Goal: Feedback & Contribution: Submit feedback/report problem

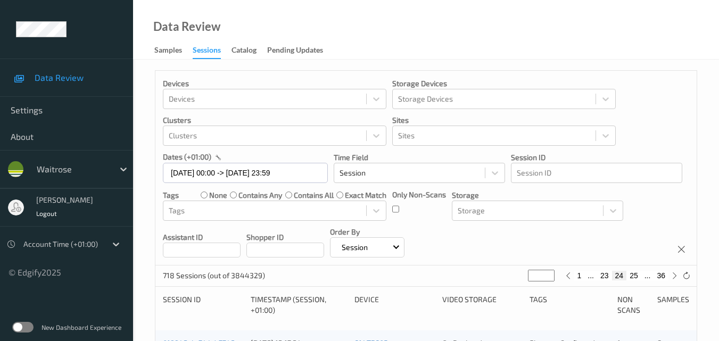
scroll to position [160, 0]
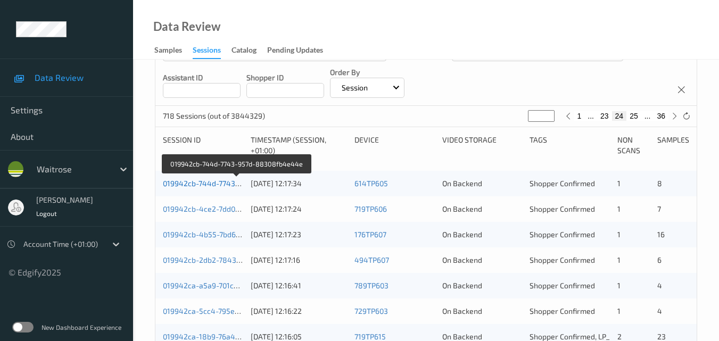
click at [211, 180] on link "019942cb-744d-7743-957d-88308fb4e44e" at bounding box center [237, 183] width 148 height 9
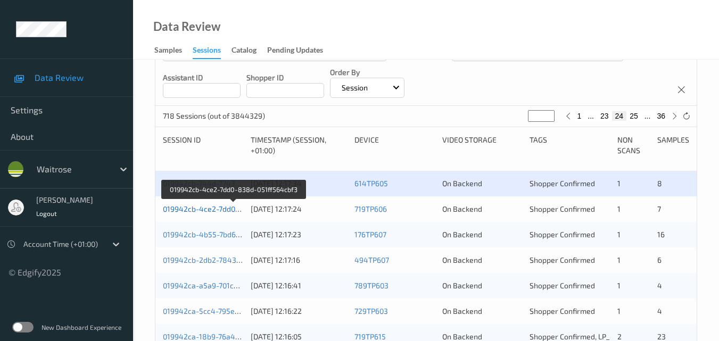
click at [220, 207] on link "019942cb-4ce2-7dd0-838d-051ff564cbf3" at bounding box center [234, 208] width 142 height 9
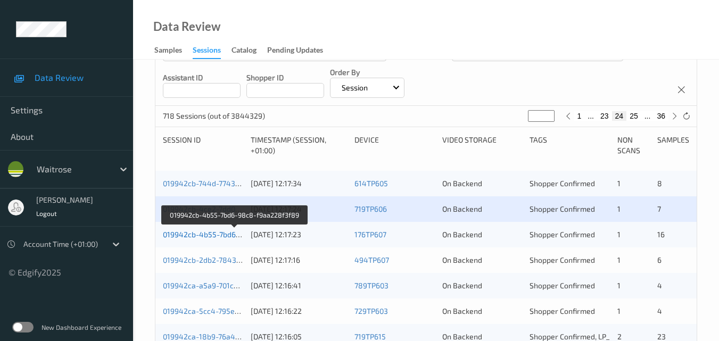
click at [203, 233] on link "019942cb-4b55-7bd6-98c8-f9aa228f3f89" at bounding box center [235, 234] width 144 height 9
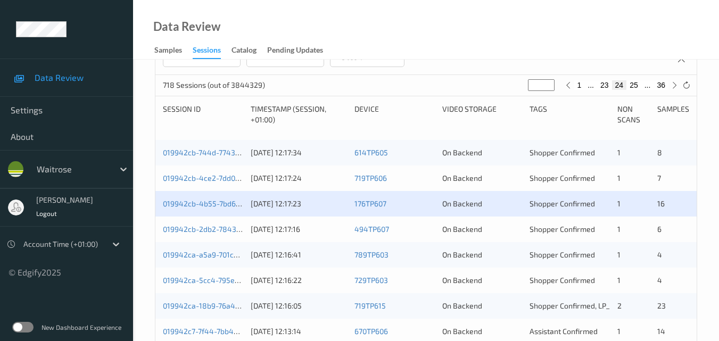
scroll to position [213, 0]
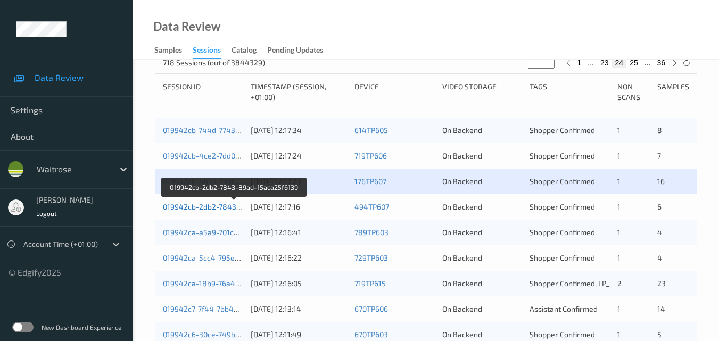
click at [209, 206] on link "019942cb-2db2-7843-89ad-15aca25f6139" at bounding box center [235, 206] width 144 height 9
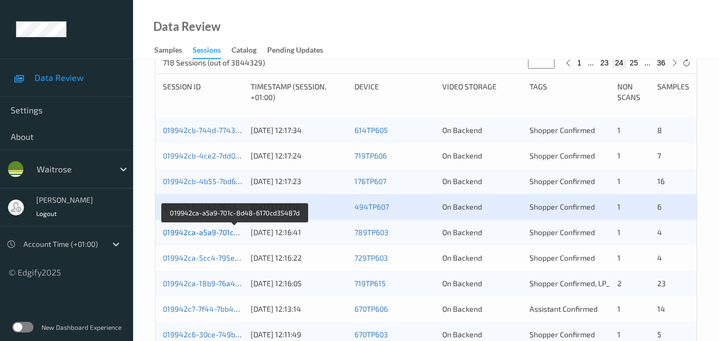
click at [217, 234] on link "019942ca-a5a9-701c-8d48-6170cd35487d" at bounding box center [235, 232] width 145 height 9
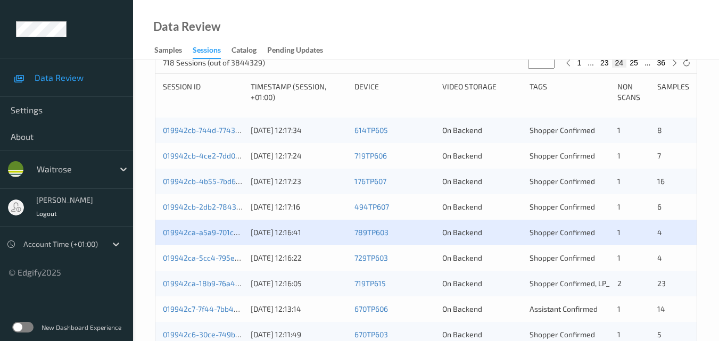
scroll to position [266, 0]
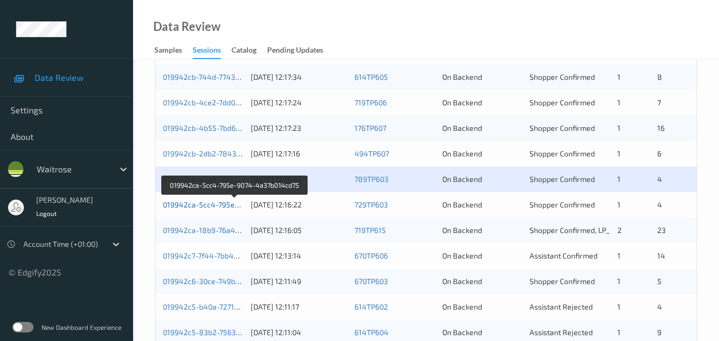
click at [214, 203] on link "019942ca-5cc4-795e-9074-4a37b014cd75" at bounding box center [235, 204] width 145 height 9
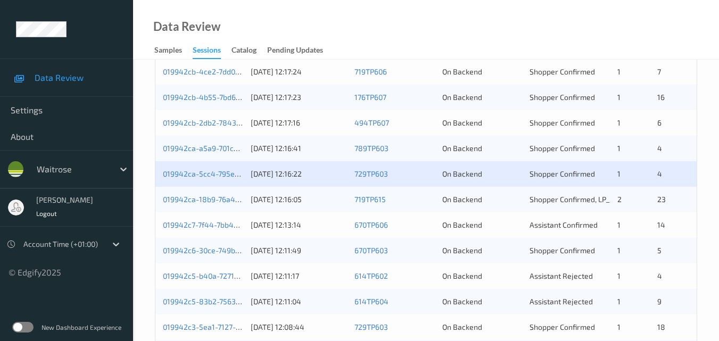
scroll to position [319, 0]
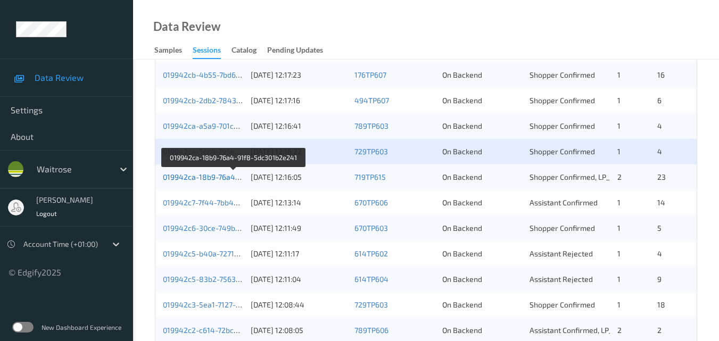
click at [208, 173] on link "019942ca-18b9-76a4-91f8-5dc301b2e241" at bounding box center [234, 176] width 143 height 9
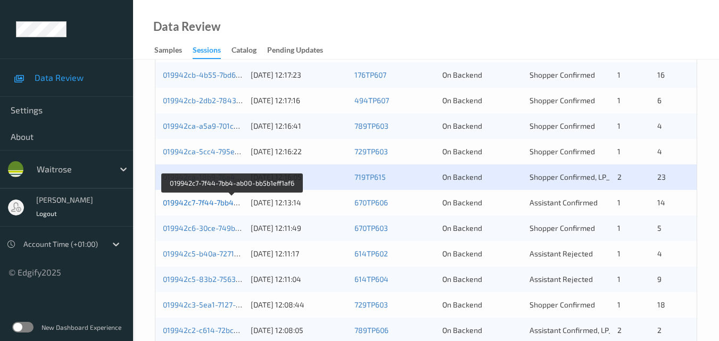
click at [215, 202] on link "019942c7-7f44-7bb4-ab00-bb5b1eff1af6" at bounding box center [232, 202] width 138 height 9
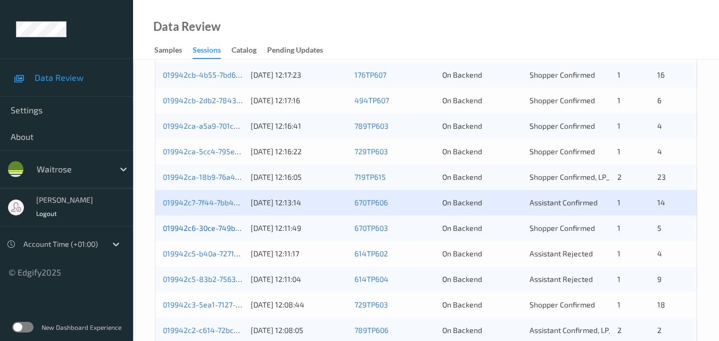
click at [204, 228] on link "019942c6-30ce-749b-930c-360aafceb235" at bounding box center [235, 227] width 144 height 9
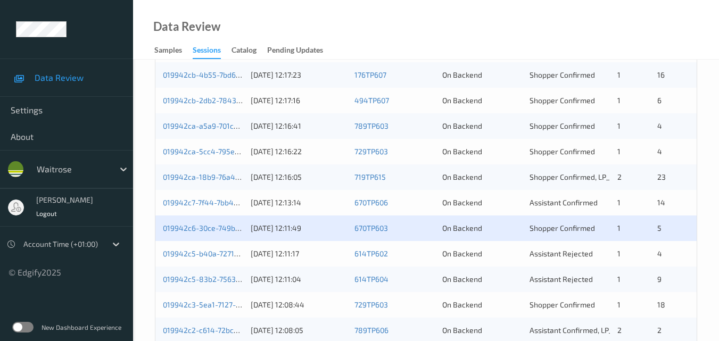
scroll to position [372, 0]
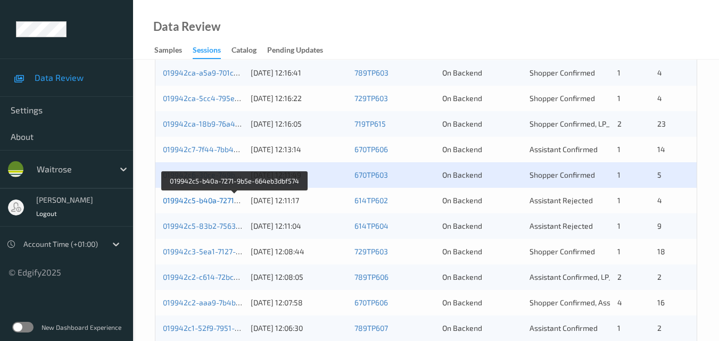
click at [218, 200] on link "019942c5-b40a-7271-9b5e-664eb3dbf574" at bounding box center [235, 200] width 145 height 9
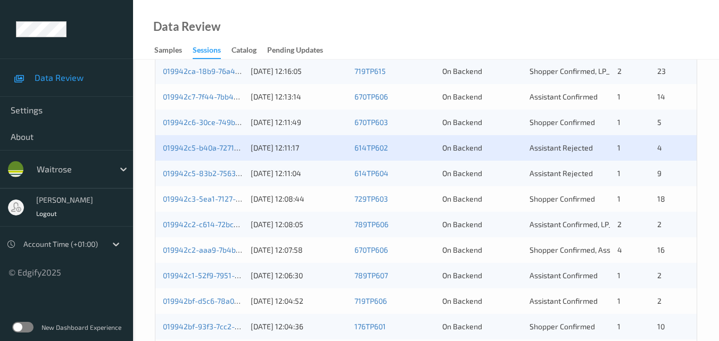
scroll to position [426, 0]
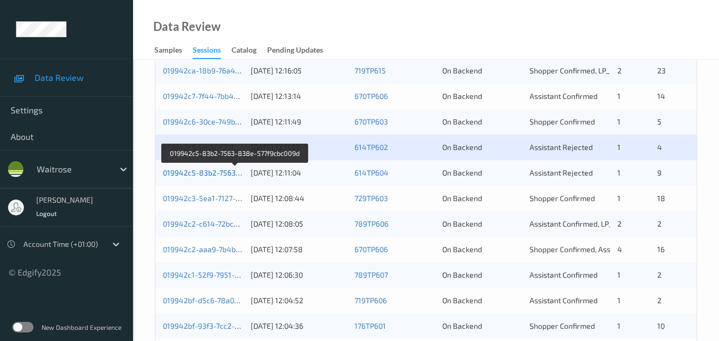
click at [225, 172] on link "019942c5-83b2-7563-838e-577f9cbc009d" at bounding box center [235, 172] width 145 height 9
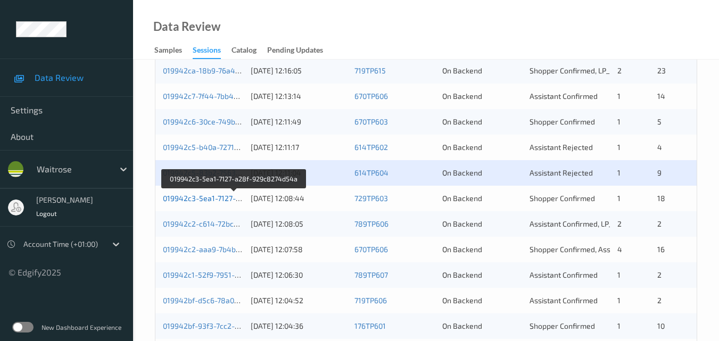
click at [215, 195] on link "019942c3-5ea1-7127-a28f-929c8274d54a" at bounding box center [235, 198] width 144 height 9
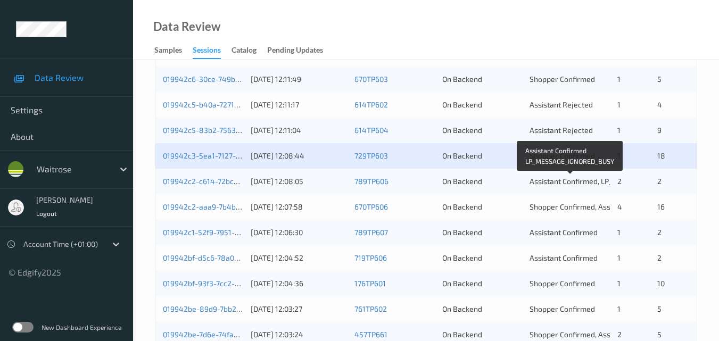
scroll to position [491, 0]
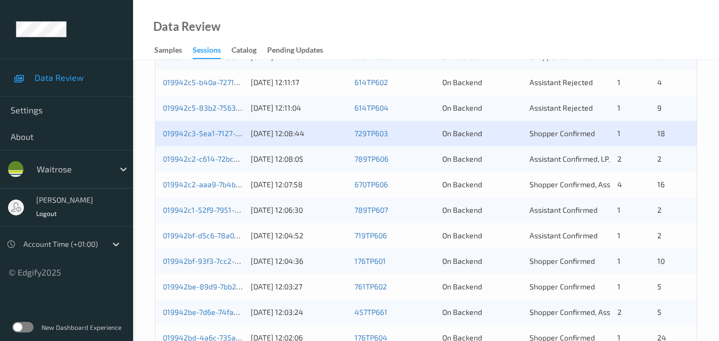
click at [194, 153] on div "019942c2-c614-72bc-b69a-31617ad8548e 13/09/2025 12:08:05 789TP606 On Backend As…" at bounding box center [425, 159] width 541 height 26
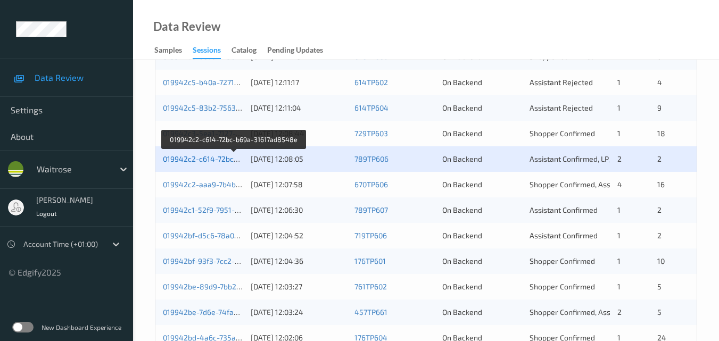
click at [224, 156] on link "019942c2-c614-72bc-b69a-31617ad8548e" at bounding box center [235, 158] width 144 height 9
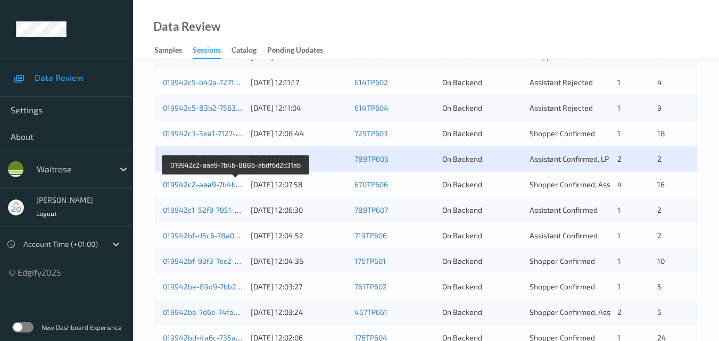
click at [212, 184] on link "019942c2-aaa9-7b4b-8886-abdf6d2d31ab" at bounding box center [236, 184] width 146 height 9
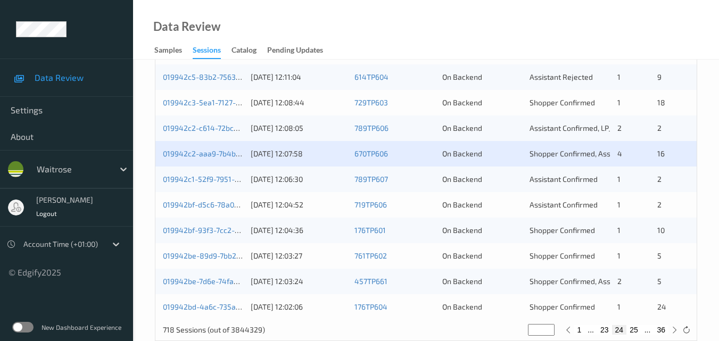
scroll to position [544, 0]
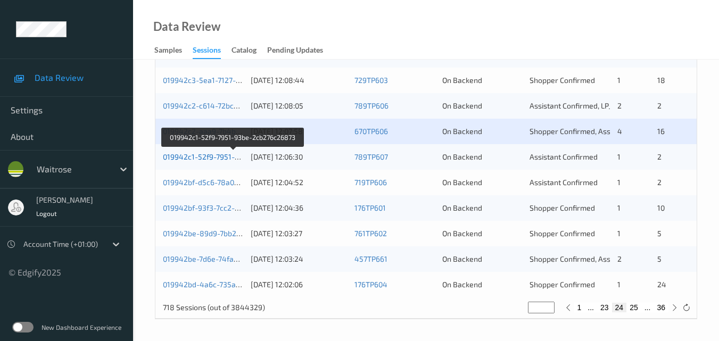
click at [207, 156] on link "019942c1-52f9-7951-93be-2cb276c26873" at bounding box center [234, 156] width 142 height 9
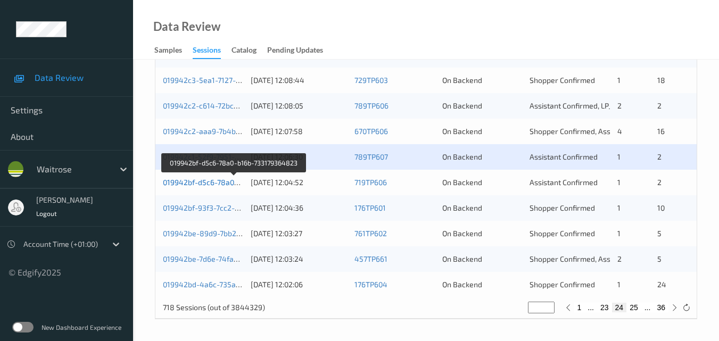
click at [201, 182] on link "019942bf-d5c6-78a0-b16b-733179364823" at bounding box center [234, 182] width 143 height 9
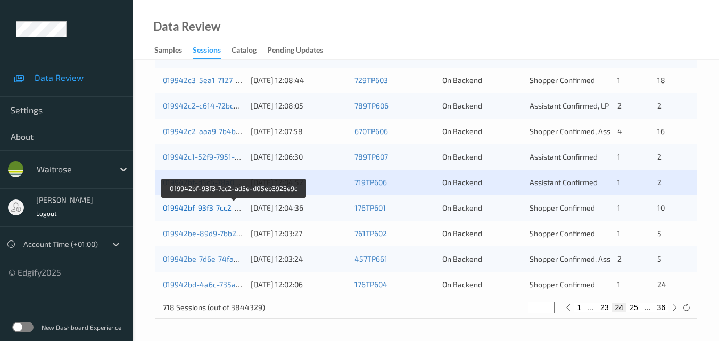
click at [218, 207] on link "019942bf-93f3-7cc2-ad5e-d05eb3923e9c" at bounding box center [234, 207] width 143 height 9
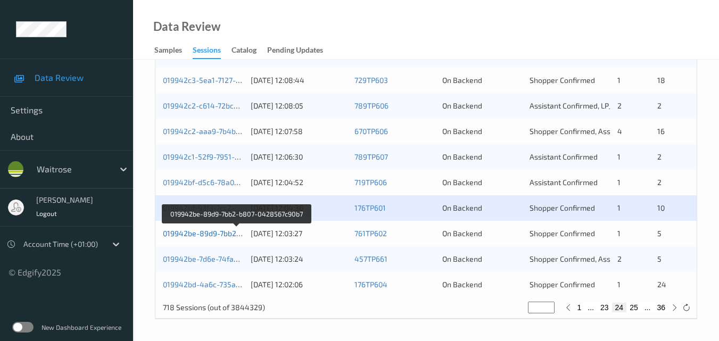
click at [210, 234] on link "019942be-89d9-7bb2-b807-0428567c90b7" at bounding box center [236, 233] width 147 height 9
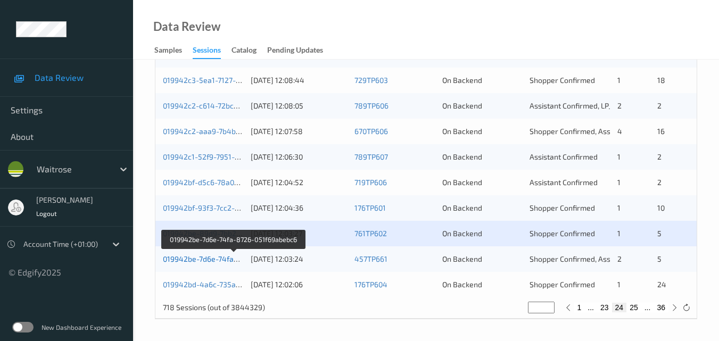
click at [209, 258] on link "019942be-7d6e-74fa-8726-051f69abebc6" at bounding box center [234, 258] width 142 height 9
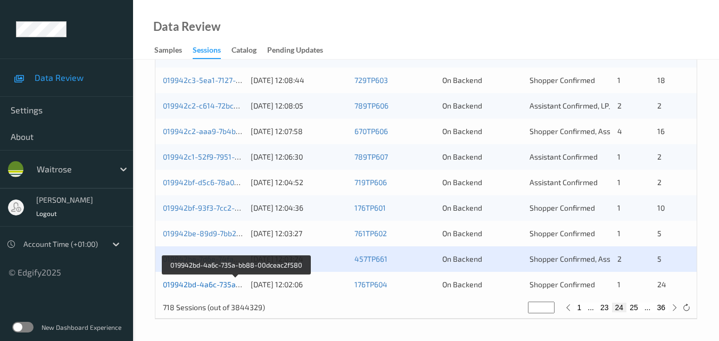
click at [207, 281] on link "019942bd-4a6c-735a-bb88-00dceac2f580" at bounding box center [236, 284] width 146 height 9
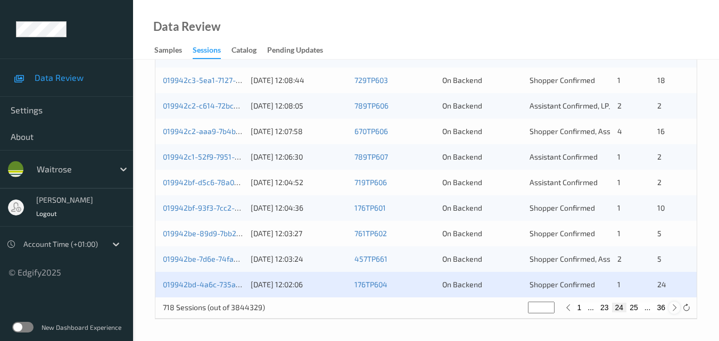
click at [671, 308] on icon at bounding box center [674, 308] width 8 height 8
type input "**"
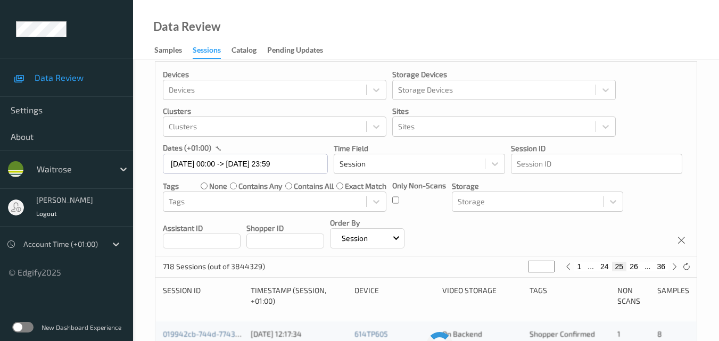
scroll to position [0, 0]
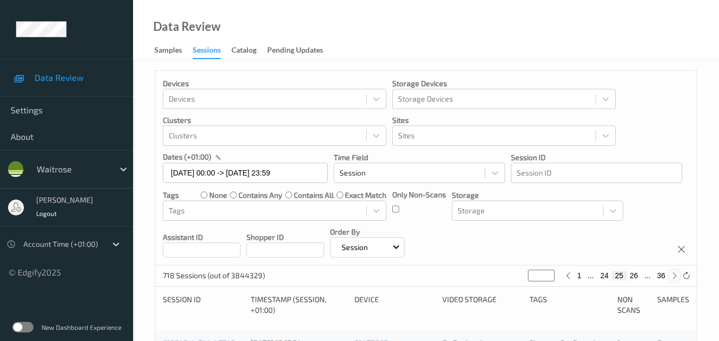
click at [673, 275] on icon at bounding box center [674, 276] width 8 height 8
type input "**"
click at [673, 275] on icon at bounding box center [674, 276] width 8 height 8
type input "**"
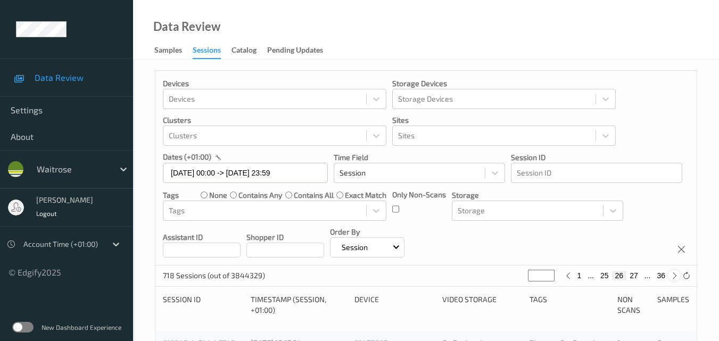
type input "**"
click at [673, 275] on icon at bounding box center [674, 276] width 8 height 8
type input "**"
click at [673, 275] on icon at bounding box center [674, 276] width 8 height 8
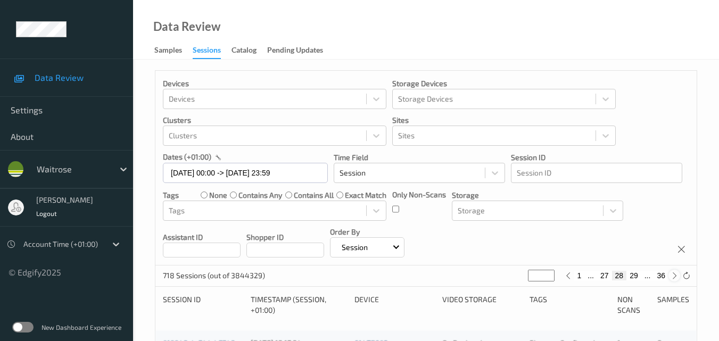
type input "**"
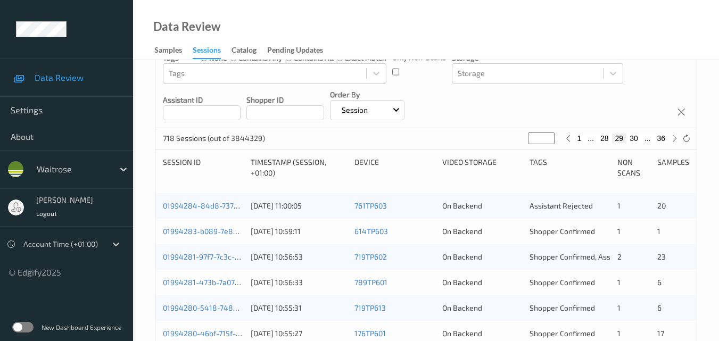
scroll to position [160, 0]
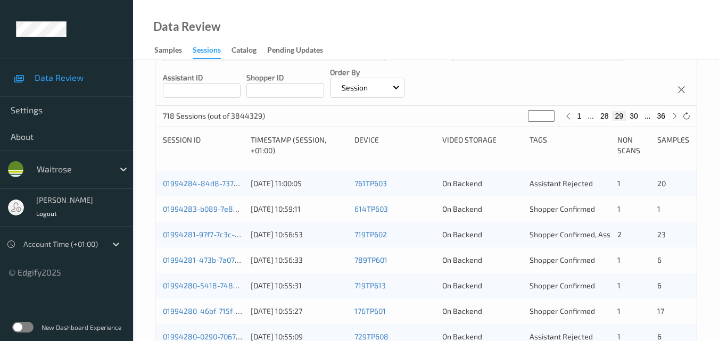
click at [203, 178] on div "01994284-84d8-7379-94a5-b472f20d4d3c" at bounding box center [203, 183] width 80 height 11
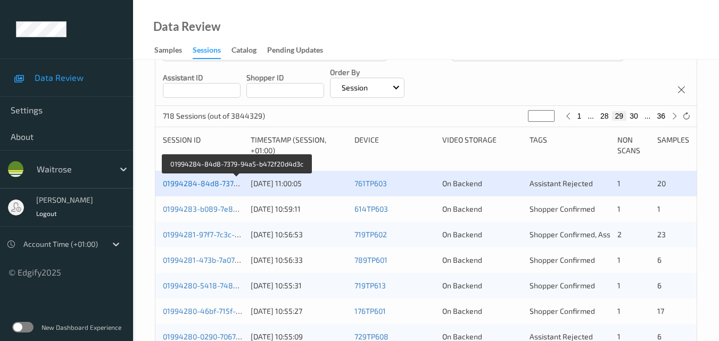
click at [204, 182] on link "01994284-84d8-7379-94a5-b472f20d4d3c" at bounding box center [237, 183] width 148 height 9
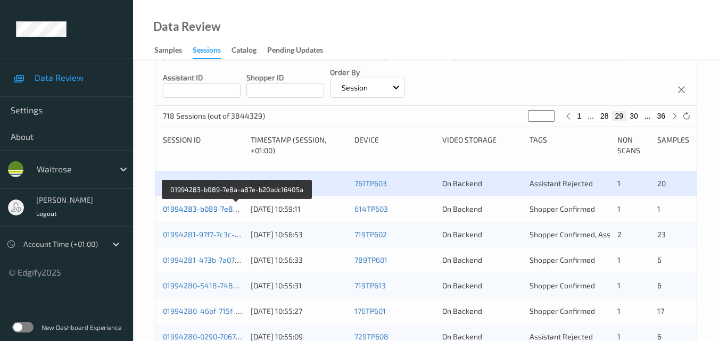
click at [222, 208] on link "01994283-b089-7e8a-a87e-b20adc16405a" at bounding box center [237, 208] width 148 height 9
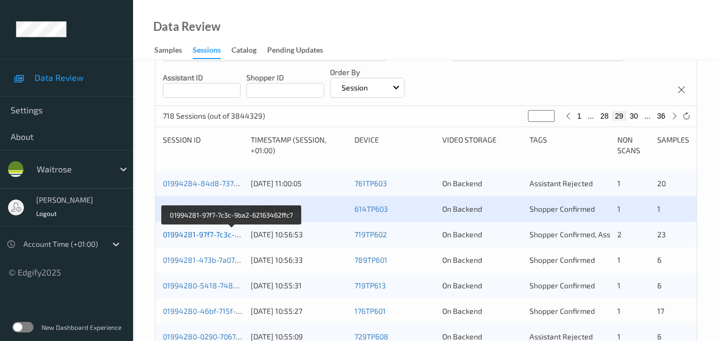
click at [213, 232] on link "01994281-97f7-7c3c-9ba2-62163462ffc7" at bounding box center [232, 234] width 138 height 9
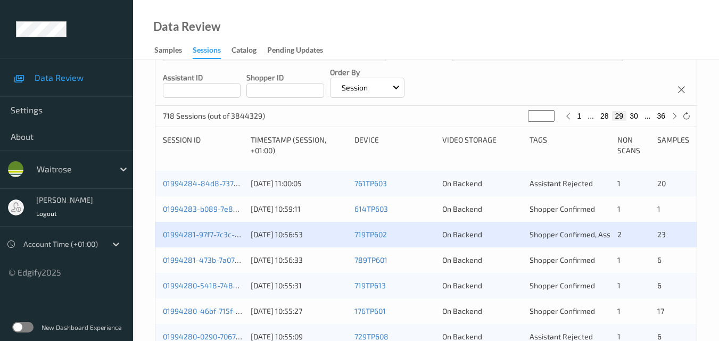
scroll to position [213, 0]
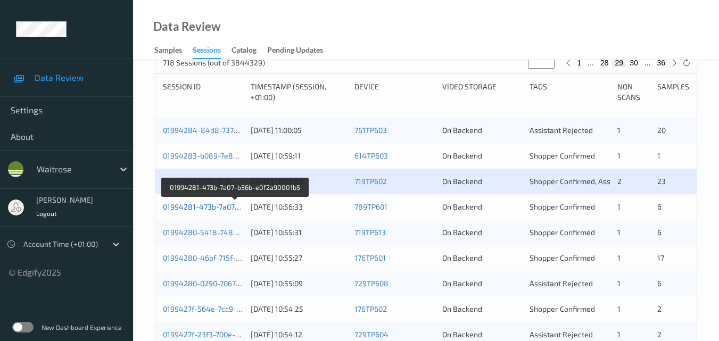
click at [216, 203] on link "01994281-473b-7a07-b36b-e0f2a90001b5" at bounding box center [235, 206] width 144 height 9
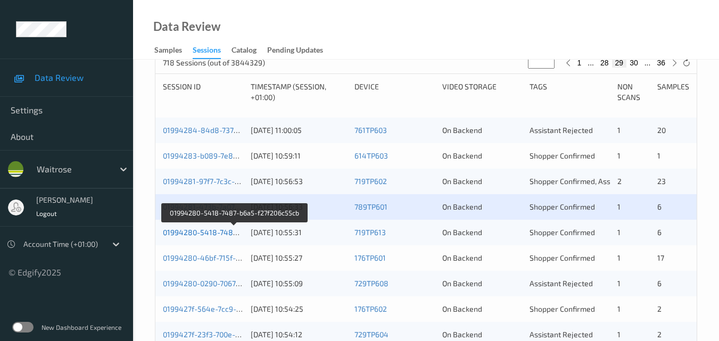
click at [222, 228] on link "01994280-5418-7487-b6a5-f27f206c55cb" at bounding box center [235, 232] width 144 height 9
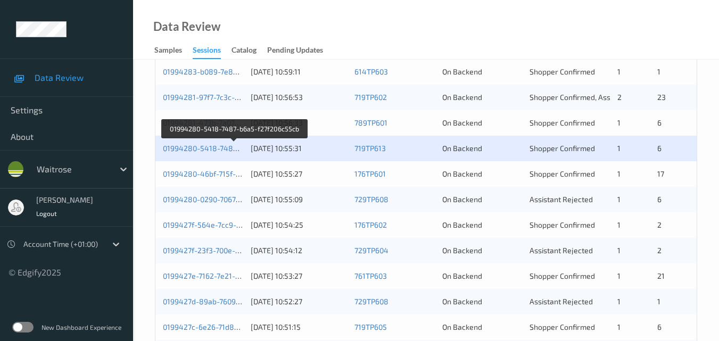
scroll to position [319, 0]
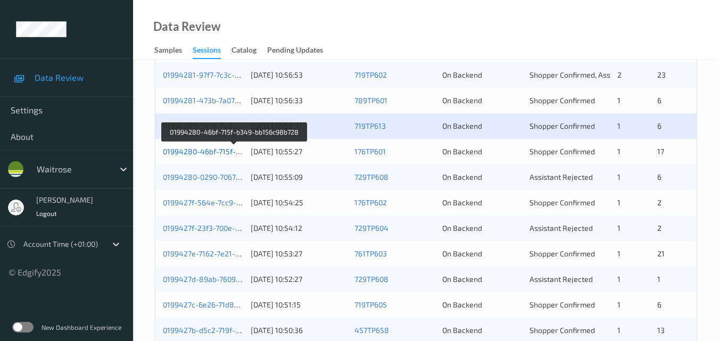
click at [217, 148] on link "01994280-46bf-715f-b349-bb156c98b728" at bounding box center [235, 151] width 144 height 9
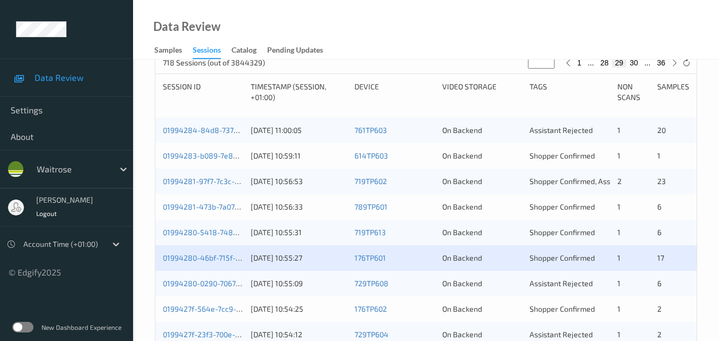
scroll to position [266, 0]
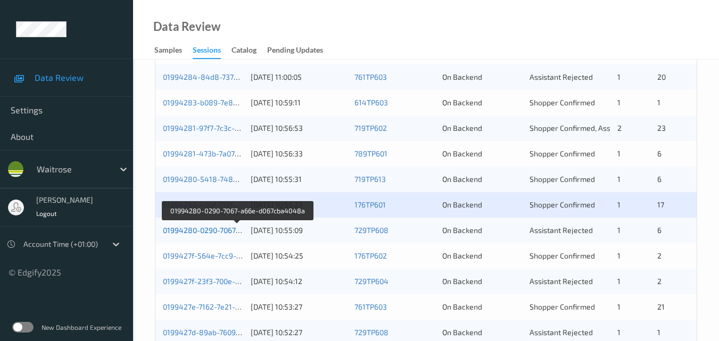
click at [213, 229] on link "01994280-0290-7067-a66e-d067cba4048a" at bounding box center [237, 230] width 148 height 9
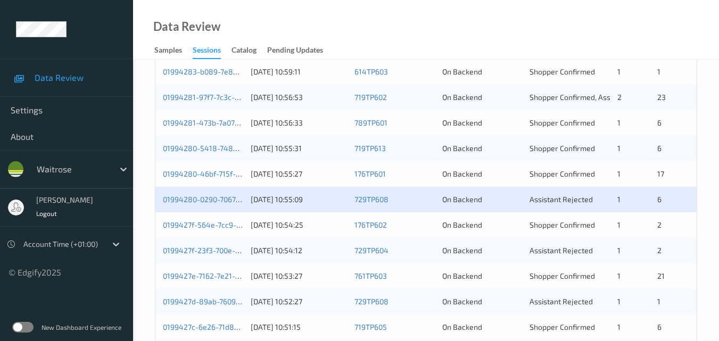
scroll to position [319, 0]
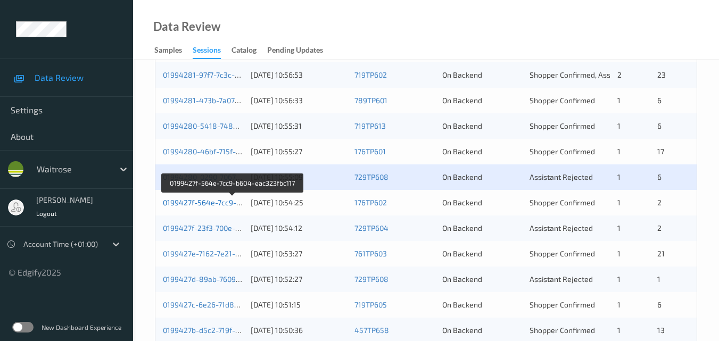
click at [215, 199] on link "0199427f-564e-7cc9-b604-eac323fbc117" at bounding box center [233, 202] width 140 height 9
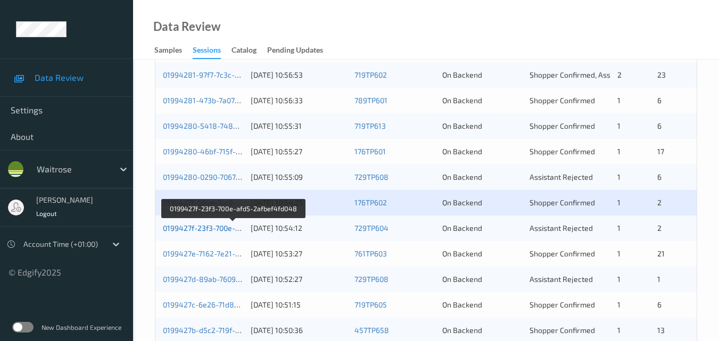
click at [211, 227] on link "0199427f-23f3-700e-afd5-2afbef4fd048" at bounding box center [232, 227] width 139 height 9
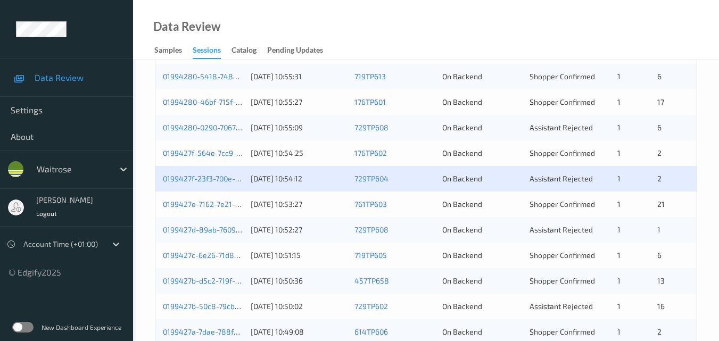
scroll to position [426, 0]
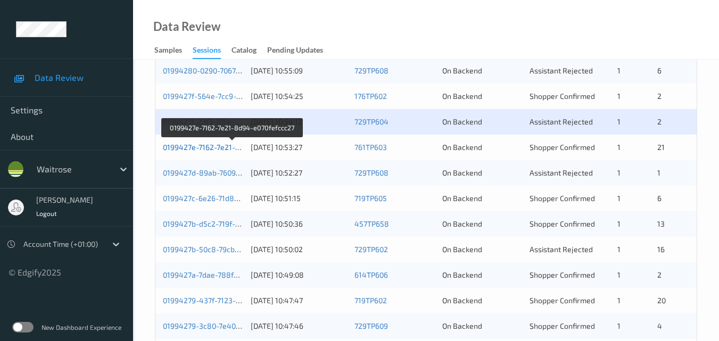
click at [207, 150] on link "0199427e-7162-7e21-8d94-e070fefccc27" at bounding box center [232, 147] width 139 height 9
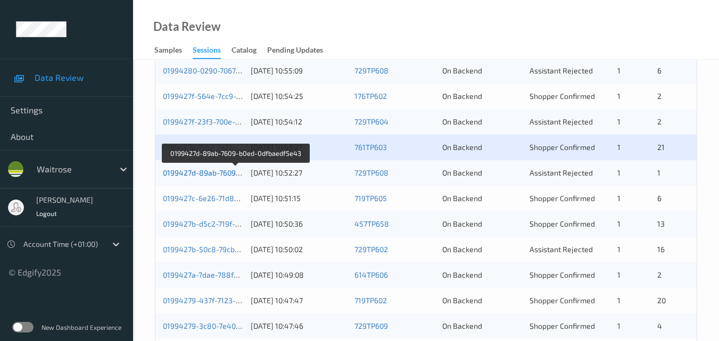
click at [201, 173] on link "0199427d-89ab-7609-b0ed-0dfbaedf5e43" at bounding box center [235, 172] width 145 height 9
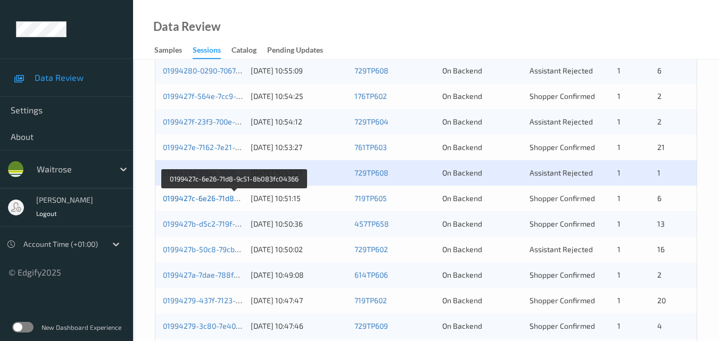
click at [217, 195] on link "0199427c-6e26-71d8-9c51-8b083fc04366" at bounding box center [235, 198] width 144 height 9
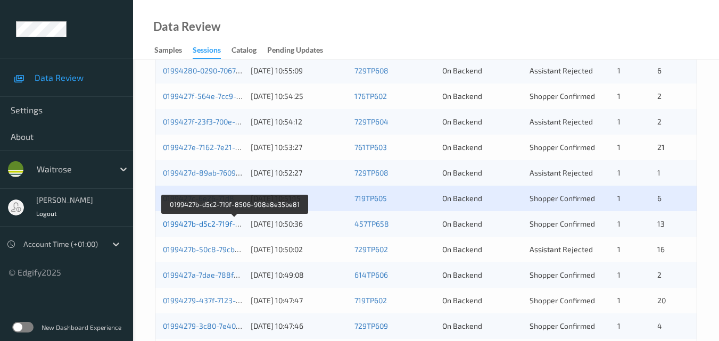
click at [192, 219] on link "0199427b-d5c2-719f-8506-908a8e35be81" at bounding box center [235, 223] width 145 height 9
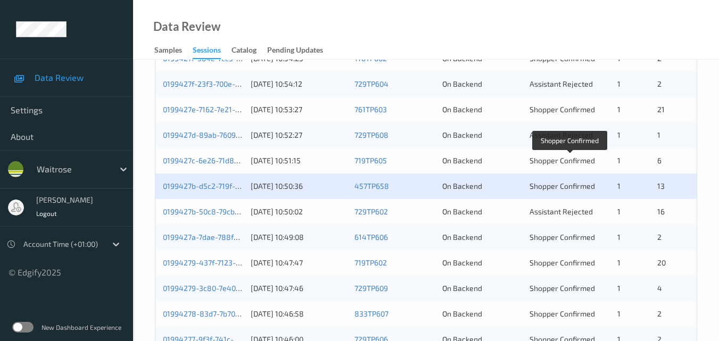
scroll to position [479, 0]
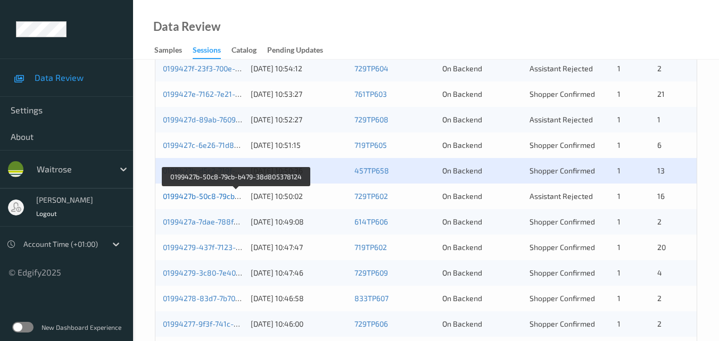
click at [215, 196] on link "0199427b-50c8-79cb-b479-38d805378124" at bounding box center [236, 196] width 147 height 9
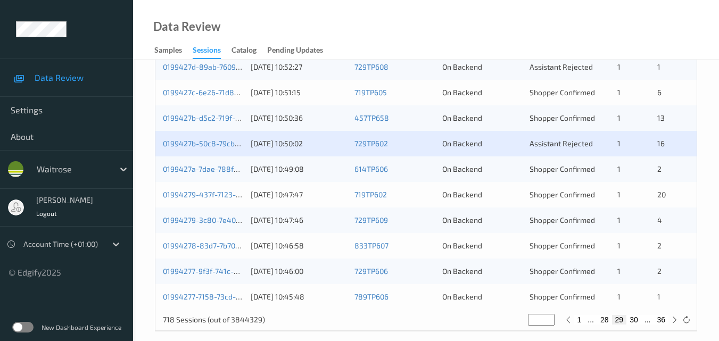
scroll to position [532, 0]
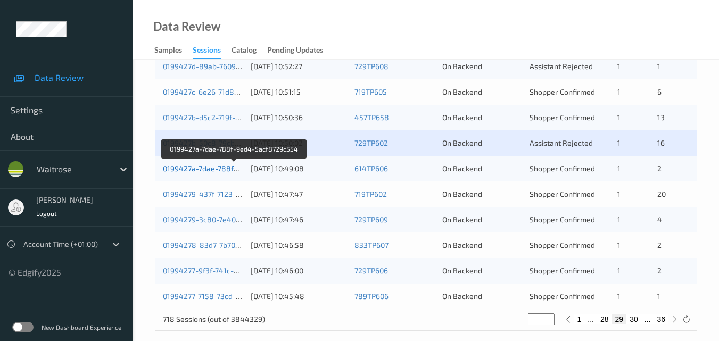
click at [205, 167] on link "0199427a-7dae-788f-9ed4-5acf8729c554" at bounding box center [235, 168] width 144 height 9
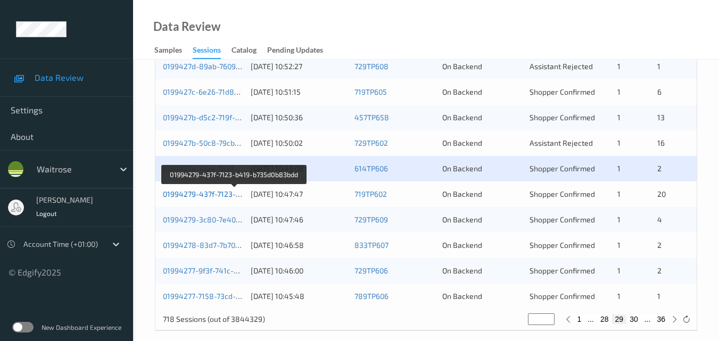
click at [212, 193] on link "01994279-437f-7123-b419-b735d0b83bdd" at bounding box center [235, 193] width 144 height 9
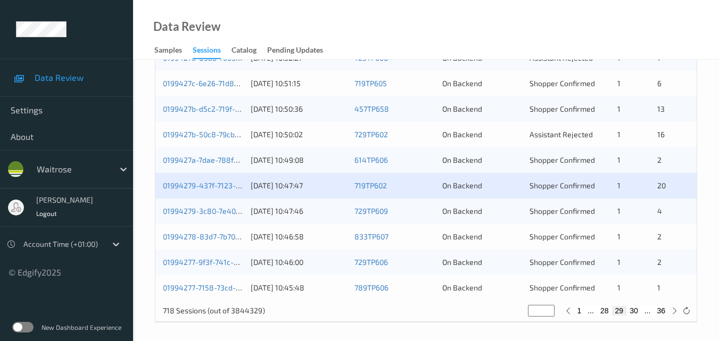
scroll to position [544, 0]
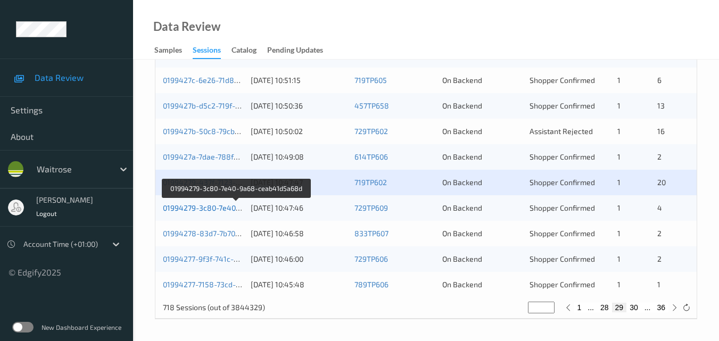
click at [214, 209] on link "01994279-3c80-7e40-9a68-ceab41d5a68d" at bounding box center [236, 207] width 147 height 9
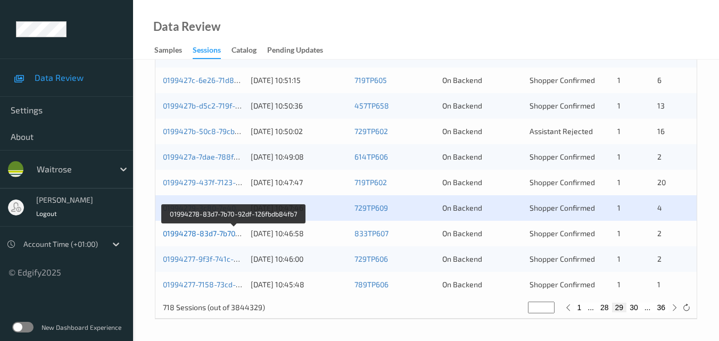
click at [222, 230] on link "01994278-83d7-7b70-92df-126fbdb84fb7" at bounding box center [234, 233] width 142 height 9
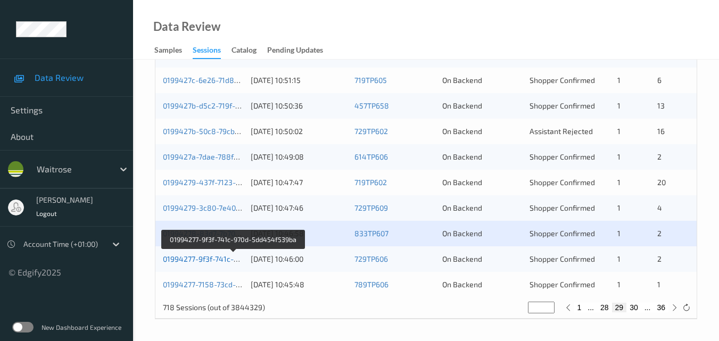
click at [217, 259] on link "01994277-9f3f-741c-970d-5dd454f539ba" at bounding box center [233, 258] width 141 height 9
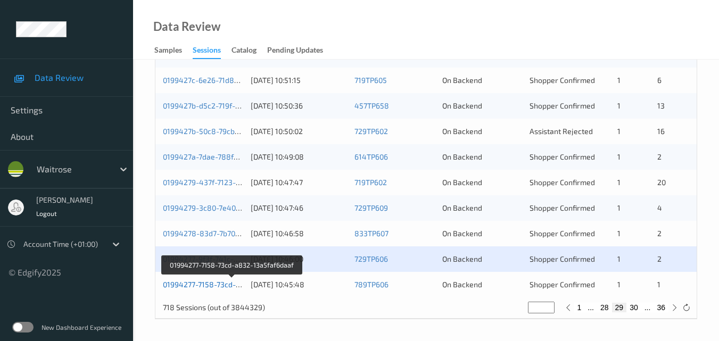
click at [218, 283] on link "01994277-7158-73cd-a832-13a5faf6daaf" at bounding box center [232, 284] width 139 height 9
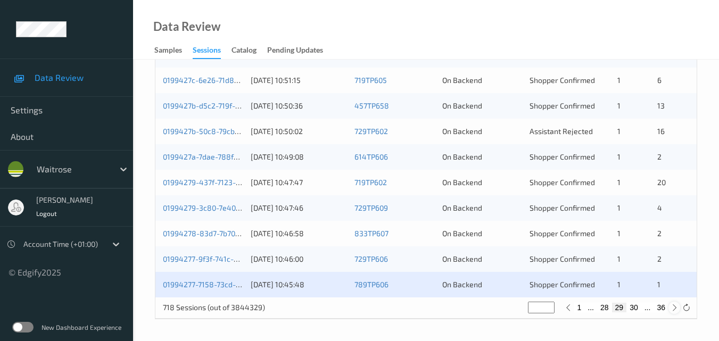
click at [676, 310] on icon at bounding box center [674, 308] width 8 height 8
type input "**"
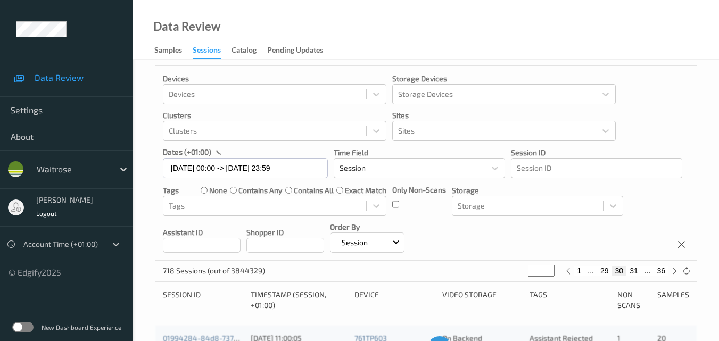
scroll to position [0, 0]
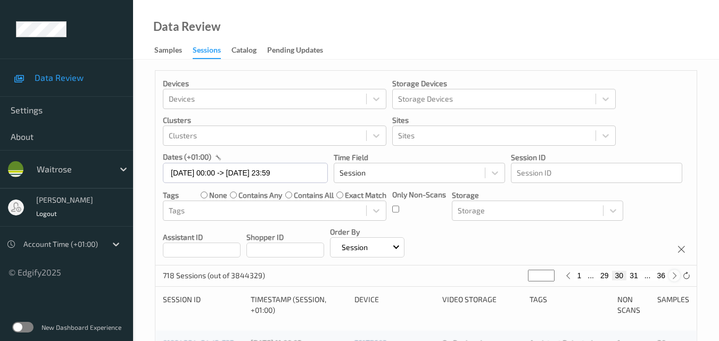
click at [674, 277] on icon at bounding box center [674, 276] width 8 height 8
type input "**"
click at [674, 277] on icon at bounding box center [674, 276] width 8 height 8
type input "**"
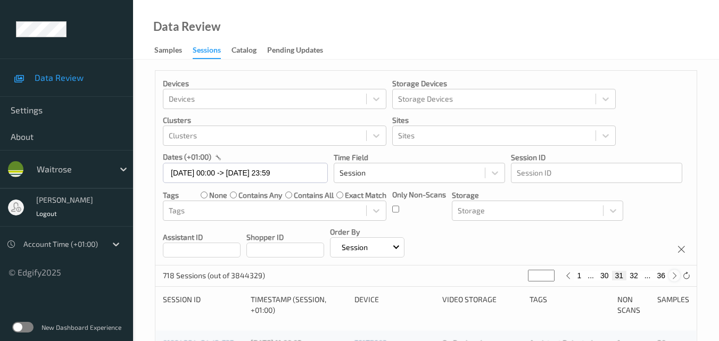
type input "**"
click at [674, 277] on icon at bounding box center [674, 276] width 8 height 8
type input "**"
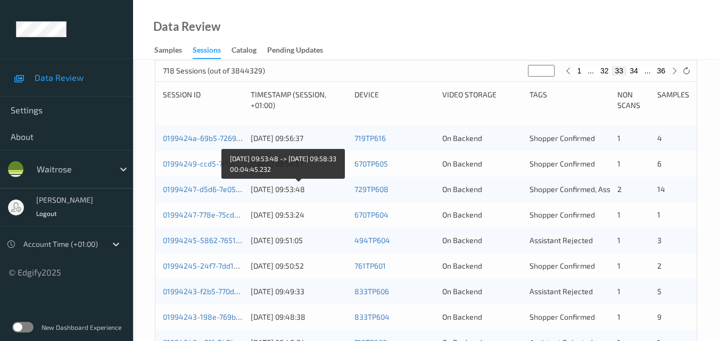
scroll to position [213, 0]
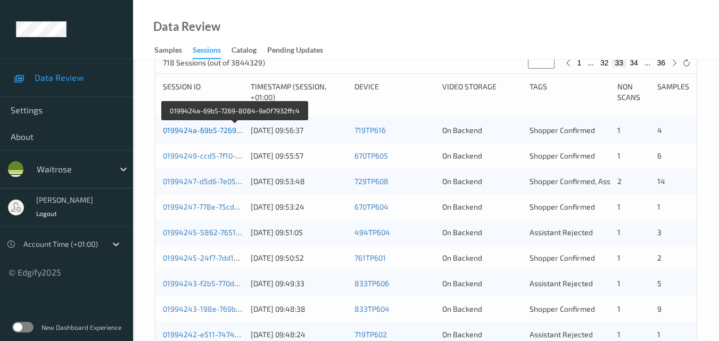
click at [210, 128] on link "0199424a-69b5-7269-8084-9a0f7932ffc4" at bounding box center [235, 130] width 144 height 9
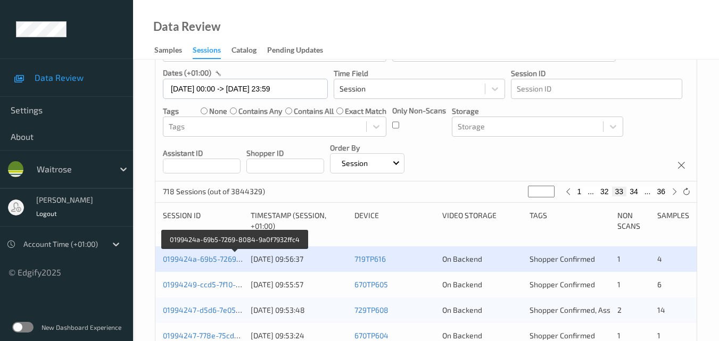
scroll to position [106, 0]
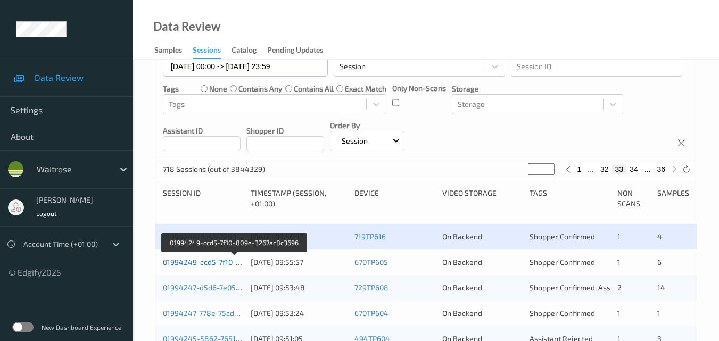
click at [206, 264] on link "01994249-ccd5-7f10-809e-3267ac8c3696" at bounding box center [235, 262] width 144 height 9
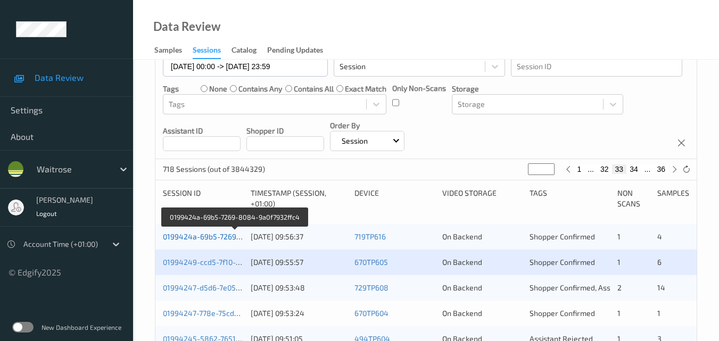
click at [223, 236] on link "0199424a-69b5-7269-8084-9a0f7932ffc4" at bounding box center [235, 236] width 144 height 9
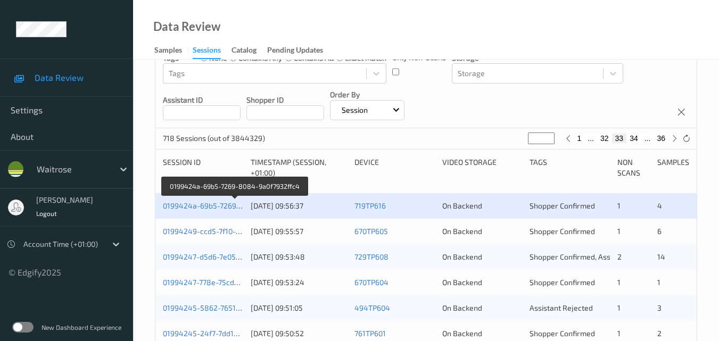
scroll to position [160, 0]
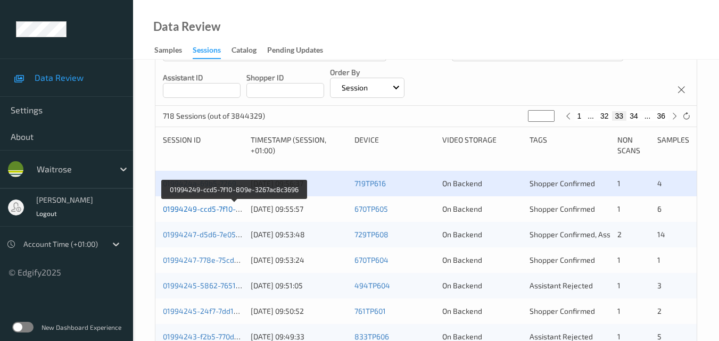
click at [215, 208] on link "01994249-ccd5-7f10-809e-3267ac8c3696" at bounding box center [235, 208] width 144 height 9
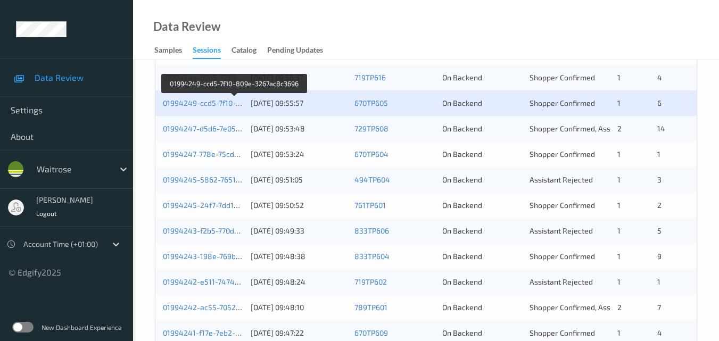
scroll to position [266, 0]
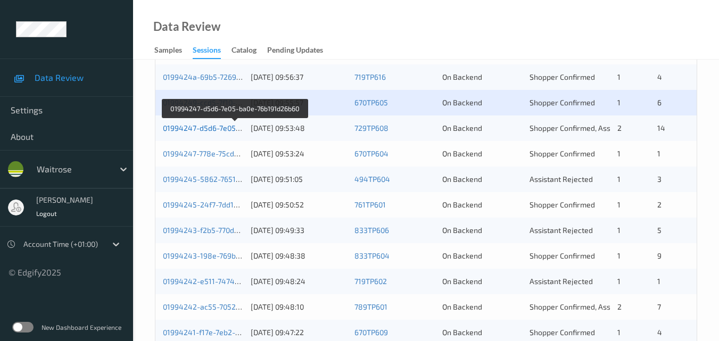
click at [212, 128] on link "01994247-d5d6-7e05-ba0e-76b191d26b60" at bounding box center [235, 127] width 144 height 9
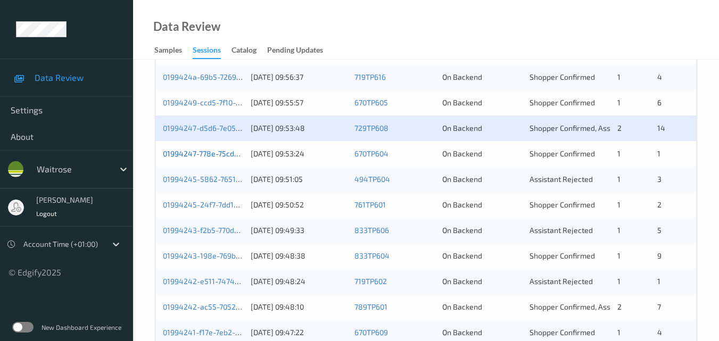
click at [214, 153] on link "01994247-778e-75cd-bc35-7e0302fb56f8" at bounding box center [234, 153] width 142 height 9
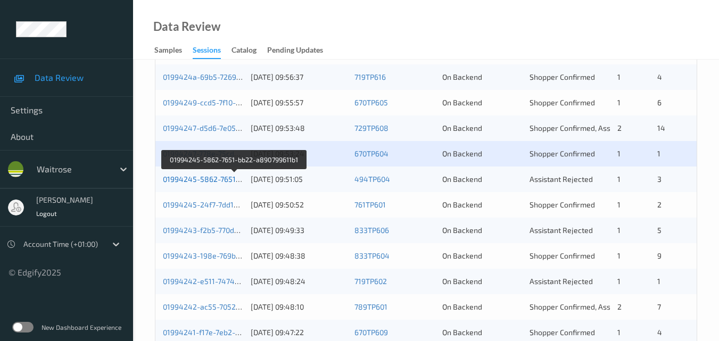
click at [213, 182] on link "01994245-5862-7651-bb22-a890799611b1" at bounding box center [235, 179] width 144 height 9
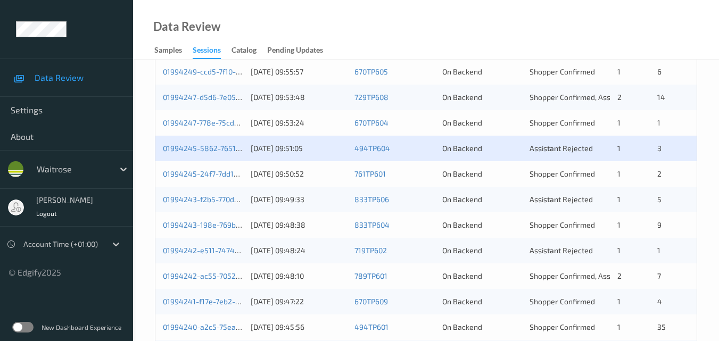
scroll to position [319, 0]
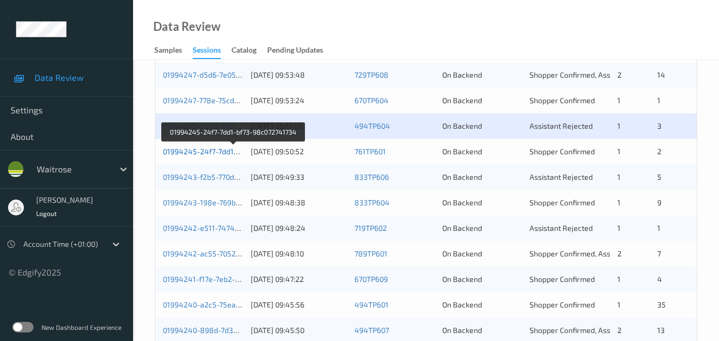
click at [209, 148] on link "01994245-24f7-7dd1-bf73-98c072741734" at bounding box center [234, 151] width 142 height 9
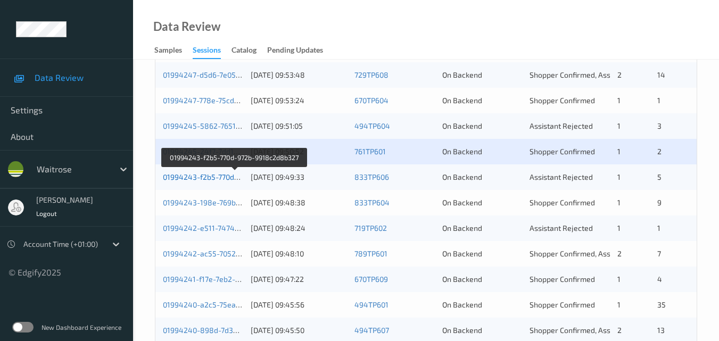
click at [215, 173] on link "01994243-f2b5-770d-972b-9918c2d8b327" at bounding box center [235, 176] width 144 height 9
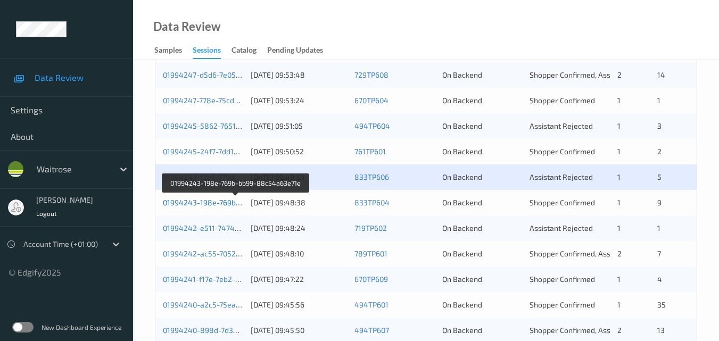
click at [206, 198] on link "01994243-198e-769b-bb99-88c54a63e71e" at bounding box center [236, 202] width 147 height 9
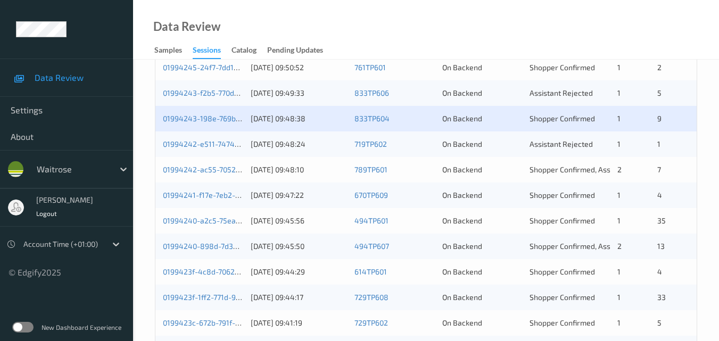
scroll to position [426, 0]
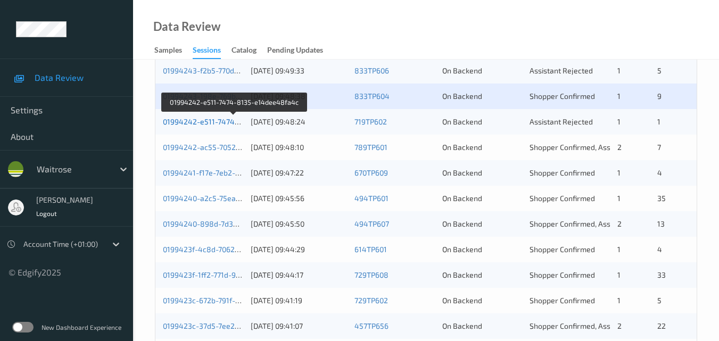
click at [220, 121] on link "01994242-e511-7474-8135-e14dee48fa4c" at bounding box center [235, 121] width 145 height 9
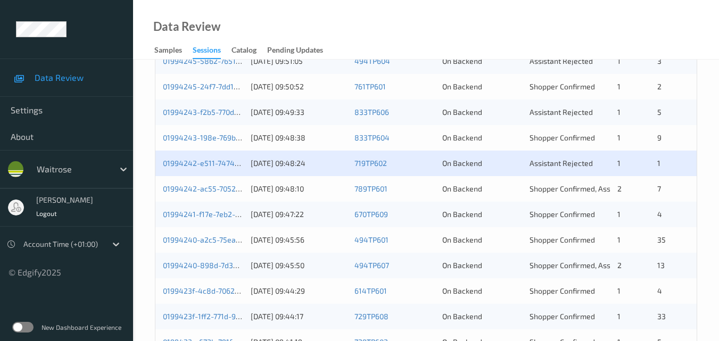
scroll to position [437, 0]
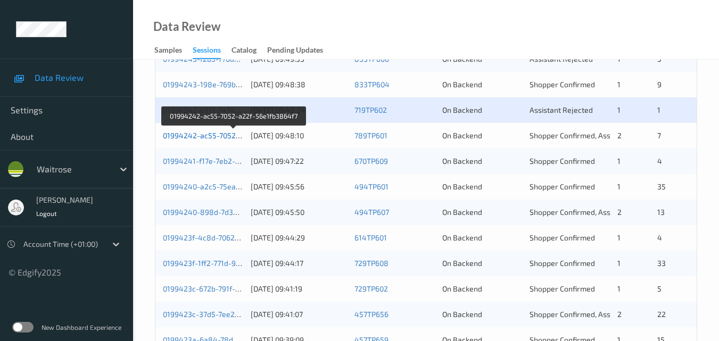
click at [217, 135] on link "01994242-ac55-7052-a22f-56e1fb3864f7" at bounding box center [234, 135] width 142 height 9
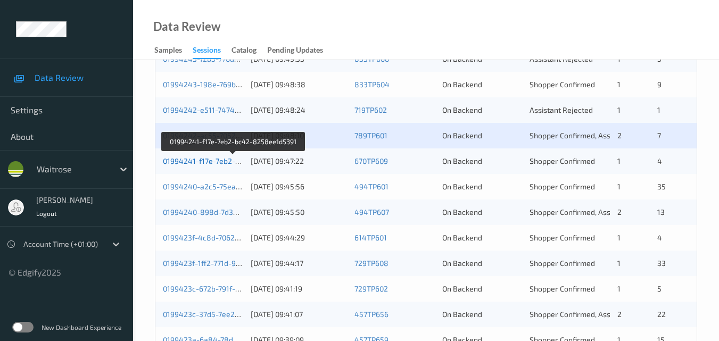
click at [220, 160] on link "01994241-f17e-7eb2-bc42-8258ee1d5391" at bounding box center [234, 160] width 143 height 9
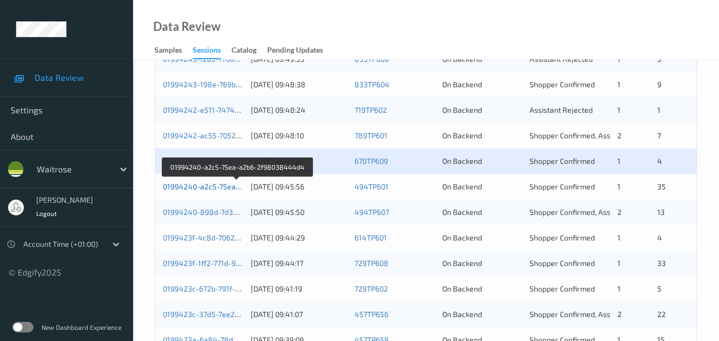
click at [217, 185] on link "01994240-a2c5-75ea-a2b6-2f98038444d4" at bounding box center [237, 186] width 149 height 9
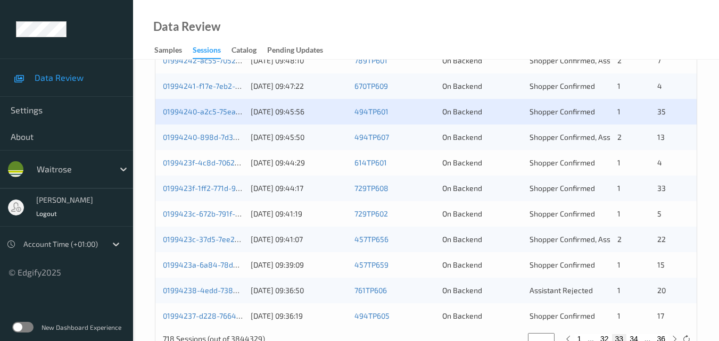
scroll to position [491, 0]
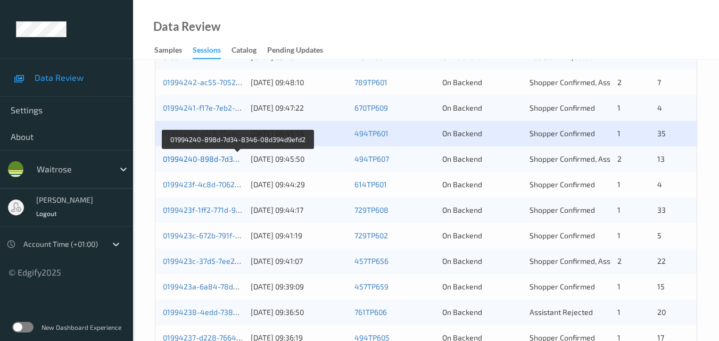
click at [201, 157] on link "01994240-898d-7d34-8346-08d394d9efd2" at bounding box center [238, 158] width 150 height 9
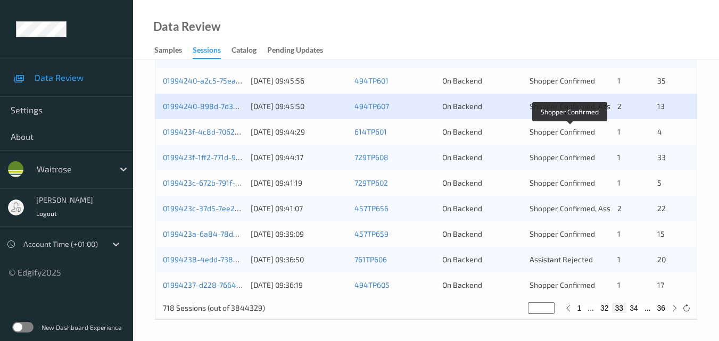
scroll to position [544, 0]
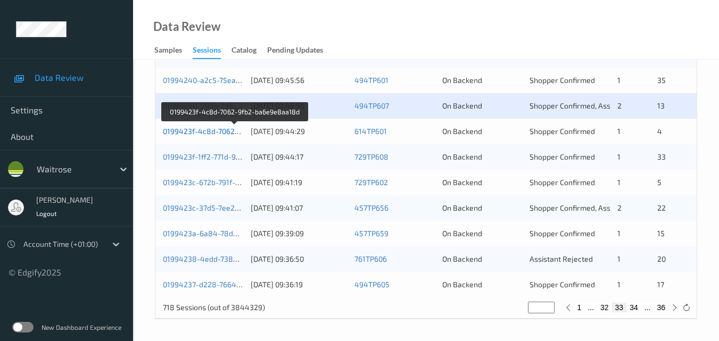
click at [215, 129] on link "0199423f-4c8d-7062-9fb2-ba6e9e8aa18d" at bounding box center [235, 131] width 145 height 9
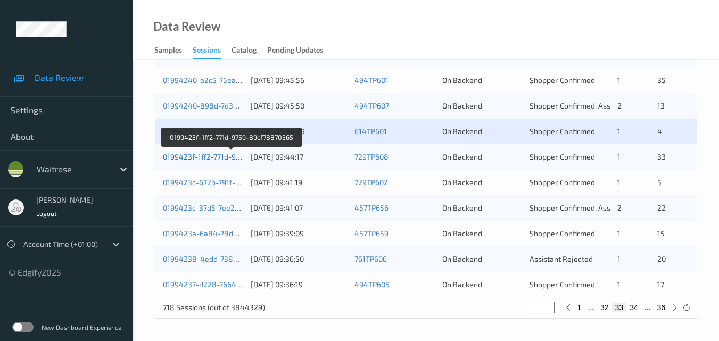
click at [187, 153] on link "0199423f-1ff2-771d-9759-89cf78870565" at bounding box center [232, 156] width 138 height 9
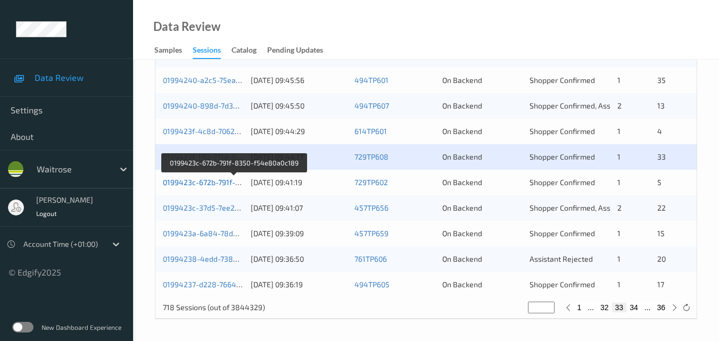
click at [212, 182] on link "0199423c-672b-791f-8350-f54e80a0c189" at bounding box center [234, 182] width 143 height 9
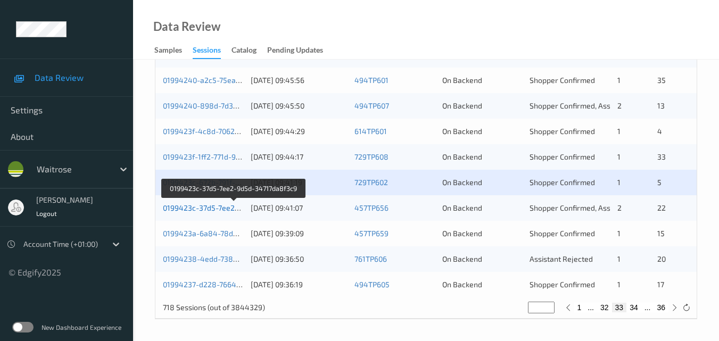
click at [200, 205] on link "0199423c-37d5-7ee2-9d5d-34717da8f3c9" at bounding box center [234, 207] width 143 height 9
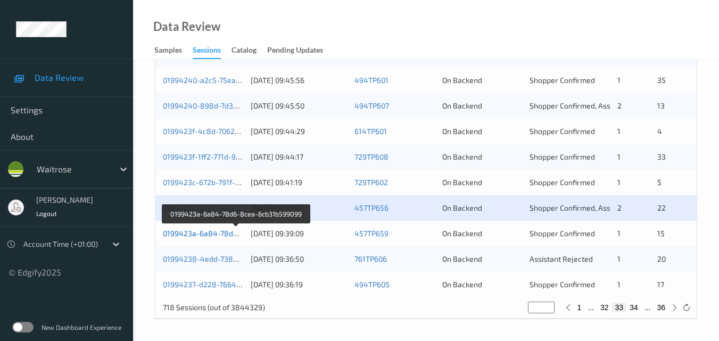
click at [222, 230] on link "0199423a-6a84-78d6-8cea-6cb31b599099" at bounding box center [236, 233] width 147 height 9
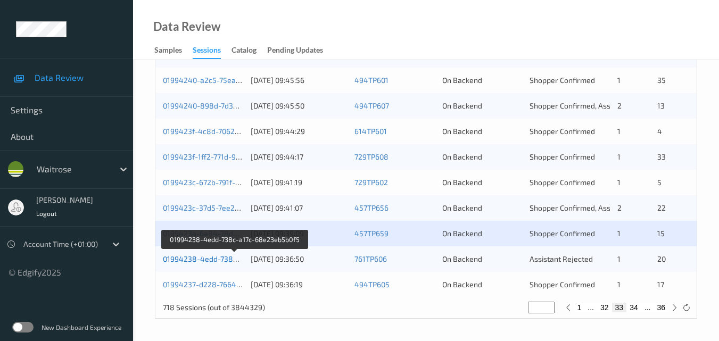
click at [201, 257] on link "01994238-4edd-738c-a17c-68e23eb5b0f5" at bounding box center [235, 258] width 145 height 9
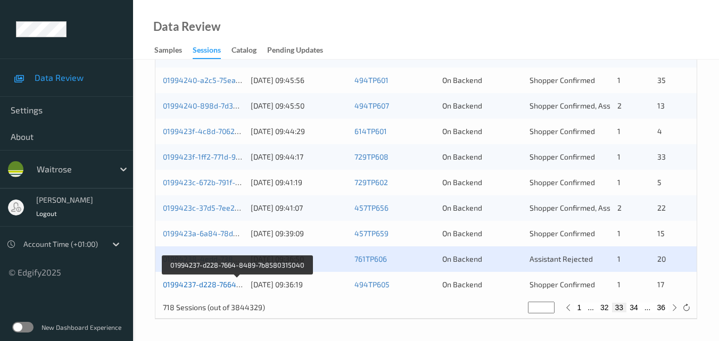
click at [217, 281] on link "01994237-d228-7664-8489-7b8580315040" at bounding box center [237, 284] width 149 height 9
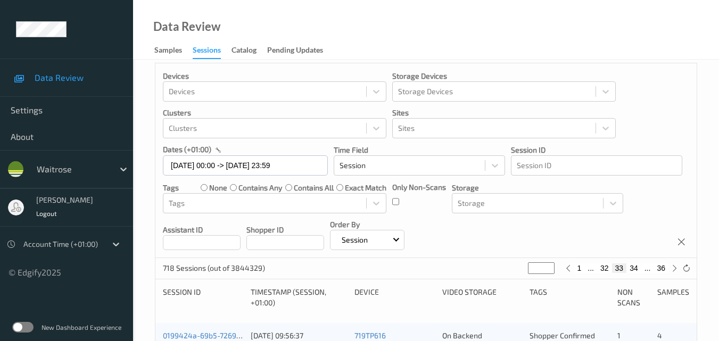
scroll to position [0, 0]
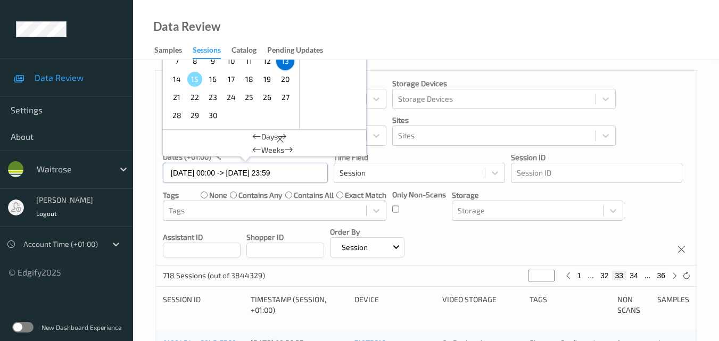
click at [304, 174] on input "13/09/2025 00:00 -> 13/09/2025 23:59" at bounding box center [245, 173] width 165 height 20
click at [180, 79] on span "14" at bounding box center [176, 79] width 15 height 15
type input "14/09/2025 00:00"
type input "*"
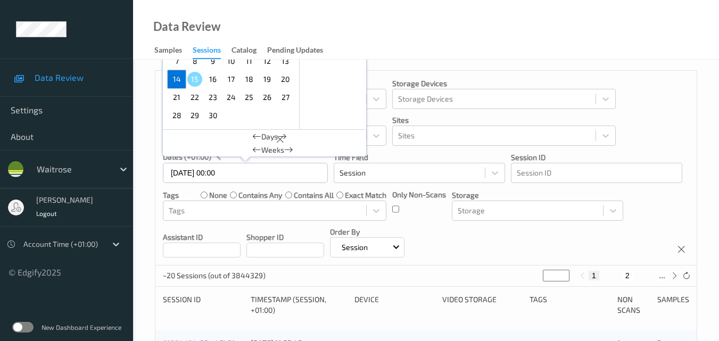
click at [180, 79] on span "14" at bounding box center [176, 79] width 15 height 15
type input "14/09/2025 00:00 -> 14/09/2025 23:59"
click at [534, 246] on div "Devices Devices Storage Devices Storage Devices Clusters Clusters Sites Sites d…" at bounding box center [425, 168] width 541 height 195
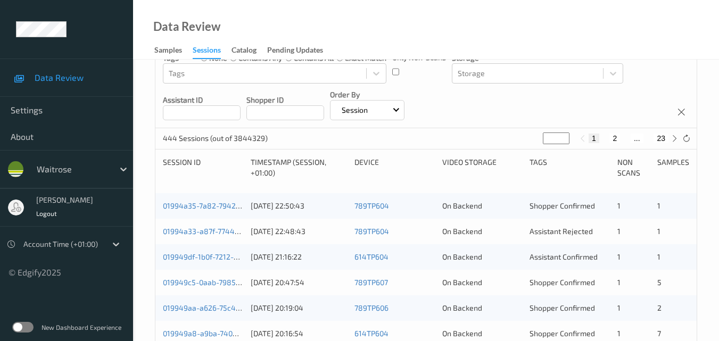
scroll to position [160, 0]
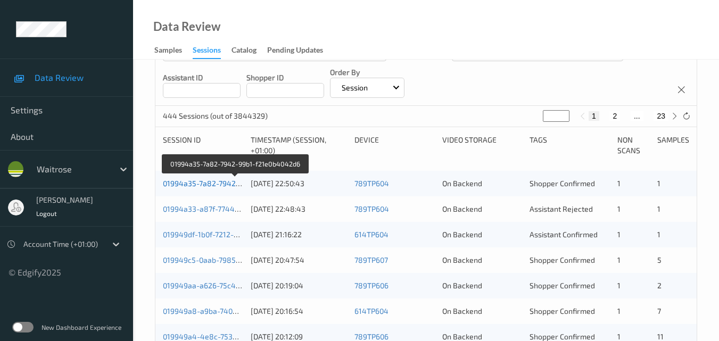
click at [212, 182] on link "01994a35-7a82-7942-99b1-f21e0b4042d6" at bounding box center [235, 183] width 145 height 9
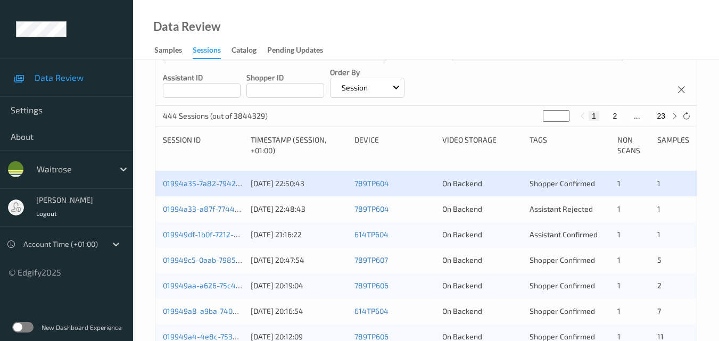
scroll to position [213, 0]
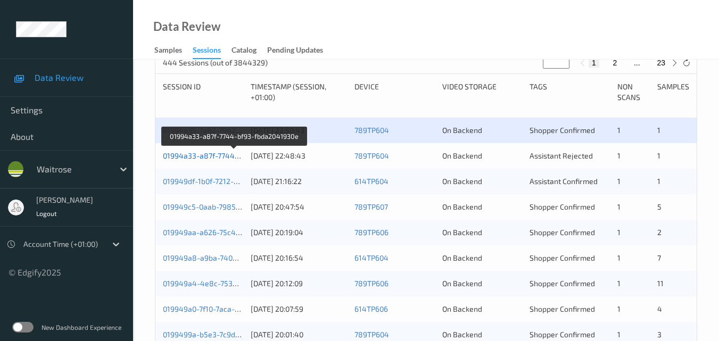
click at [214, 155] on link "01994a33-a87f-7744-bf93-fbda2041930e" at bounding box center [234, 155] width 143 height 9
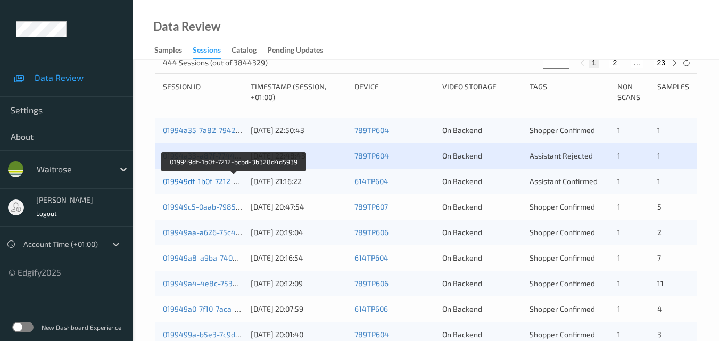
click at [220, 180] on link "019949df-1b0f-7212-bcbd-3b328d4d5939" at bounding box center [234, 181] width 143 height 9
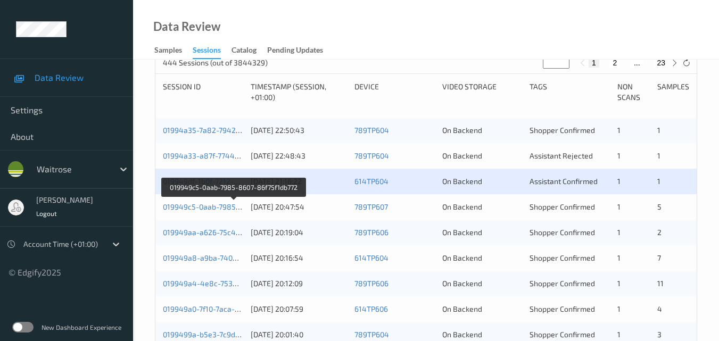
drag, startPoint x: 197, startPoint y: 203, endPoint x: 205, endPoint y: 177, distance: 27.3
click at [198, 202] on link "019949c5-0aab-7985-8607-86f75f1db772" at bounding box center [234, 206] width 142 height 9
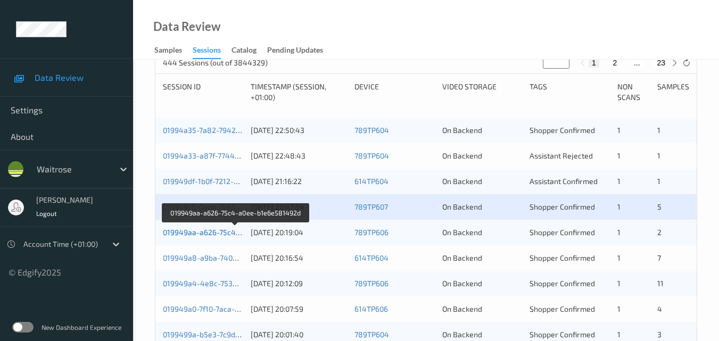
click at [218, 232] on link "019949aa-a626-75c4-a0ee-b1e6e581492d" at bounding box center [236, 232] width 146 height 9
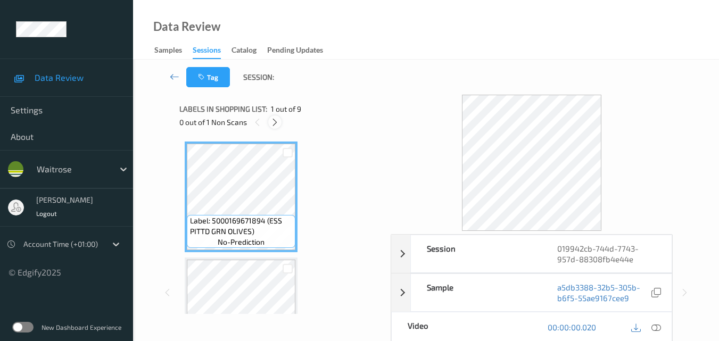
click at [276, 122] on icon at bounding box center [274, 123] width 9 height 10
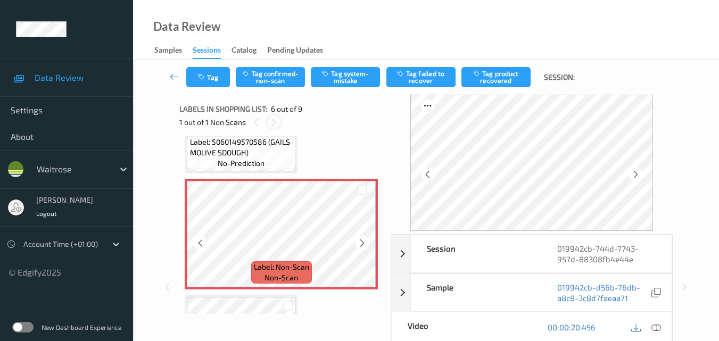
scroll to position [522, 0]
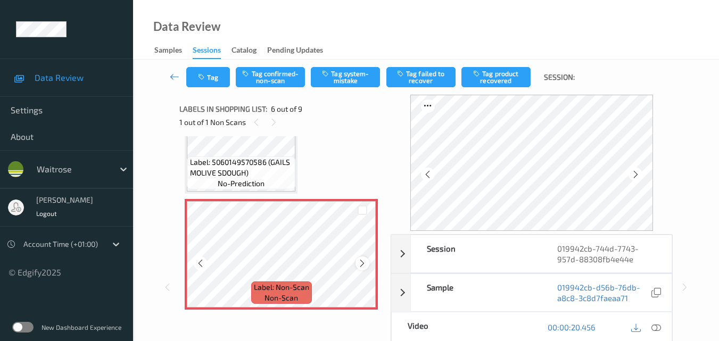
click at [362, 263] on icon at bounding box center [362, 264] width 9 height 10
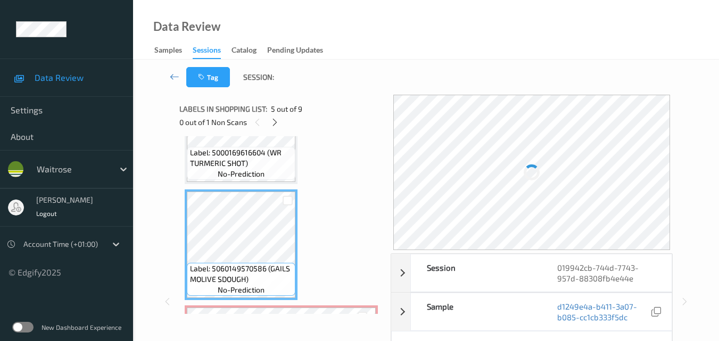
scroll to position [469, 0]
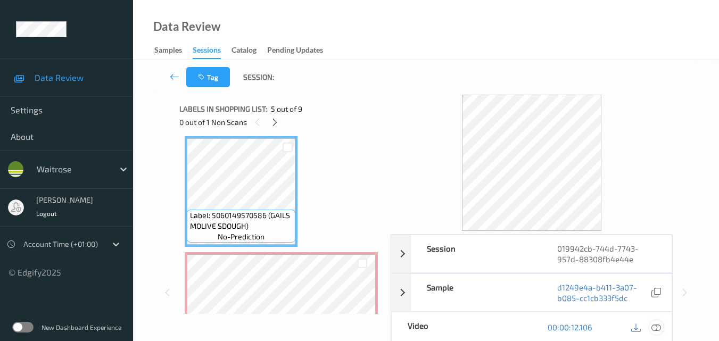
click at [661, 327] on div at bounding box center [656, 327] width 14 height 14
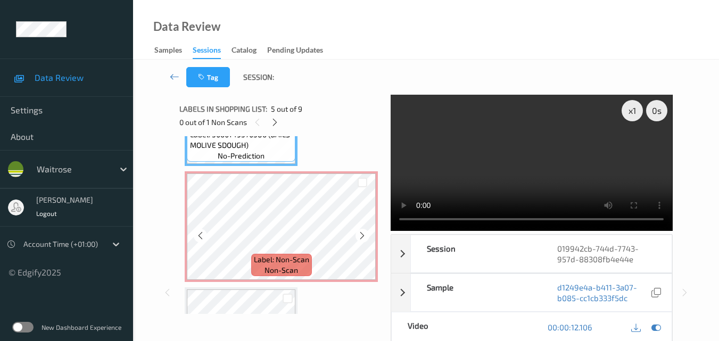
scroll to position [522, 0]
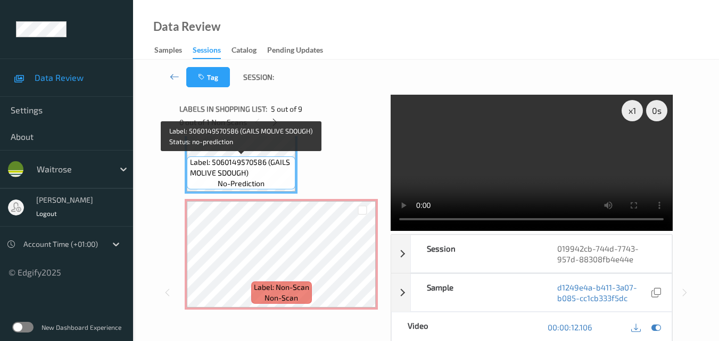
click at [277, 169] on span "Label: 5060149570586 (GAILS MOLIVE SDOUGH)" at bounding box center [241, 167] width 103 height 21
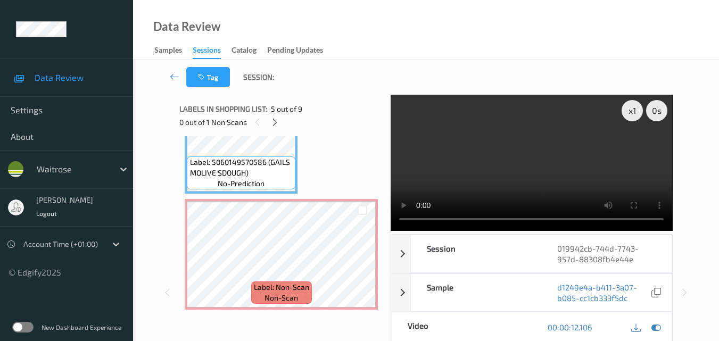
click at [554, 144] on video at bounding box center [531, 163] width 281 height 136
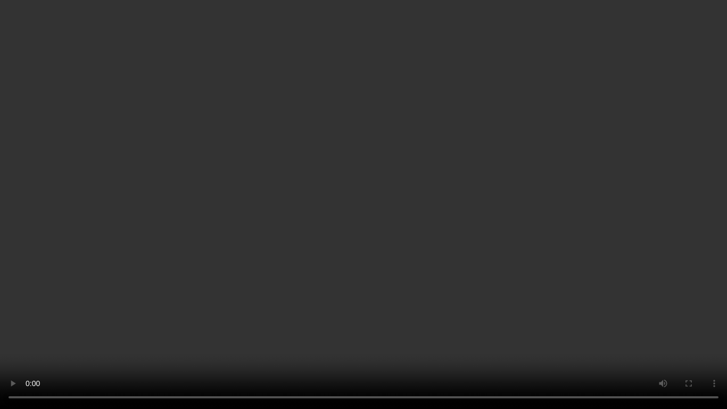
click at [413, 213] on video at bounding box center [363, 204] width 727 height 409
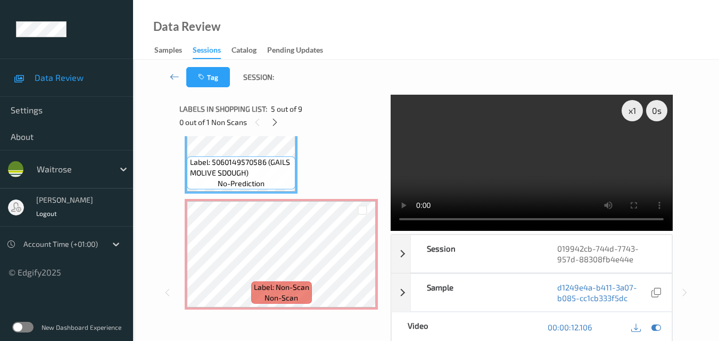
click at [511, 153] on video at bounding box center [531, 163] width 281 height 136
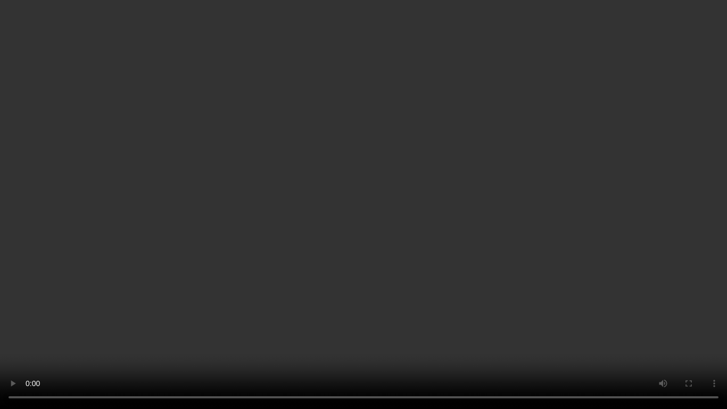
click at [475, 206] on video at bounding box center [363, 204] width 727 height 409
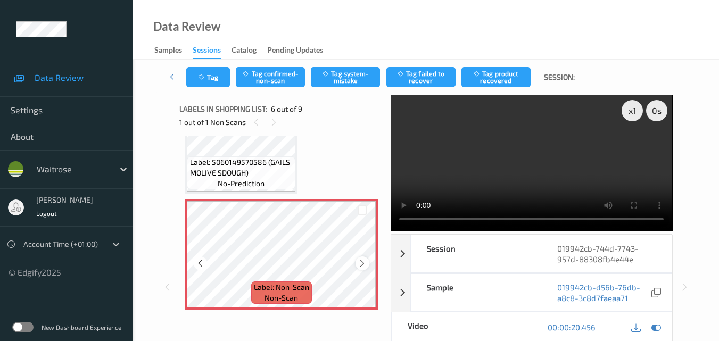
click at [358, 259] on icon at bounding box center [362, 264] width 9 height 10
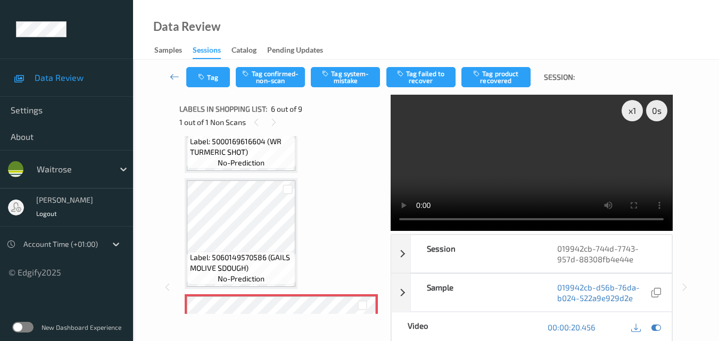
scroll to position [416, 0]
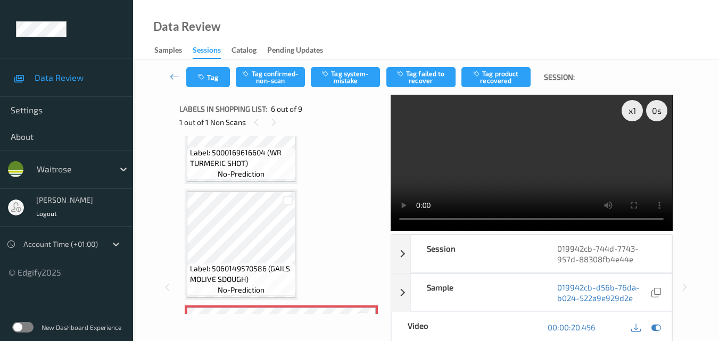
click at [543, 169] on video at bounding box center [531, 163] width 281 height 136
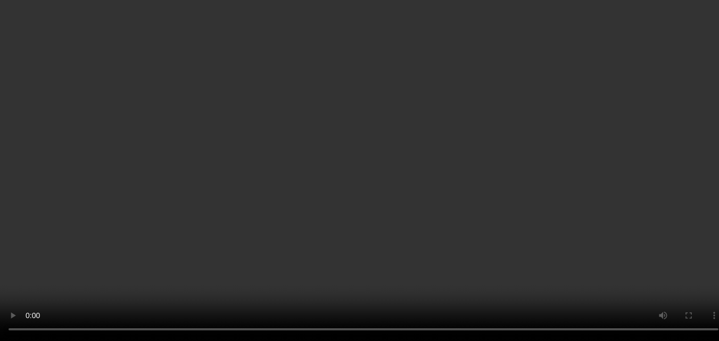
scroll to position [789, 0]
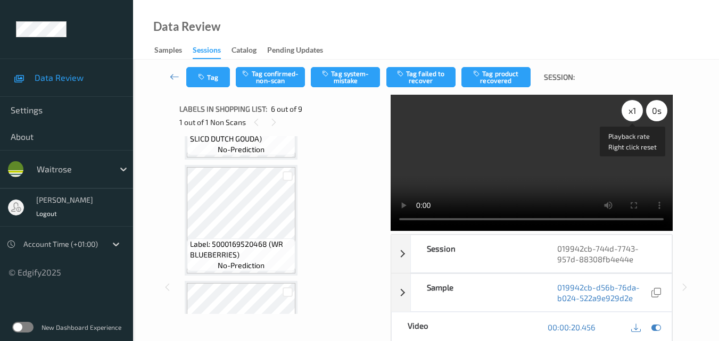
click at [627, 111] on div "x 1" at bounding box center [631, 110] width 21 height 21
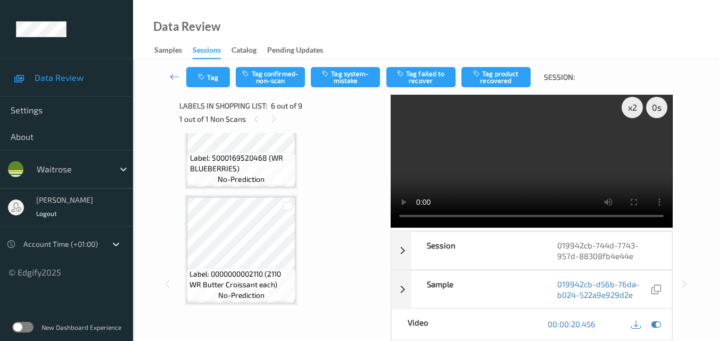
scroll to position [0, 0]
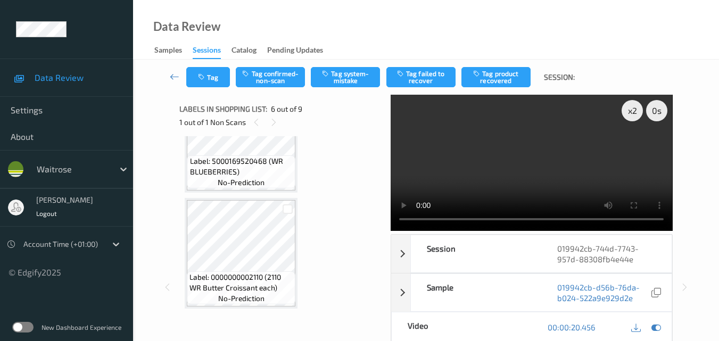
click at [524, 157] on video at bounding box center [531, 163] width 281 height 136
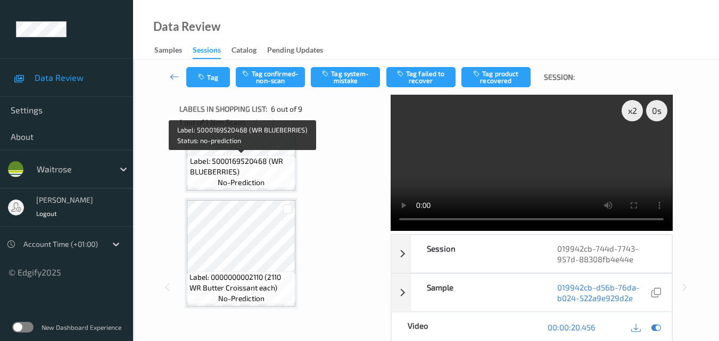
click at [264, 162] on span "Label: 5000169520468 (WR BLUEBERRIES)" at bounding box center [241, 166] width 103 height 21
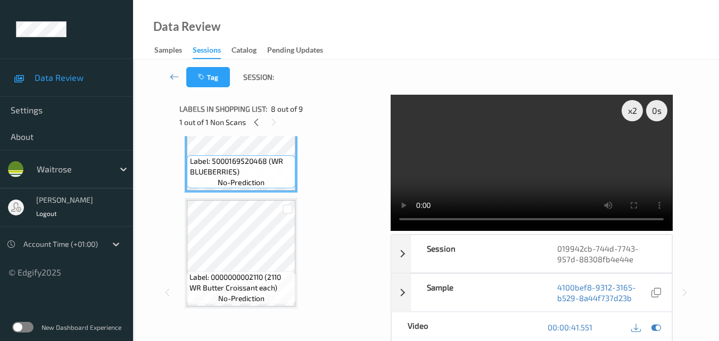
scroll to position [765, 0]
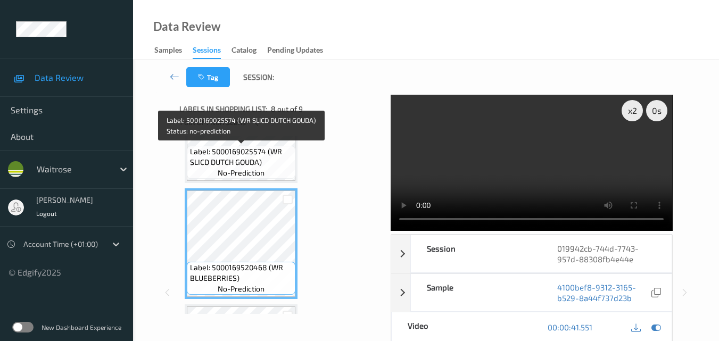
click at [260, 169] on span "no-prediction" at bounding box center [241, 173] width 47 height 11
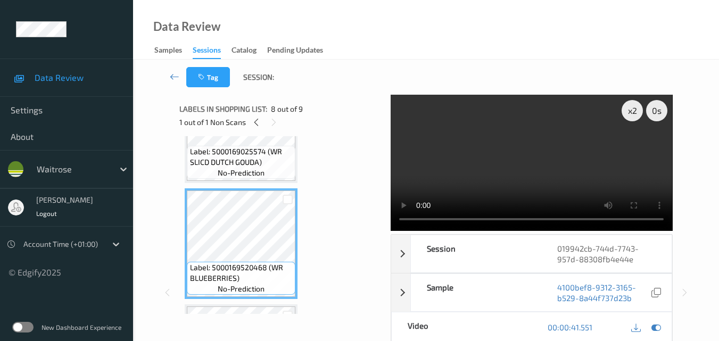
click at [545, 180] on video at bounding box center [531, 163] width 281 height 136
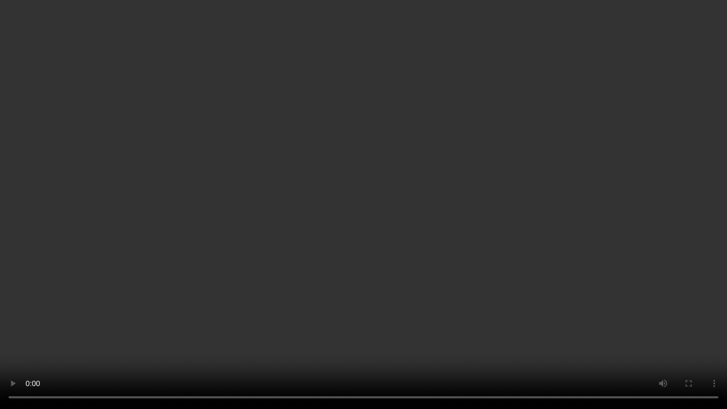
click at [540, 227] on video at bounding box center [363, 204] width 727 height 409
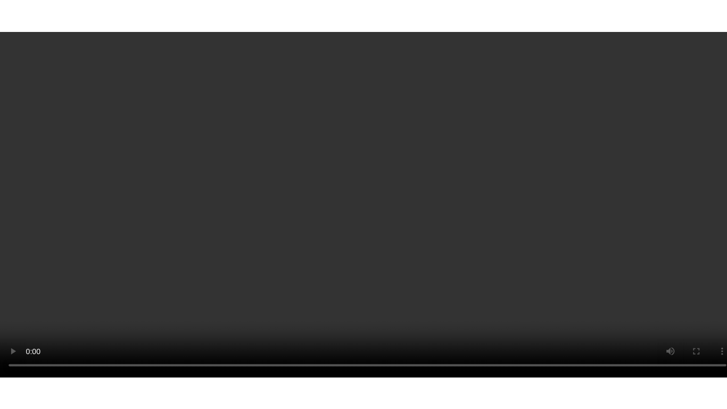
scroll to position [872, 0]
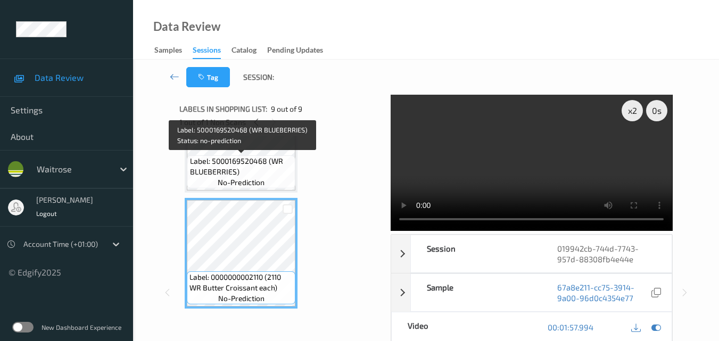
click at [262, 171] on span "Label: 5000169520468 (WR BLUEBERRIES)" at bounding box center [241, 166] width 103 height 21
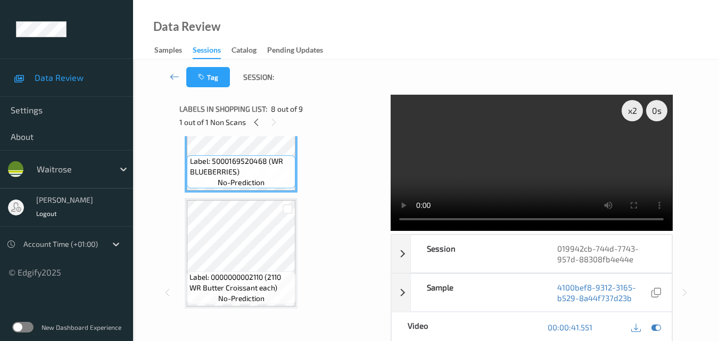
click at [578, 169] on video at bounding box center [531, 163] width 281 height 136
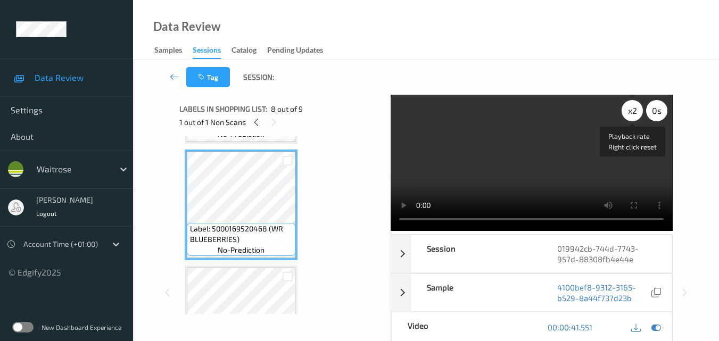
click at [629, 112] on div "x 2" at bounding box center [631, 110] width 21 height 21
click at [629, 112] on div "x 4" at bounding box center [631, 110] width 21 height 21
click at [629, 112] on div "x 8" at bounding box center [631, 110] width 21 height 21
click at [629, 112] on div "x 1" at bounding box center [631, 110] width 21 height 21
click at [629, 112] on div "x 2" at bounding box center [631, 110] width 21 height 21
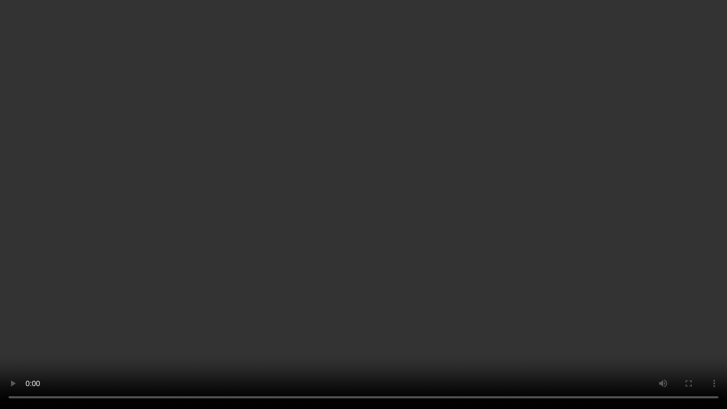
click at [619, 247] on video at bounding box center [363, 204] width 727 height 409
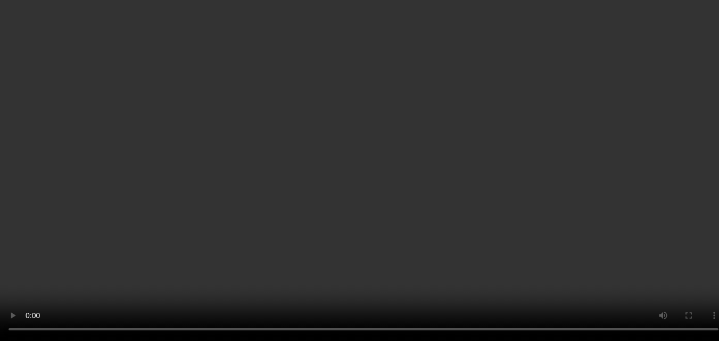
scroll to position [499, 0]
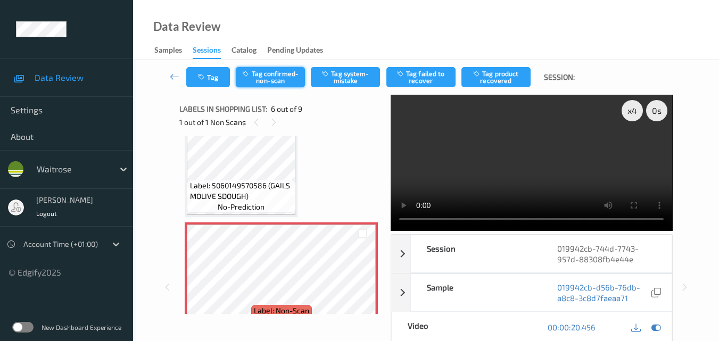
click at [291, 80] on button "Tag confirmed-non-scan" at bounding box center [270, 77] width 69 height 20
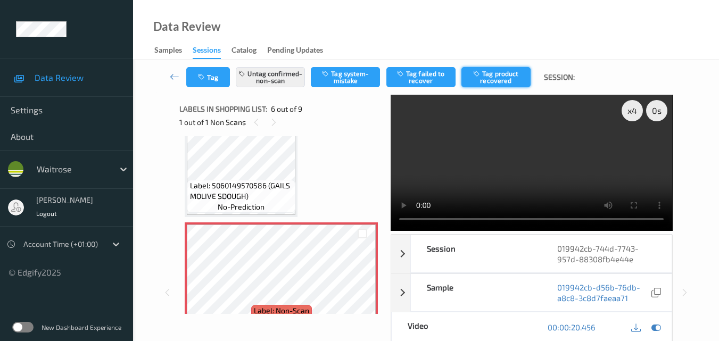
click at [517, 70] on button "Tag product recovered" at bounding box center [495, 77] width 69 height 20
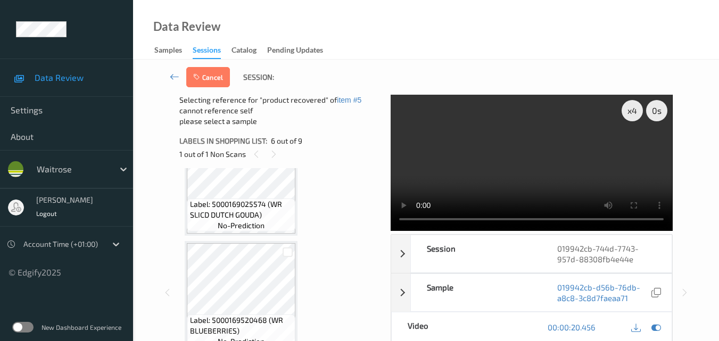
scroll to position [765, 0]
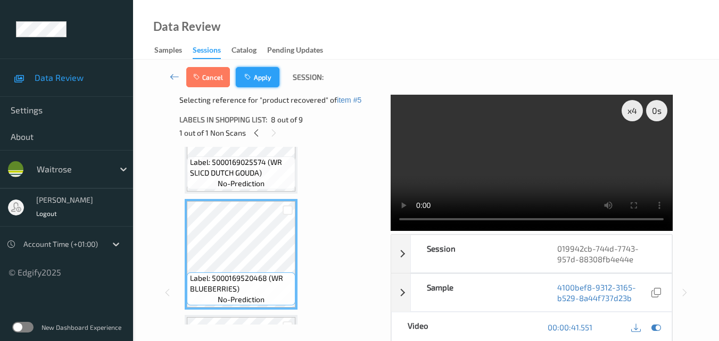
click at [268, 77] on button "Apply" at bounding box center [258, 77] width 44 height 20
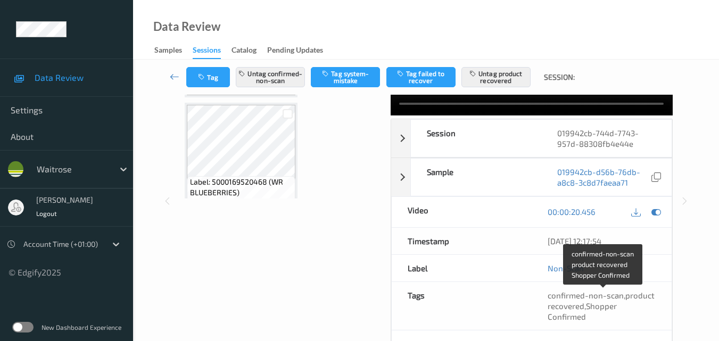
scroll to position [113, 0]
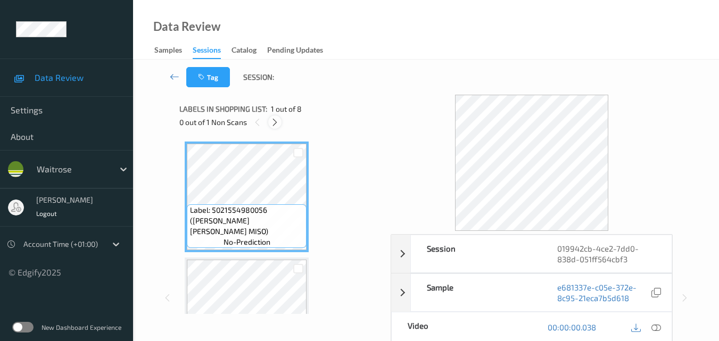
click at [271, 120] on icon at bounding box center [274, 123] width 9 height 10
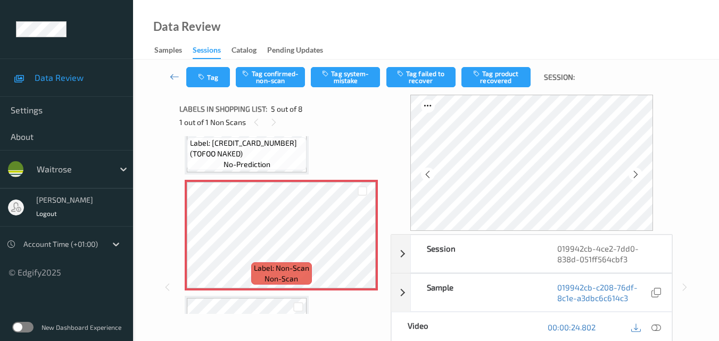
scroll to position [406, 0]
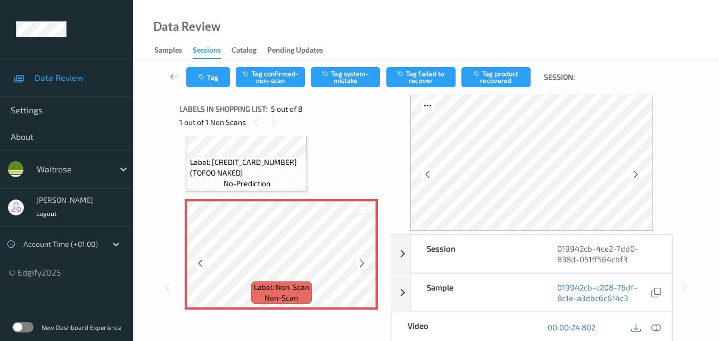
click at [366, 264] on icon at bounding box center [362, 264] width 9 height 10
click at [363, 269] on div at bounding box center [361, 262] width 13 height 13
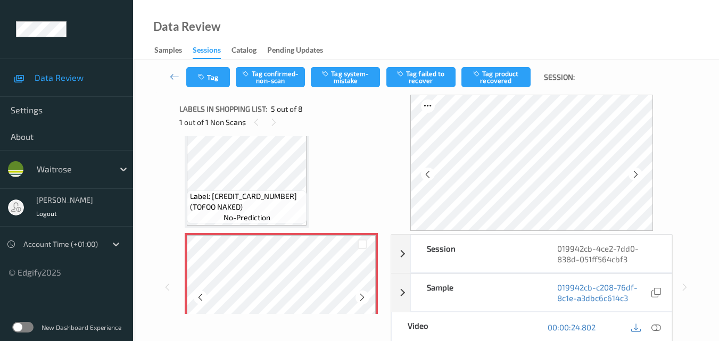
scroll to position [353, 0]
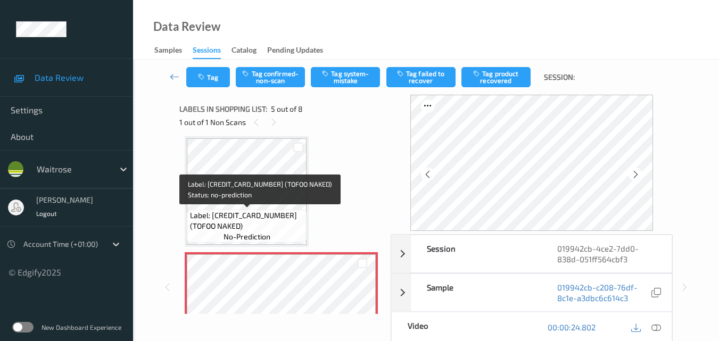
click at [279, 211] on span "Label: 5034467000216 (TOFOO NAKED)" at bounding box center [247, 220] width 114 height 21
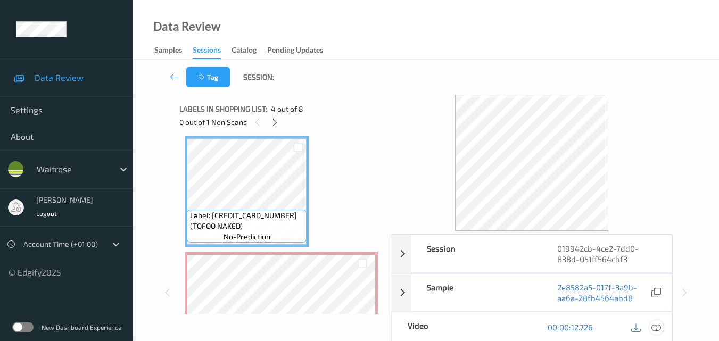
click at [657, 326] on icon at bounding box center [656, 327] width 10 height 10
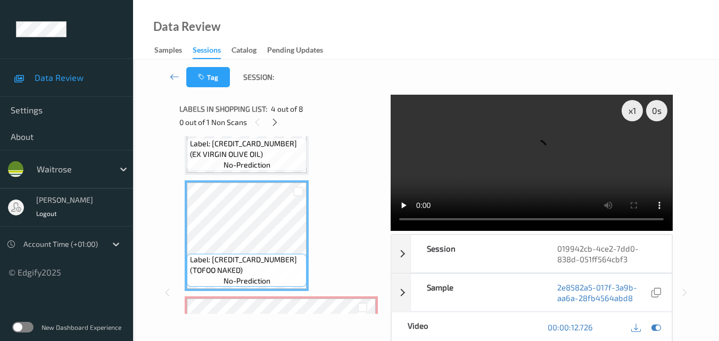
scroll to position [247, 0]
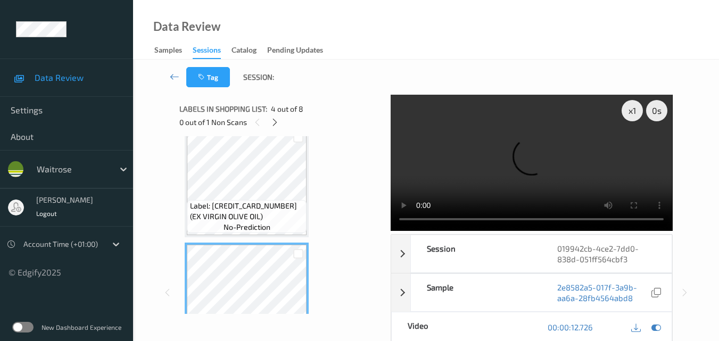
click at [503, 131] on video at bounding box center [531, 163] width 281 height 136
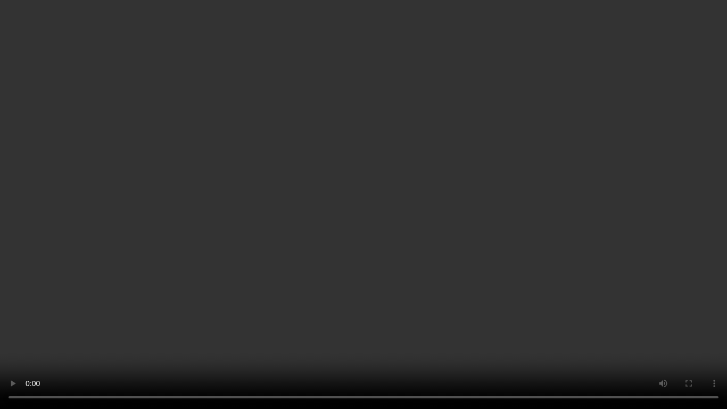
click at [488, 229] on video at bounding box center [363, 204] width 727 height 409
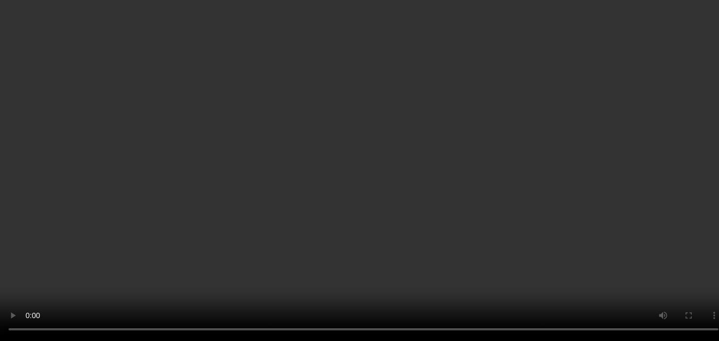
scroll to position [406, 0]
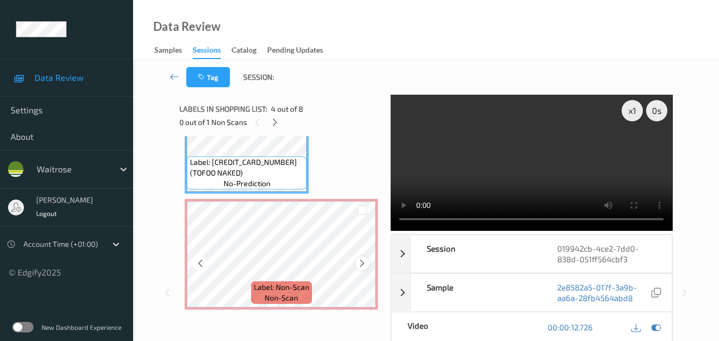
click at [358, 260] on icon at bounding box center [362, 264] width 9 height 10
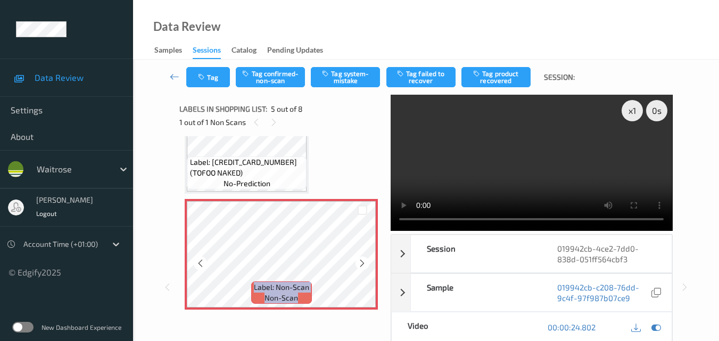
click at [358, 260] on icon at bounding box center [362, 264] width 9 height 10
click at [269, 162] on span "Label: 5034467000216 (TOFOO NAKED)" at bounding box center [247, 167] width 114 height 21
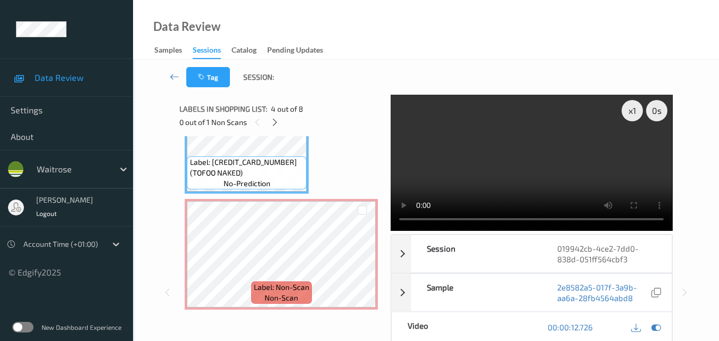
click at [472, 169] on video at bounding box center [531, 163] width 281 height 136
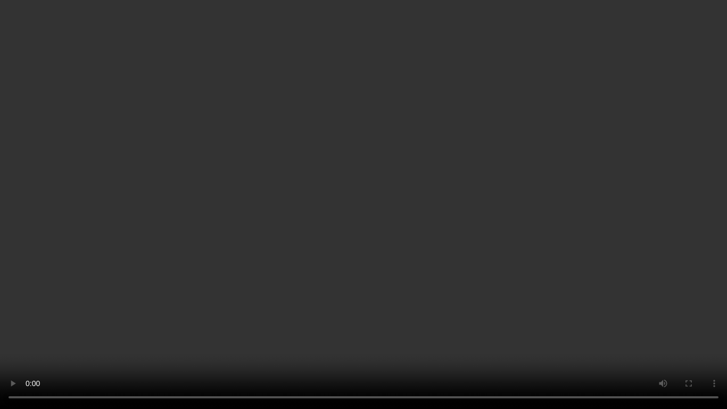
click at [532, 246] on video at bounding box center [363, 204] width 727 height 409
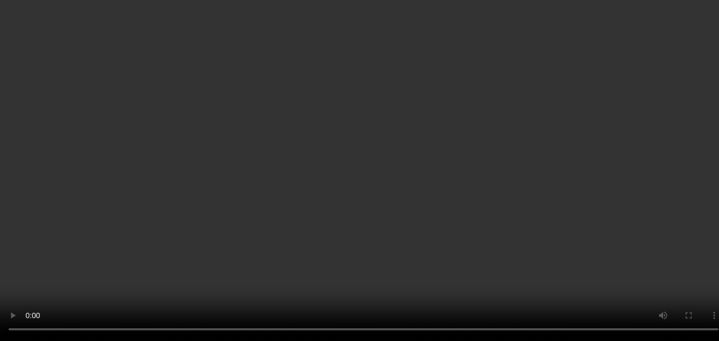
scroll to position [513, 0]
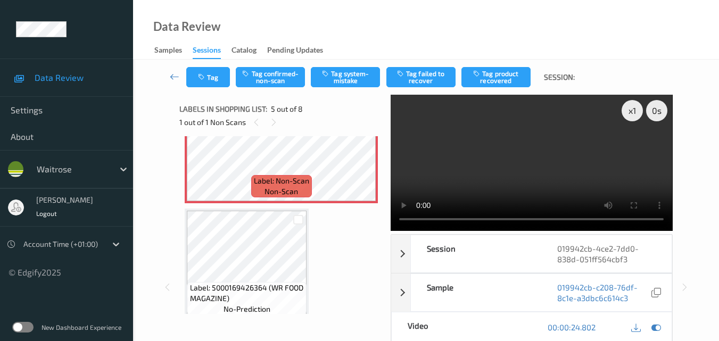
click at [517, 160] on video at bounding box center [531, 163] width 281 height 136
click at [630, 113] on div "x 1" at bounding box center [631, 110] width 21 height 21
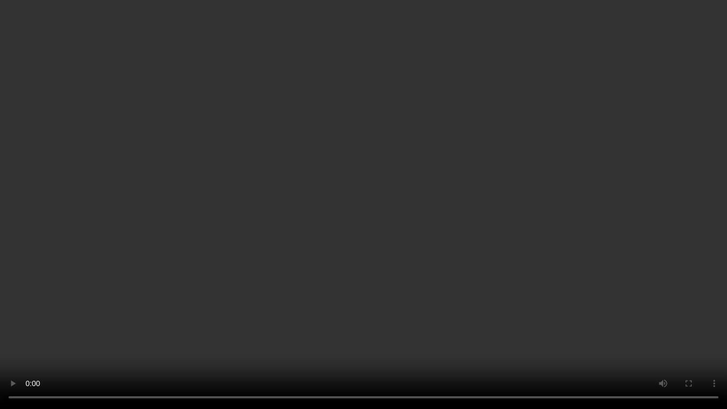
click at [432, 270] on video at bounding box center [363, 204] width 727 height 409
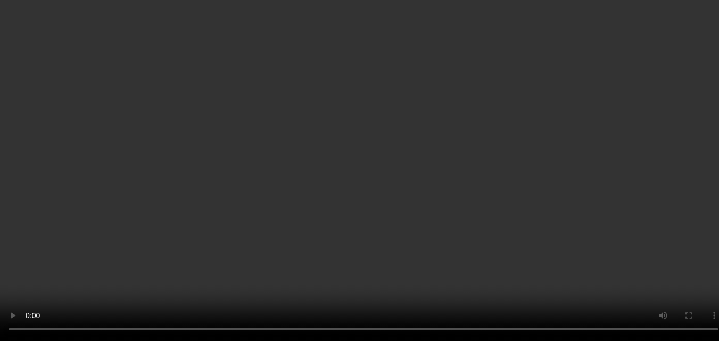
scroll to position [566, 0]
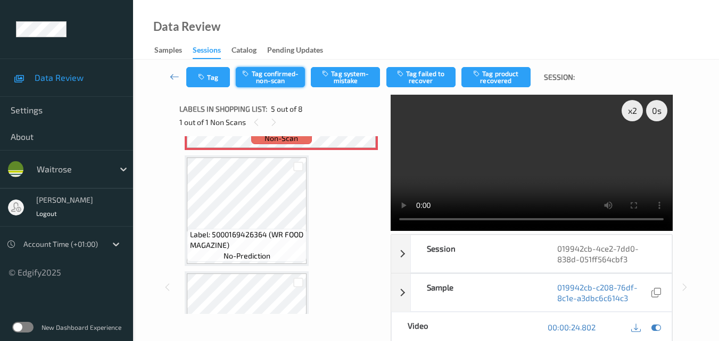
click at [285, 76] on button "Tag confirmed-non-scan" at bounding box center [270, 77] width 69 height 20
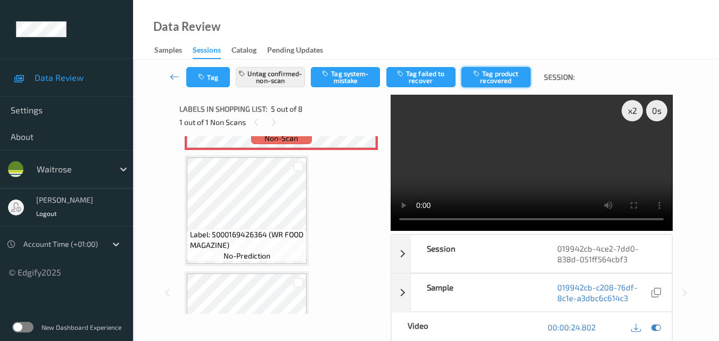
click at [493, 74] on button "Tag product recovered" at bounding box center [495, 77] width 69 height 20
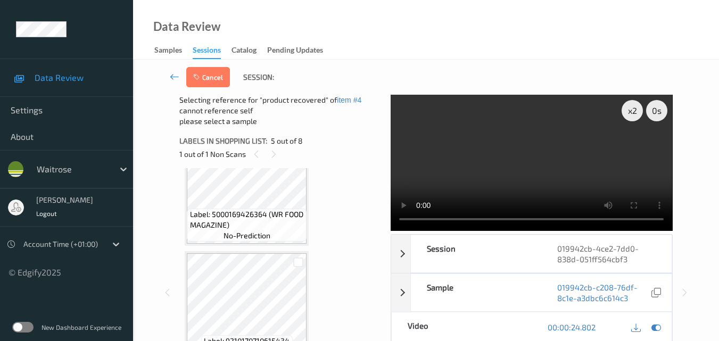
scroll to position [619, 0]
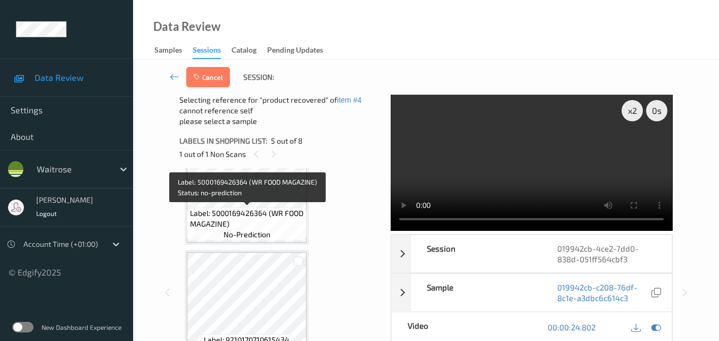
click at [267, 210] on span "Label: 5000169426364 (WR FOOD MAGAZINE)" at bounding box center [247, 218] width 114 height 21
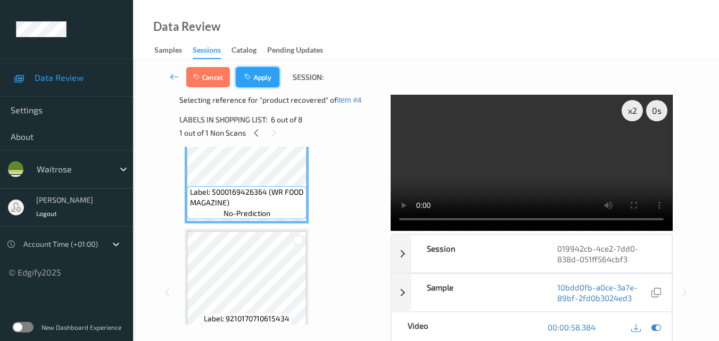
click at [263, 81] on button "Apply" at bounding box center [258, 77] width 44 height 20
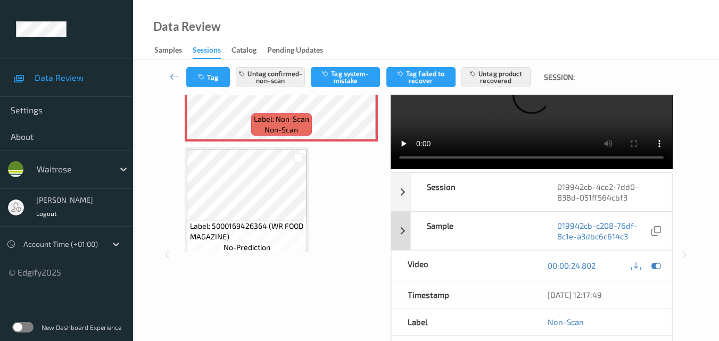
scroll to position [160, 0]
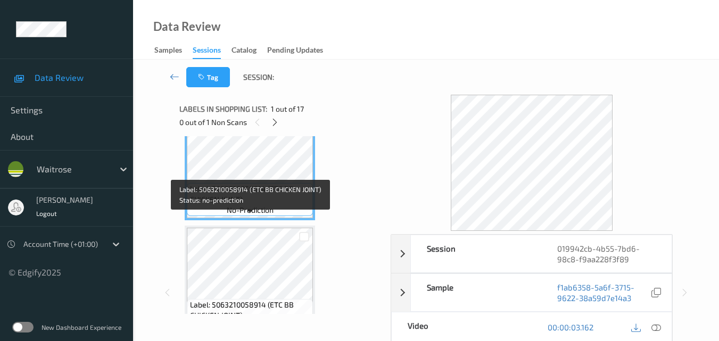
scroll to position [53, 0]
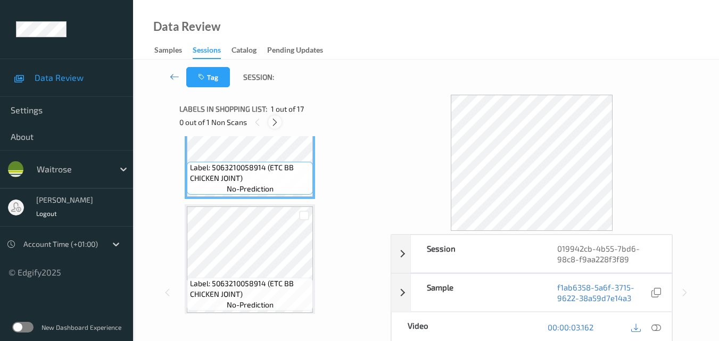
click at [276, 128] on div at bounding box center [274, 121] width 13 height 13
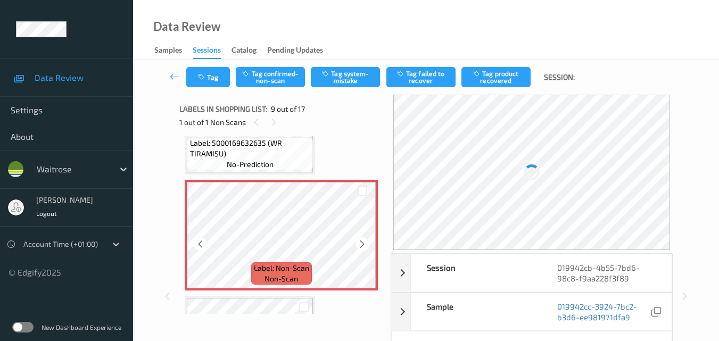
scroll to position [924, 0]
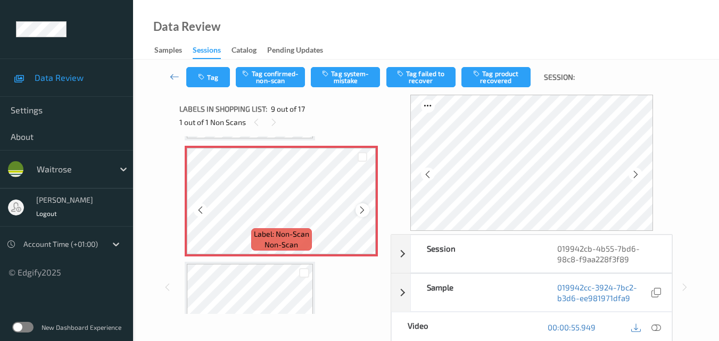
click at [363, 205] on icon at bounding box center [362, 210] width 9 height 10
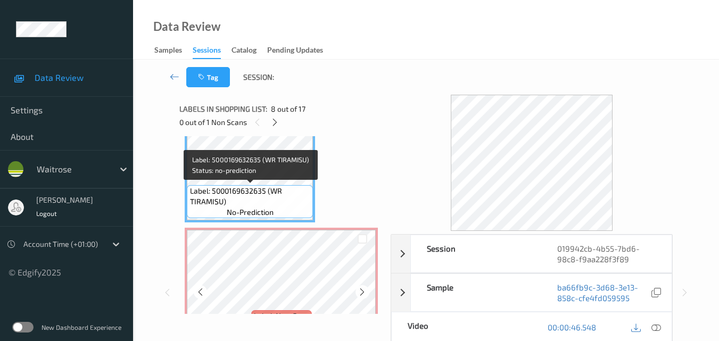
scroll to position [870, 0]
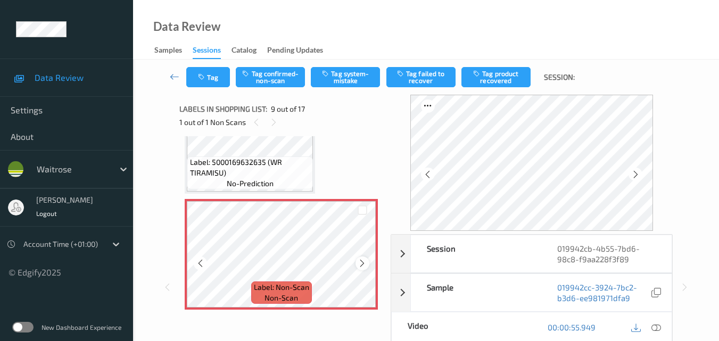
click at [360, 266] on icon at bounding box center [362, 264] width 9 height 10
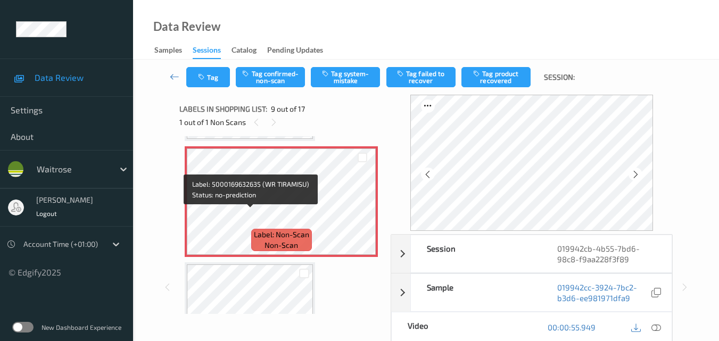
scroll to position [924, 0]
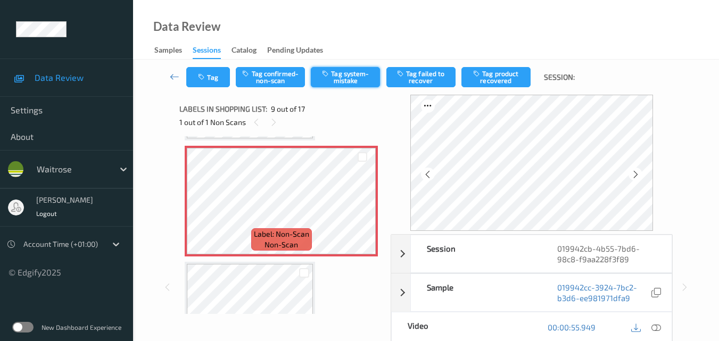
click at [338, 77] on button "Tag system-mistake" at bounding box center [345, 77] width 69 height 20
click at [213, 77] on button "Tag" at bounding box center [208, 77] width 44 height 20
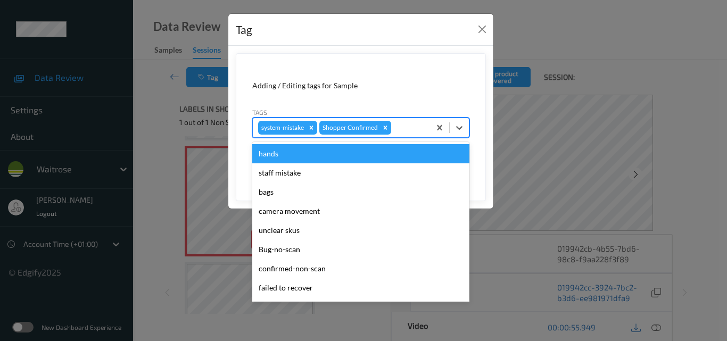
click at [404, 129] on div at bounding box center [408, 127] width 31 height 13
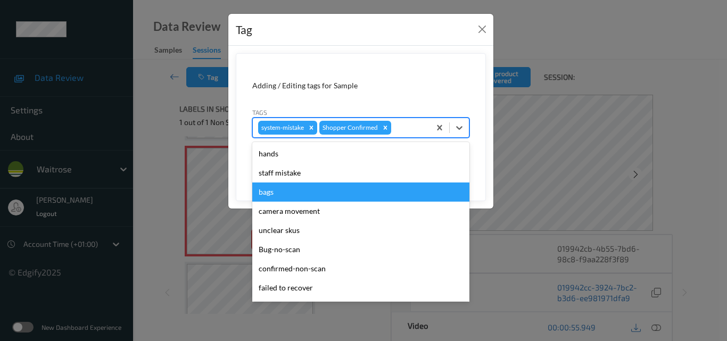
click at [280, 193] on div "bags" at bounding box center [360, 191] width 217 height 19
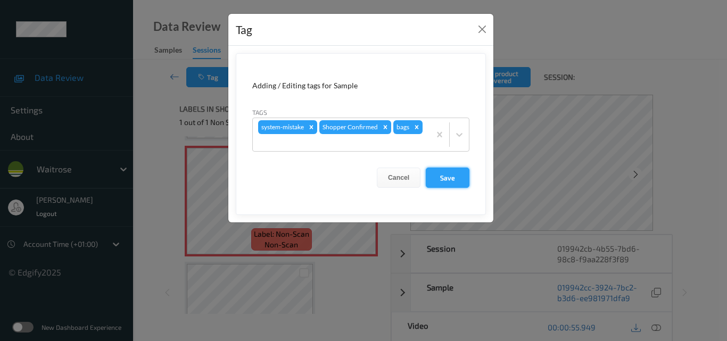
click at [452, 174] on button "Save" at bounding box center [448, 178] width 44 height 20
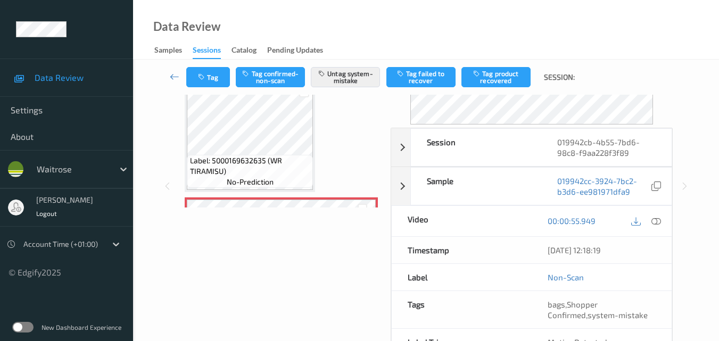
scroll to position [764, 0]
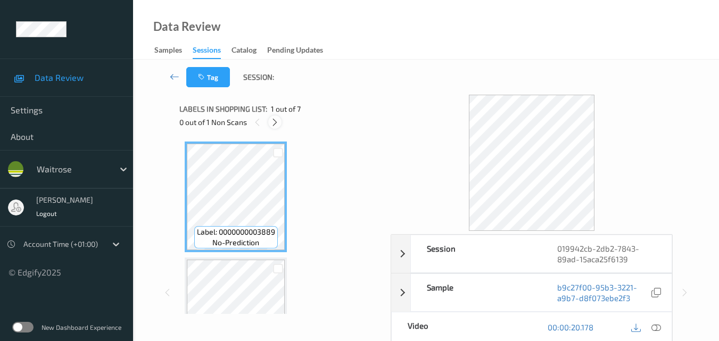
click at [276, 123] on icon at bounding box center [274, 123] width 9 height 10
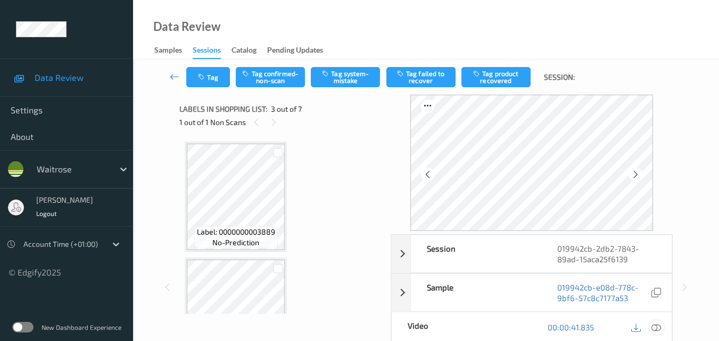
click at [656, 327] on icon at bounding box center [656, 327] width 10 height 10
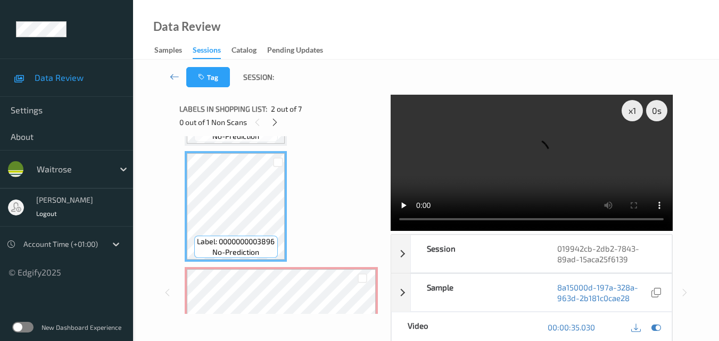
scroll to position [213, 0]
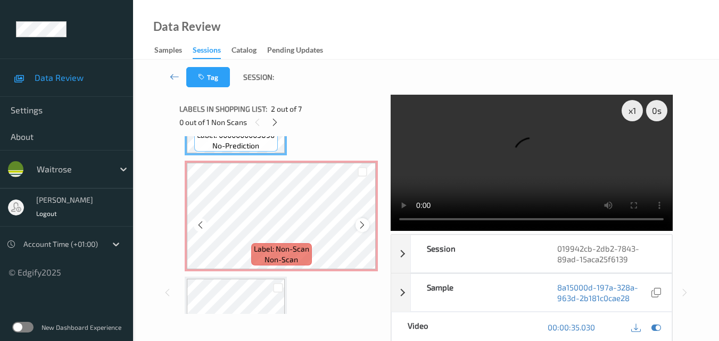
click at [362, 227] on icon at bounding box center [362, 225] width 9 height 10
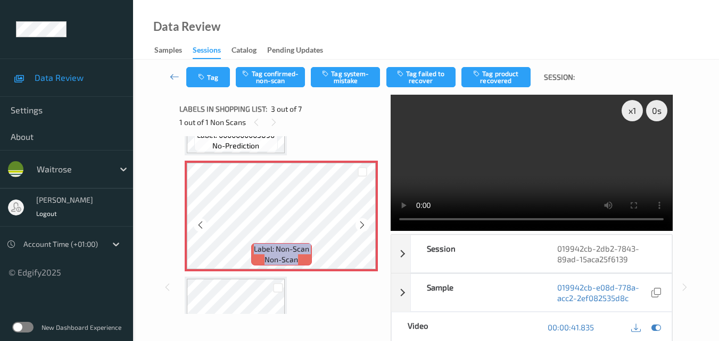
click at [362, 227] on icon at bounding box center [362, 225] width 9 height 10
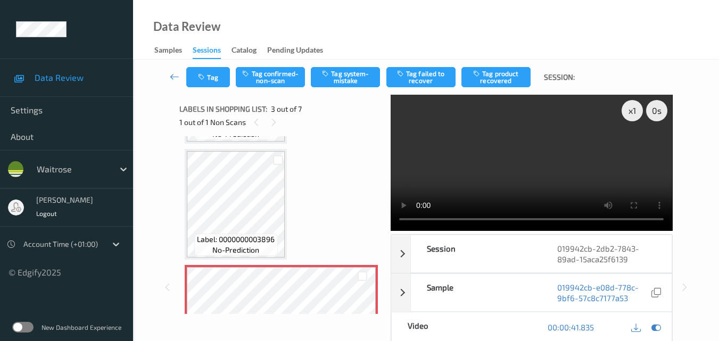
scroll to position [106, 0]
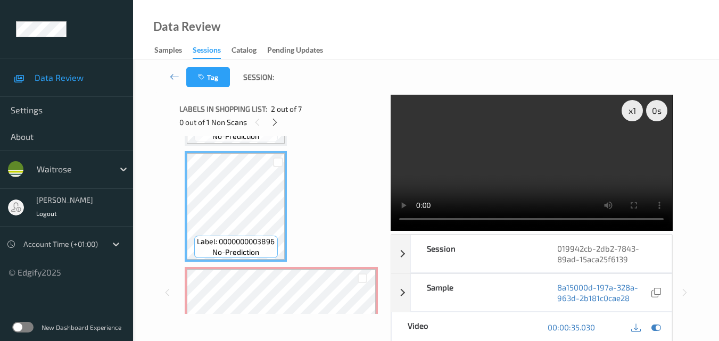
click at [493, 165] on video at bounding box center [531, 163] width 281 height 136
click at [559, 167] on video at bounding box center [531, 163] width 281 height 136
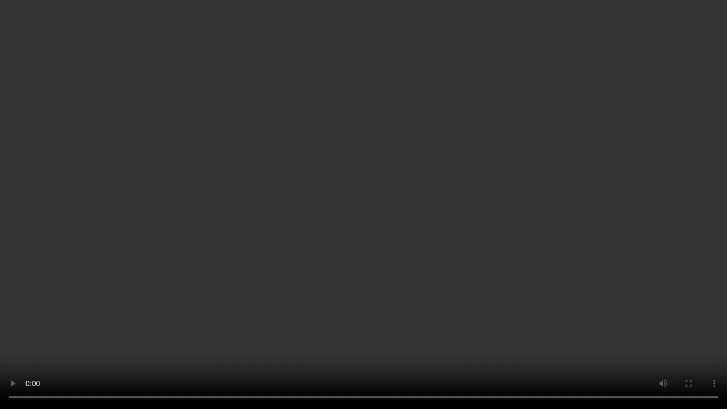
click at [467, 228] on video at bounding box center [363, 204] width 727 height 409
click at [459, 248] on video at bounding box center [363, 204] width 727 height 409
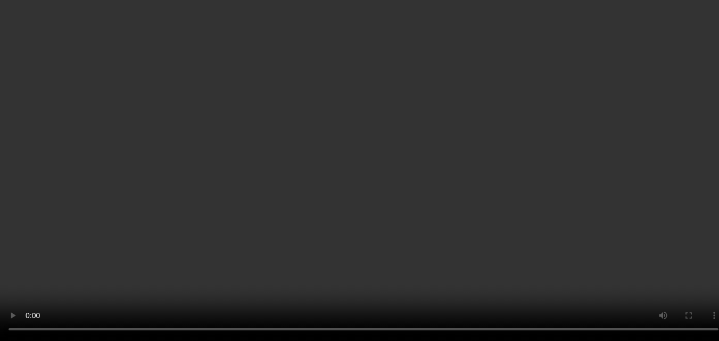
scroll to position [160, 0]
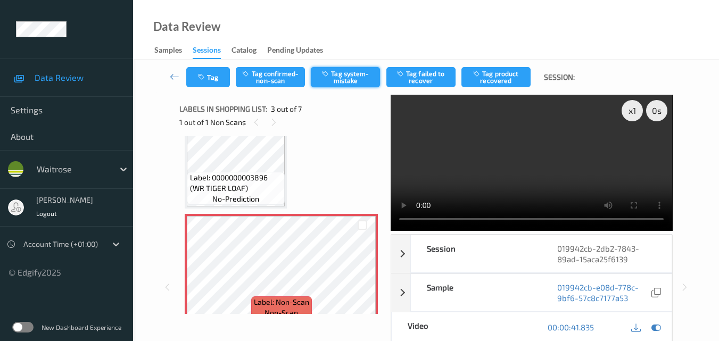
click at [352, 69] on button "Tag system-mistake" at bounding box center [345, 77] width 69 height 20
click at [217, 74] on button "Tag" at bounding box center [208, 77] width 44 height 20
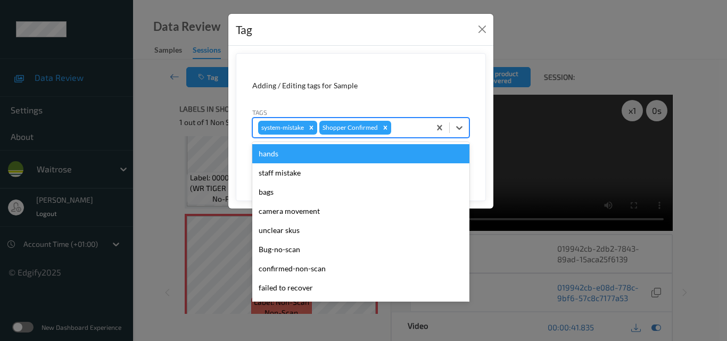
click at [403, 129] on div at bounding box center [408, 127] width 31 height 13
type input "un"
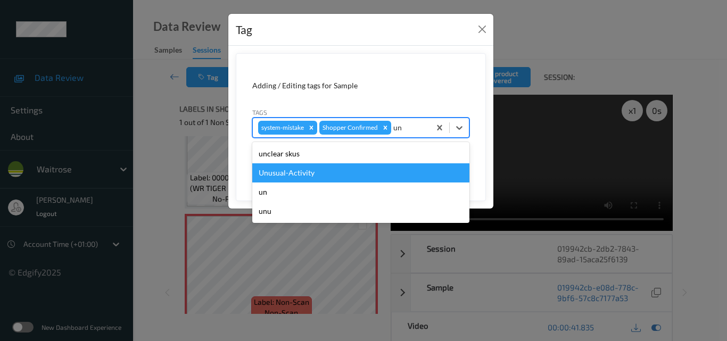
click at [339, 177] on div "Unusual-Activity" at bounding box center [360, 172] width 217 height 19
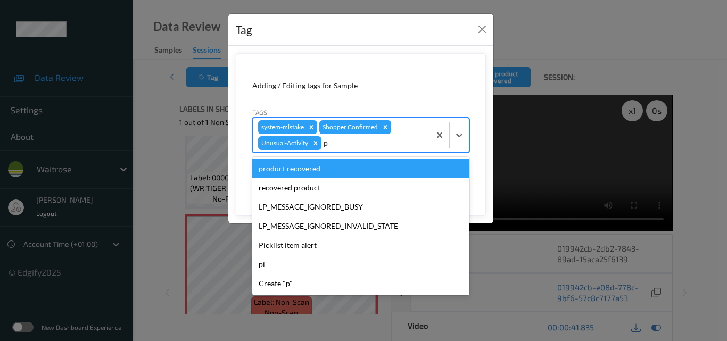
type input "pi"
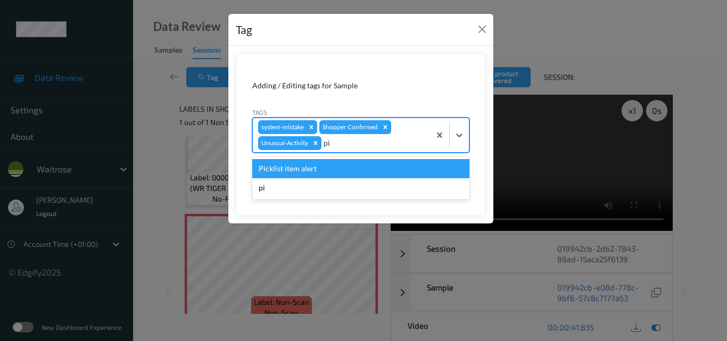
click at [322, 168] on div "Picklist item alert" at bounding box center [360, 168] width 217 height 19
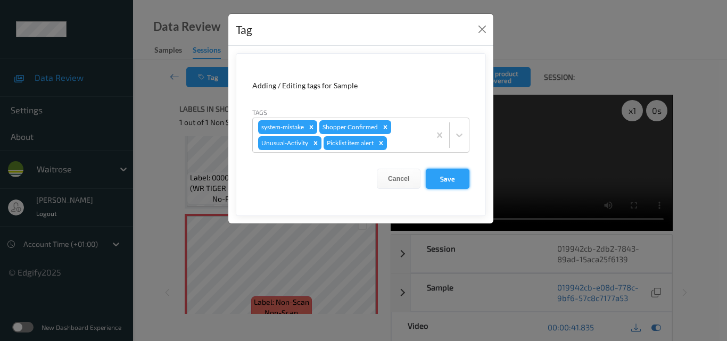
click at [442, 181] on button "Save" at bounding box center [448, 179] width 44 height 20
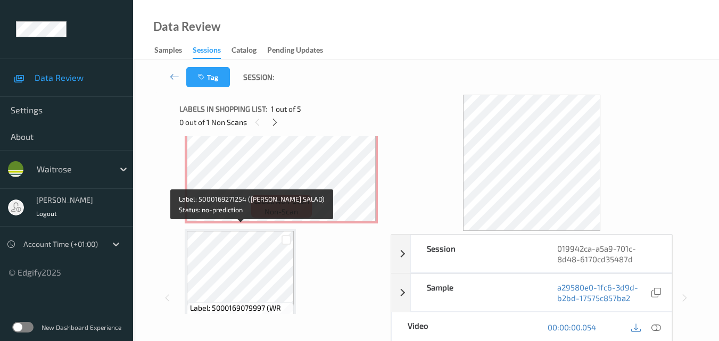
scroll to position [354, 0]
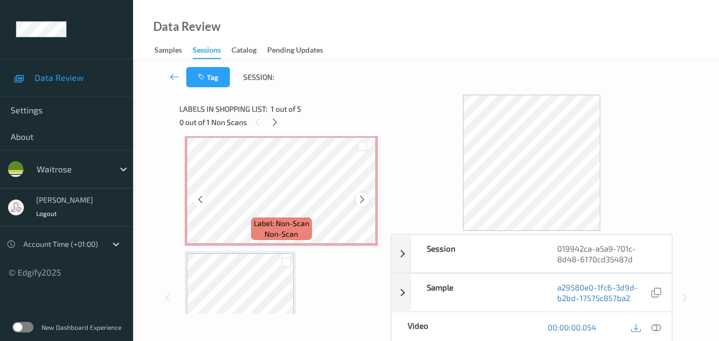
click at [361, 198] on icon at bounding box center [362, 200] width 9 height 10
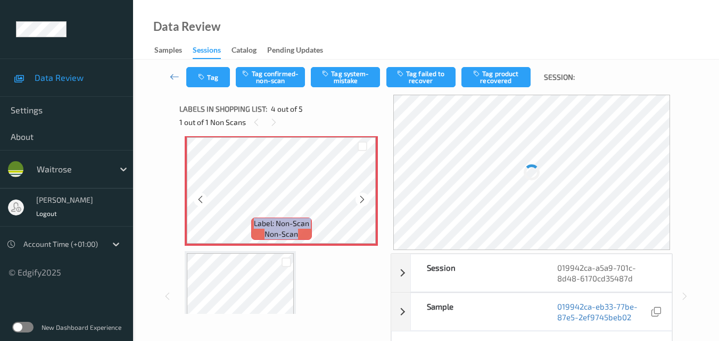
click at [361, 198] on icon at bounding box center [362, 200] width 9 height 10
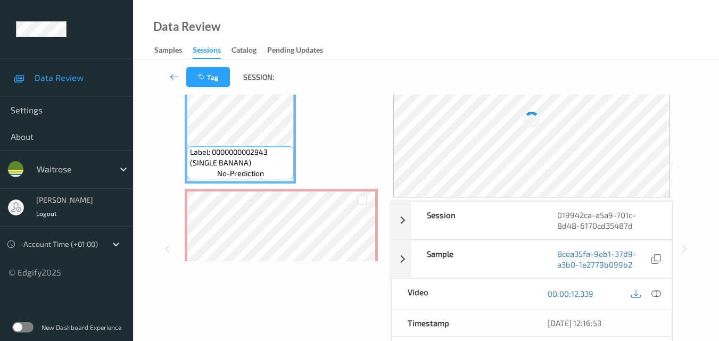
scroll to position [53, 0]
click at [655, 294] on icon at bounding box center [656, 293] width 10 height 10
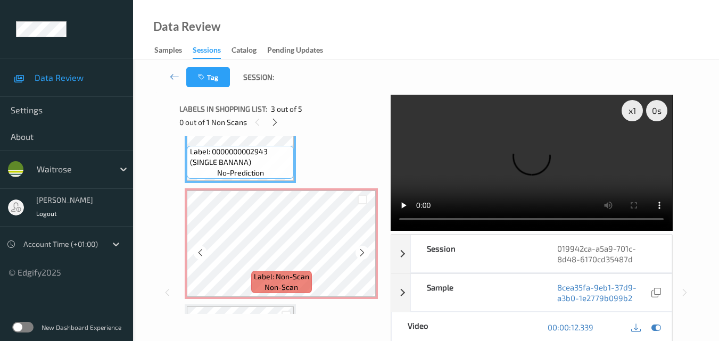
scroll to position [195, 0]
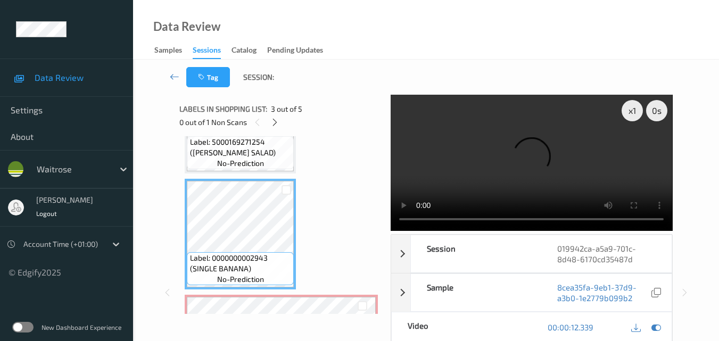
click at [493, 124] on video at bounding box center [531, 163] width 281 height 136
click at [560, 156] on video at bounding box center [531, 163] width 281 height 136
click at [603, 176] on video at bounding box center [531, 163] width 281 height 136
click at [610, 166] on video at bounding box center [531, 163] width 281 height 136
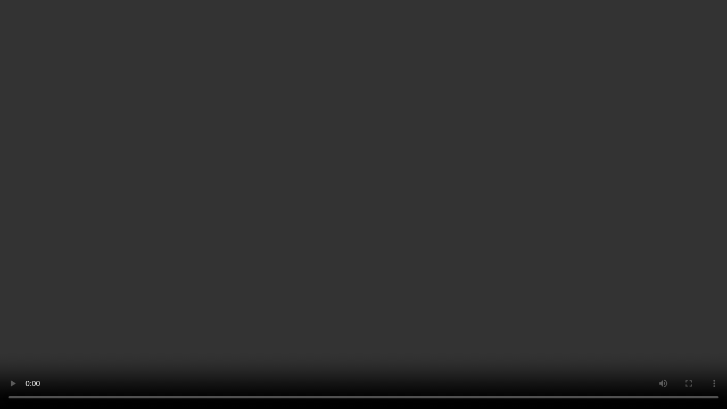
click at [417, 203] on video at bounding box center [363, 204] width 727 height 409
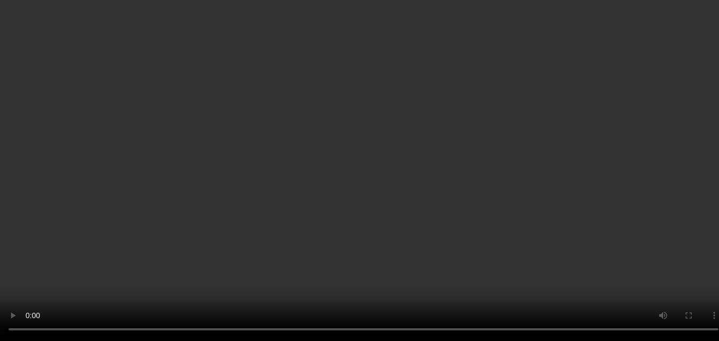
scroll to position [301, 0]
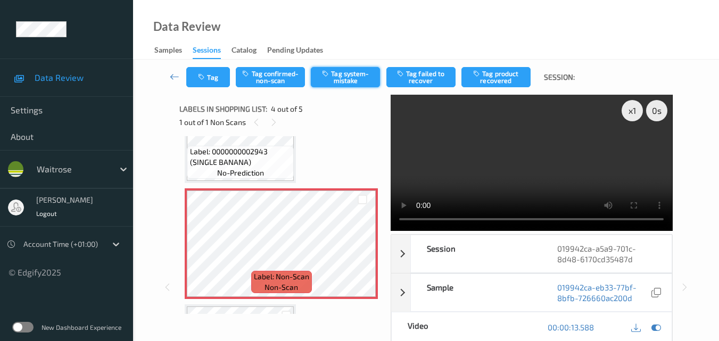
click at [356, 84] on button "Tag system-mistake" at bounding box center [345, 77] width 69 height 20
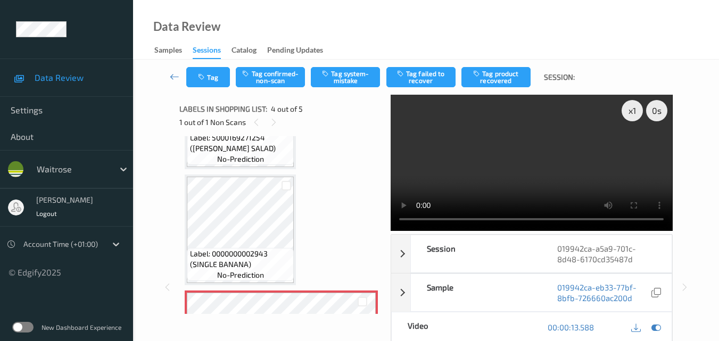
scroll to position [195, 0]
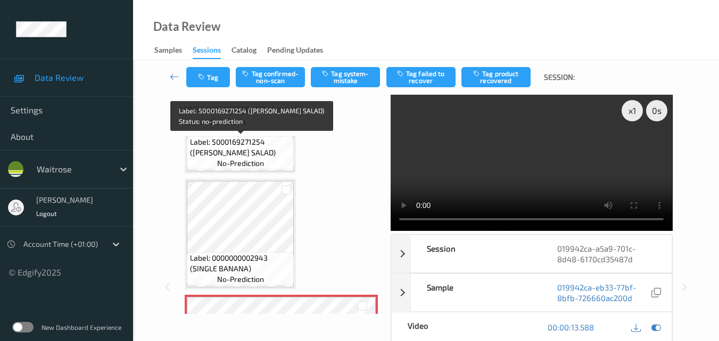
click at [254, 155] on span "Label: 5000169271254 ([PERSON_NAME] SALAD)" at bounding box center [241, 147] width 102 height 21
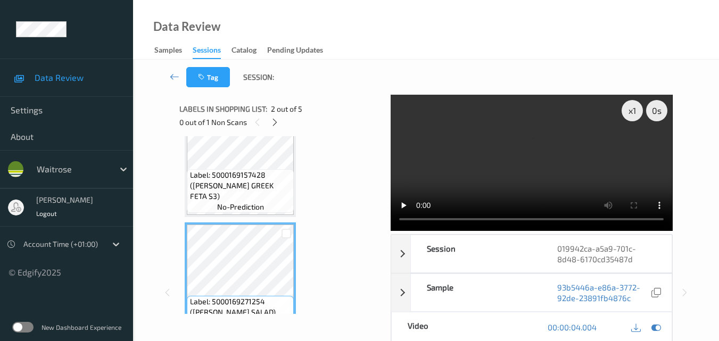
scroll to position [88, 0]
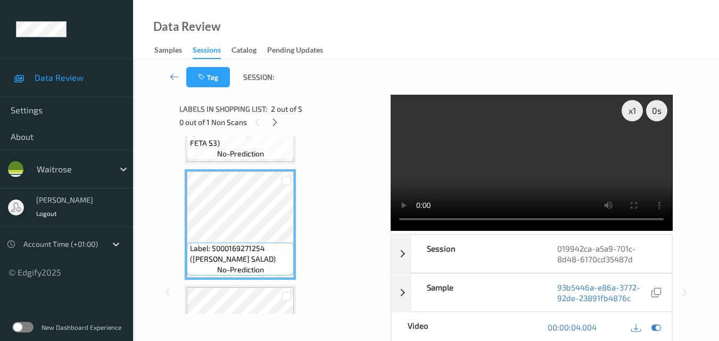
click at [551, 166] on video at bounding box center [531, 163] width 281 height 136
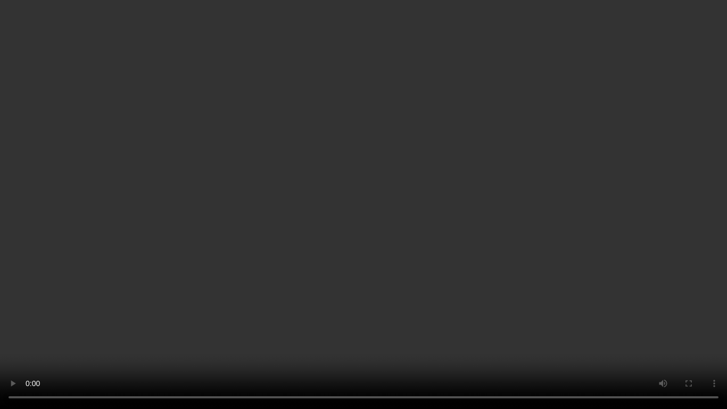
click at [458, 261] on video at bounding box center [363, 204] width 727 height 409
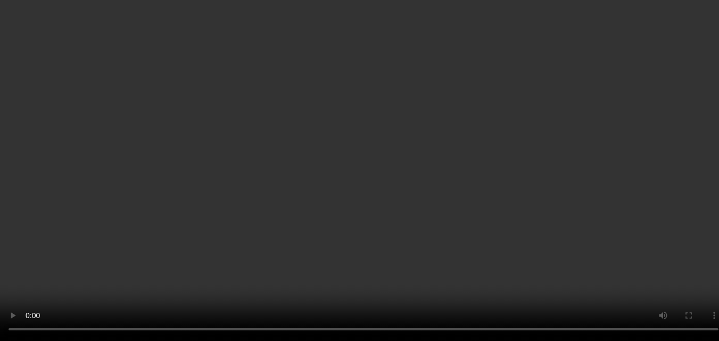
scroll to position [301, 0]
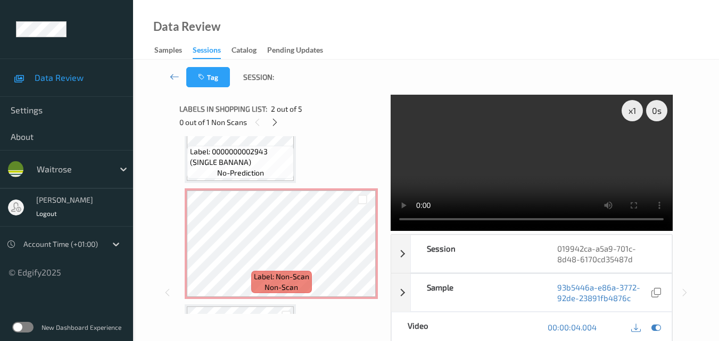
click at [501, 165] on video at bounding box center [531, 163] width 281 height 136
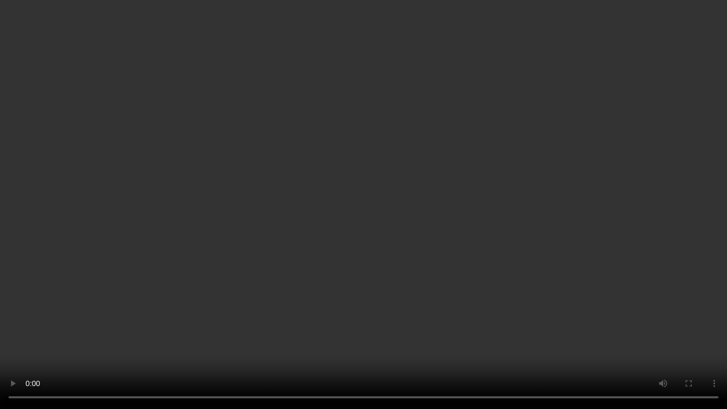
click at [400, 244] on video at bounding box center [363, 204] width 727 height 409
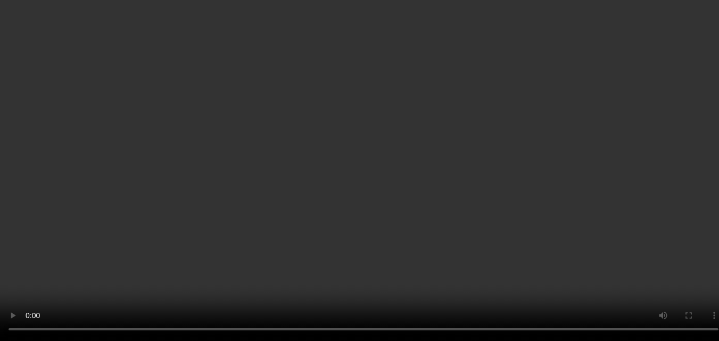
scroll to position [354, 0]
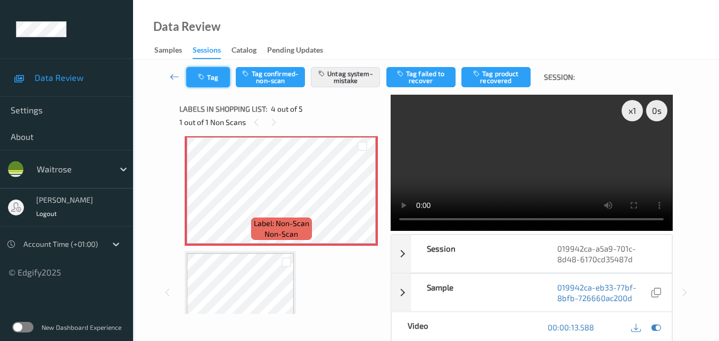
click at [206, 76] on icon "button" at bounding box center [202, 76] width 9 height 7
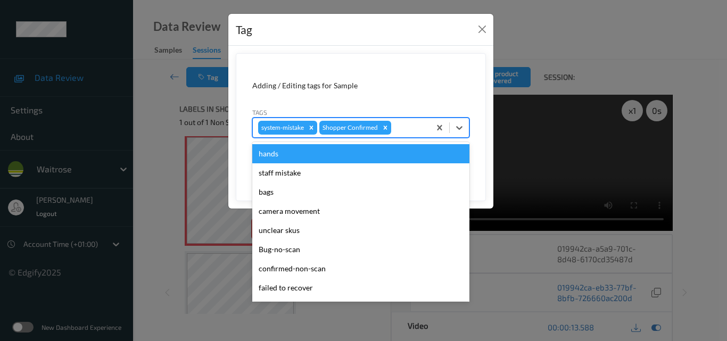
click at [406, 129] on div at bounding box center [408, 127] width 31 height 13
type input "un"
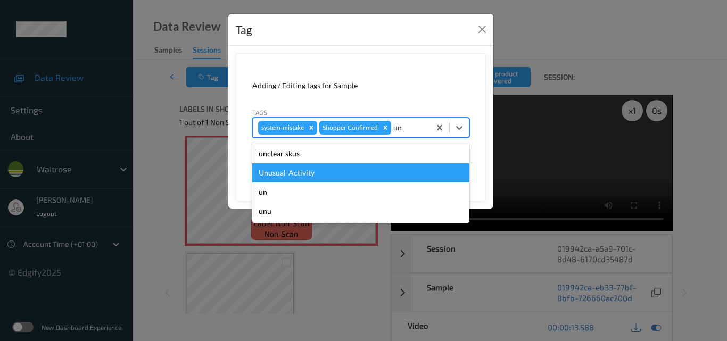
click at [335, 176] on div "Unusual-Activity" at bounding box center [360, 172] width 217 height 19
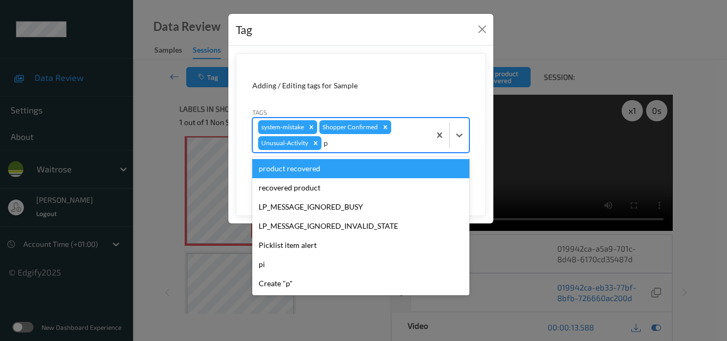
type input "pi"
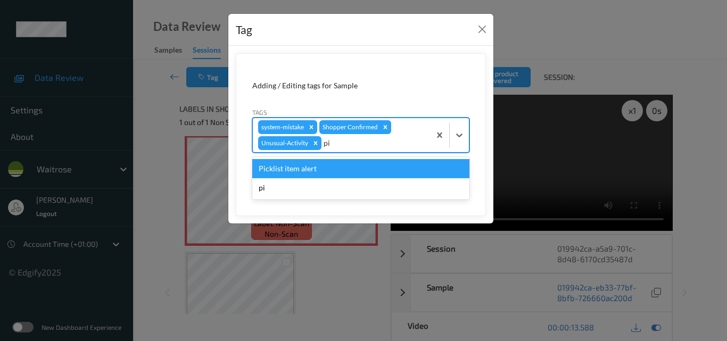
click at [348, 181] on div "pi" at bounding box center [360, 187] width 217 height 19
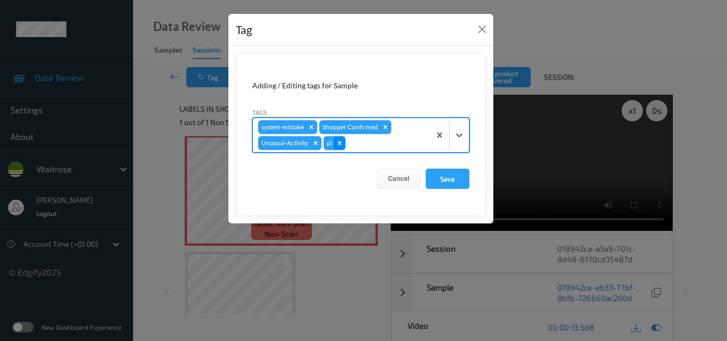
click at [339, 146] on icon "Remove pi" at bounding box center [339, 142] width 7 height 7
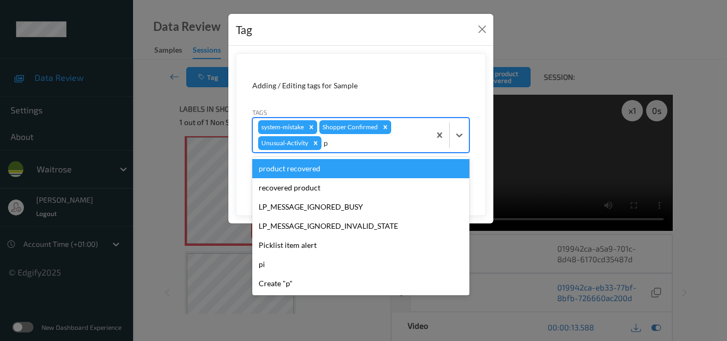
type input "pi"
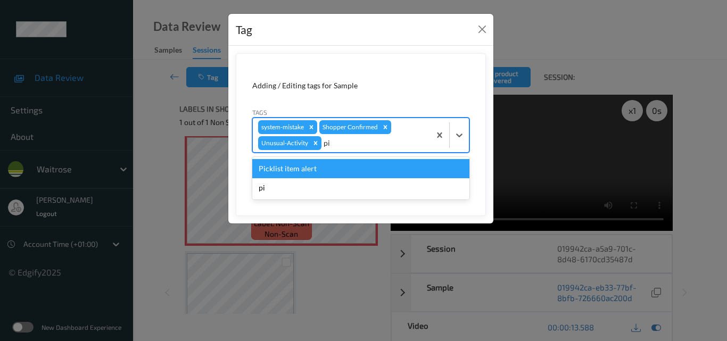
click at [335, 167] on div "Picklist item alert" at bounding box center [360, 168] width 217 height 19
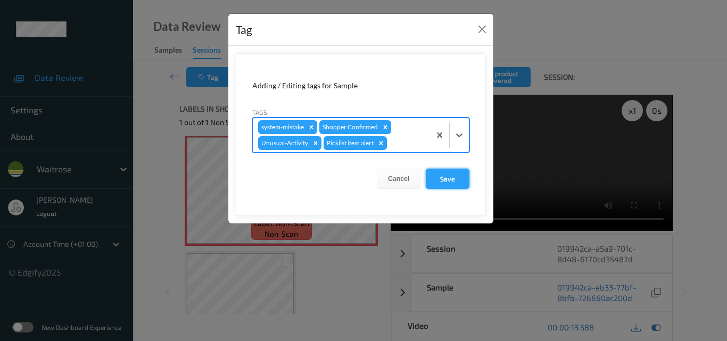
click at [456, 174] on button "Save" at bounding box center [448, 179] width 44 height 20
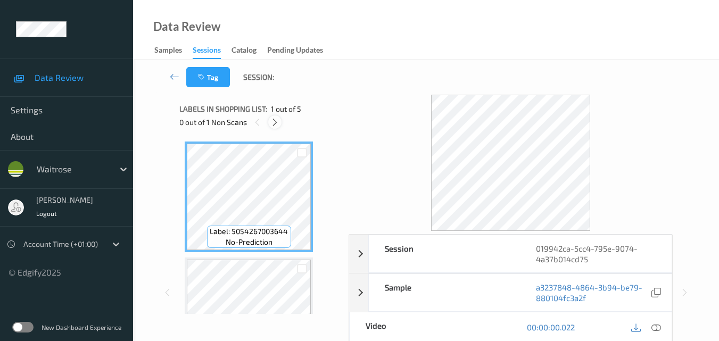
click at [273, 124] on icon at bounding box center [274, 123] width 9 height 10
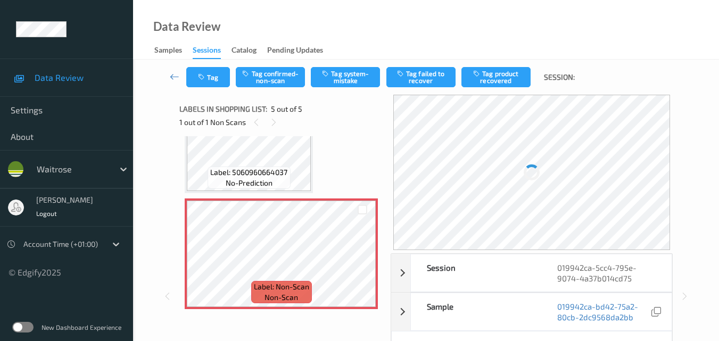
scroll to position [408, 0]
click at [364, 262] on icon at bounding box center [362, 263] width 9 height 10
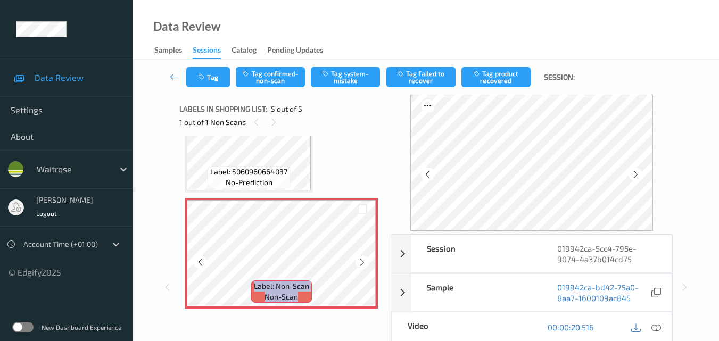
click at [364, 262] on icon at bounding box center [362, 263] width 9 height 10
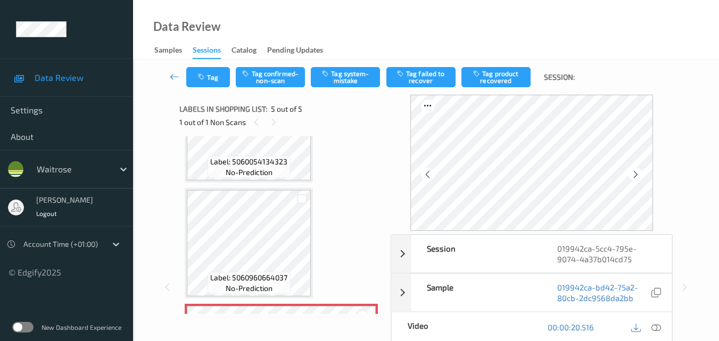
scroll to position [301, 0]
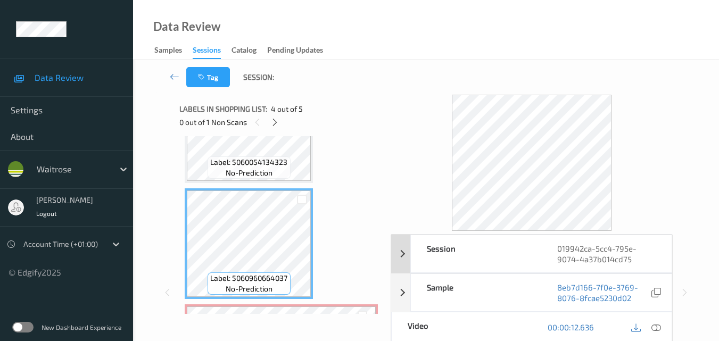
click at [659, 328] on icon at bounding box center [656, 327] width 10 height 10
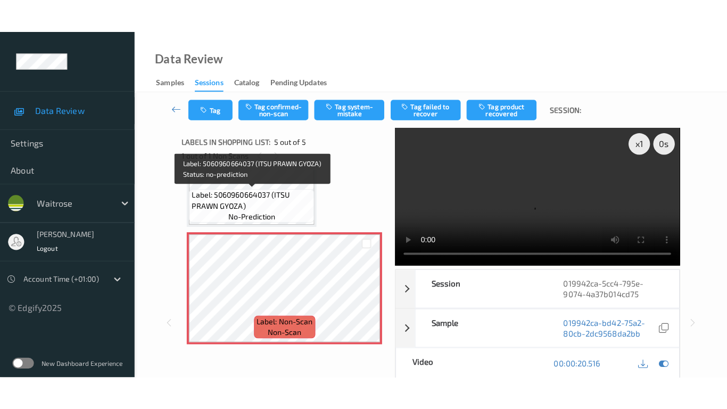
scroll to position [354, 0]
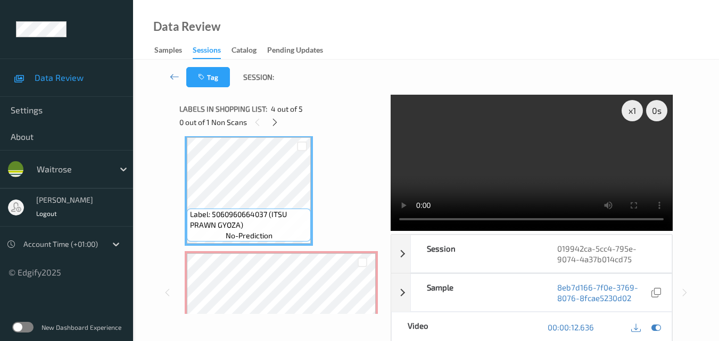
click at [542, 163] on video at bounding box center [531, 163] width 281 height 136
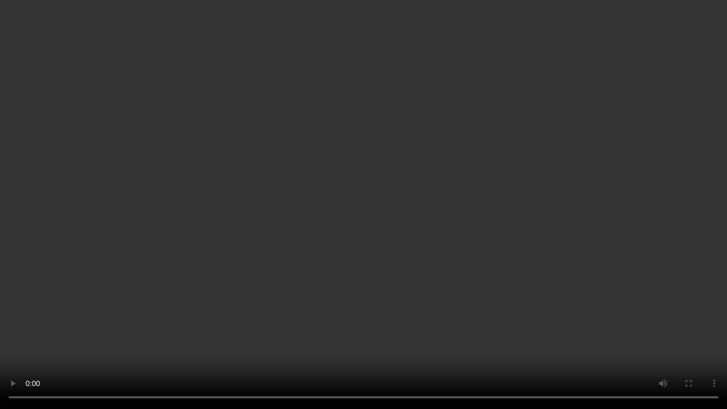
click at [517, 250] on video at bounding box center [363, 204] width 727 height 409
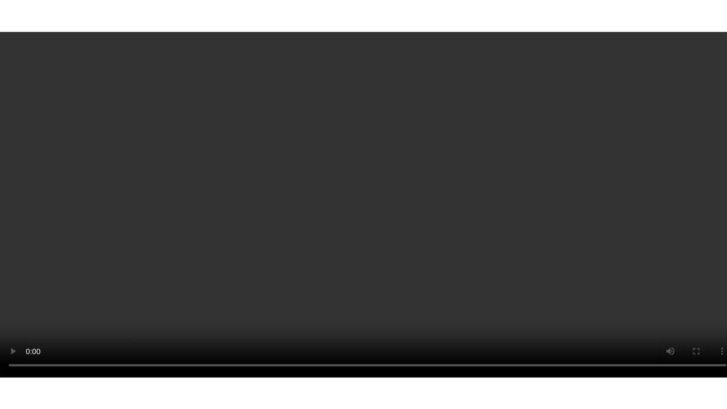
scroll to position [393, 0]
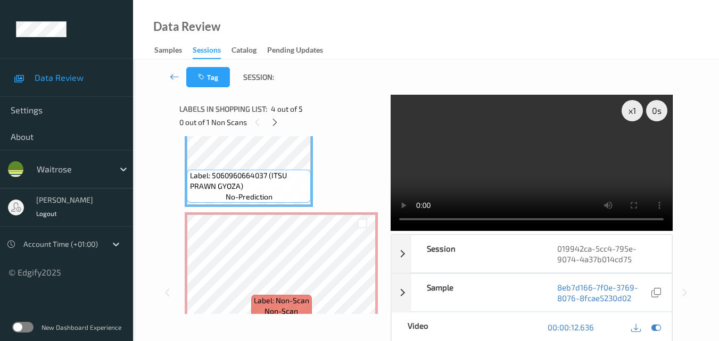
click at [562, 152] on video at bounding box center [531, 163] width 281 height 136
click at [545, 161] on video at bounding box center [531, 163] width 281 height 136
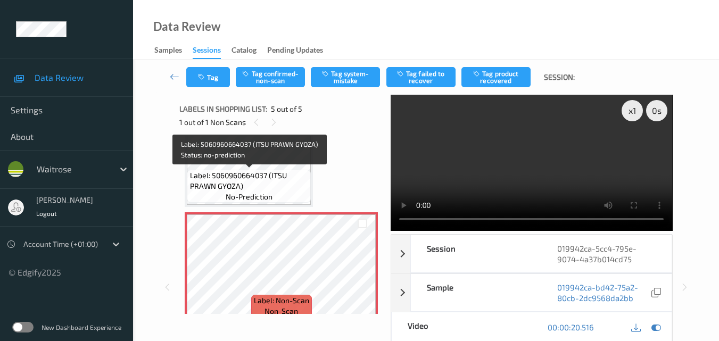
click at [271, 188] on span "Label: 5060960664037 (ITSU PRAWN GYOZA)" at bounding box center [249, 180] width 119 height 21
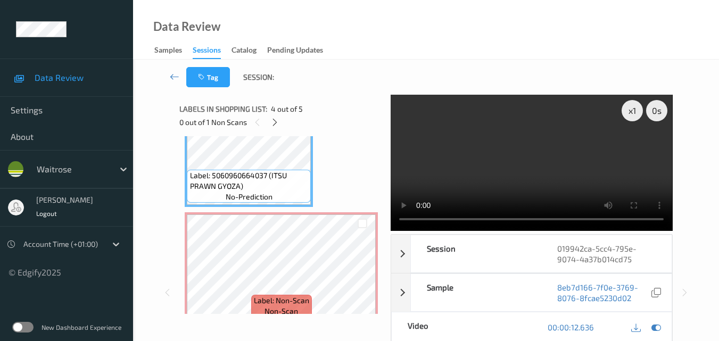
click at [532, 164] on video at bounding box center [531, 163] width 281 height 136
click at [554, 165] on video at bounding box center [531, 163] width 281 height 136
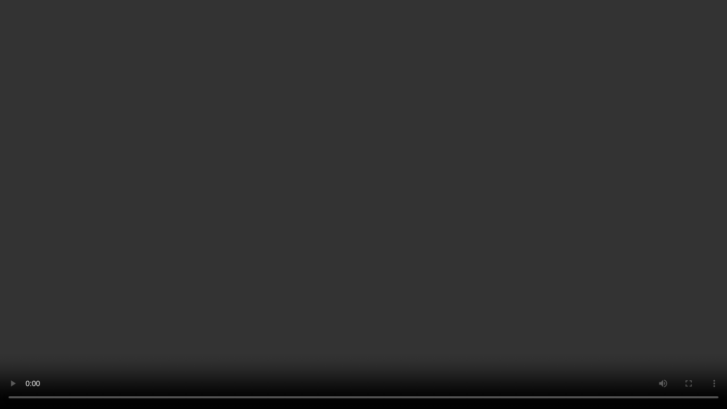
click at [564, 227] on video at bounding box center [363, 204] width 727 height 409
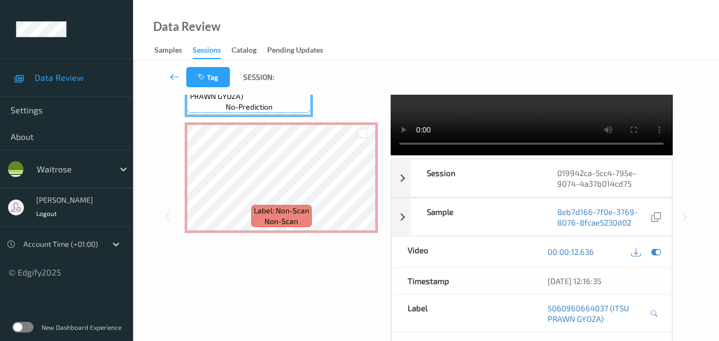
scroll to position [53, 0]
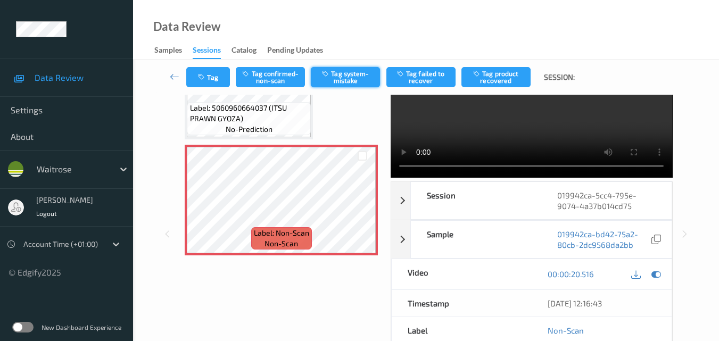
click at [341, 81] on button "Tag system-mistake" at bounding box center [345, 77] width 69 height 20
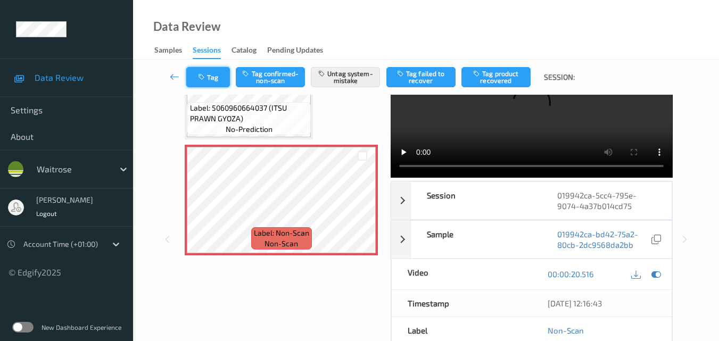
click at [211, 75] on button "Tag" at bounding box center [208, 77] width 44 height 20
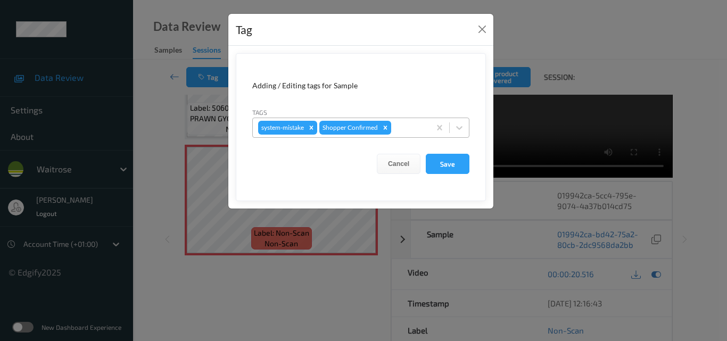
click at [404, 130] on div at bounding box center [408, 127] width 31 height 13
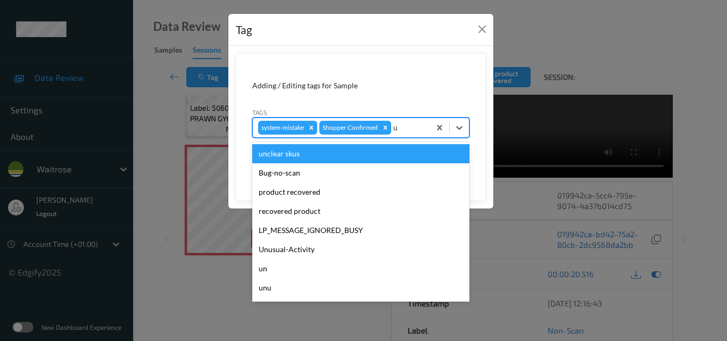
type input "un"
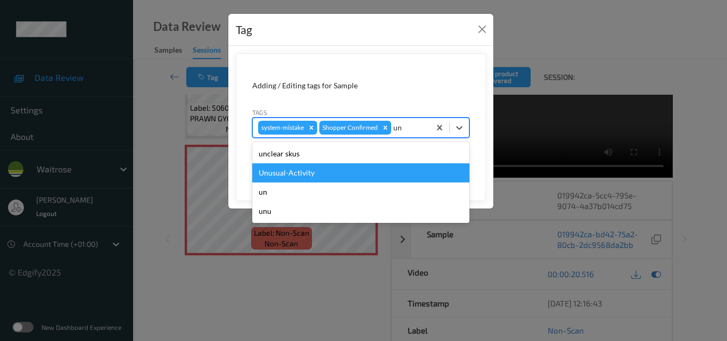
click at [305, 172] on div "Unusual-Activity" at bounding box center [360, 172] width 217 height 19
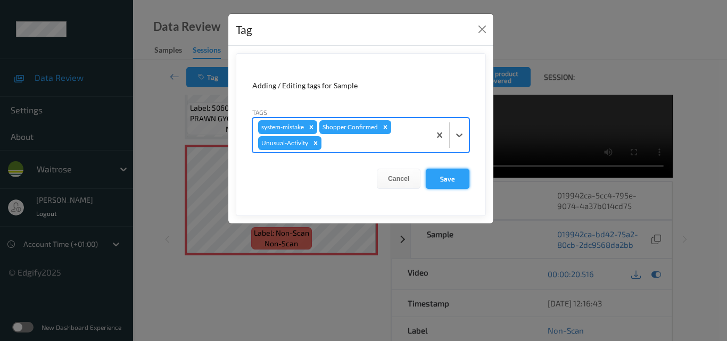
click at [445, 179] on button "Save" at bounding box center [448, 179] width 44 height 20
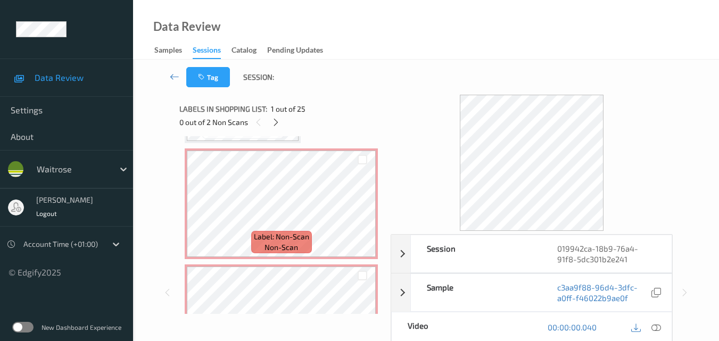
scroll to position [1596, 0]
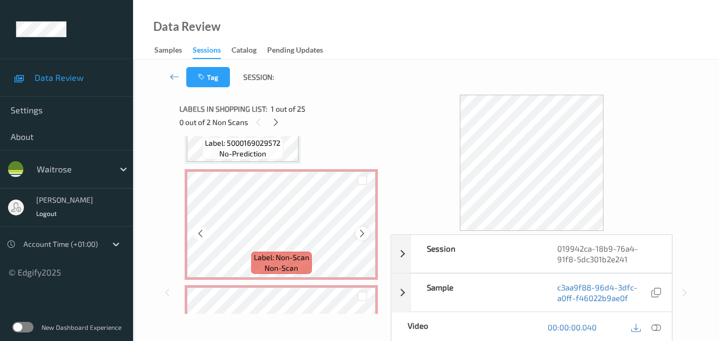
click at [359, 234] on icon at bounding box center [362, 234] width 9 height 10
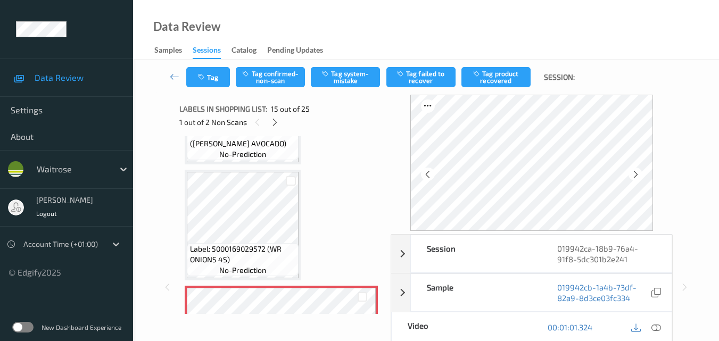
scroll to position [1479, 0]
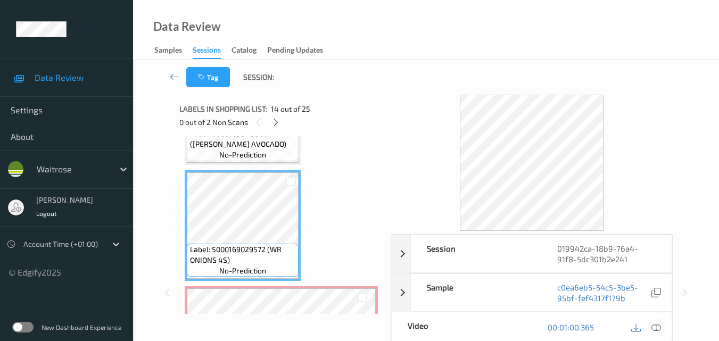
click at [655, 329] on icon at bounding box center [656, 327] width 10 height 10
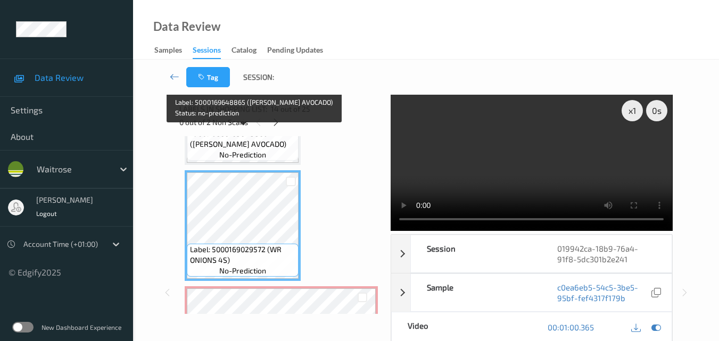
click at [269, 147] on span "Label: 5000169648865 ([PERSON_NAME] AVOCADO)" at bounding box center [243, 138] width 106 height 21
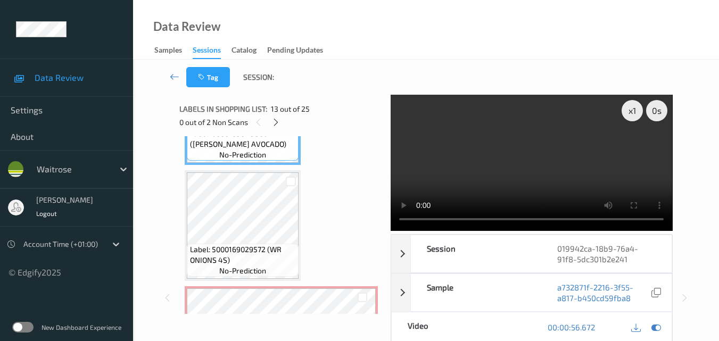
click at [558, 163] on video at bounding box center [531, 163] width 281 height 136
click at [506, 167] on video at bounding box center [531, 163] width 281 height 136
click at [576, 180] on video at bounding box center [531, 163] width 281 height 136
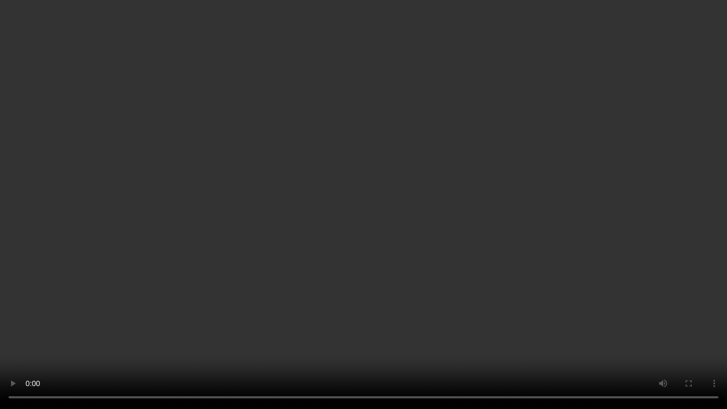
click at [504, 241] on video at bounding box center [363, 204] width 727 height 409
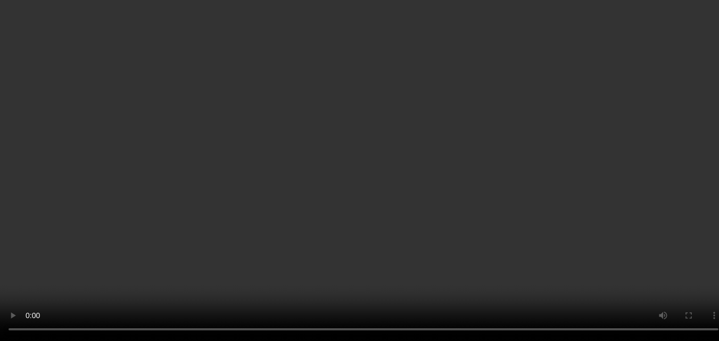
scroll to position [1639, 0]
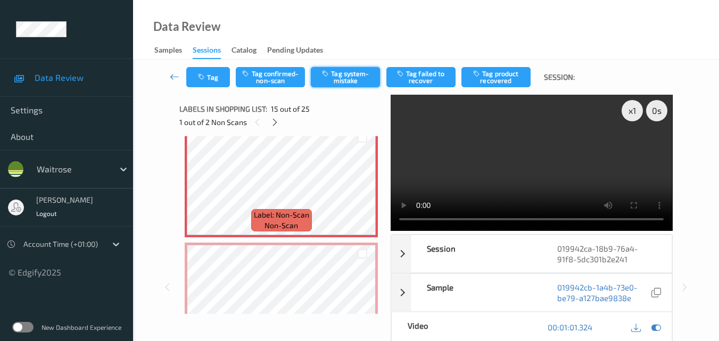
click at [351, 77] on button "Tag system-mistake" at bounding box center [345, 77] width 69 height 20
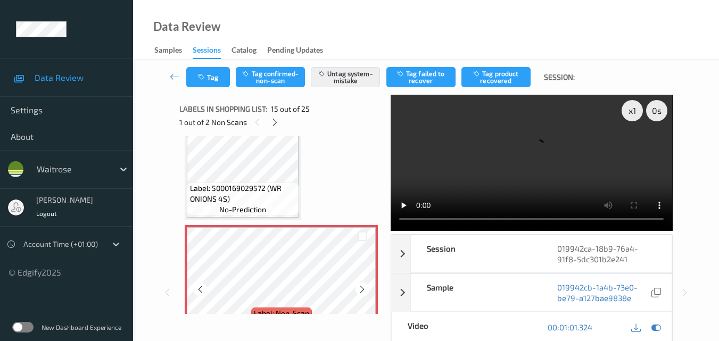
scroll to position [1532, 0]
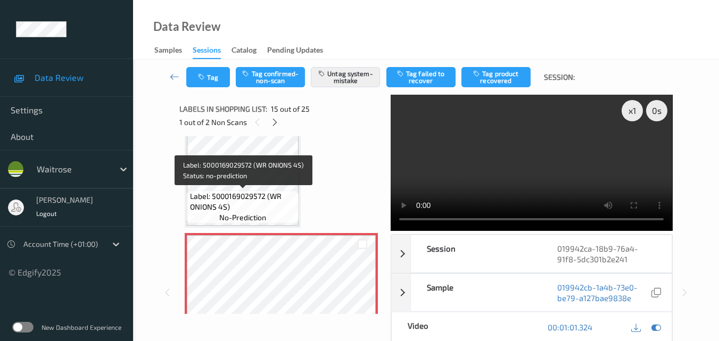
click at [260, 194] on span "Label: 5000169029572 (WR ONIONS 4S)" at bounding box center [243, 201] width 106 height 21
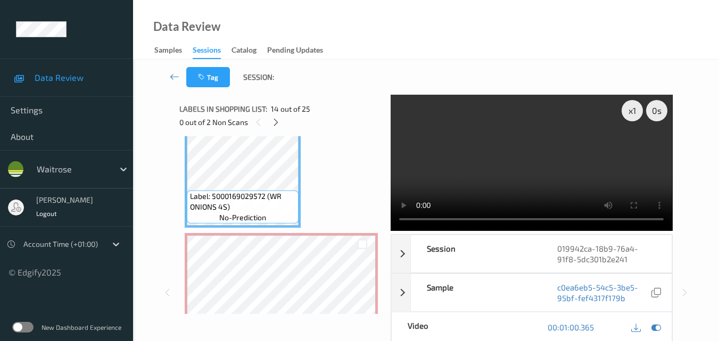
click at [503, 163] on video at bounding box center [531, 163] width 281 height 136
click at [497, 164] on video at bounding box center [531, 163] width 281 height 136
click at [511, 160] on video at bounding box center [531, 163] width 281 height 136
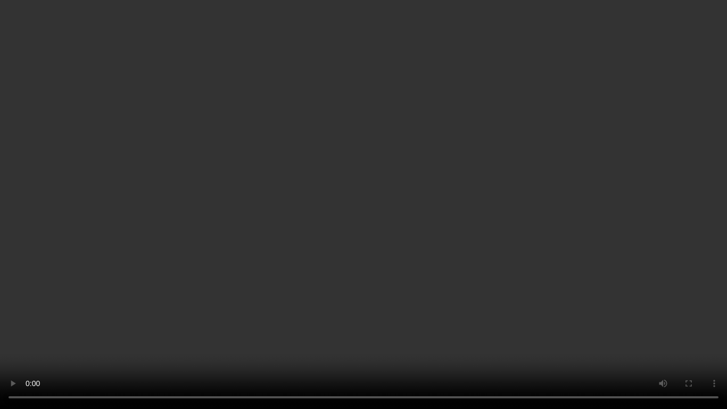
click at [384, 254] on video at bounding box center [363, 204] width 727 height 409
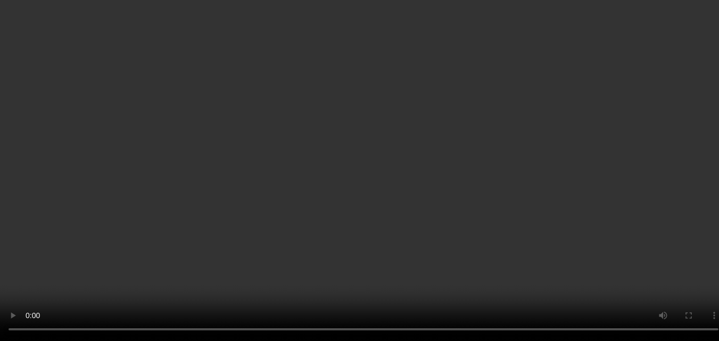
scroll to position [1692, 0]
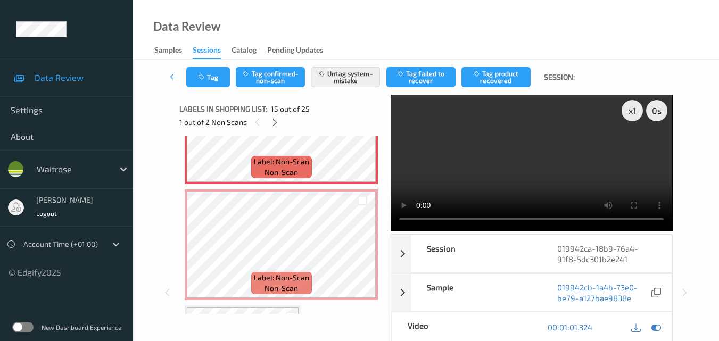
click at [520, 168] on video at bounding box center [531, 163] width 281 height 136
click at [514, 168] on video at bounding box center [531, 163] width 281 height 136
click at [209, 77] on button "Tag" at bounding box center [208, 77] width 44 height 20
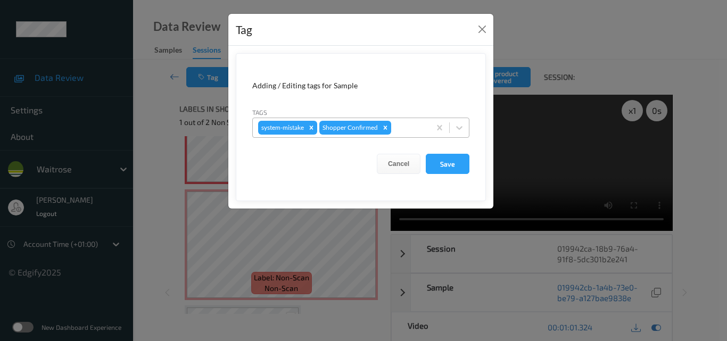
click at [396, 126] on div at bounding box center [408, 127] width 31 height 13
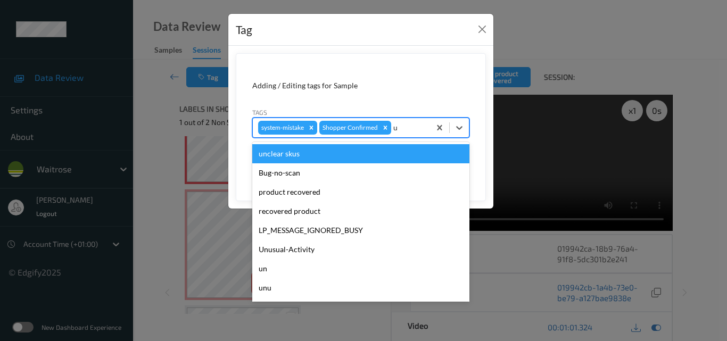
type input "un"
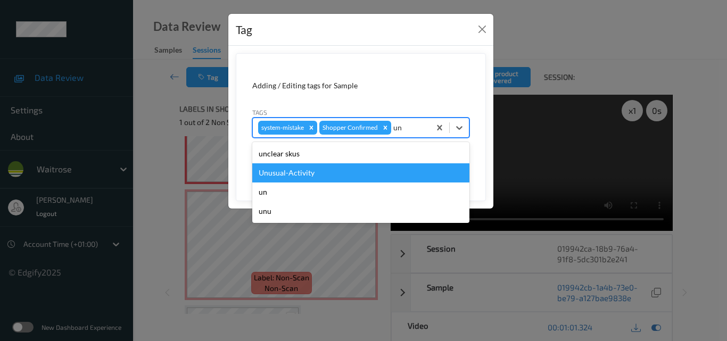
click at [331, 169] on div "Unusual-Activity" at bounding box center [360, 172] width 217 height 19
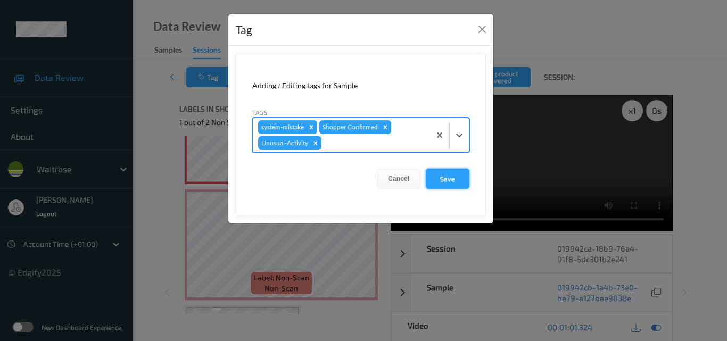
click at [445, 180] on button "Save" at bounding box center [448, 179] width 44 height 20
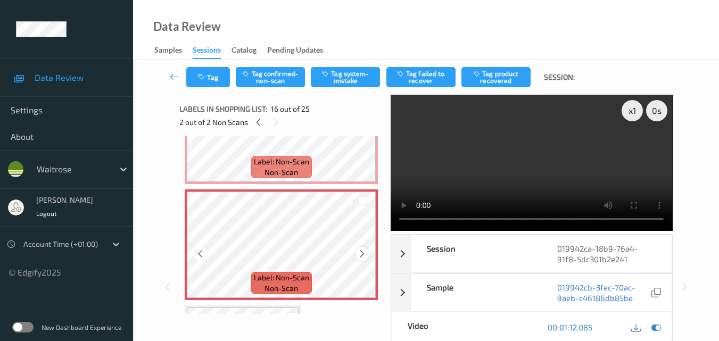
click at [355, 253] on div at bounding box center [361, 253] width 13 height 13
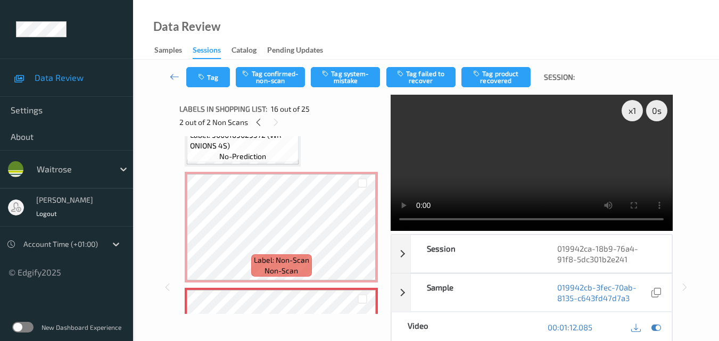
scroll to position [1586, 0]
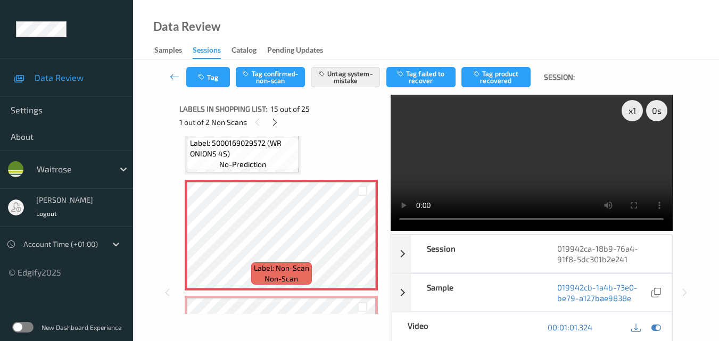
click at [574, 151] on video at bounding box center [531, 163] width 281 height 136
click at [570, 170] on video at bounding box center [531, 163] width 281 height 136
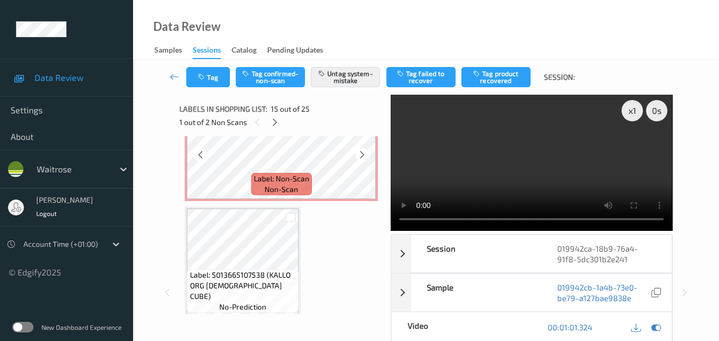
scroll to position [1798, 0]
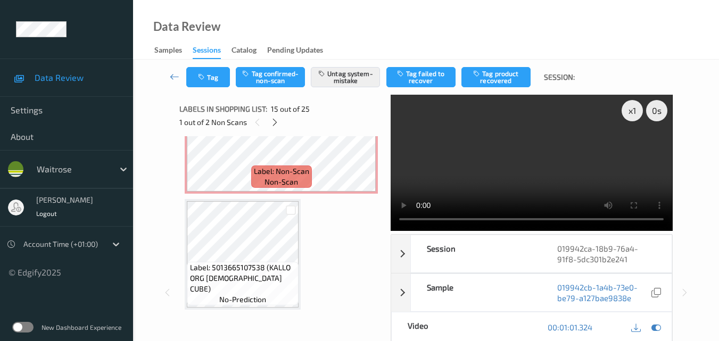
click at [524, 176] on video at bounding box center [531, 163] width 281 height 136
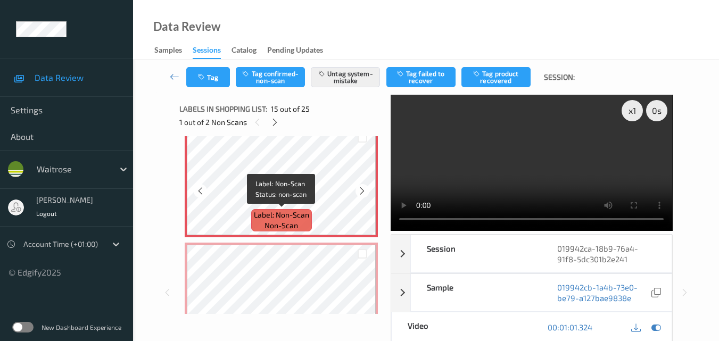
scroll to position [1692, 0]
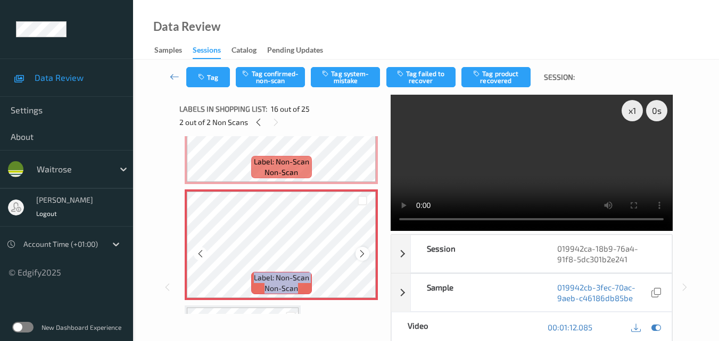
click at [362, 253] on icon at bounding box center [362, 254] width 9 height 10
click at [517, 176] on video at bounding box center [531, 163] width 281 height 136
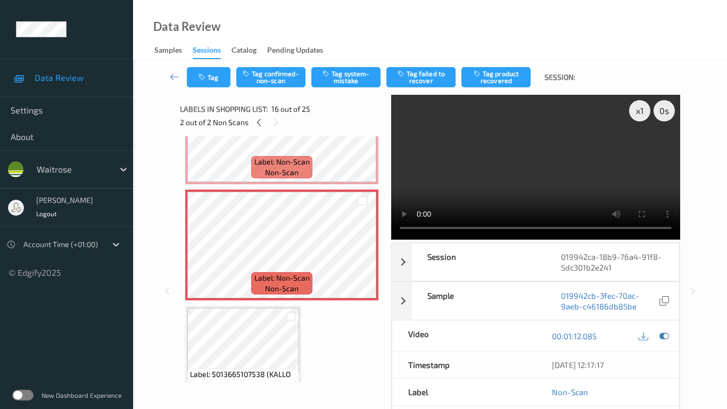
click at [489, 239] on video at bounding box center [535, 167] width 289 height 145
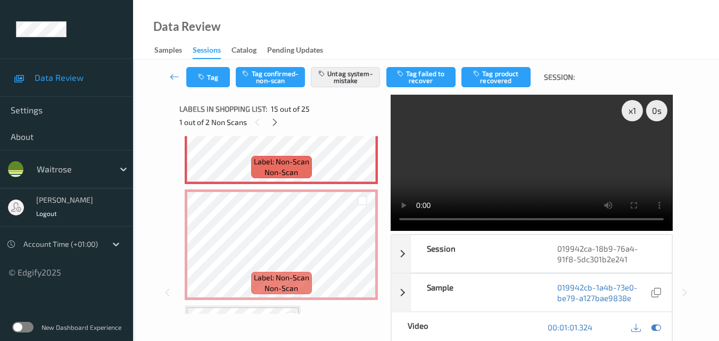
click at [488, 177] on video at bounding box center [531, 163] width 281 height 136
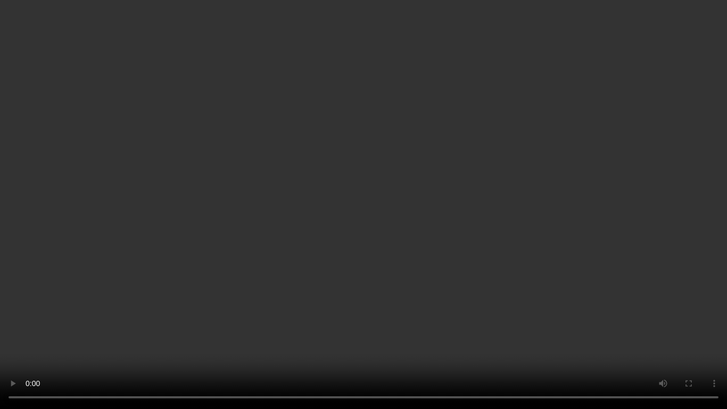
click at [466, 301] on video at bounding box center [363, 204] width 727 height 409
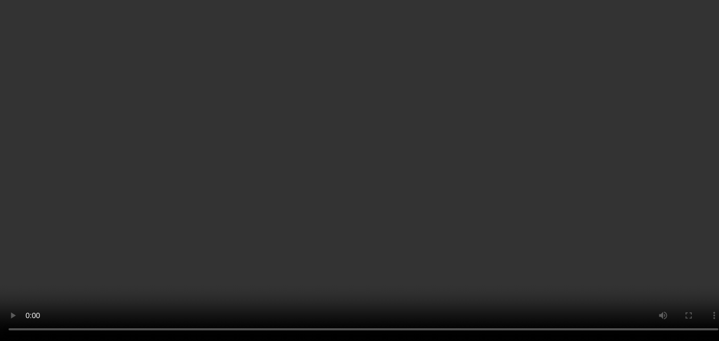
scroll to position [1745, 0]
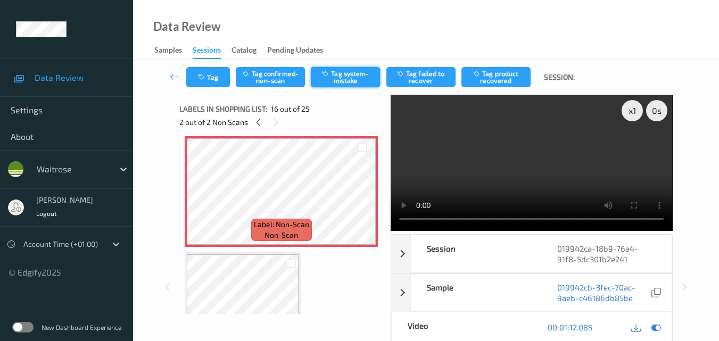
click at [345, 77] on button "Tag system-mistake" at bounding box center [345, 77] width 69 height 20
click at [213, 83] on button "Tag" at bounding box center [208, 77] width 44 height 20
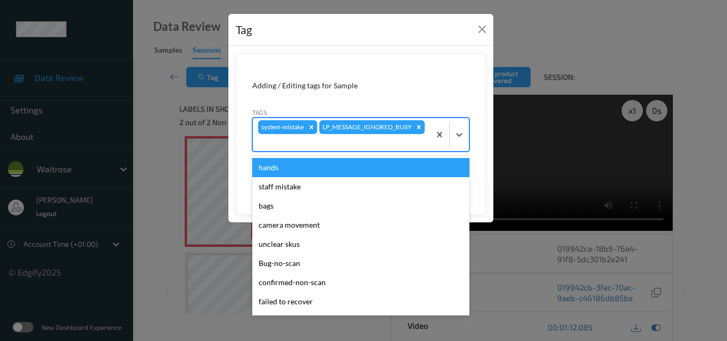
click at [379, 147] on div at bounding box center [341, 142] width 167 height 13
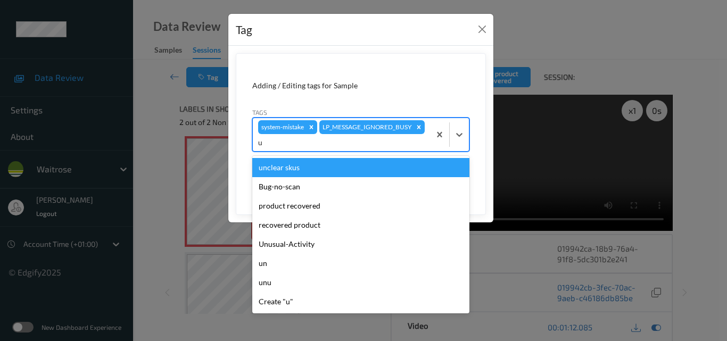
type input "un"
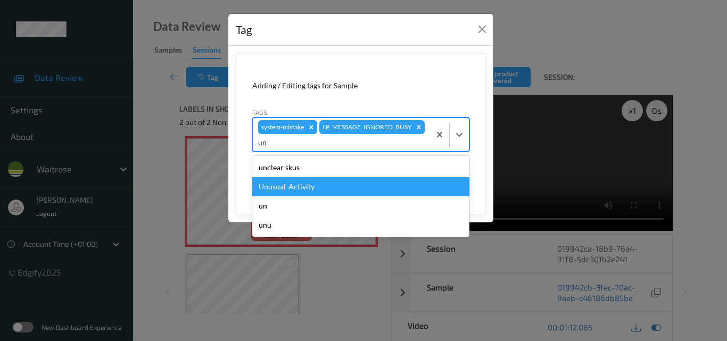
click at [300, 190] on div "Unusual-Activity" at bounding box center [360, 186] width 217 height 19
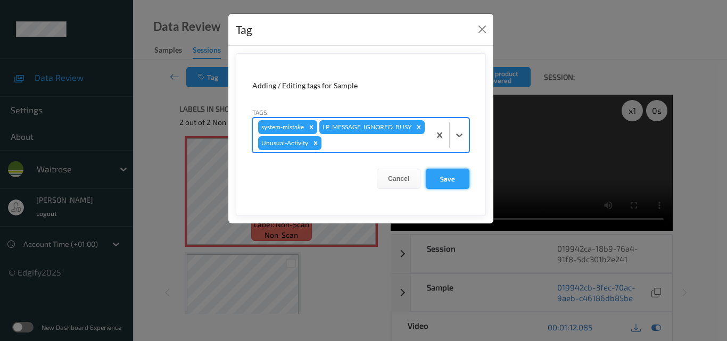
click at [454, 189] on button "Save" at bounding box center [448, 179] width 44 height 20
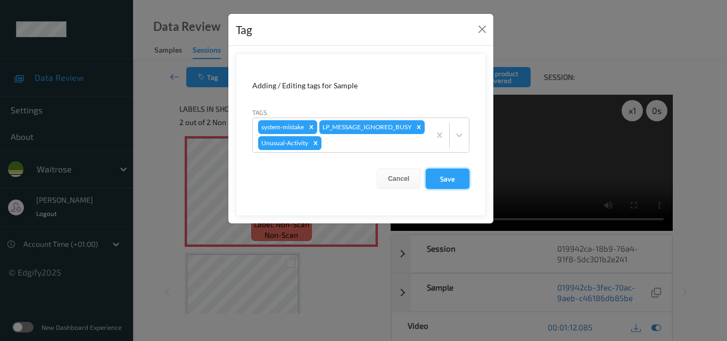
click at [454, 189] on button "Save" at bounding box center [448, 179] width 44 height 20
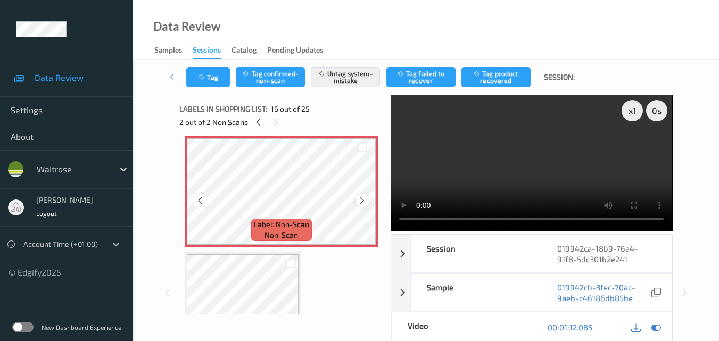
click at [362, 198] on icon at bounding box center [362, 201] width 9 height 10
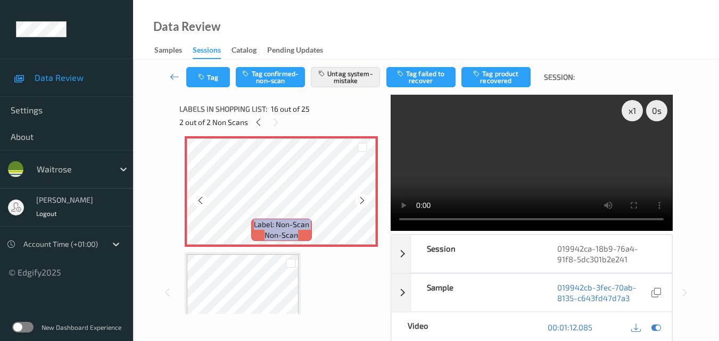
click at [362, 198] on icon at bounding box center [362, 201] width 9 height 10
click at [494, 166] on video at bounding box center [531, 163] width 281 height 136
click at [503, 181] on video at bounding box center [531, 163] width 281 height 136
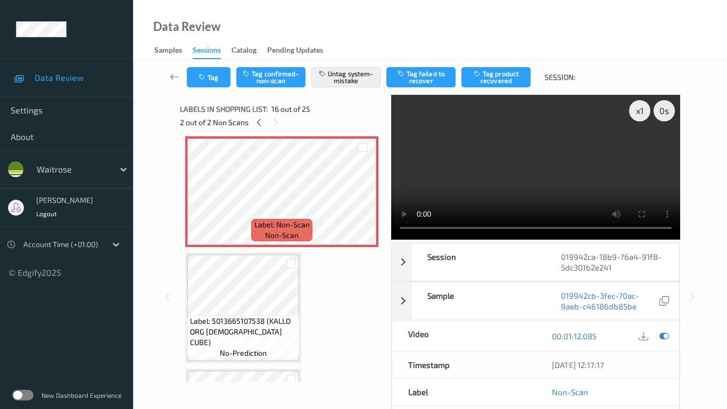
click at [454, 239] on video at bounding box center [535, 167] width 289 height 145
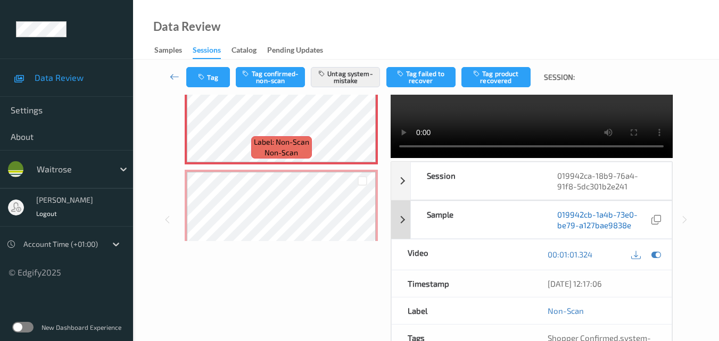
scroll to position [160, 0]
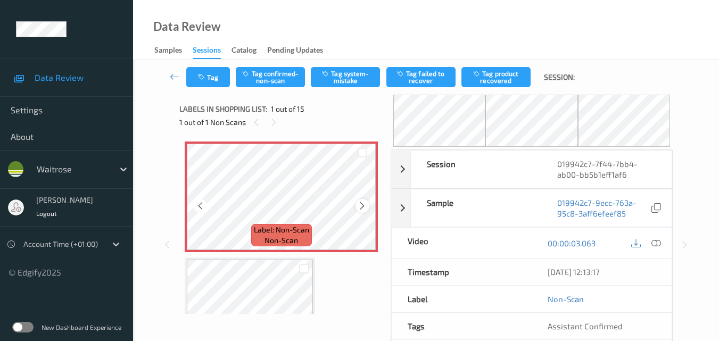
click at [362, 207] on icon at bounding box center [362, 206] width 9 height 10
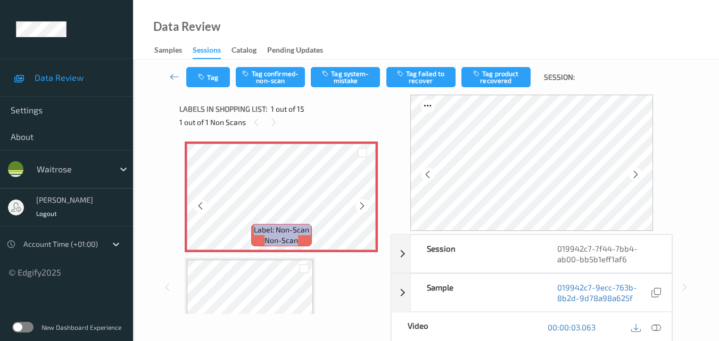
click at [362, 207] on icon at bounding box center [362, 206] width 9 height 10
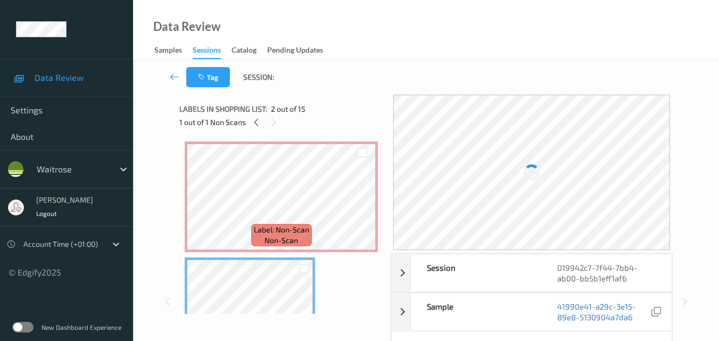
scroll to position [106, 0]
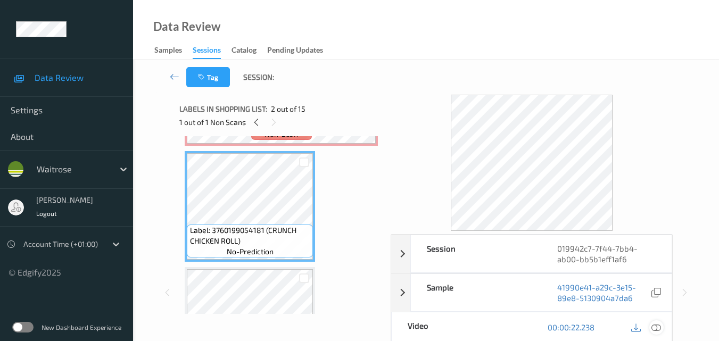
click at [659, 326] on icon at bounding box center [656, 327] width 10 height 10
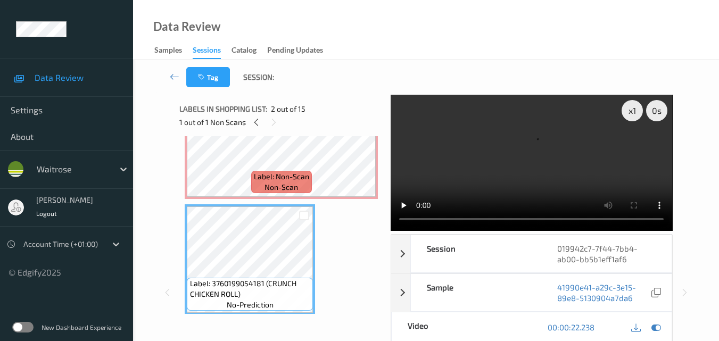
scroll to position [0, 0]
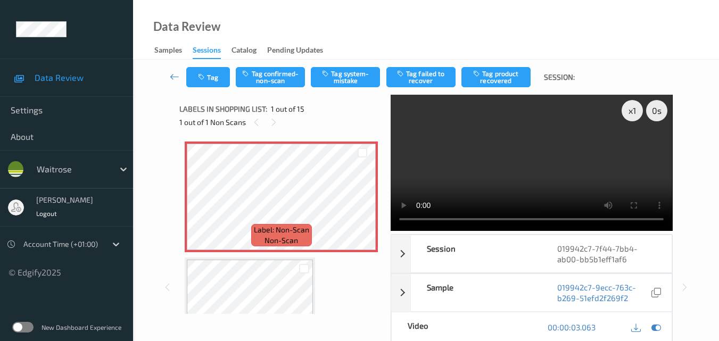
click at [481, 131] on video at bounding box center [531, 163] width 281 height 136
click at [493, 170] on video at bounding box center [531, 163] width 281 height 136
click at [476, 167] on video at bounding box center [531, 163] width 281 height 136
click at [554, 157] on video at bounding box center [531, 163] width 281 height 136
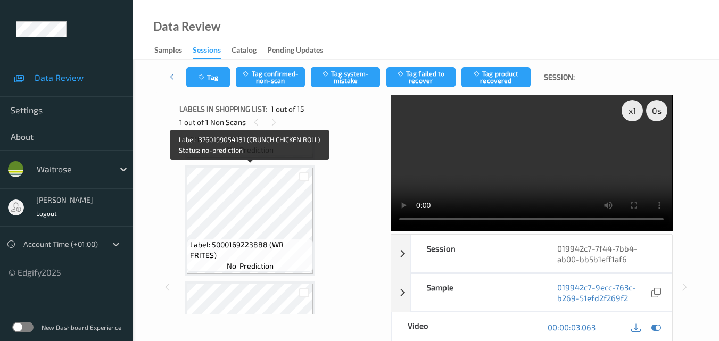
scroll to position [213, 0]
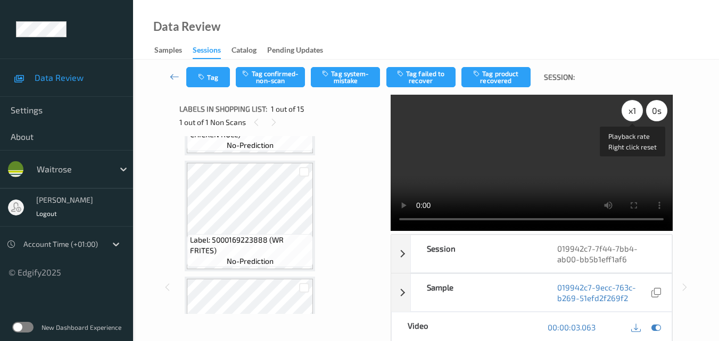
click at [630, 110] on div "x 1" at bounding box center [631, 110] width 21 height 21
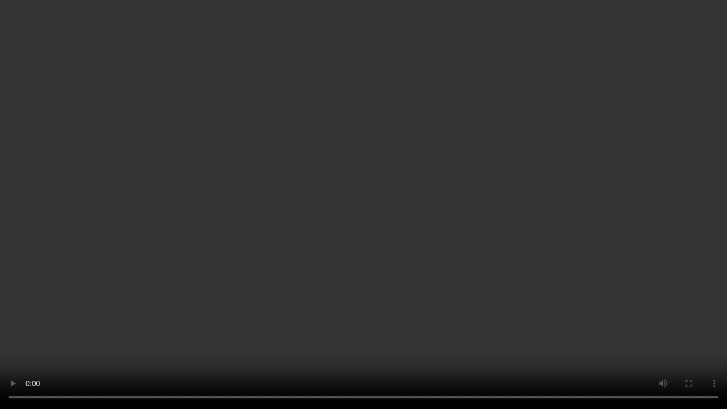
click at [467, 215] on video at bounding box center [363, 204] width 727 height 409
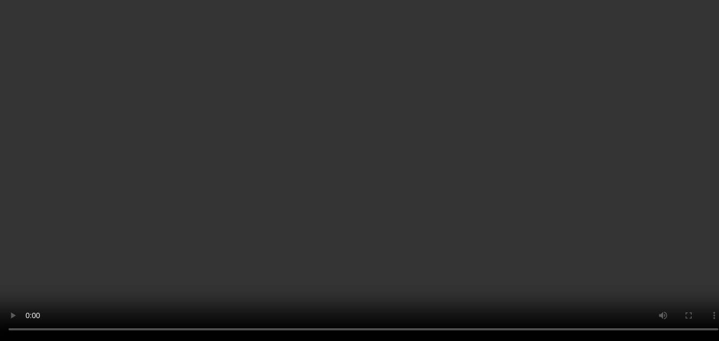
scroll to position [0, 0]
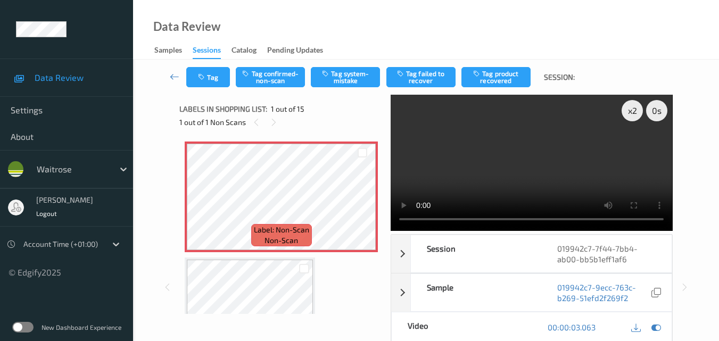
click at [518, 172] on video at bounding box center [531, 163] width 281 height 136
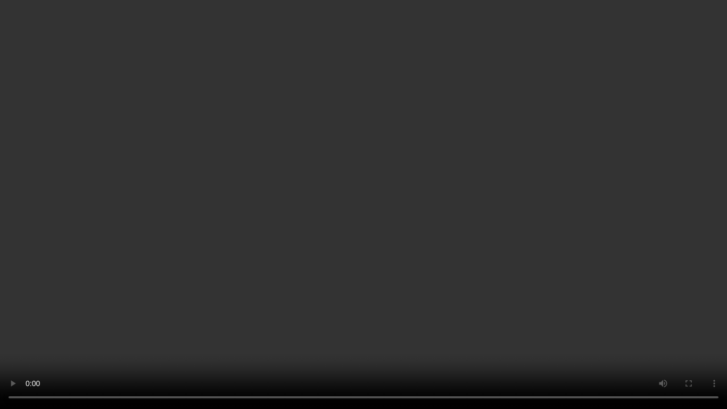
click at [483, 269] on video at bounding box center [363, 204] width 727 height 409
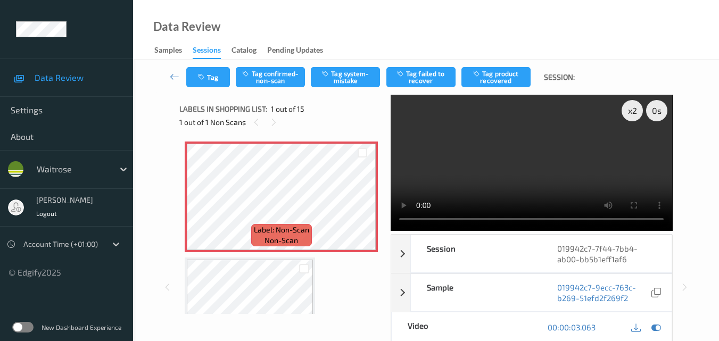
click at [528, 161] on video at bounding box center [531, 163] width 281 height 136
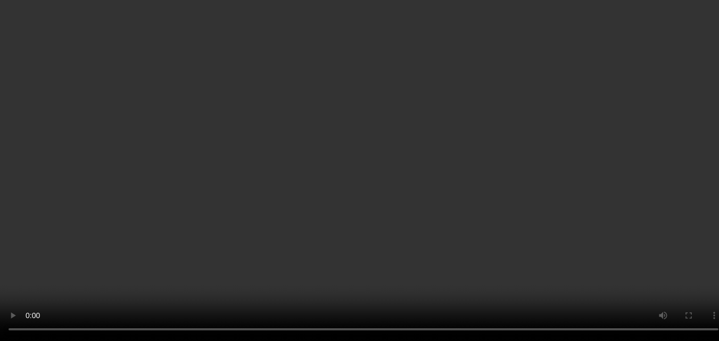
scroll to position [106, 0]
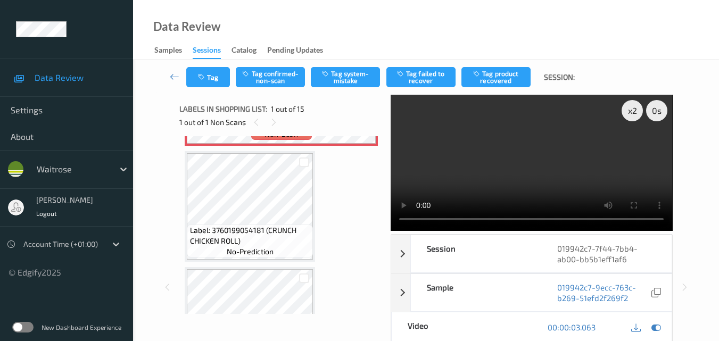
click at [513, 164] on video at bounding box center [531, 163] width 281 height 136
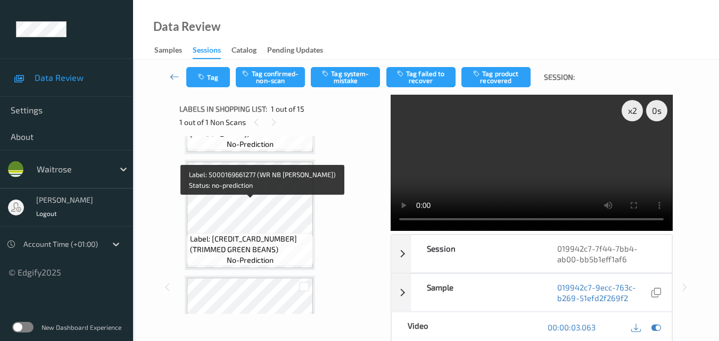
scroll to position [745, 0]
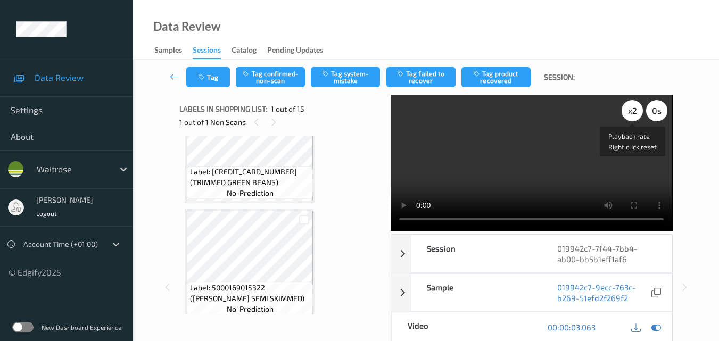
click at [634, 111] on div "x 2" at bounding box center [631, 110] width 21 height 21
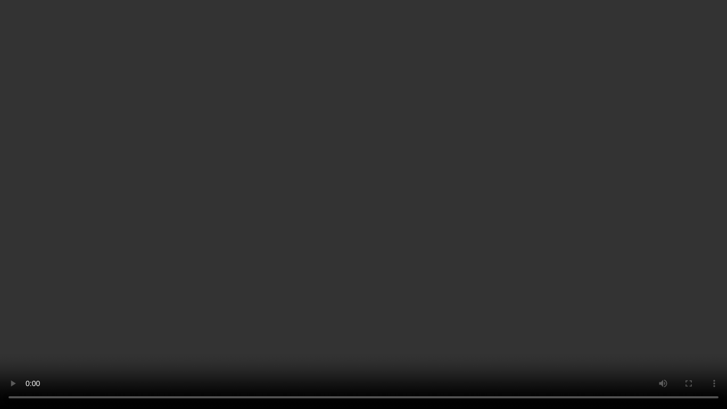
click at [442, 241] on video at bounding box center [363, 204] width 727 height 409
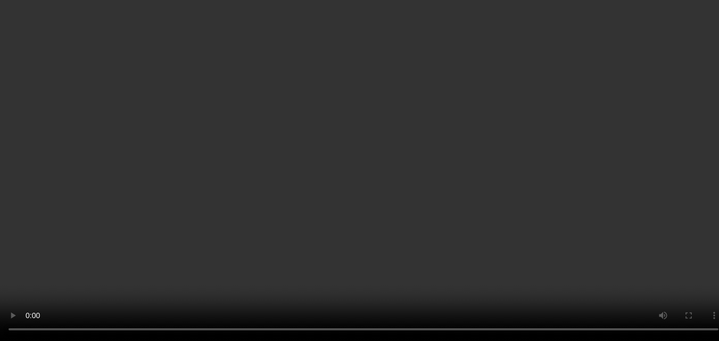
scroll to position [0, 0]
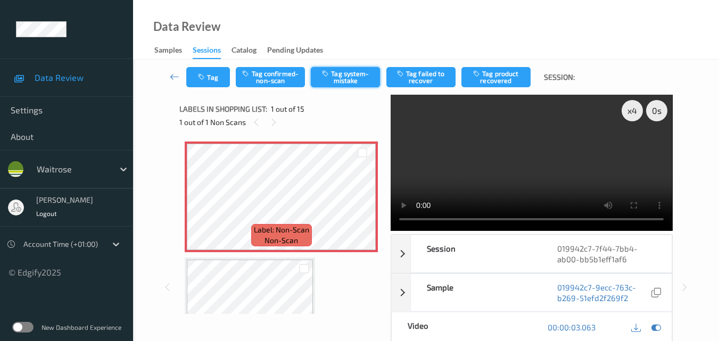
click at [347, 77] on button "Tag system-mistake" at bounding box center [345, 77] width 69 height 20
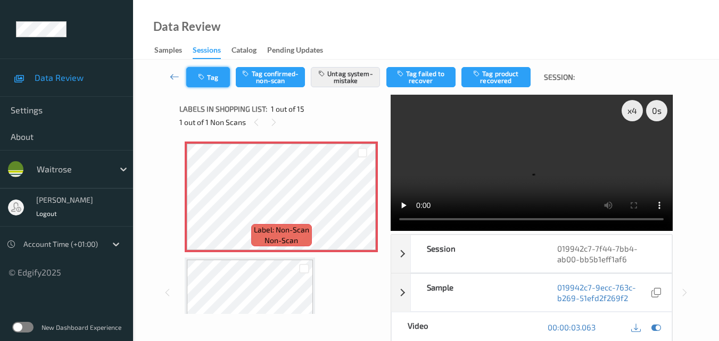
click at [212, 78] on button "Tag" at bounding box center [208, 77] width 44 height 20
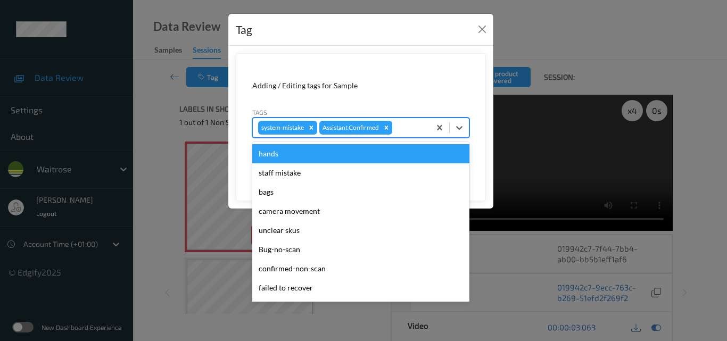
click at [401, 124] on div at bounding box center [409, 127] width 30 height 13
type input "un"
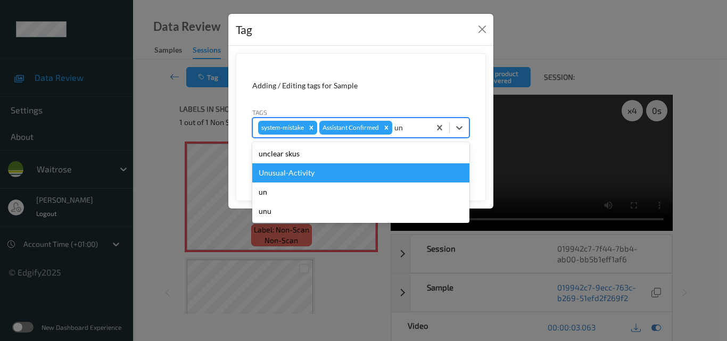
click at [352, 169] on div "Unusual-Activity" at bounding box center [360, 172] width 217 height 19
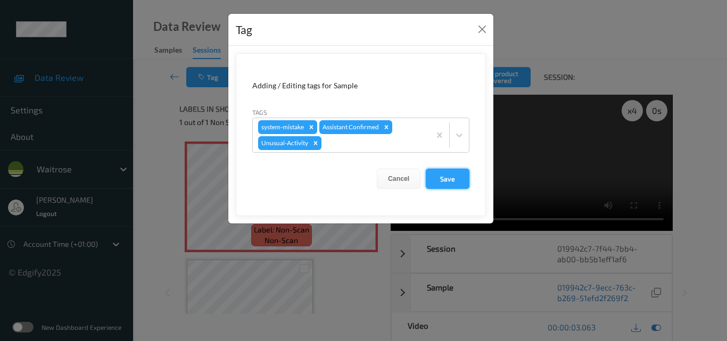
click at [450, 178] on button "Save" at bounding box center [448, 179] width 44 height 20
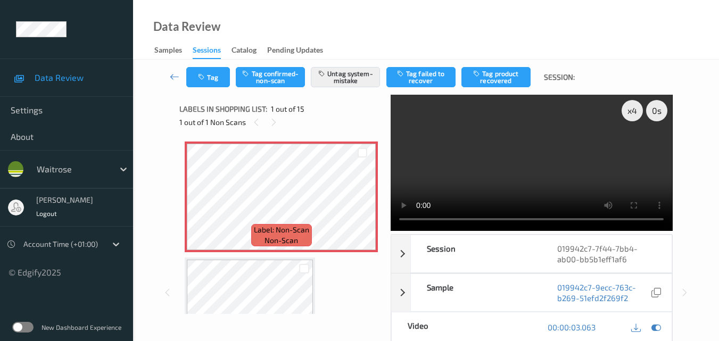
click at [543, 173] on video at bounding box center [531, 163] width 281 height 136
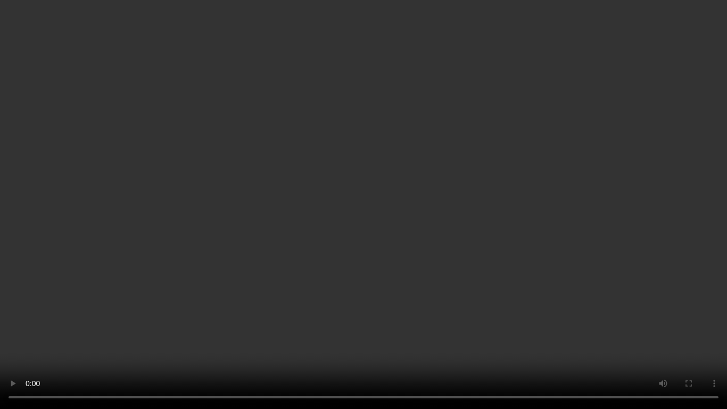
click at [528, 268] on video at bounding box center [363, 204] width 727 height 409
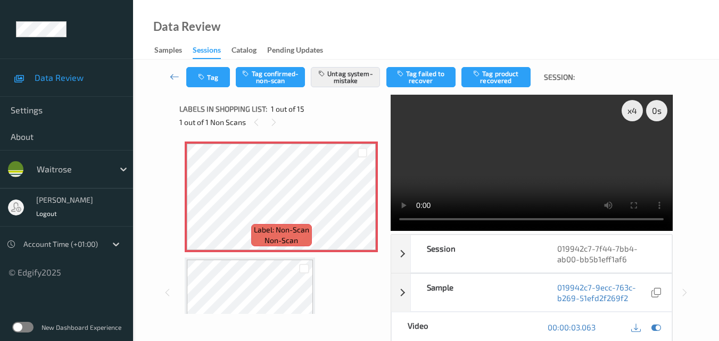
click at [534, 191] on video at bounding box center [531, 163] width 281 height 136
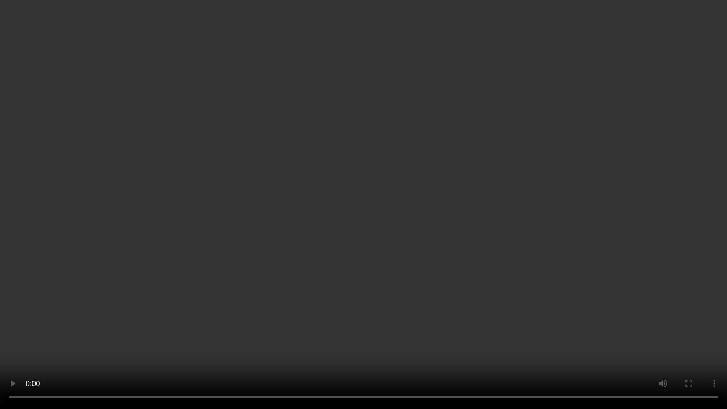
click at [412, 208] on video at bounding box center [363, 204] width 727 height 409
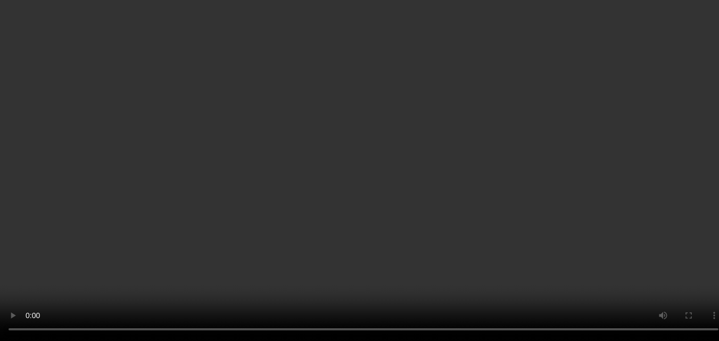
scroll to position [1089, 0]
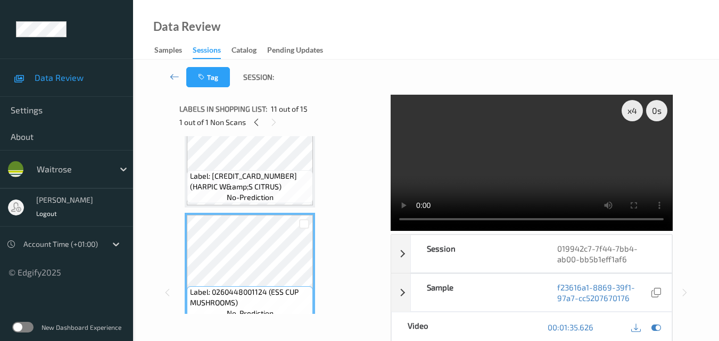
click at [543, 166] on video at bounding box center [531, 163] width 281 height 136
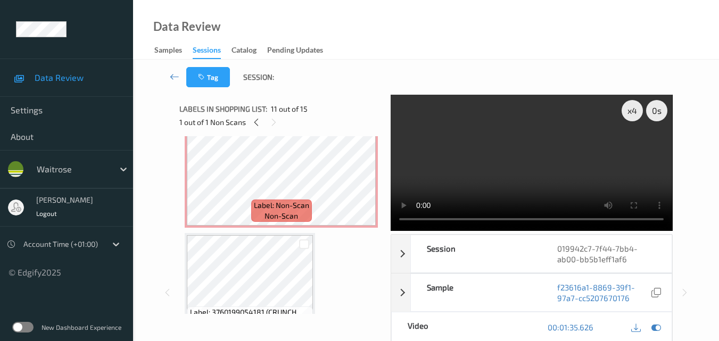
scroll to position [0, 0]
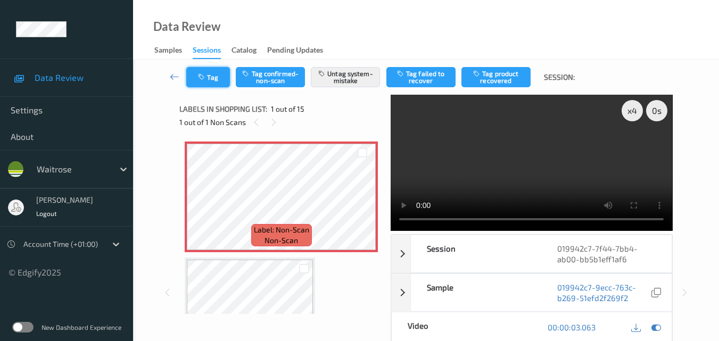
click at [211, 77] on button "Tag" at bounding box center [208, 77] width 44 height 20
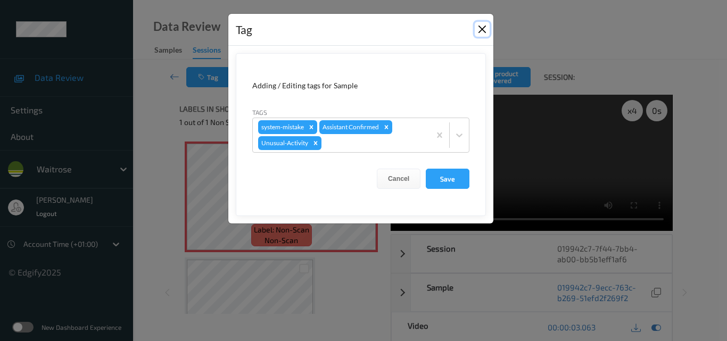
click at [484, 28] on button "Close" at bounding box center [482, 29] width 15 height 15
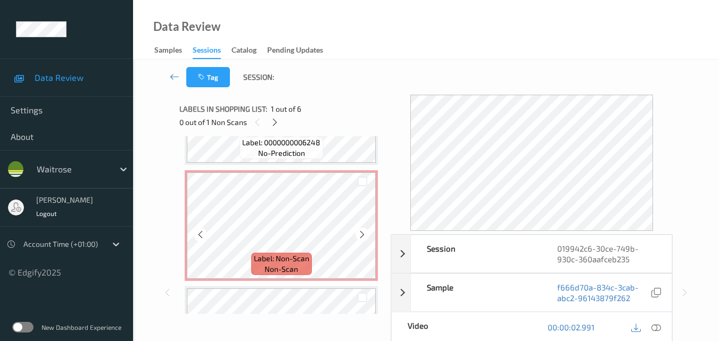
scroll to position [266, 0]
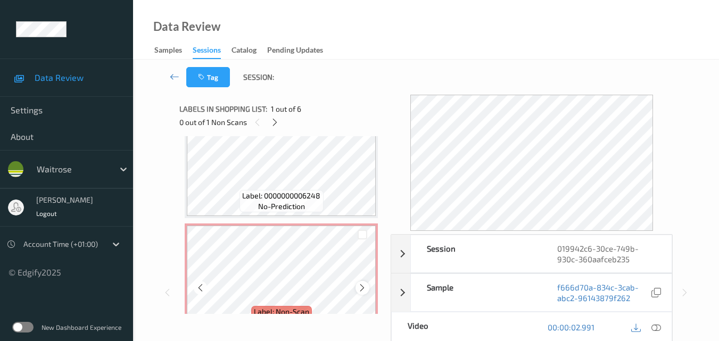
click at [365, 286] on icon at bounding box center [362, 288] width 9 height 10
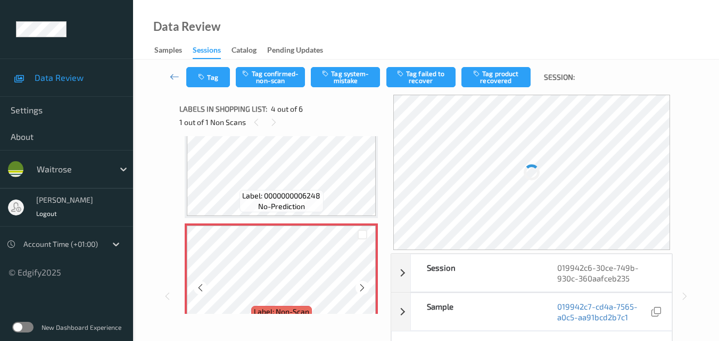
click at [365, 286] on icon at bounding box center [362, 288] width 9 height 10
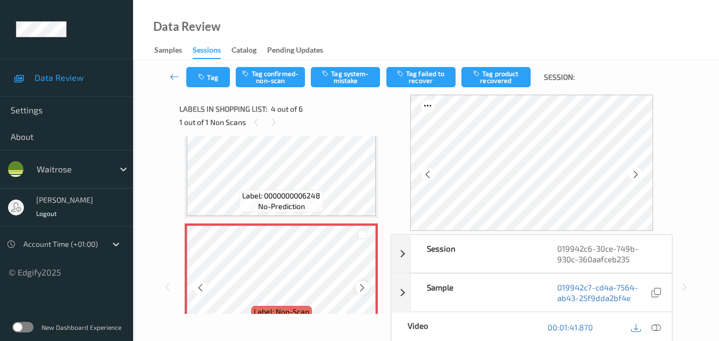
scroll to position [319, 0]
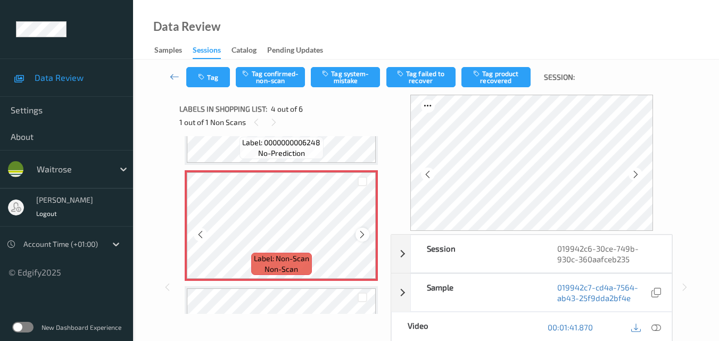
click at [366, 233] on icon at bounding box center [362, 235] width 9 height 10
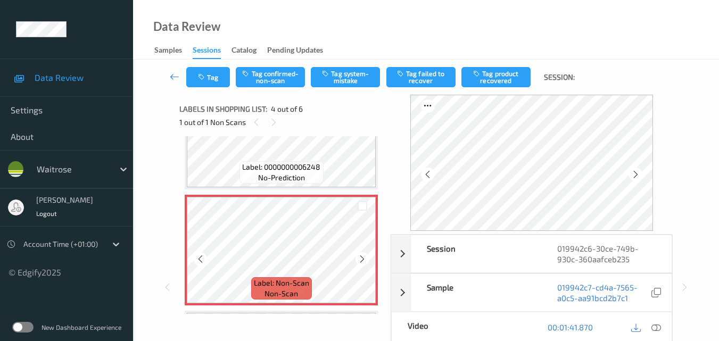
click at [320, 172] on span "Label: 0000000006248" at bounding box center [281, 167] width 78 height 11
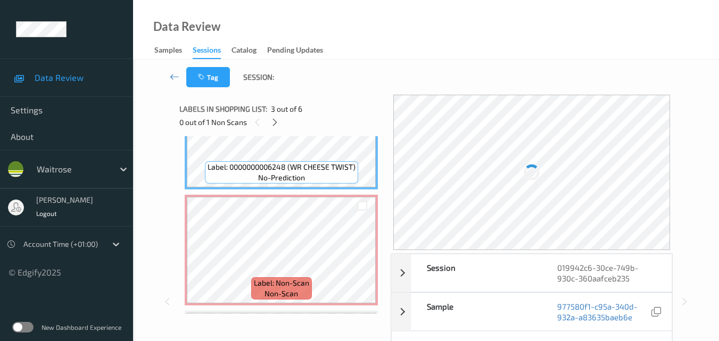
scroll to position [266, 0]
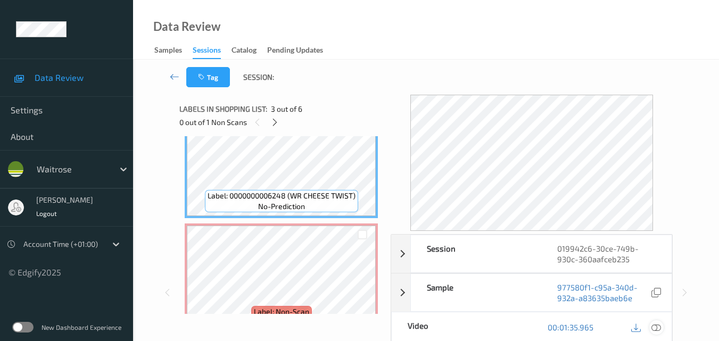
click at [660, 327] on icon at bounding box center [656, 327] width 10 height 10
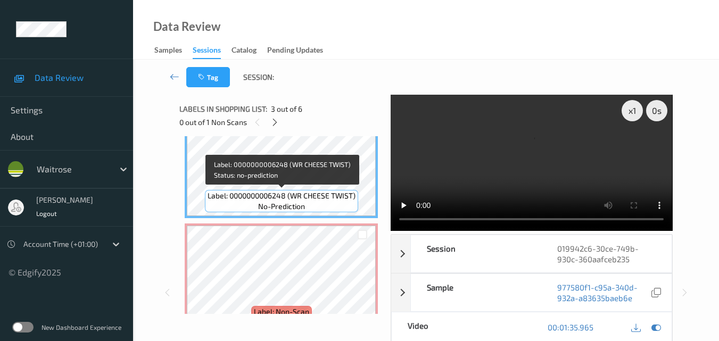
scroll to position [319, 0]
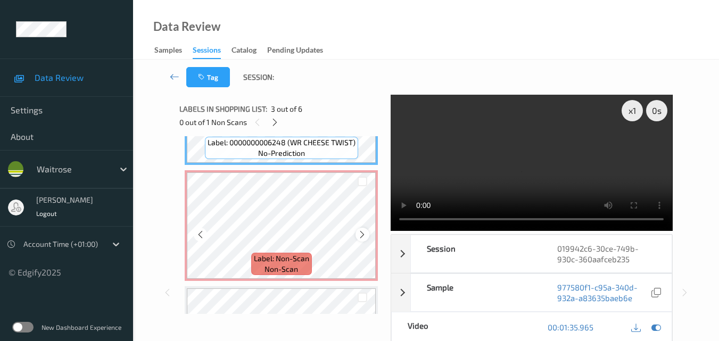
click at [363, 232] on icon at bounding box center [362, 235] width 9 height 10
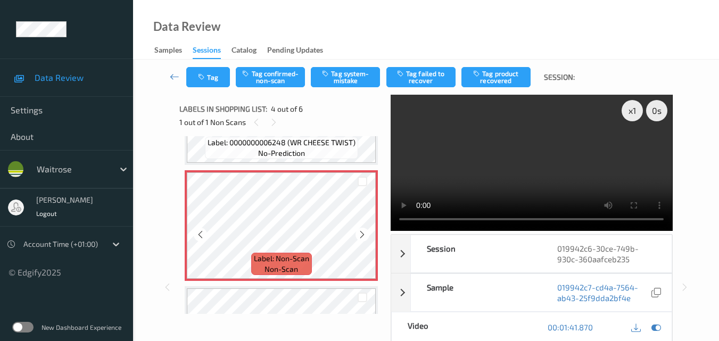
click at [363, 232] on icon at bounding box center [362, 235] width 9 height 10
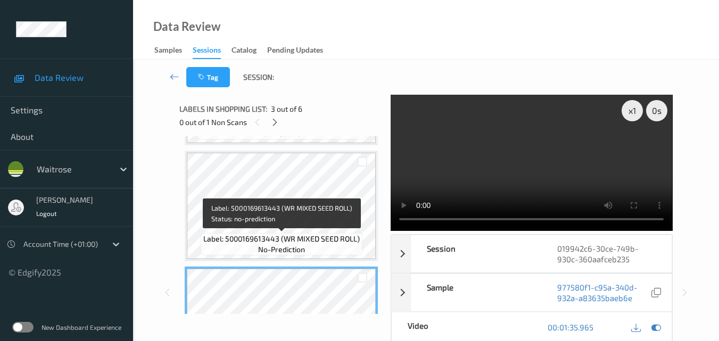
scroll to position [106, 0]
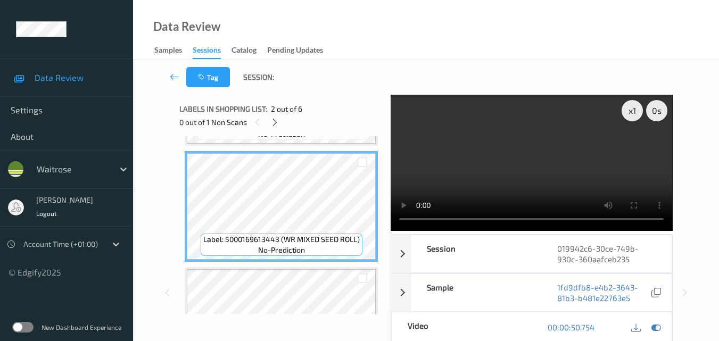
click at [520, 166] on video at bounding box center [531, 163] width 281 height 136
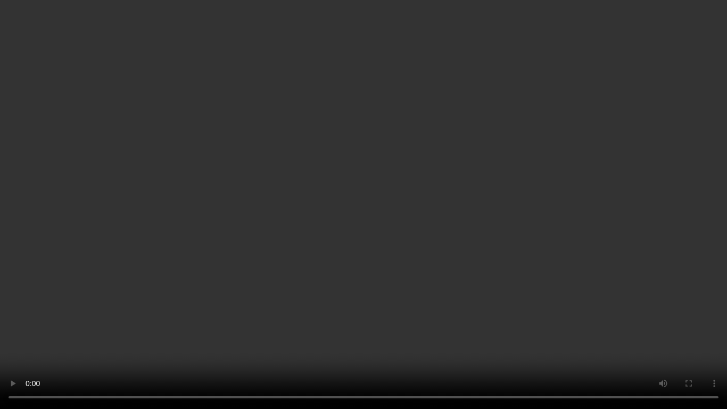
click at [481, 202] on video at bounding box center [363, 204] width 727 height 409
click at [467, 186] on video at bounding box center [363, 204] width 727 height 409
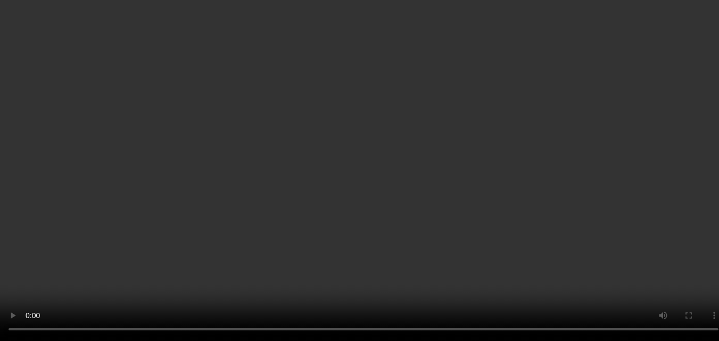
scroll to position [160, 0]
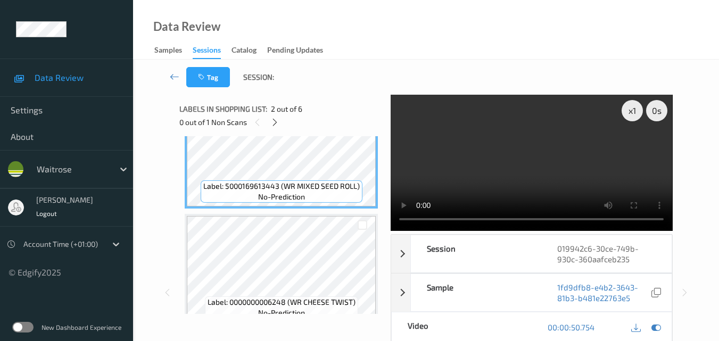
click at [519, 167] on video at bounding box center [531, 163] width 281 height 136
click at [632, 109] on div "x 1" at bounding box center [631, 110] width 21 height 21
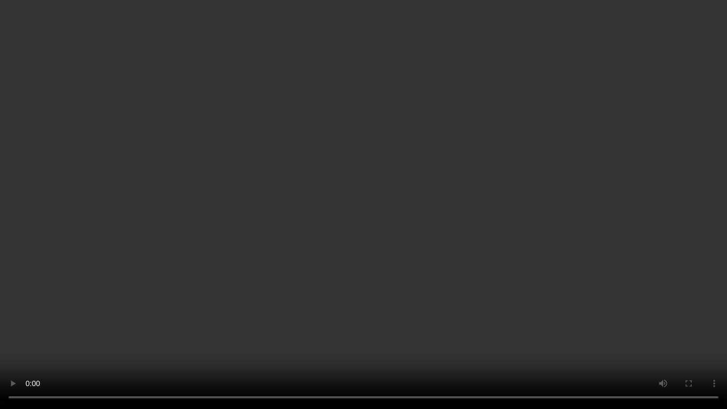
click at [474, 205] on video at bounding box center [363, 204] width 727 height 409
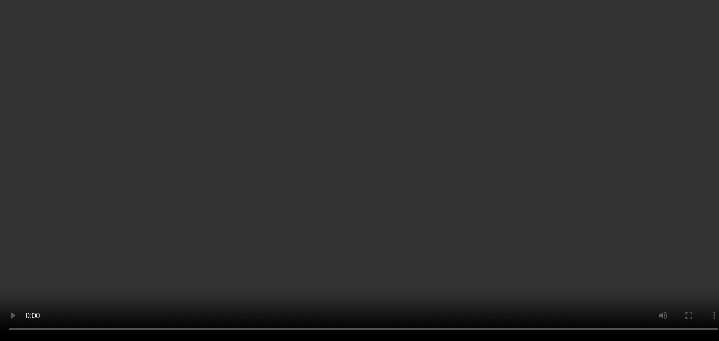
scroll to position [319, 0]
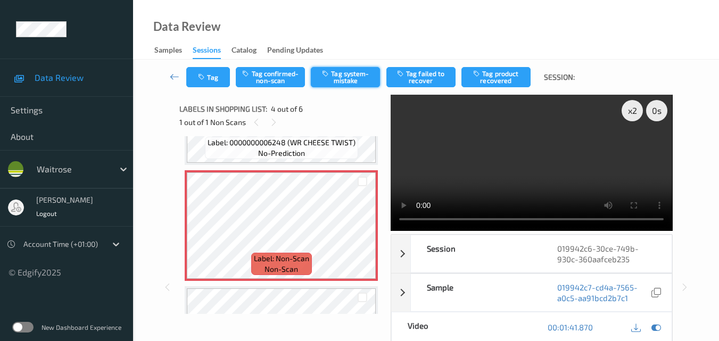
click at [336, 77] on button "Tag system-mistake" at bounding box center [345, 77] width 69 height 20
click at [222, 75] on button "Tag" at bounding box center [208, 77] width 44 height 20
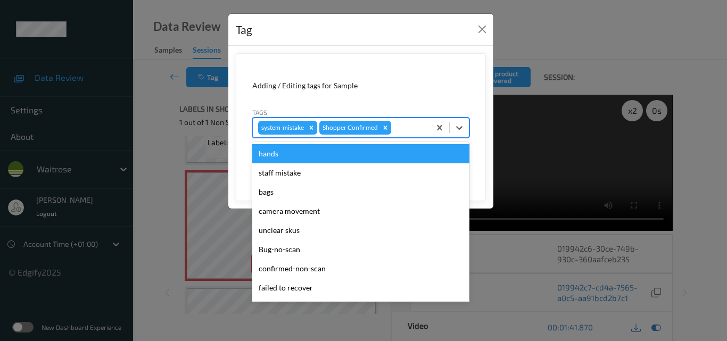
click at [401, 130] on div at bounding box center [408, 127] width 31 height 13
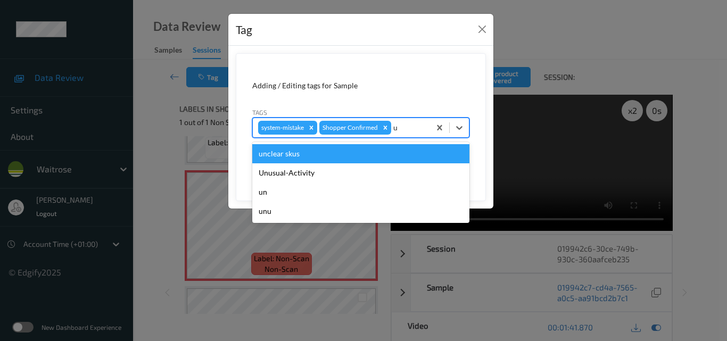
type input "un"
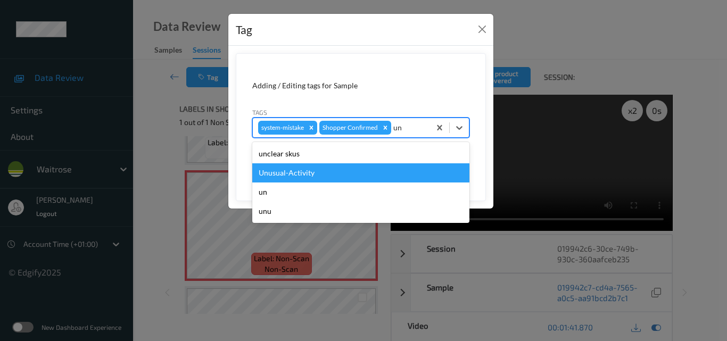
click at [360, 171] on div "Unusual-Activity" at bounding box center [360, 172] width 217 height 19
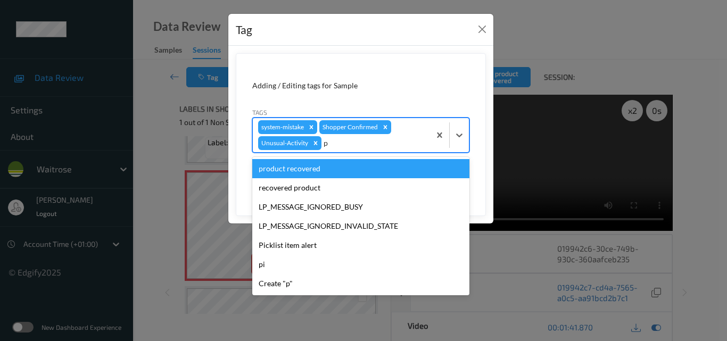
type input "pi"
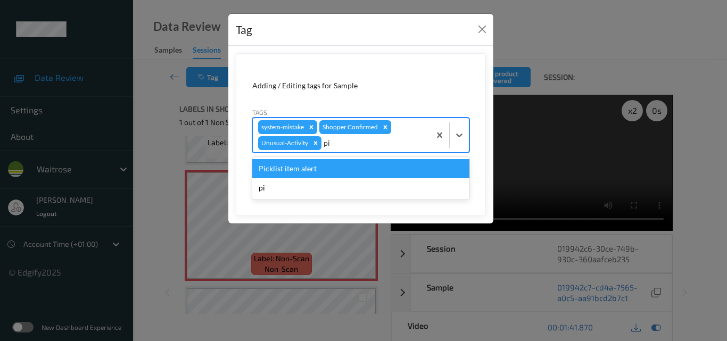
click at [360, 171] on div "Picklist item alert" at bounding box center [360, 168] width 217 height 19
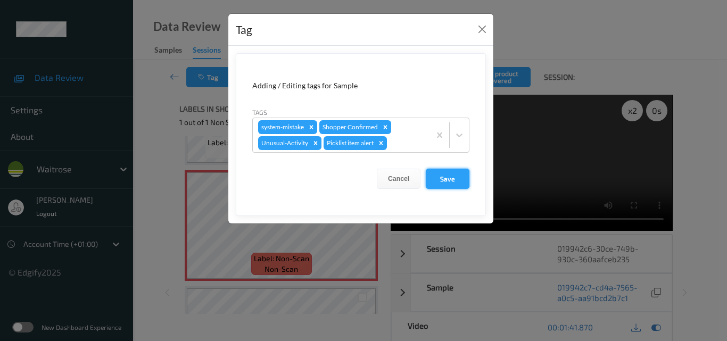
click at [455, 184] on button "Save" at bounding box center [448, 179] width 44 height 20
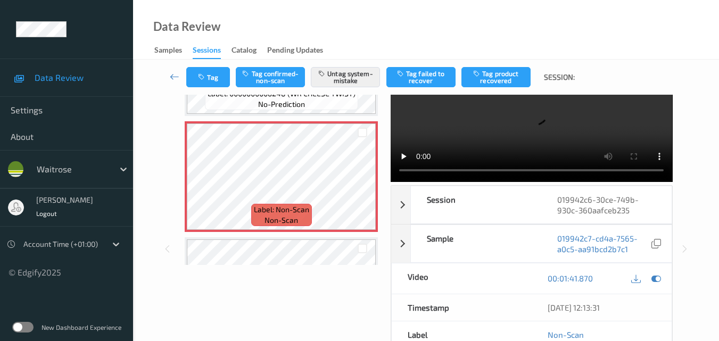
scroll to position [106, 0]
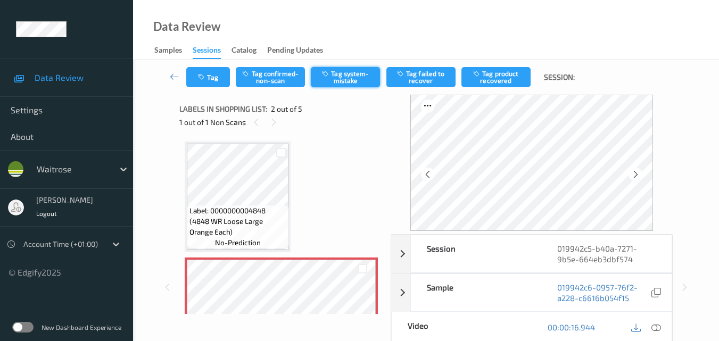
click at [352, 80] on button "Tag system-mistake" at bounding box center [345, 77] width 69 height 20
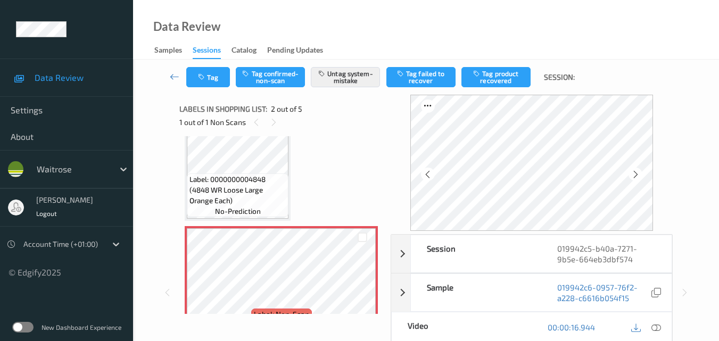
scroll to position [53, 0]
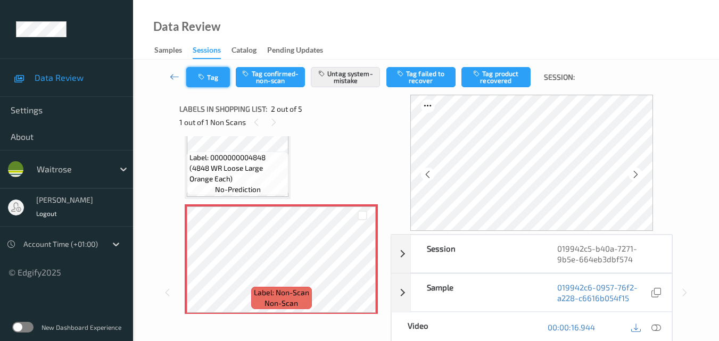
click at [211, 82] on button "Tag" at bounding box center [208, 77] width 44 height 20
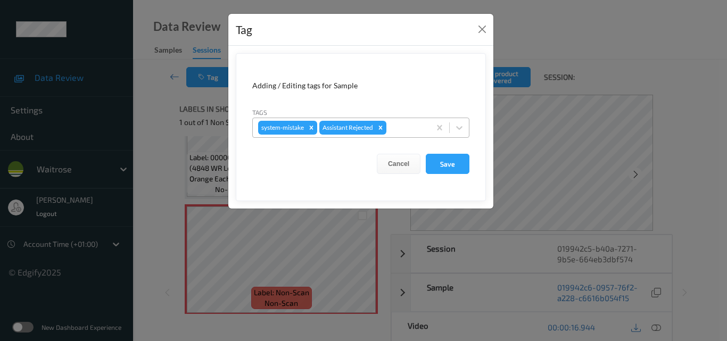
click at [409, 128] on div at bounding box center [406, 127] width 36 height 13
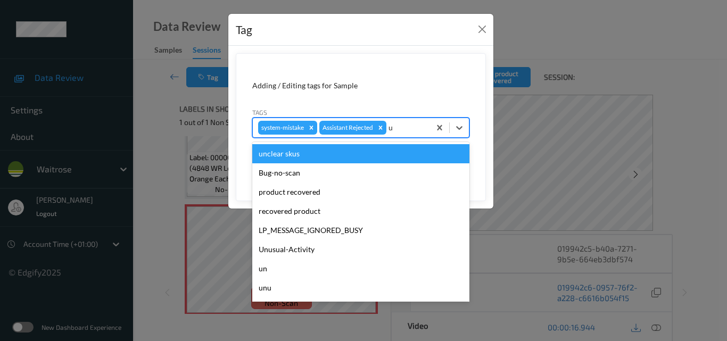
type input "un"
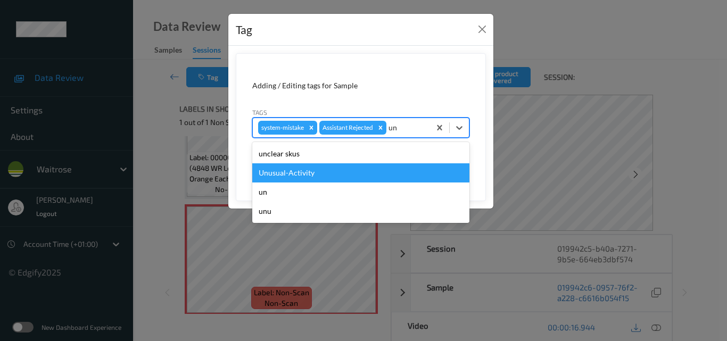
click at [369, 169] on div "Unusual-Activity" at bounding box center [360, 172] width 217 height 19
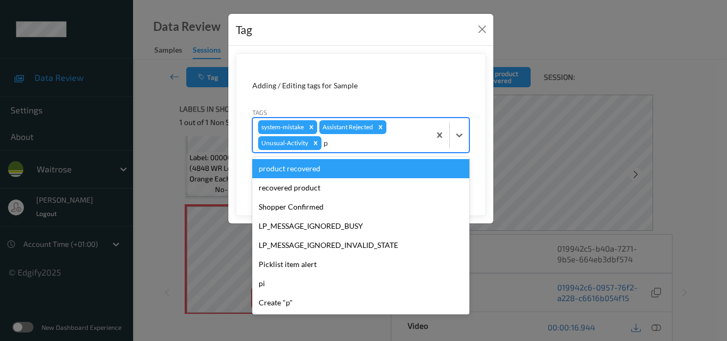
type input "pi"
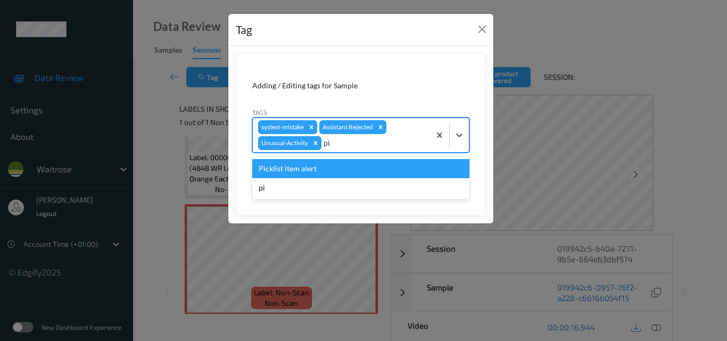
click at [369, 169] on div "Picklist item alert" at bounding box center [360, 168] width 217 height 19
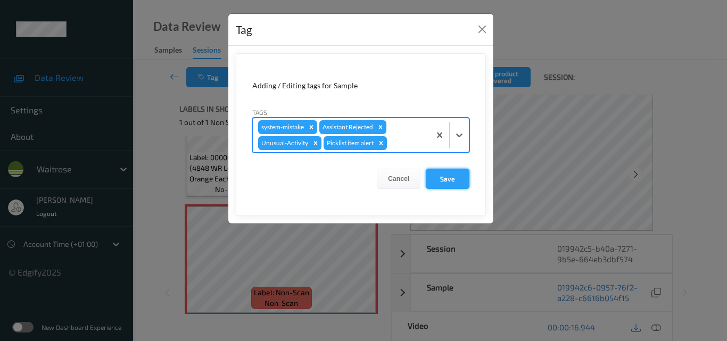
click at [445, 186] on button "Save" at bounding box center [448, 179] width 44 height 20
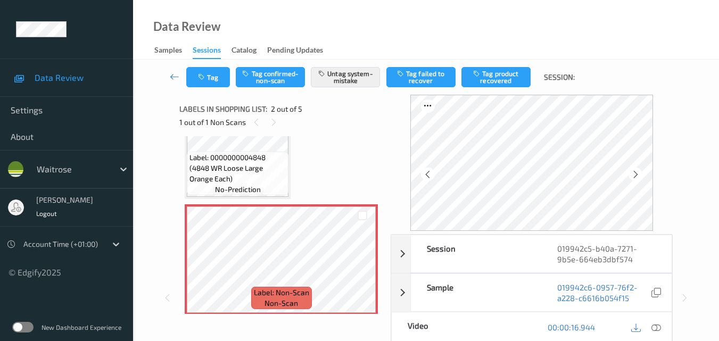
scroll to position [0, 0]
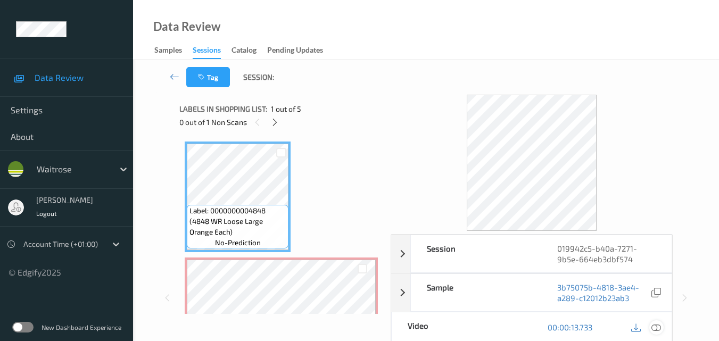
click at [657, 326] on icon at bounding box center [656, 327] width 10 height 10
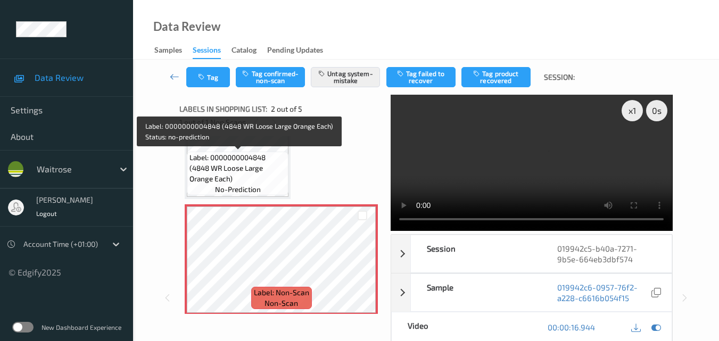
click at [245, 160] on span "Label: 0000000004848 (4848 WR Loose Large Orange Each)" at bounding box center [237, 168] width 96 height 32
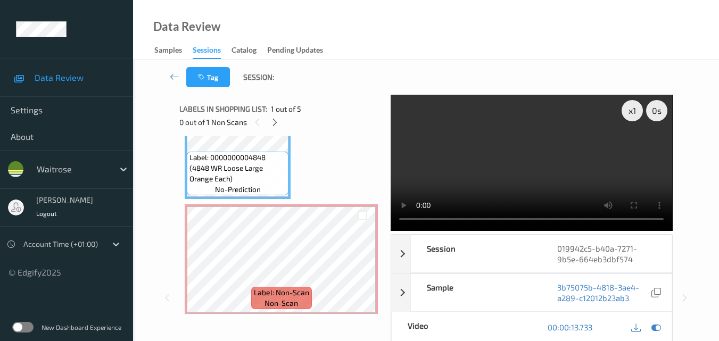
click at [499, 169] on video at bounding box center [531, 163] width 281 height 136
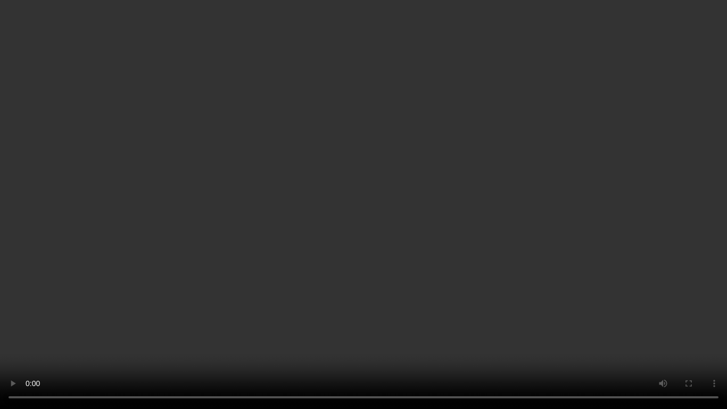
click at [462, 223] on video at bounding box center [363, 204] width 727 height 409
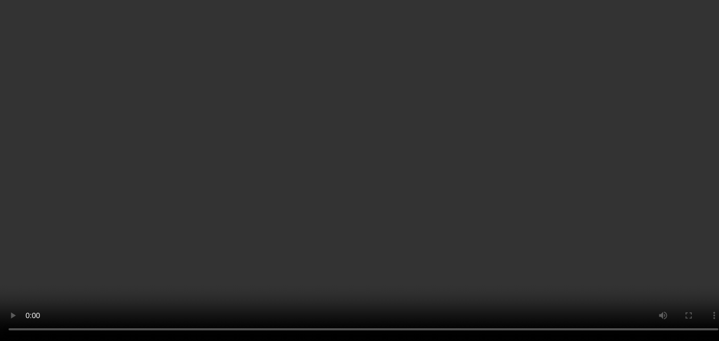
scroll to position [160, 0]
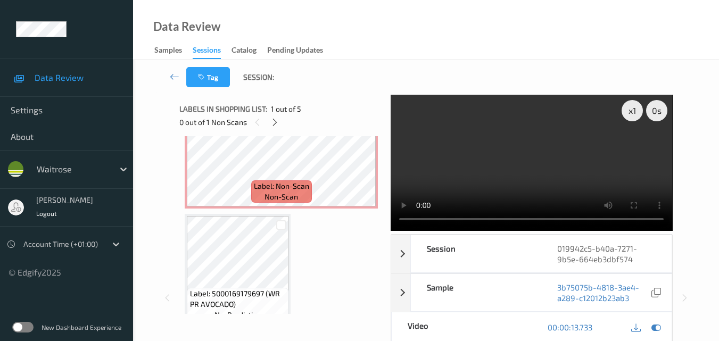
click at [502, 157] on video at bounding box center [531, 163] width 281 height 136
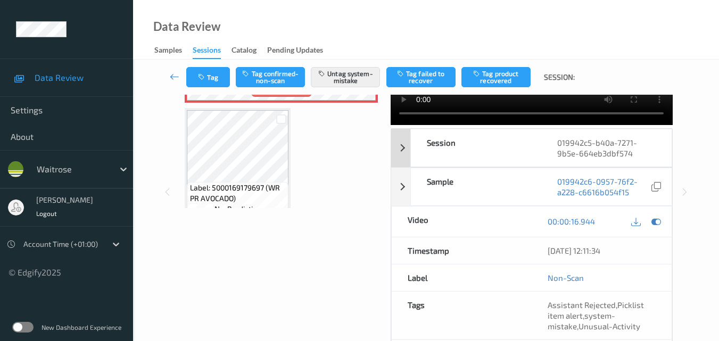
scroll to position [106, 0]
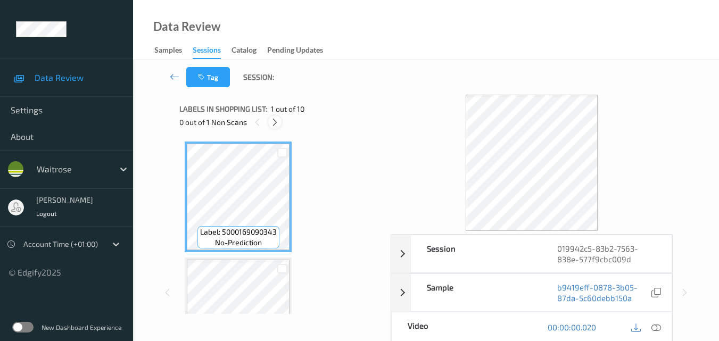
click at [273, 127] on div at bounding box center [274, 121] width 13 height 13
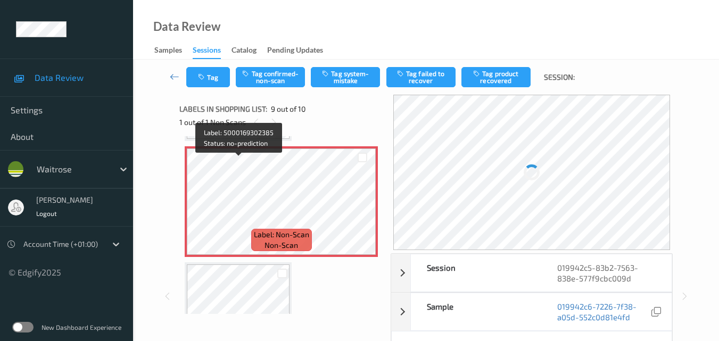
scroll to position [924, 0]
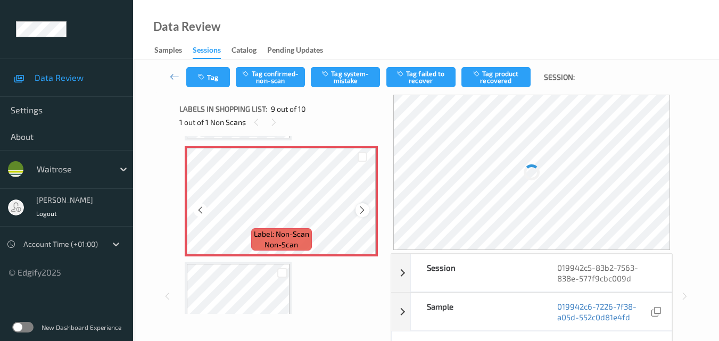
click at [362, 210] on icon at bounding box center [362, 210] width 9 height 10
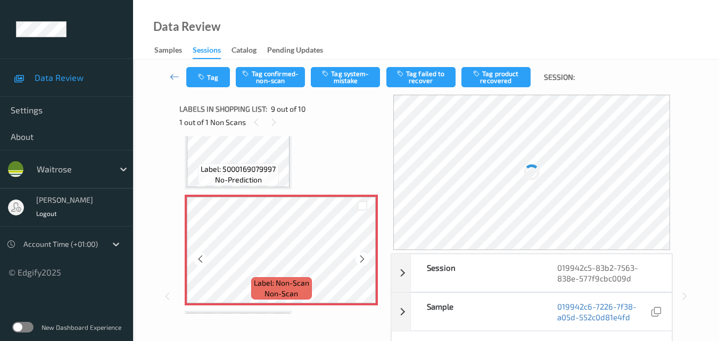
scroll to position [817, 0]
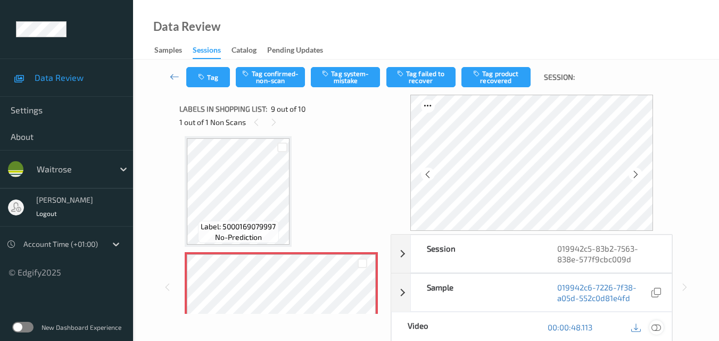
click at [658, 325] on icon at bounding box center [656, 327] width 10 height 10
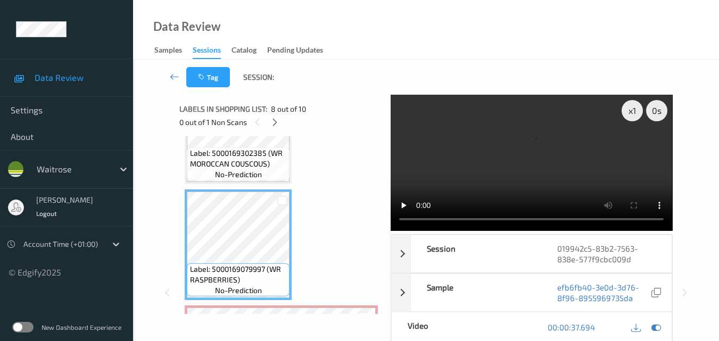
scroll to position [753, 0]
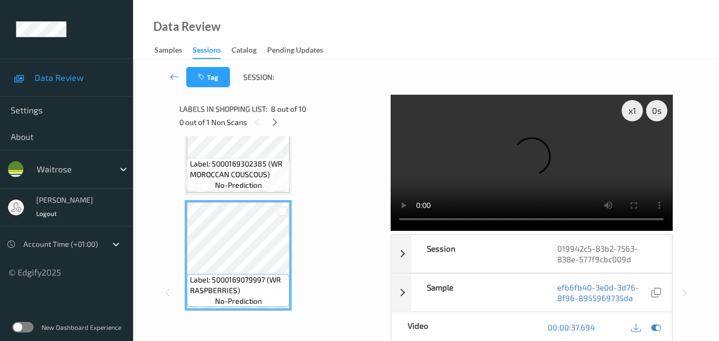
click at [508, 170] on video at bounding box center [531, 163] width 281 height 136
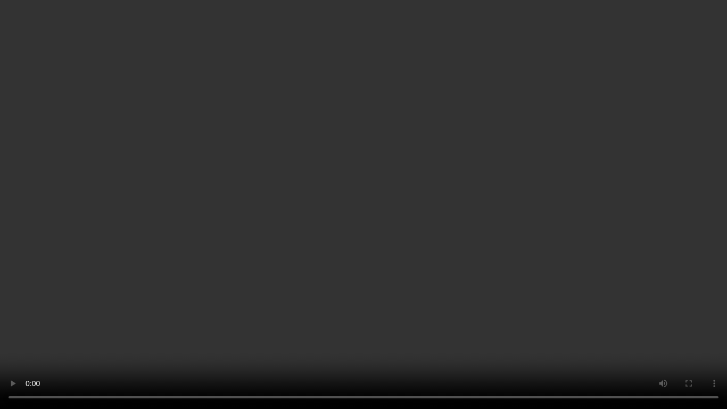
click at [494, 187] on video at bounding box center [363, 204] width 727 height 409
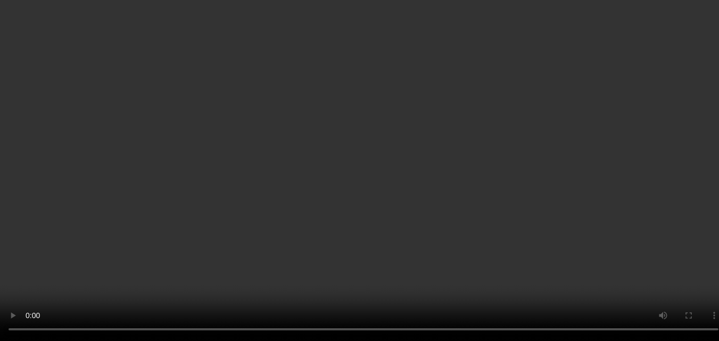
scroll to position [987, 0]
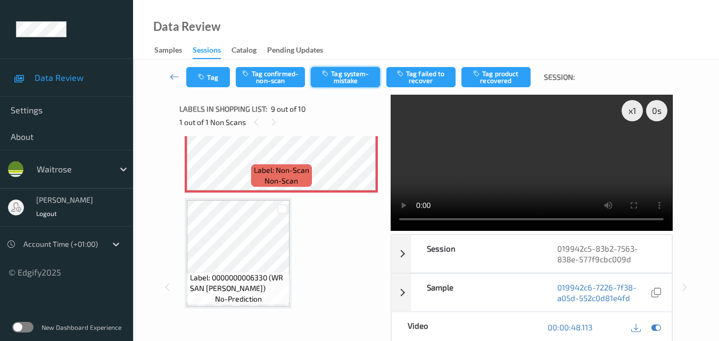
click at [352, 75] on button "Tag system-mistake" at bounding box center [345, 77] width 69 height 20
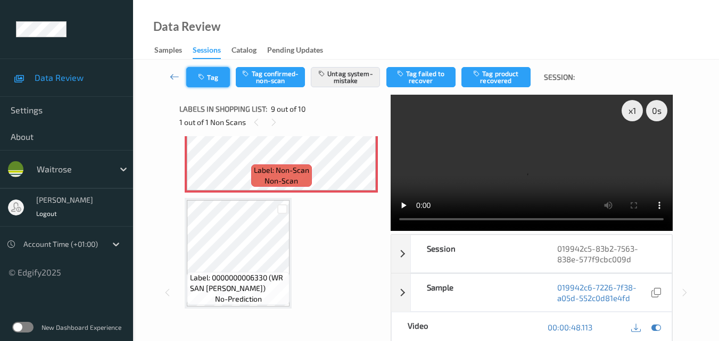
click at [215, 78] on button "Tag" at bounding box center [208, 77] width 44 height 20
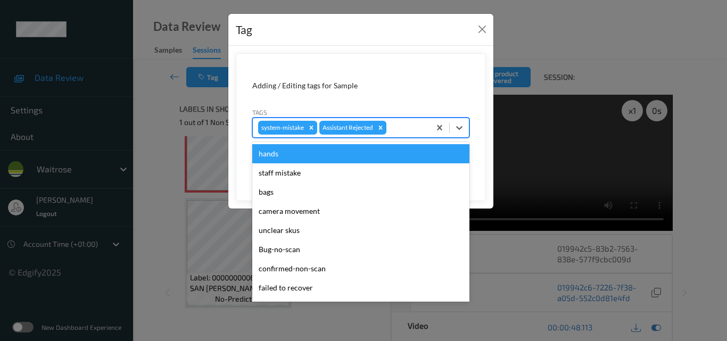
click at [406, 126] on div at bounding box center [406, 127] width 36 height 13
type input "un"
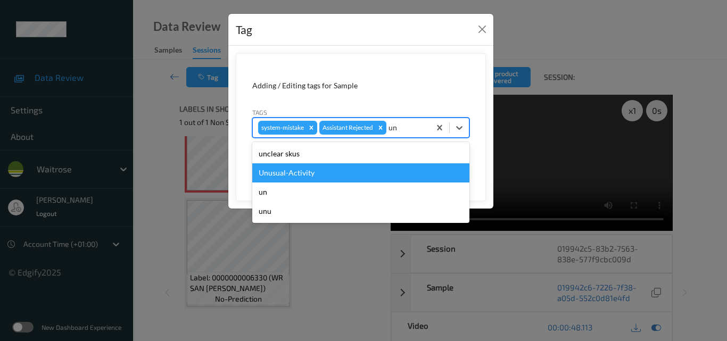
click at [347, 172] on div "Unusual-Activity" at bounding box center [360, 172] width 217 height 19
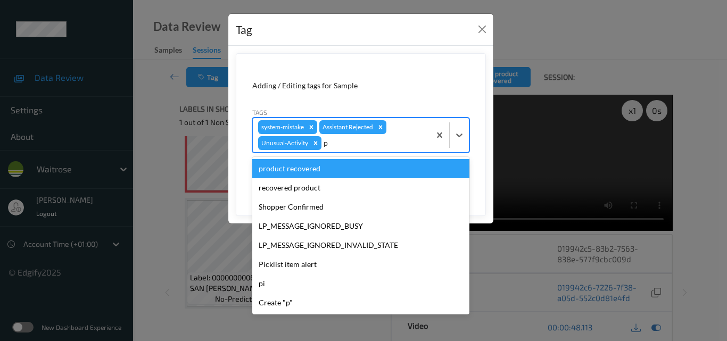
type input "pi"
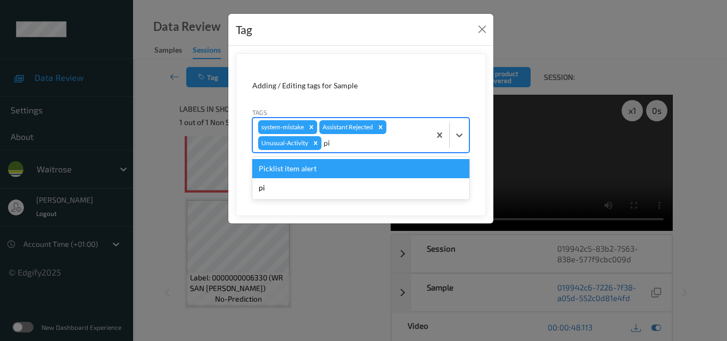
click at [347, 172] on div "Picklist item alert" at bounding box center [360, 168] width 217 height 19
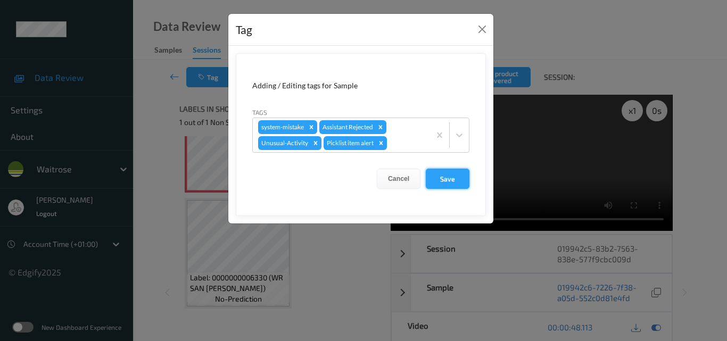
click at [446, 177] on button "Save" at bounding box center [448, 179] width 44 height 20
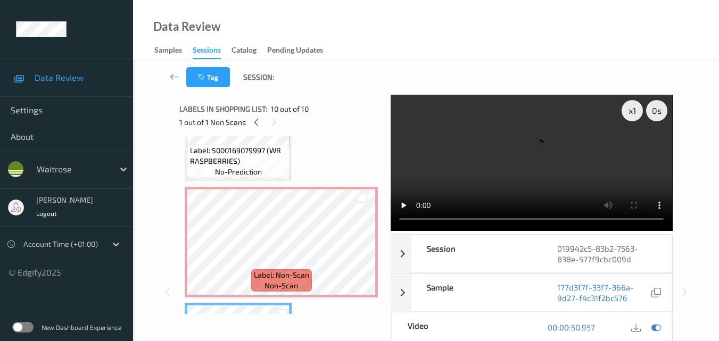
scroll to position [881, 0]
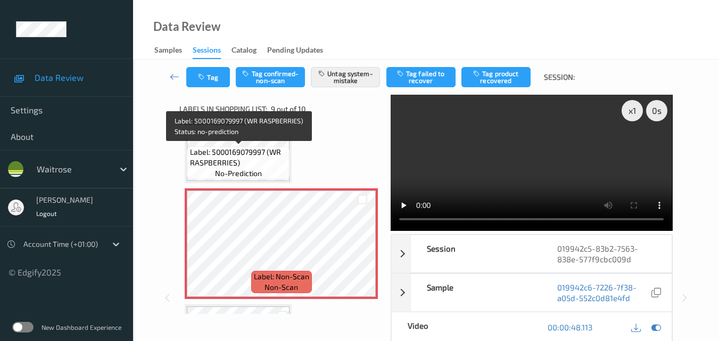
click at [250, 160] on span "Label: 5000169079997 (WR RASPBERRIES)" at bounding box center [238, 157] width 97 height 21
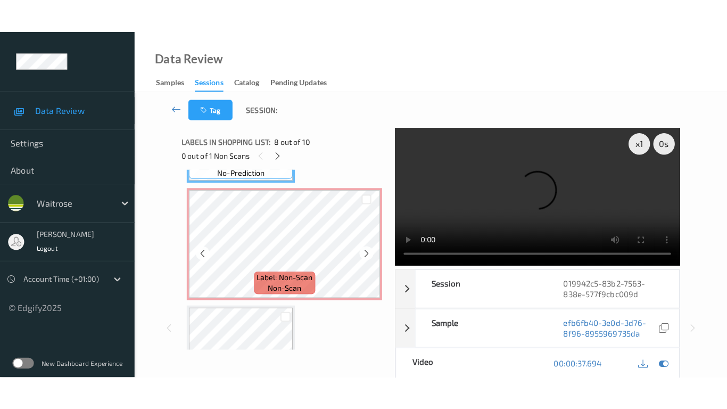
scroll to position [934, 0]
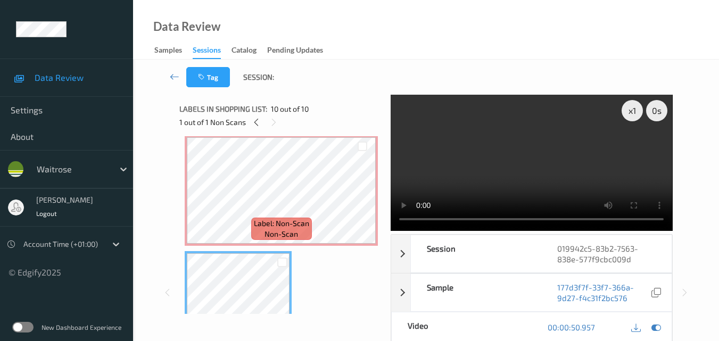
click at [522, 132] on video at bounding box center [531, 163] width 281 height 136
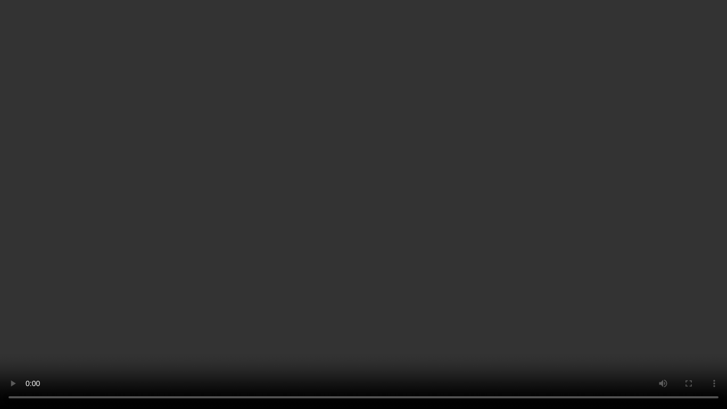
click at [471, 223] on video at bounding box center [363, 204] width 727 height 409
click at [485, 223] on video at bounding box center [363, 204] width 727 height 409
click at [453, 223] on video at bounding box center [363, 204] width 727 height 409
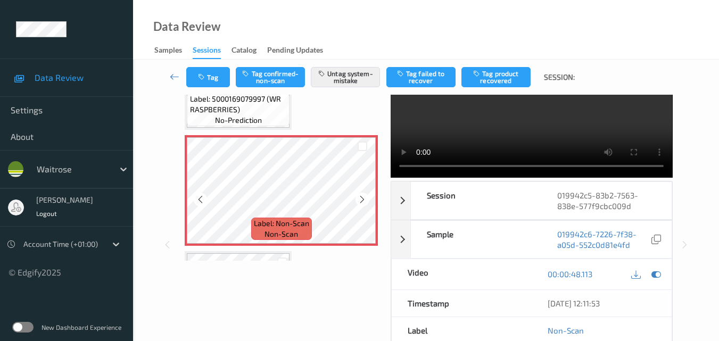
scroll to position [828, 0]
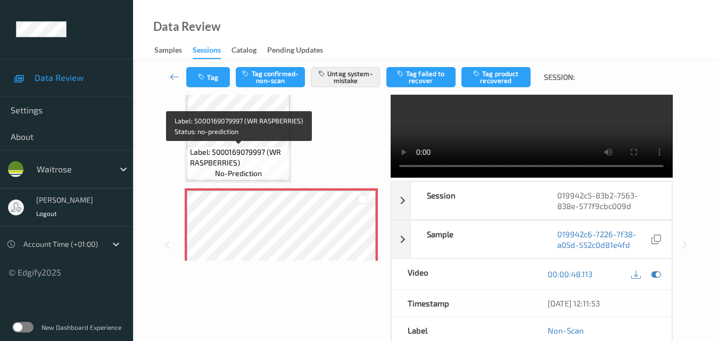
click at [272, 160] on span "Label: 5000169079997 (WR RASPBERRIES)" at bounding box center [238, 157] width 97 height 21
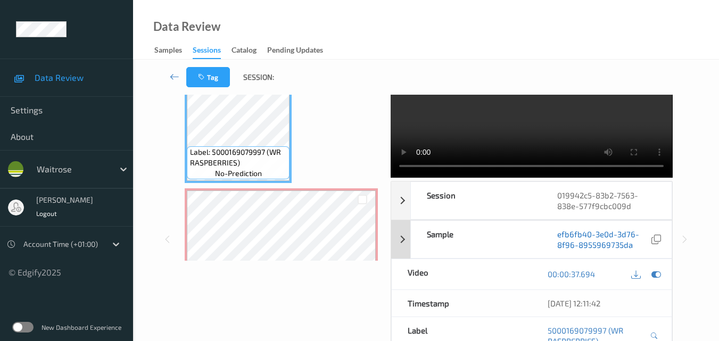
scroll to position [0, 0]
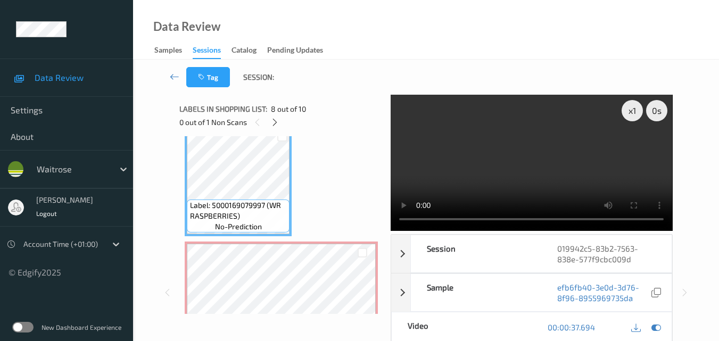
click at [517, 167] on video at bounding box center [531, 163] width 281 height 136
click at [636, 114] on div "x 1" at bounding box center [631, 110] width 21 height 21
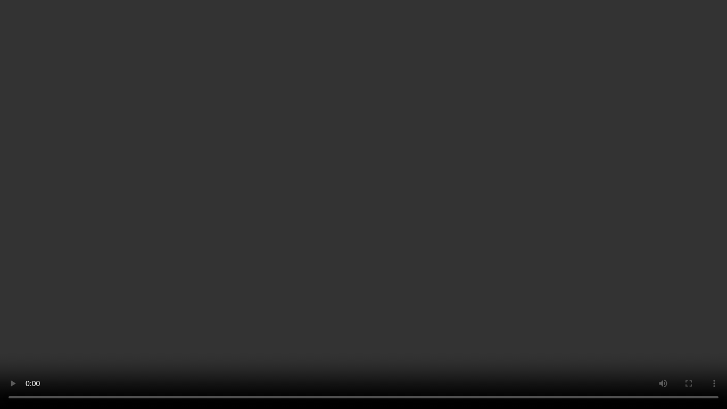
click at [524, 172] on video at bounding box center [363, 204] width 727 height 409
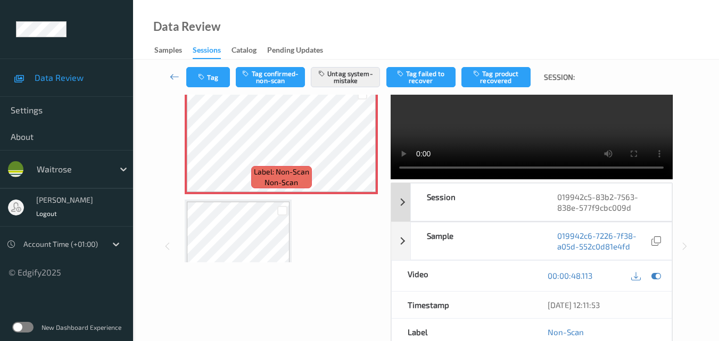
scroll to position [106, 0]
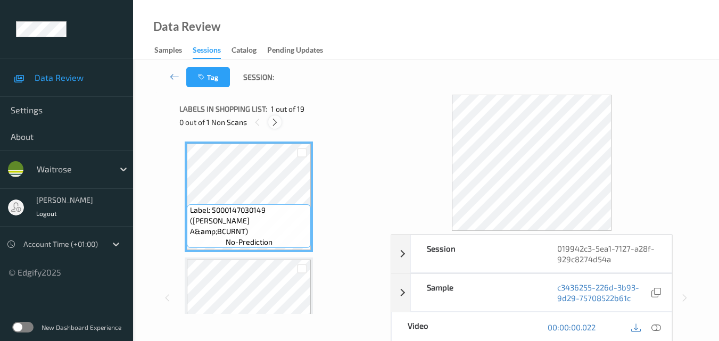
click at [275, 123] on icon at bounding box center [274, 123] width 9 height 10
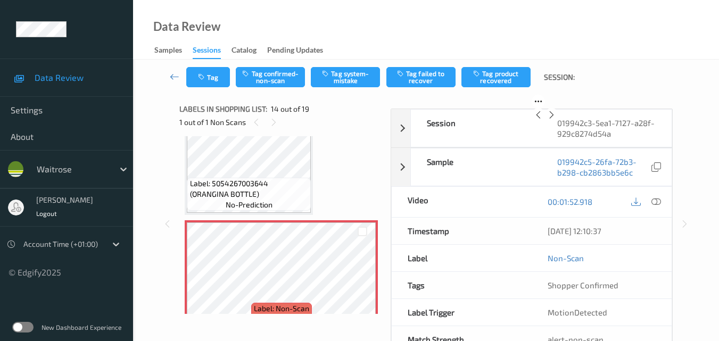
scroll to position [1450, 0]
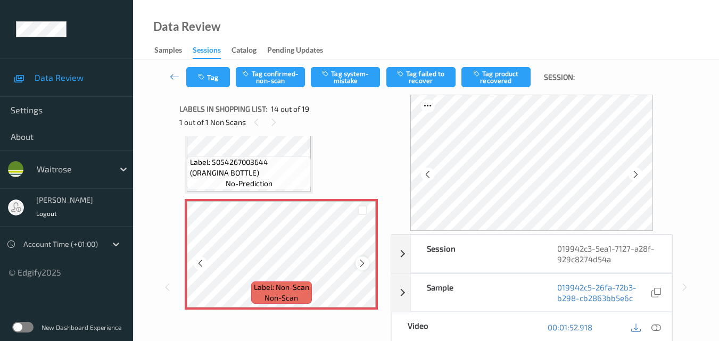
click at [365, 263] on icon at bounding box center [362, 264] width 9 height 10
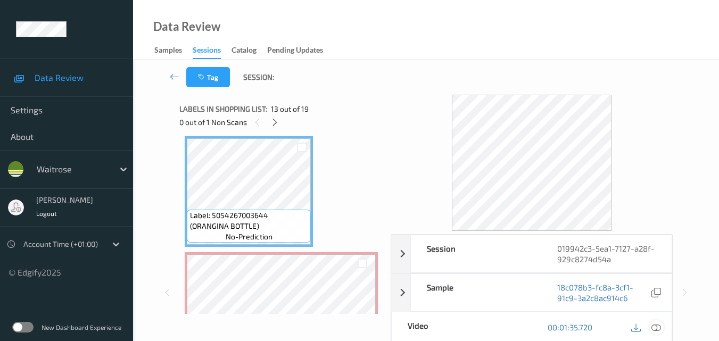
click at [658, 330] on icon at bounding box center [656, 327] width 10 height 10
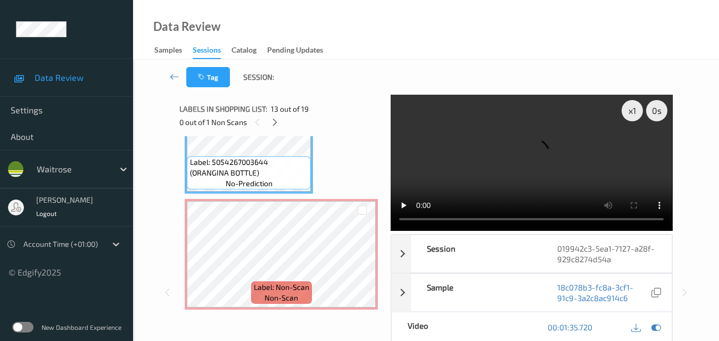
scroll to position [1504, 0]
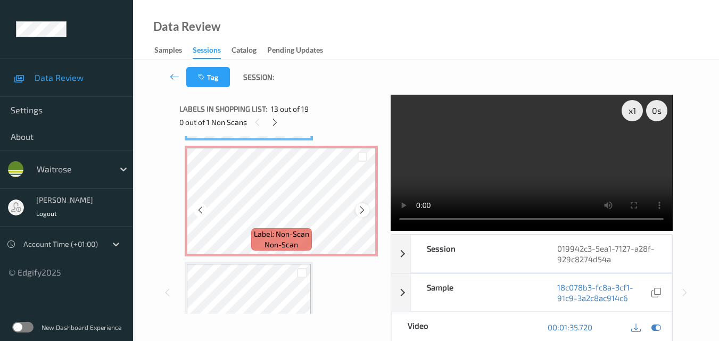
click at [360, 208] on icon at bounding box center [362, 210] width 9 height 10
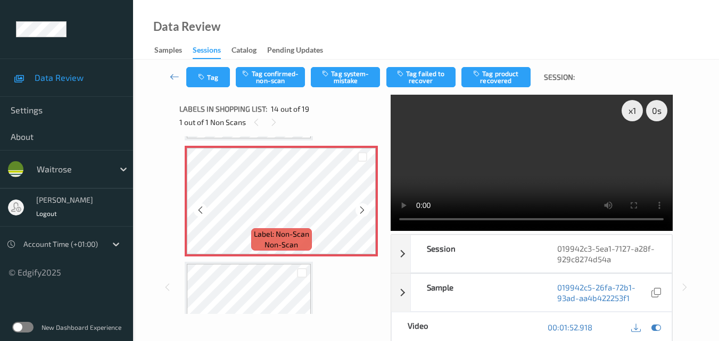
click at [360, 208] on icon at bounding box center [362, 210] width 9 height 10
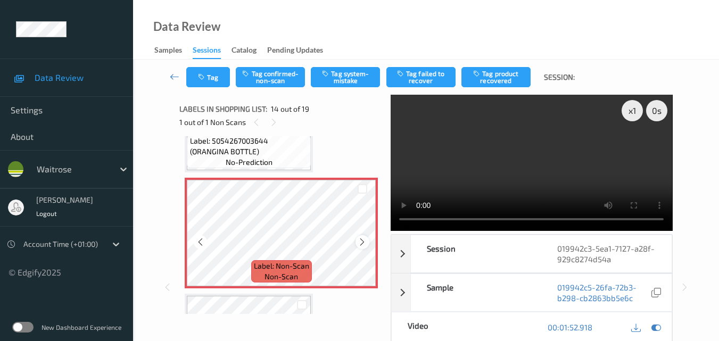
scroll to position [1450, 0]
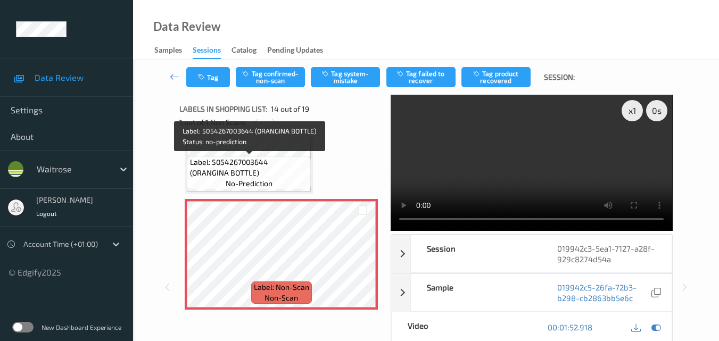
click at [248, 170] on span "Label: 5054267003644 (ORANGINA BOTTLE)" at bounding box center [249, 167] width 119 height 21
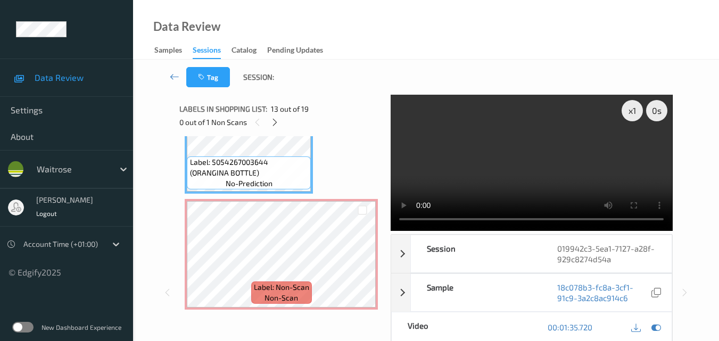
click at [520, 146] on video at bounding box center [531, 163] width 281 height 136
click at [566, 161] on video at bounding box center [531, 163] width 281 height 136
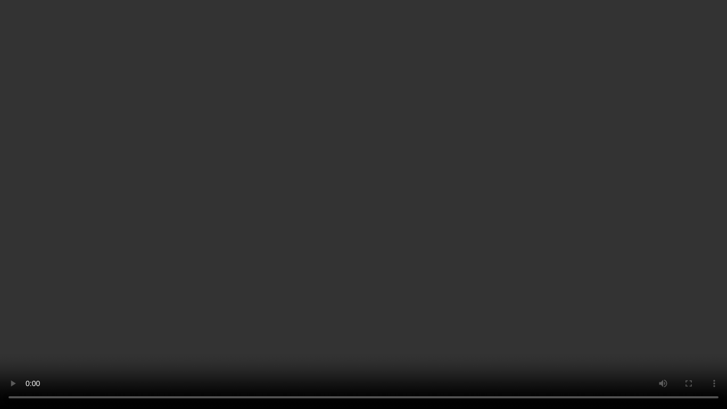
click at [590, 273] on video at bounding box center [363, 204] width 727 height 409
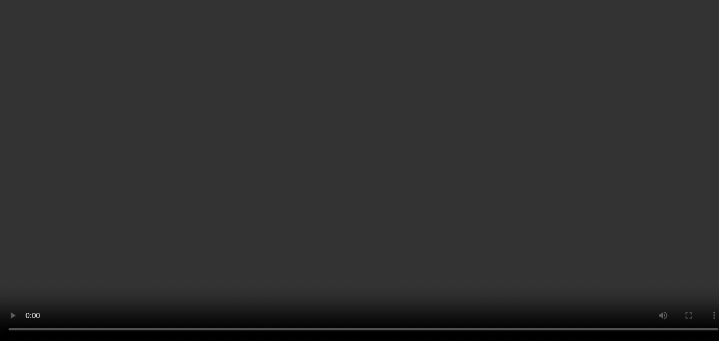
scroll to position [1557, 0]
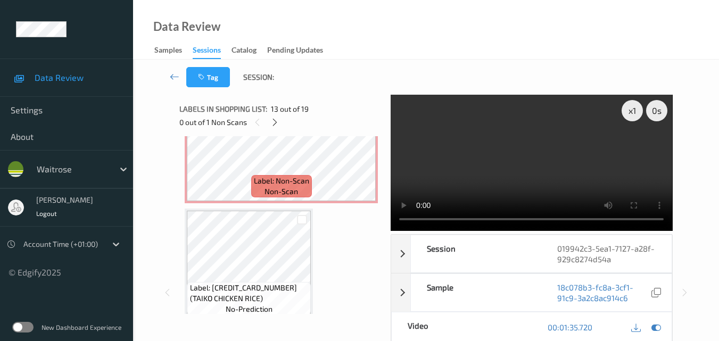
click at [525, 149] on video at bounding box center [531, 163] width 281 height 136
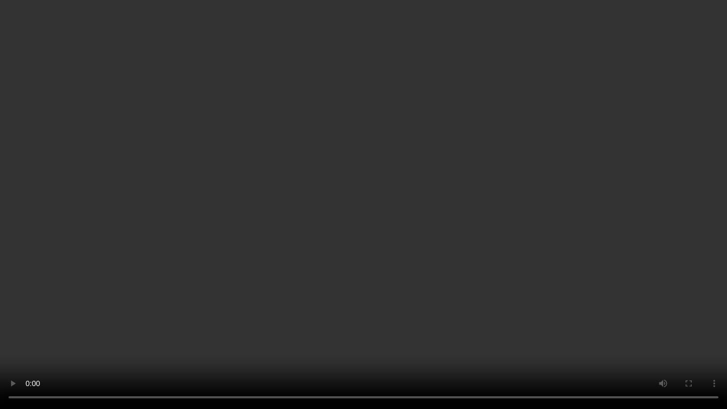
click at [327, 243] on video at bounding box center [363, 204] width 727 height 409
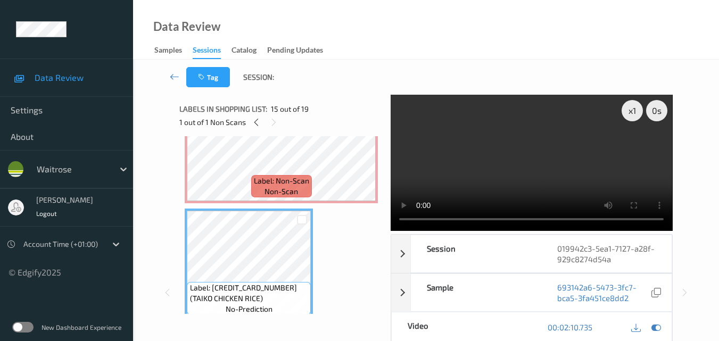
click at [505, 177] on video at bounding box center [531, 163] width 281 height 136
click at [546, 166] on video at bounding box center [531, 163] width 281 height 136
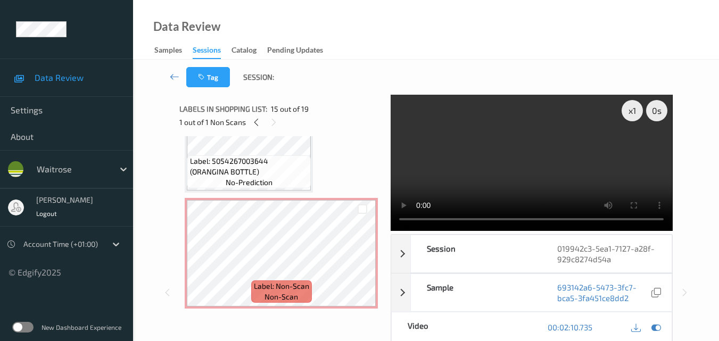
scroll to position [1450, 0]
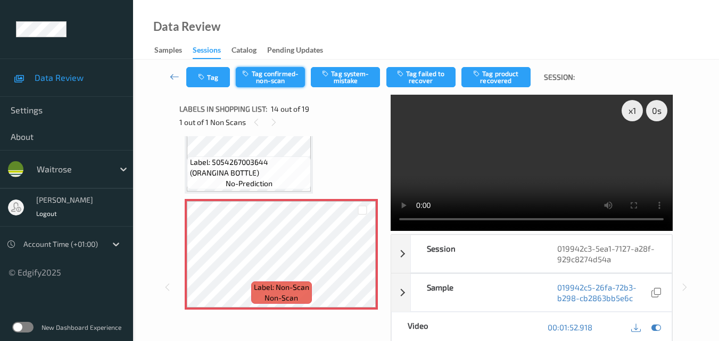
click at [272, 78] on button "Tag confirmed-non-scan" at bounding box center [270, 77] width 69 height 20
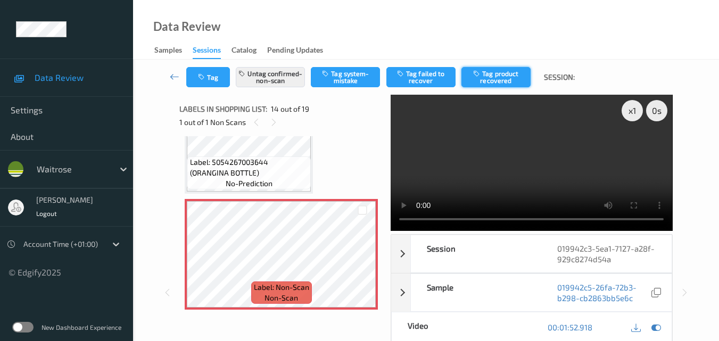
click at [500, 79] on button "Tag product recovered" at bounding box center [495, 77] width 69 height 20
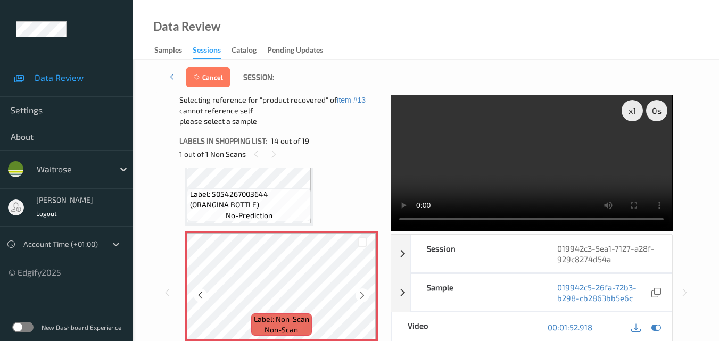
scroll to position [1557, 0]
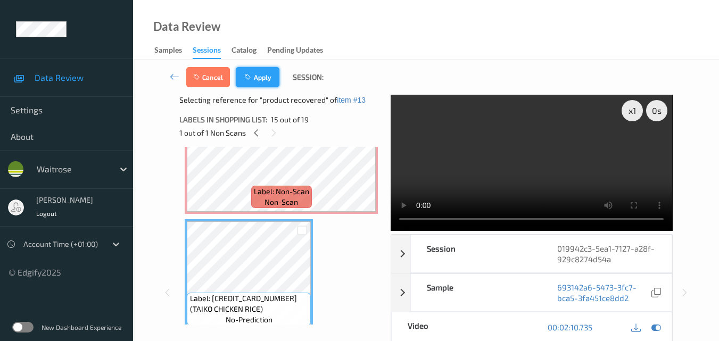
click at [265, 80] on button "Apply" at bounding box center [258, 77] width 44 height 20
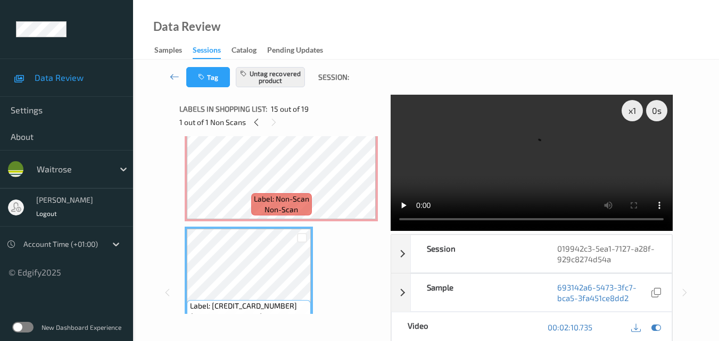
scroll to position [1504, 0]
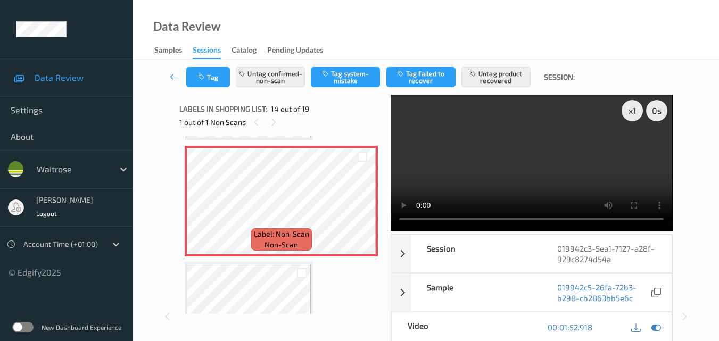
click at [485, 142] on video at bounding box center [531, 163] width 281 height 136
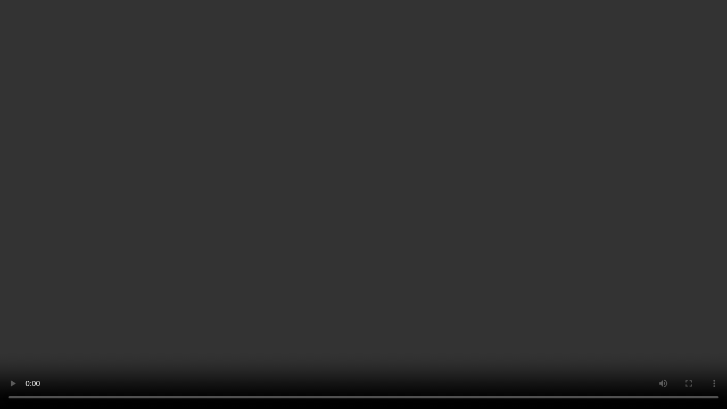
click at [429, 165] on video at bounding box center [363, 204] width 727 height 409
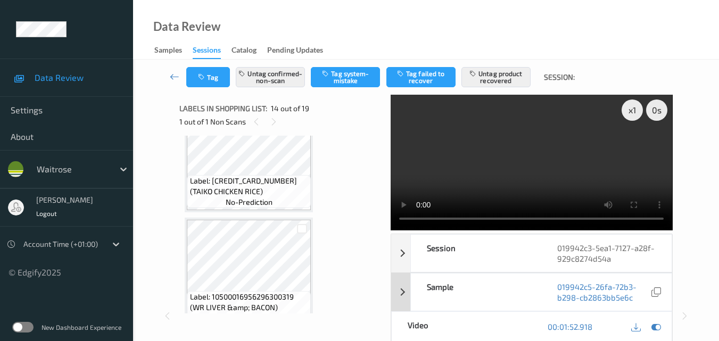
scroll to position [0, 0]
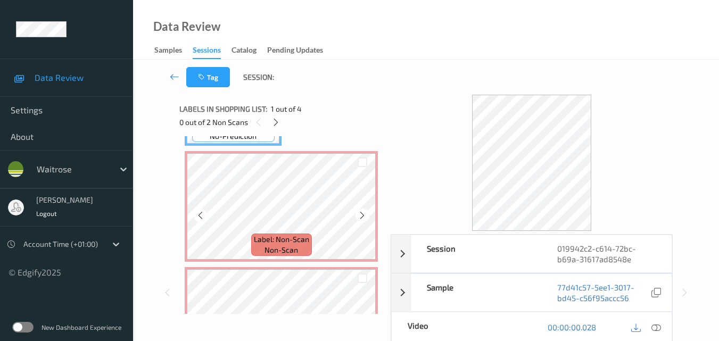
scroll to position [53, 0]
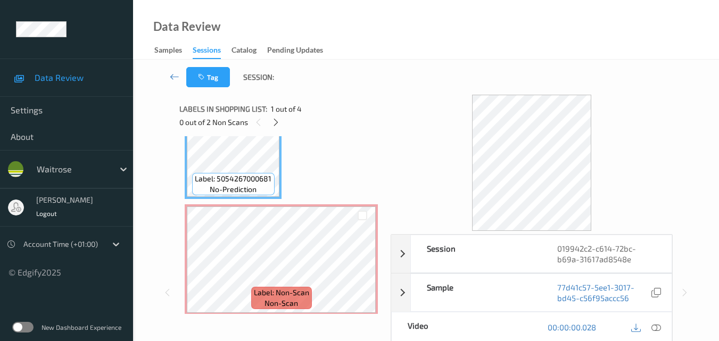
click at [660, 327] on icon at bounding box center [656, 327] width 10 height 10
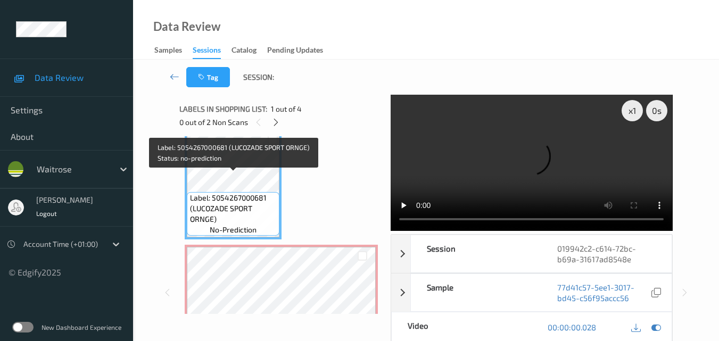
scroll to position [0, 0]
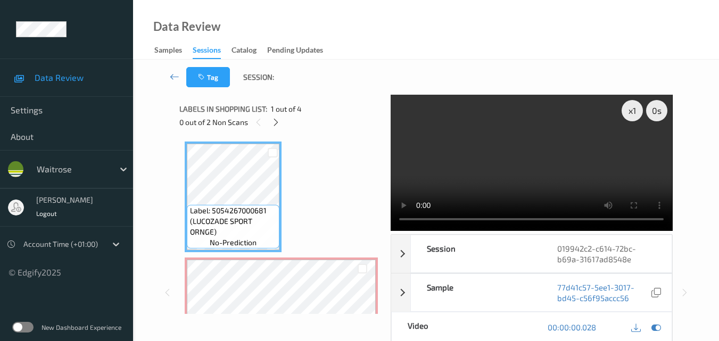
click at [591, 173] on video at bounding box center [531, 163] width 281 height 136
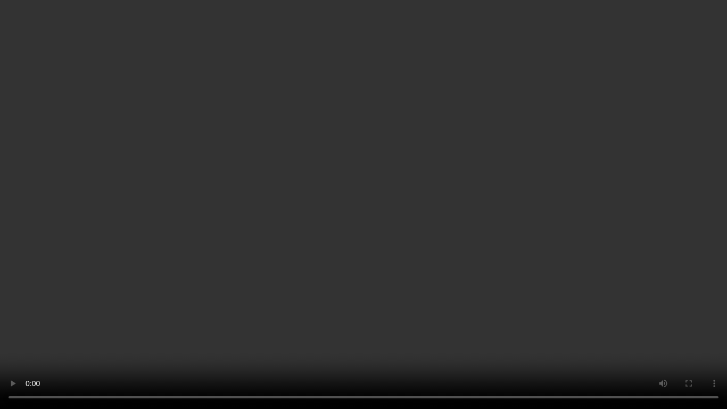
click at [463, 185] on video at bounding box center [363, 204] width 727 height 409
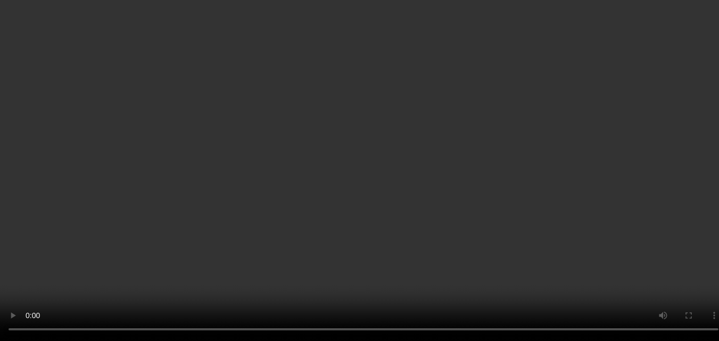
scroll to position [106, 0]
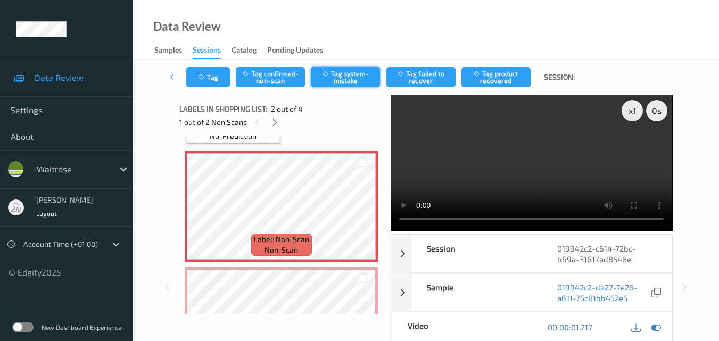
click at [350, 84] on button "Tag system-mistake" at bounding box center [345, 77] width 69 height 20
click at [213, 85] on button "Tag" at bounding box center [208, 77] width 44 height 20
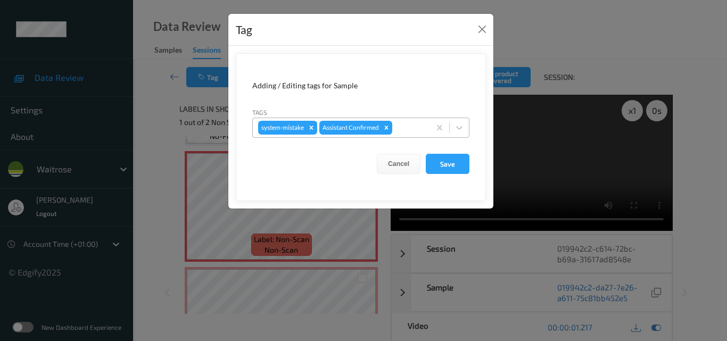
click at [417, 128] on div at bounding box center [409, 127] width 30 height 13
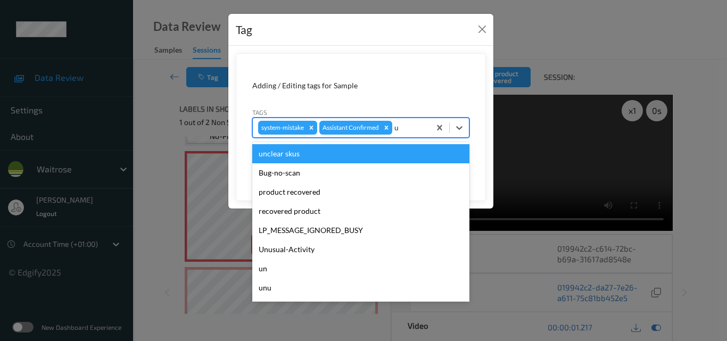
type input "un"
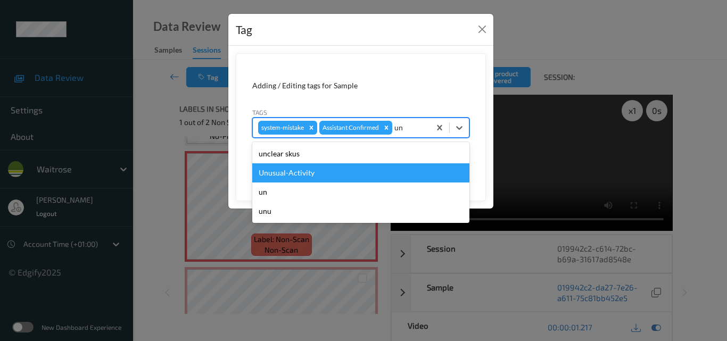
click at [350, 166] on div "Unusual-Activity" at bounding box center [360, 172] width 217 height 19
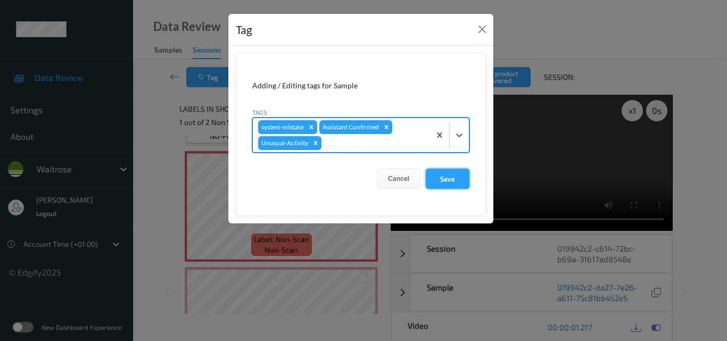
click at [460, 181] on button "Save" at bounding box center [448, 179] width 44 height 20
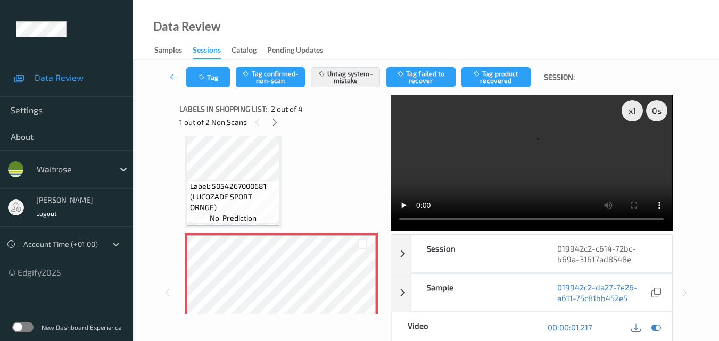
scroll to position [53, 0]
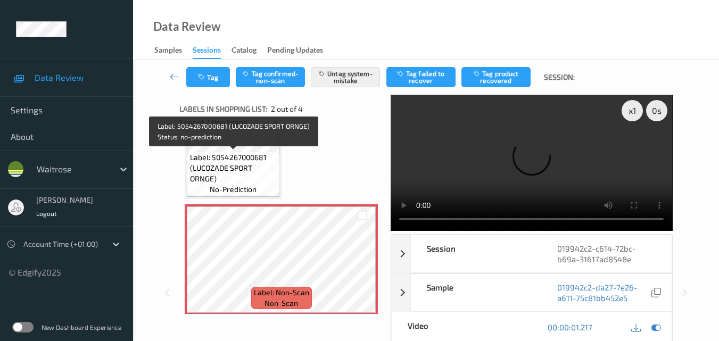
click at [235, 176] on span "Label: 5054267000681 (LUCOZADE SPORT ORNGE)" at bounding box center [233, 168] width 87 height 32
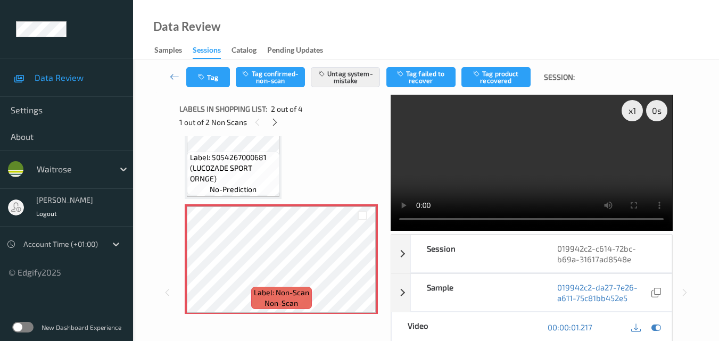
click at [506, 189] on video at bounding box center [531, 163] width 281 height 136
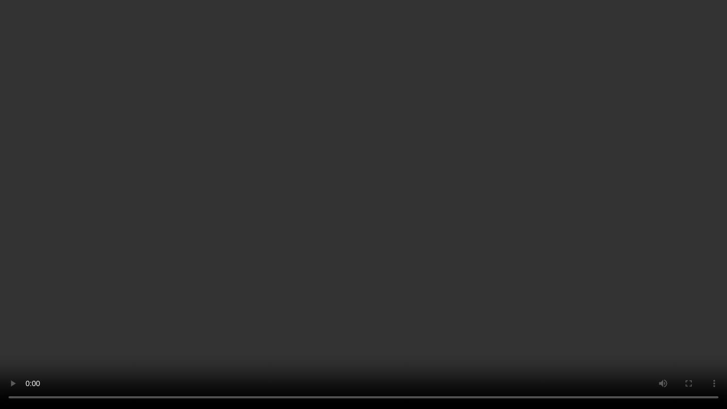
click at [522, 246] on video at bounding box center [363, 204] width 727 height 409
click at [462, 232] on video at bounding box center [363, 204] width 727 height 409
click at [458, 234] on video at bounding box center [363, 204] width 727 height 409
click at [462, 270] on video at bounding box center [363, 204] width 727 height 409
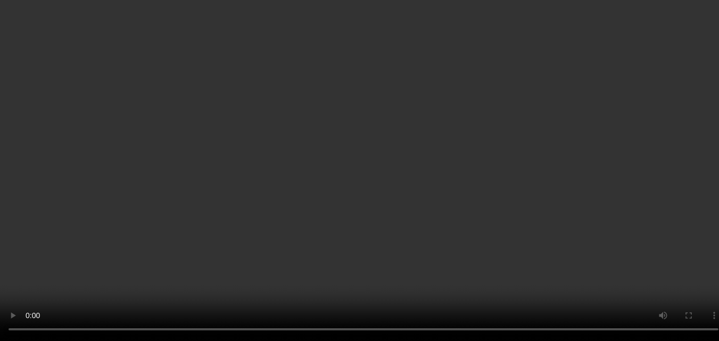
scroll to position [213, 0]
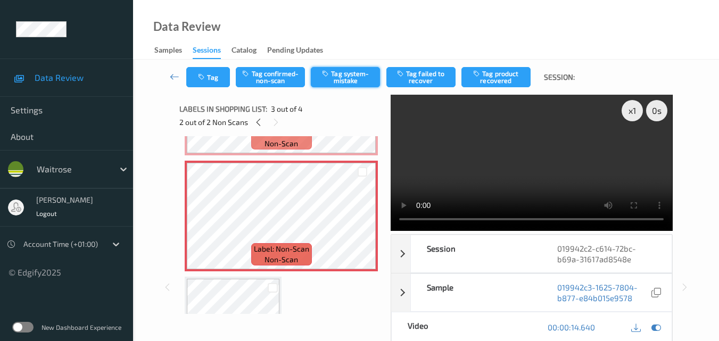
click at [347, 79] on button "Tag system-mistake" at bounding box center [345, 77] width 69 height 20
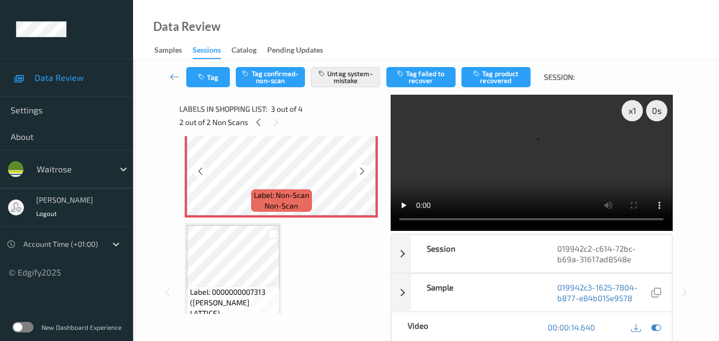
scroll to position [238, 0]
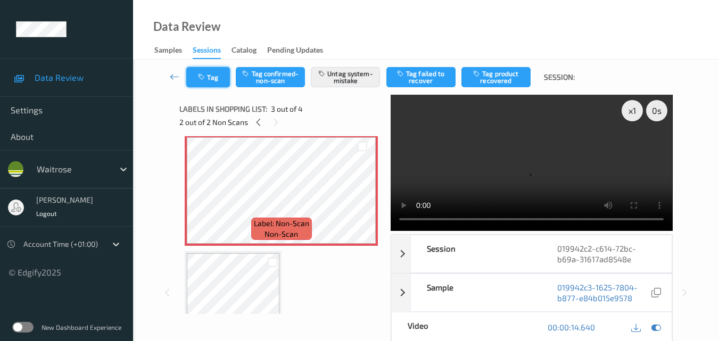
click at [212, 78] on button "Tag" at bounding box center [208, 77] width 44 height 20
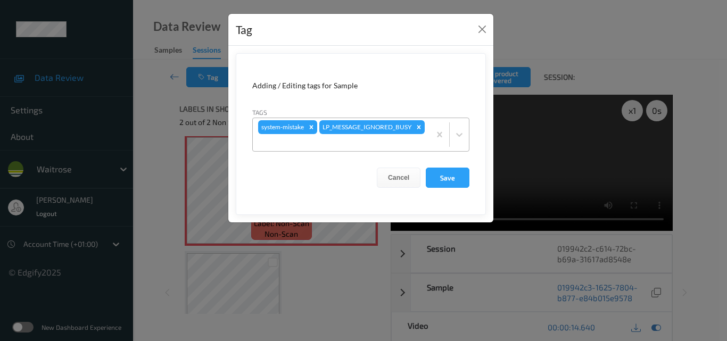
click at [381, 142] on div at bounding box center [341, 142] width 167 height 13
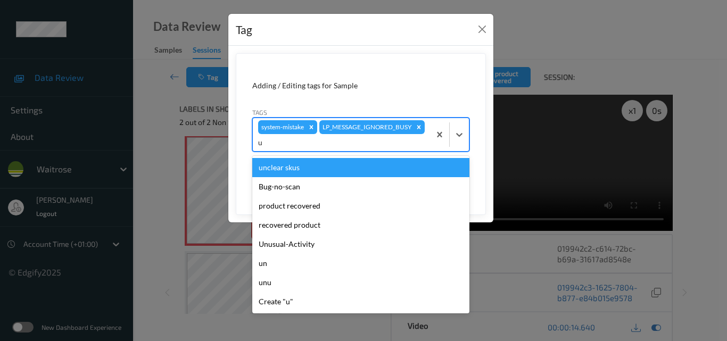
type input "un"
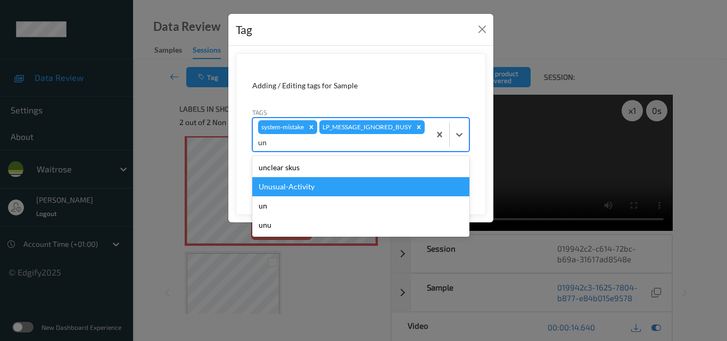
click at [318, 184] on div "Unusual-Activity" at bounding box center [360, 186] width 217 height 19
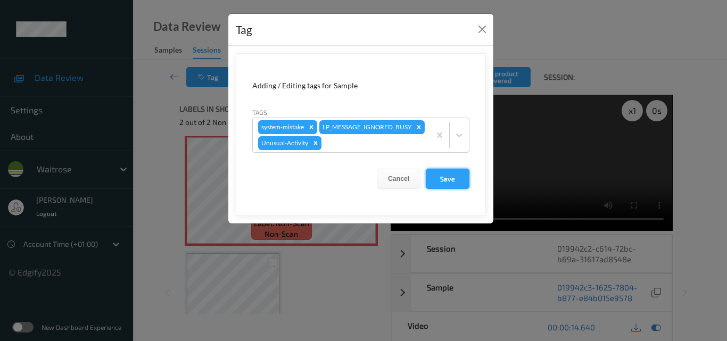
click at [435, 189] on button "Save" at bounding box center [448, 179] width 44 height 20
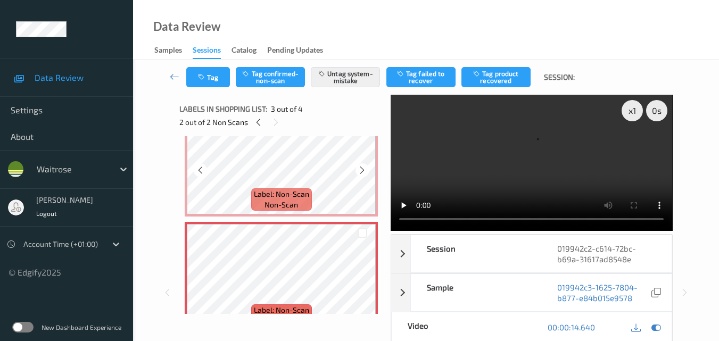
scroll to position [132, 0]
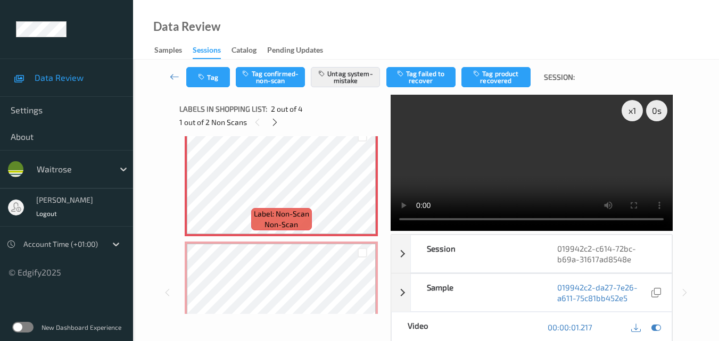
click at [469, 176] on video at bounding box center [531, 163] width 281 height 136
click at [633, 111] on div "x 1" at bounding box center [631, 110] width 21 height 21
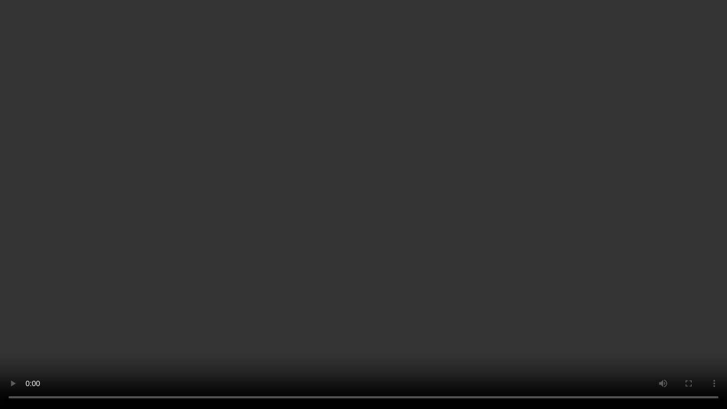
click at [409, 241] on video at bounding box center [363, 204] width 727 height 409
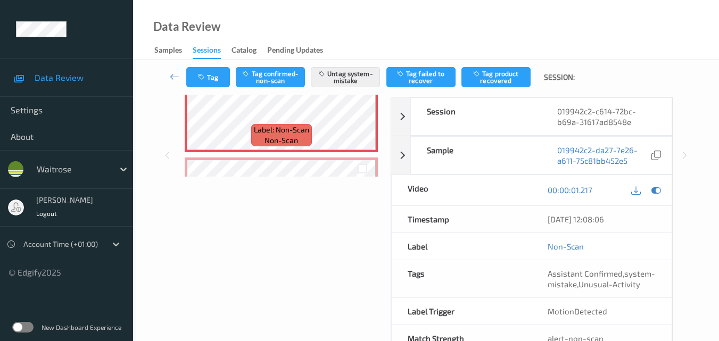
scroll to position [160, 0]
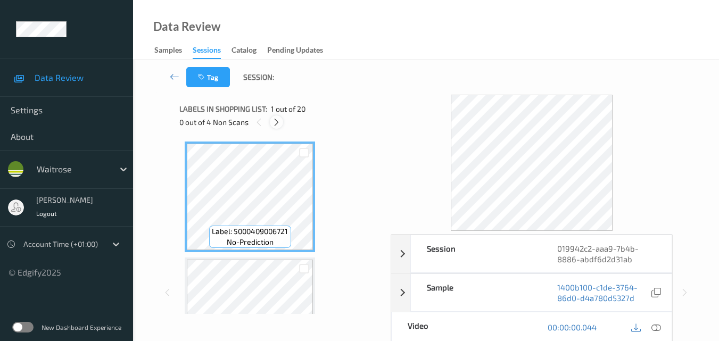
click at [277, 118] on icon at bounding box center [276, 123] width 9 height 10
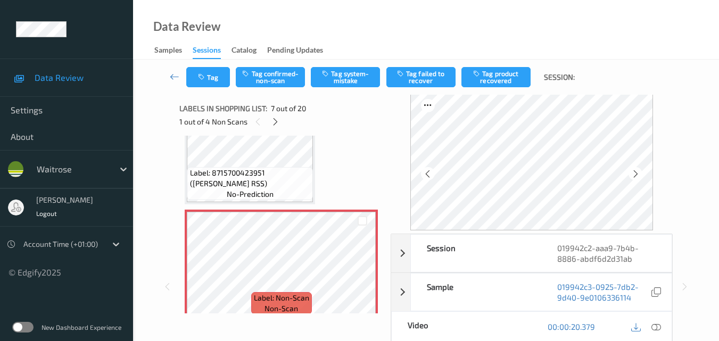
scroll to position [628, 0]
click at [365, 273] on icon at bounding box center [362, 274] width 9 height 10
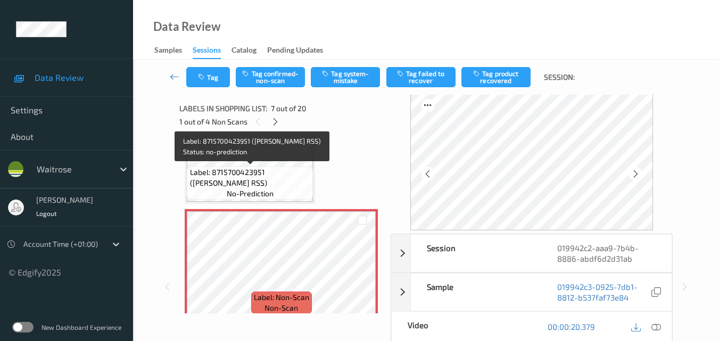
click at [267, 189] on span "no-prediction" at bounding box center [250, 193] width 47 height 11
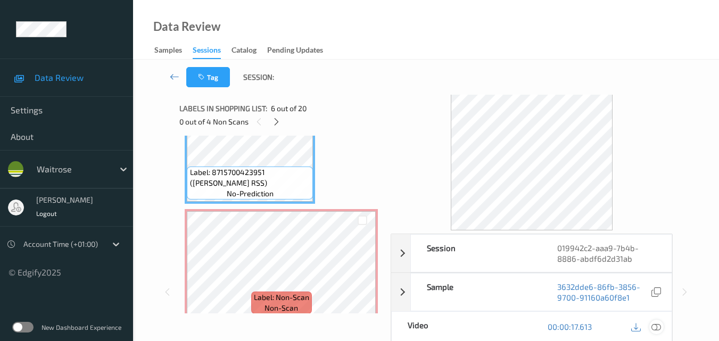
click at [657, 327] on icon at bounding box center [656, 327] width 10 height 10
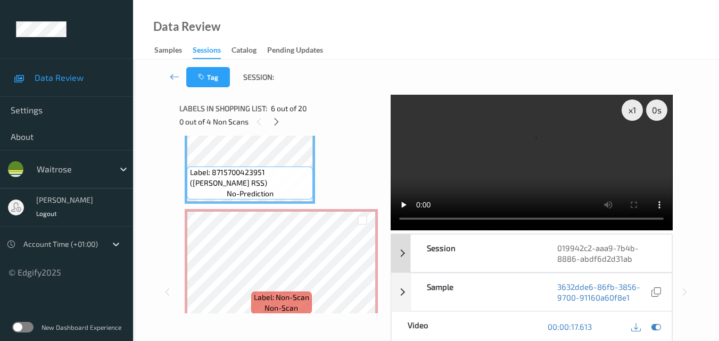
scroll to position [0, 0]
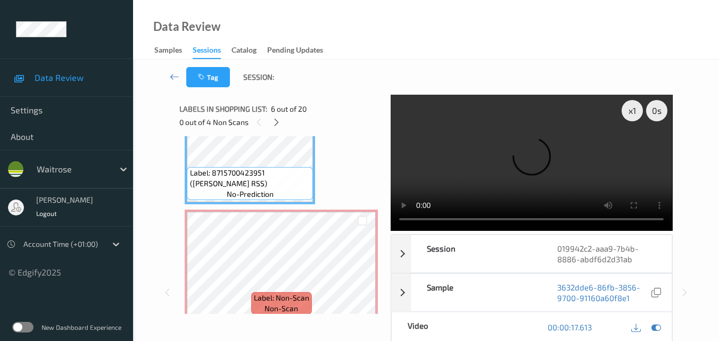
click at [493, 181] on video at bounding box center [531, 163] width 281 height 136
click at [519, 146] on video at bounding box center [531, 163] width 281 height 136
click at [521, 146] on video at bounding box center [531, 163] width 281 height 136
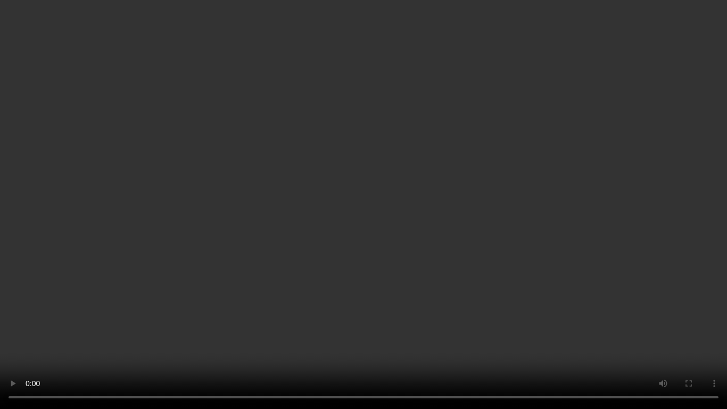
click at [567, 242] on video at bounding box center [363, 204] width 727 height 409
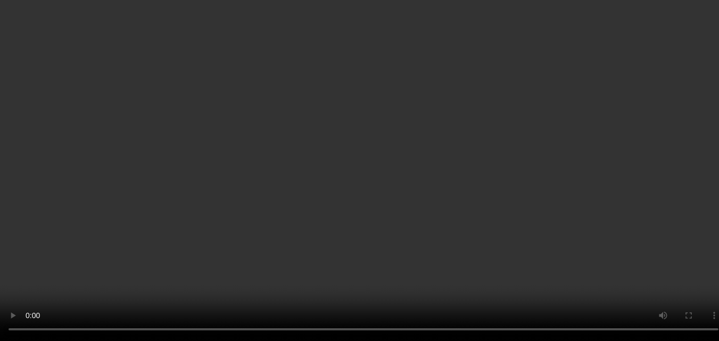
scroll to position [787, 0]
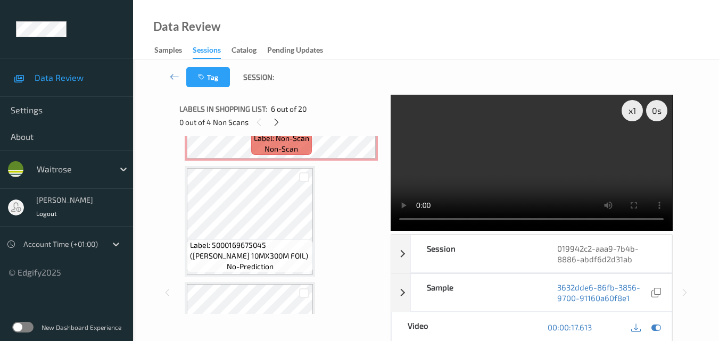
click at [534, 158] on video at bounding box center [531, 163] width 281 height 136
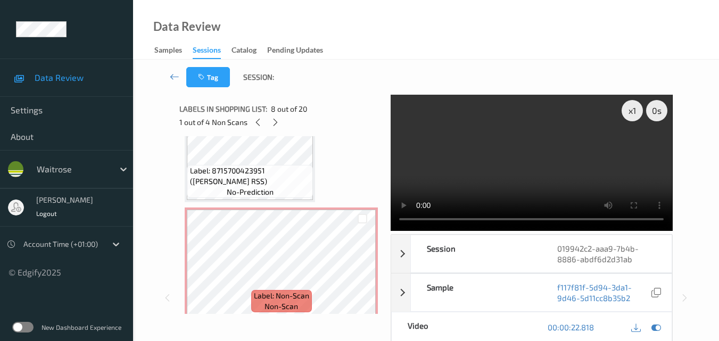
scroll to position [628, 0]
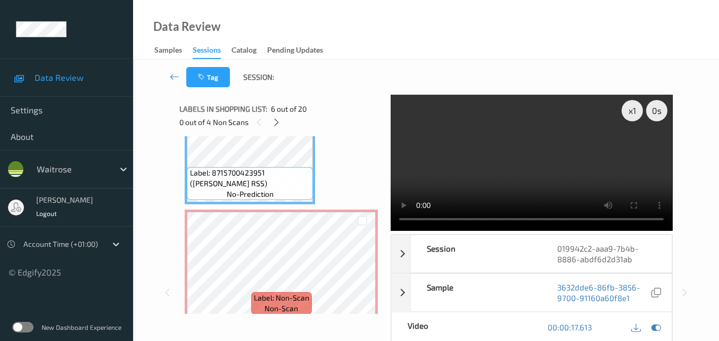
click at [513, 161] on video at bounding box center [531, 163] width 281 height 136
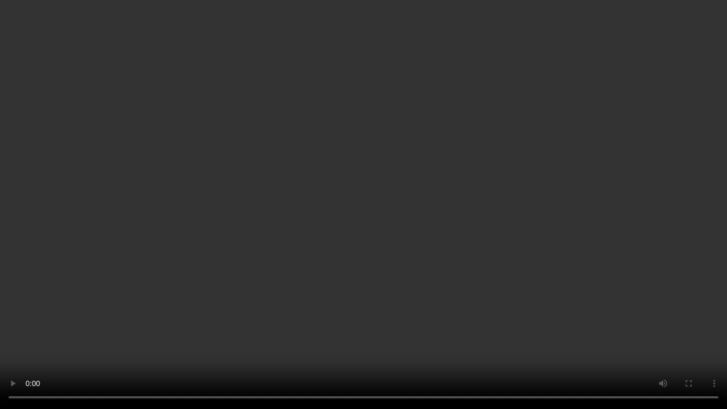
click at [565, 272] on video at bounding box center [363, 204] width 727 height 409
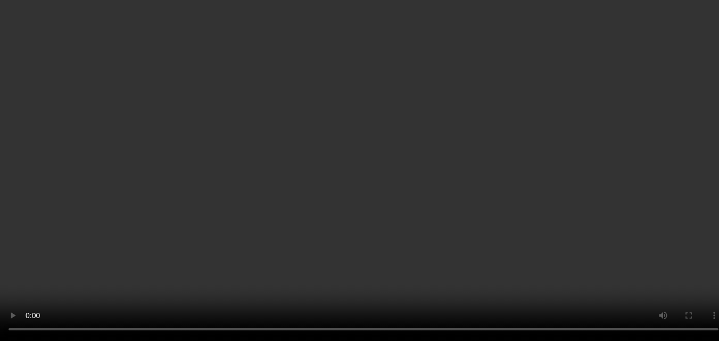
scroll to position [841, 0]
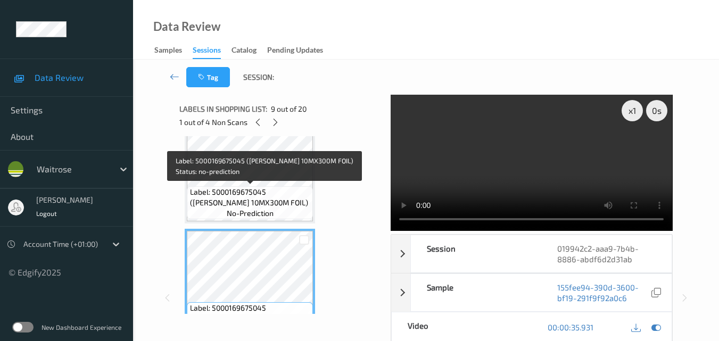
click at [276, 194] on span "Label: 5000169675045 (WR ESS 10MX300M FOIL)" at bounding box center [250, 197] width 121 height 21
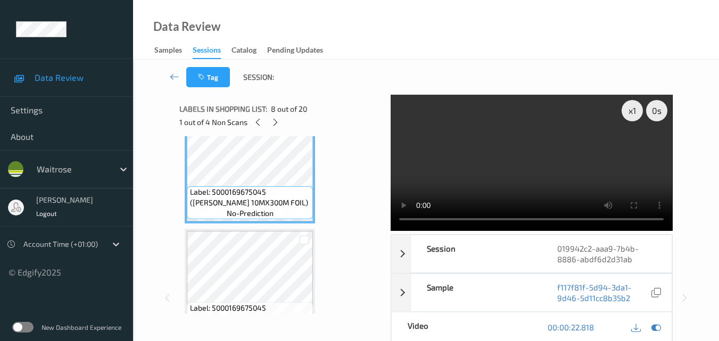
click at [504, 161] on video at bounding box center [531, 163] width 281 height 136
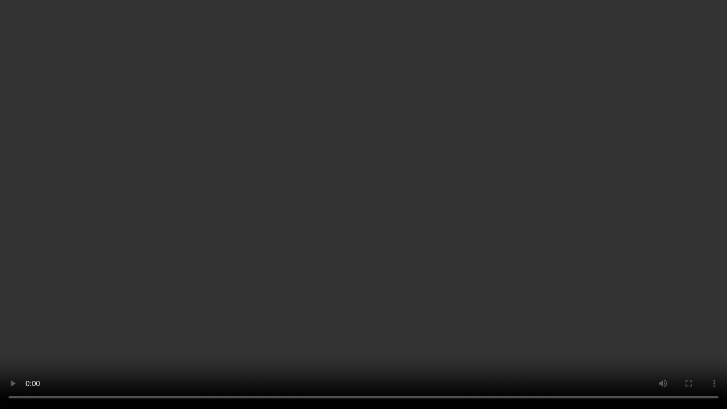
click at [345, 297] on video at bounding box center [363, 204] width 727 height 409
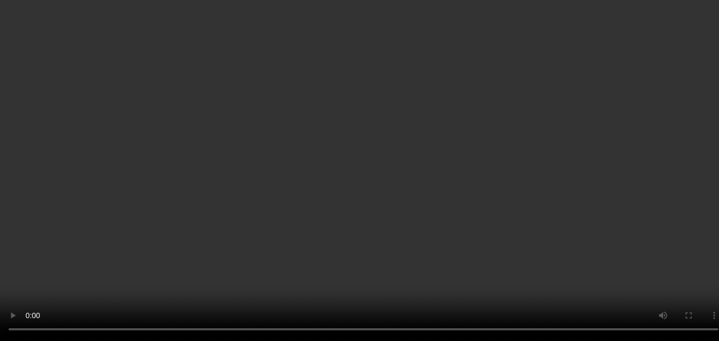
scroll to position [1160, 0]
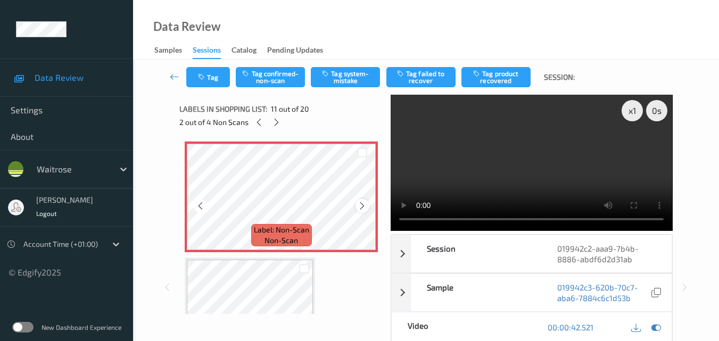
click at [360, 203] on icon at bounding box center [362, 206] width 9 height 10
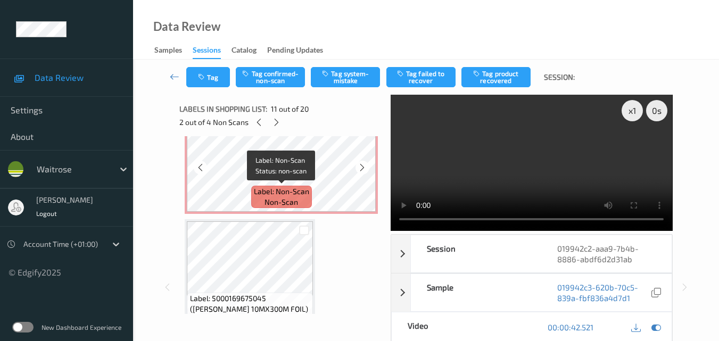
scroll to position [681, 0]
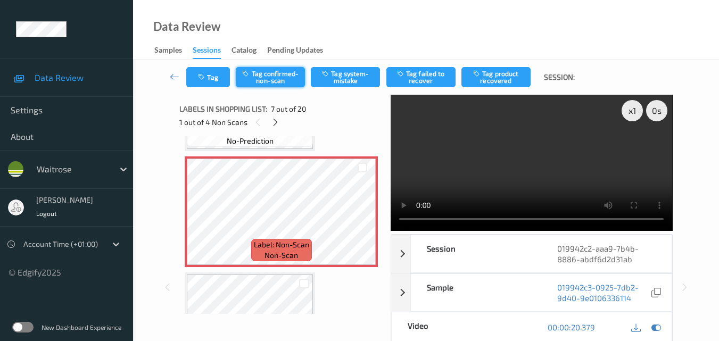
click at [277, 78] on button "Tag confirmed-non-scan" at bounding box center [270, 77] width 69 height 20
click at [362, 223] on icon at bounding box center [362, 221] width 9 height 10
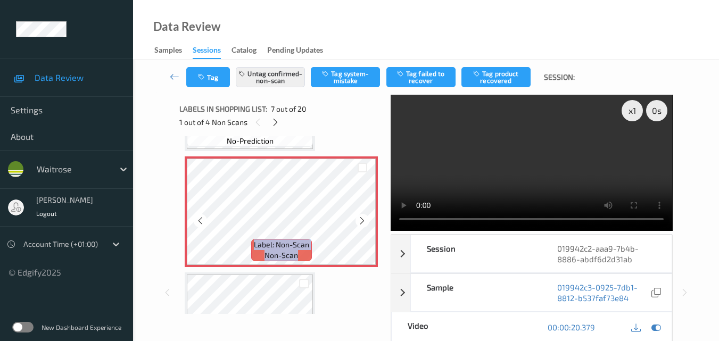
click at [362, 223] on icon at bounding box center [362, 221] width 9 height 10
click at [499, 81] on button "Tag product recovered" at bounding box center [495, 77] width 69 height 20
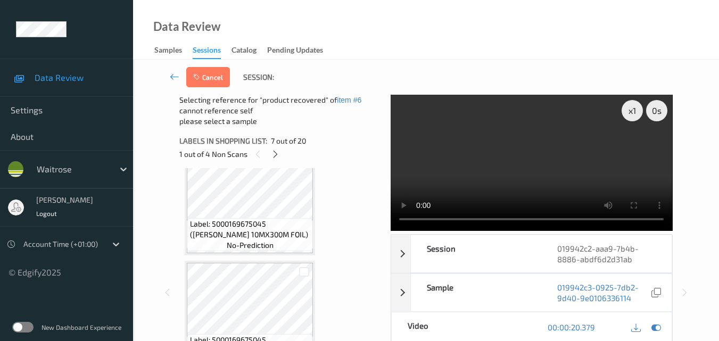
scroll to position [894, 0]
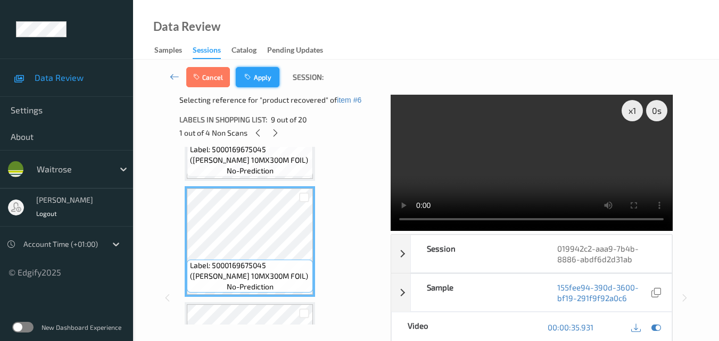
click at [260, 76] on button "Apply" at bounding box center [258, 77] width 44 height 20
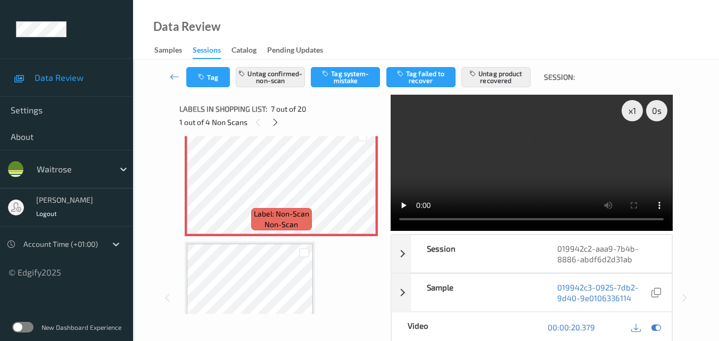
scroll to position [692, 0]
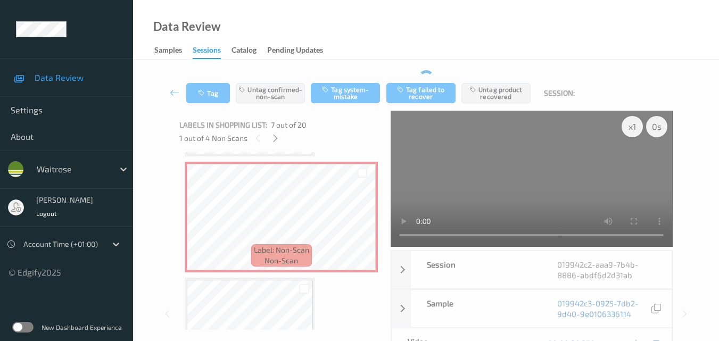
click at [536, 189] on video at bounding box center [531, 179] width 281 height 136
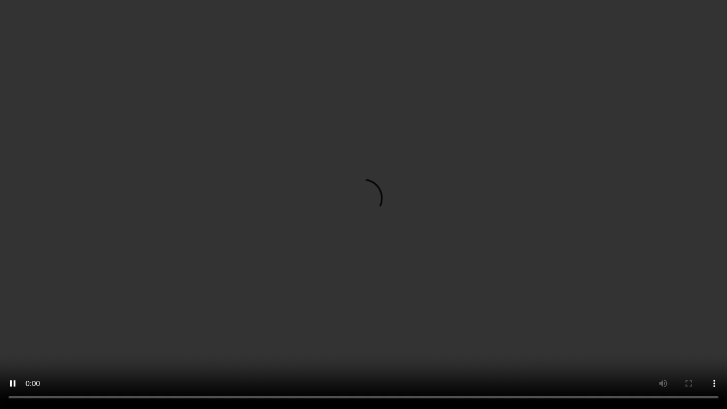
click at [538, 258] on video at bounding box center [363, 204] width 727 height 409
click at [351, 138] on video at bounding box center [363, 204] width 727 height 409
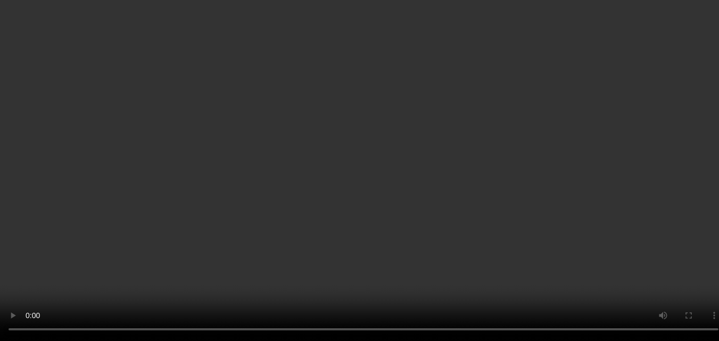
scroll to position [904, 0]
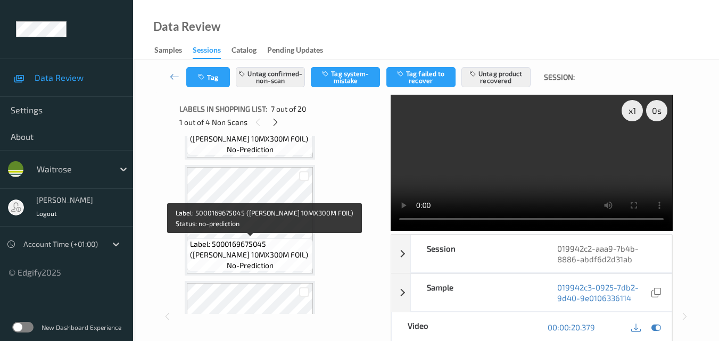
click at [273, 244] on span "Label: 5000169675045 (WR ESS 10MX300M FOIL)" at bounding box center [250, 249] width 121 height 21
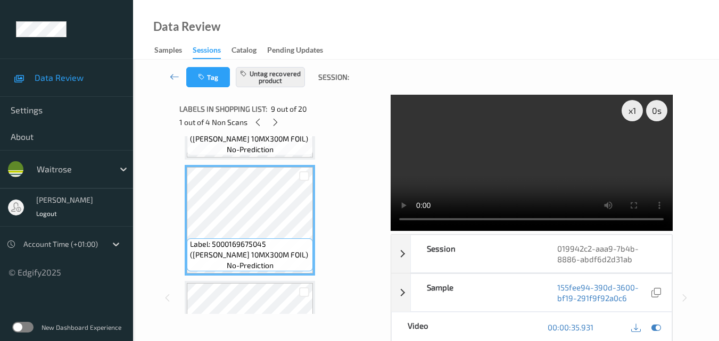
click at [514, 161] on video at bounding box center [531, 163] width 281 height 136
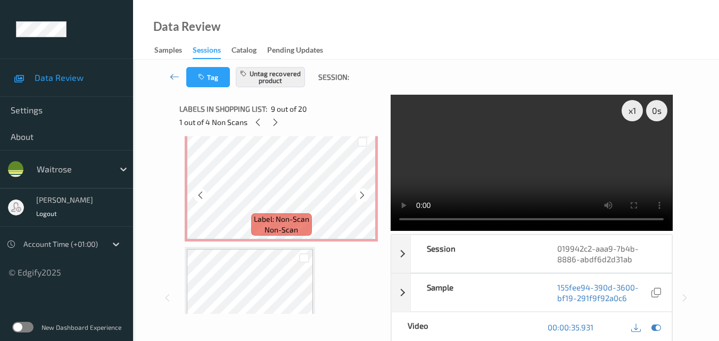
scroll to position [1117, 0]
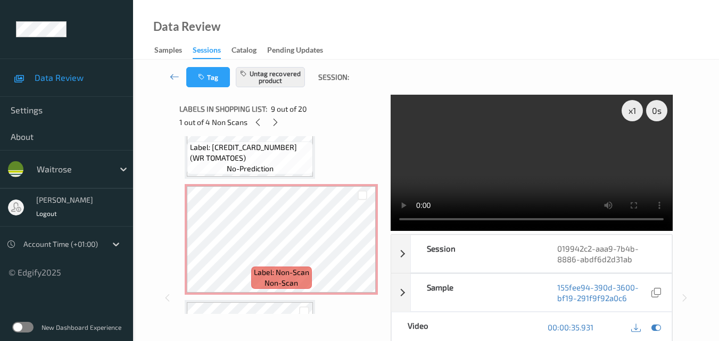
click at [283, 155] on span "Label: 5000169033128 (WR TOMATOES)" at bounding box center [250, 152] width 121 height 21
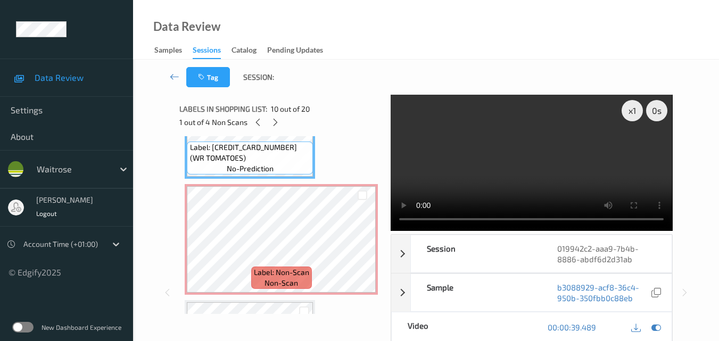
click at [555, 173] on video at bounding box center [531, 163] width 281 height 136
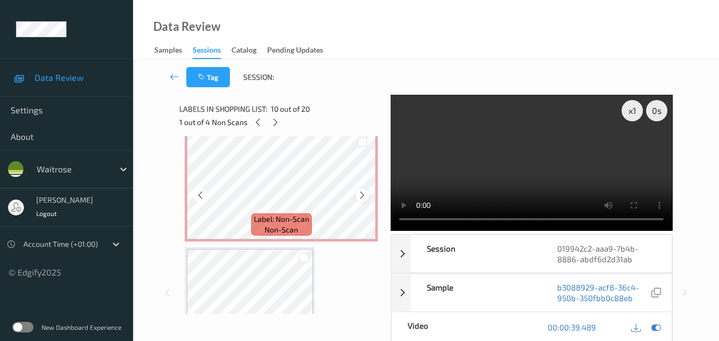
click at [362, 196] on icon at bounding box center [362, 195] width 9 height 10
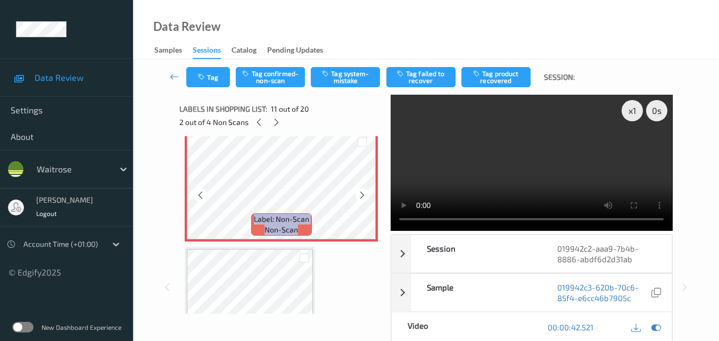
click at [362, 196] on icon at bounding box center [362, 195] width 9 height 10
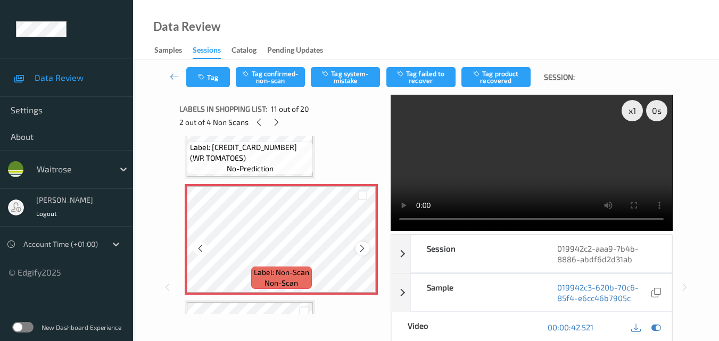
click at [362, 254] on div at bounding box center [361, 248] width 13 height 13
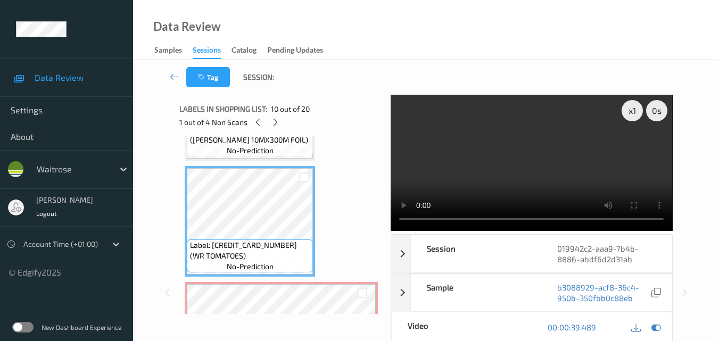
scroll to position [958, 0]
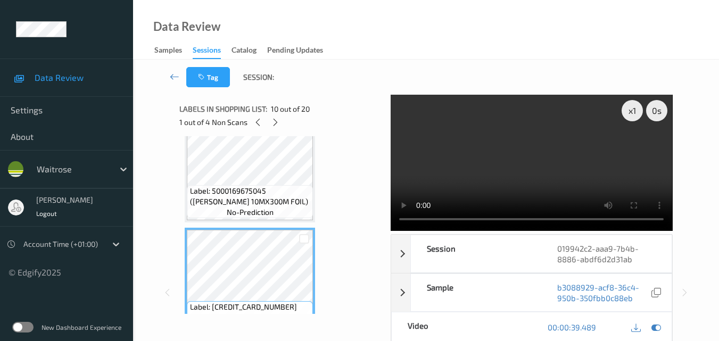
click at [561, 153] on video at bounding box center [531, 163] width 281 height 136
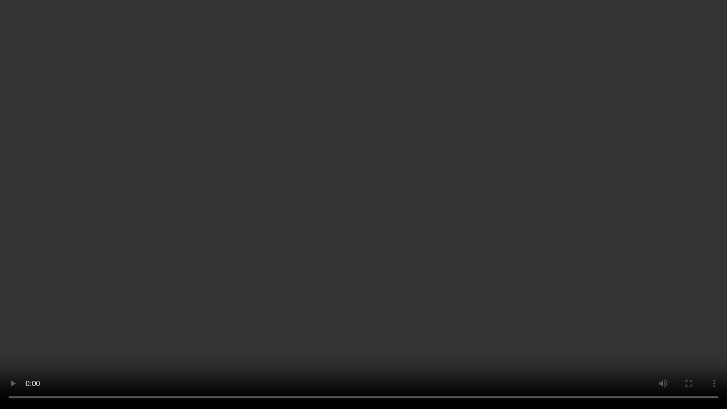
click at [635, 256] on video at bounding box center [363, 204] width 727 height 409
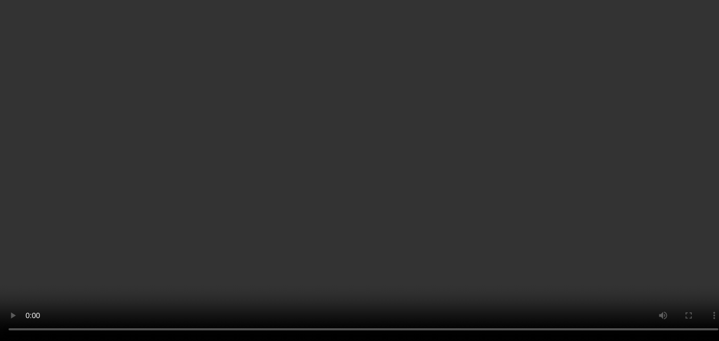
scroll to position [1171, 0]
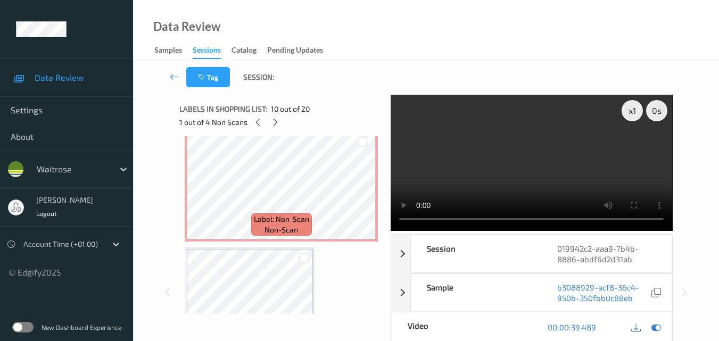
click at [483, 186] on video at bounding box center [531, 163] width 281 height 136
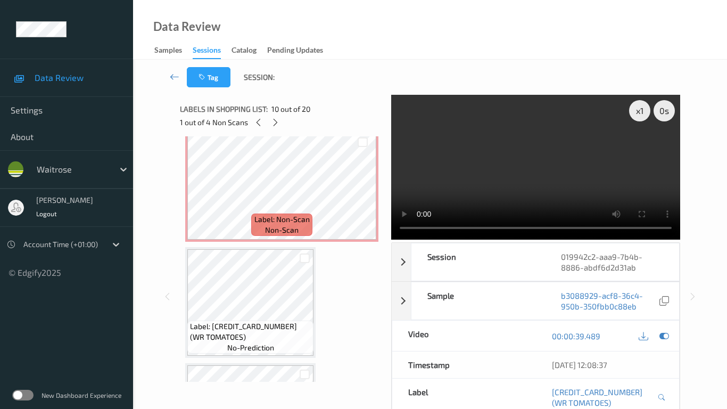
click at [519, 231] on video at bounding box center [535, 167] width 289 height 145
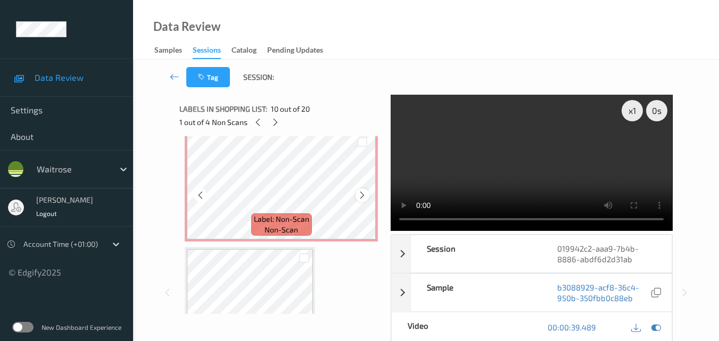
click at [358, 195] on icon at bounding box center [362, 195] width 9 height 10
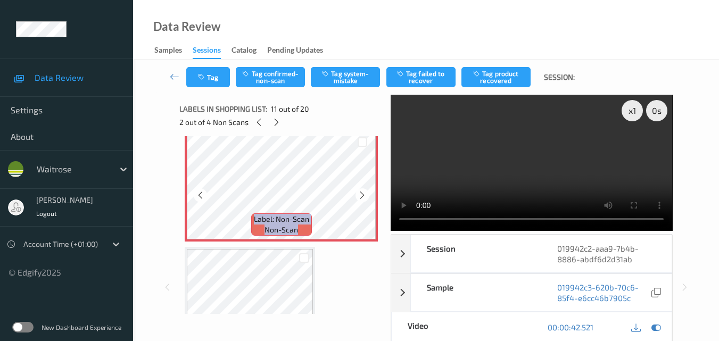
click at [358, 195] on icon at bounding box center [362, 195] width 9 height 10
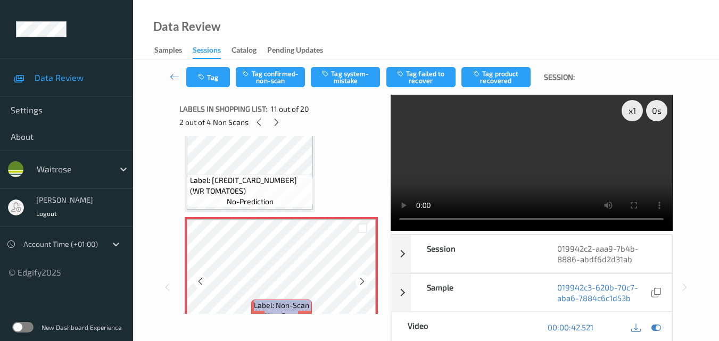
scroll to position [1064, 0]
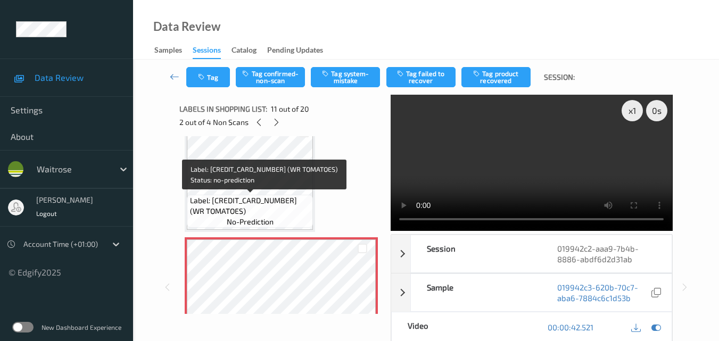
click at [278, 215] on span "Label: 5000169033128 (WR TOMATOES)" at bounding box center [250, 205] width 121 height 21
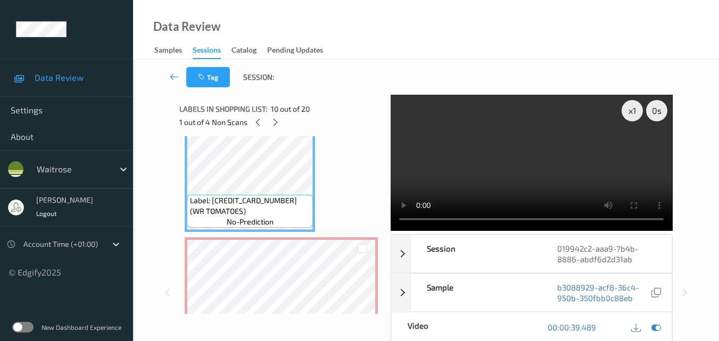
click at [528, 177] on video at bounding box center [531, 163] width 281 height 136
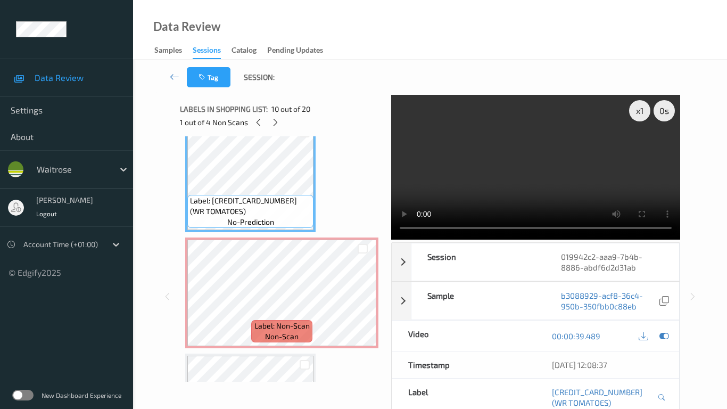
click at [404, 239] on video at bounding box center [535, 167] width 289 height 145
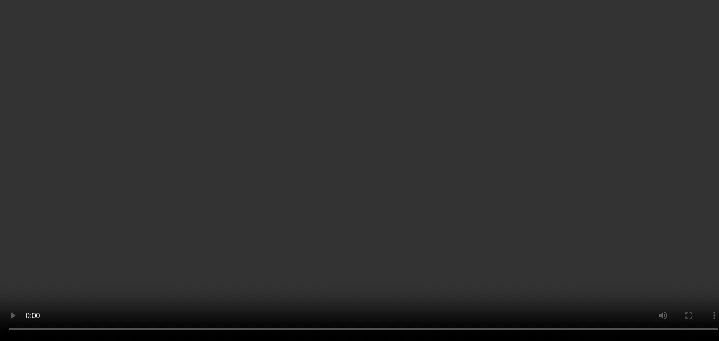
scroll to position [1171, 0]
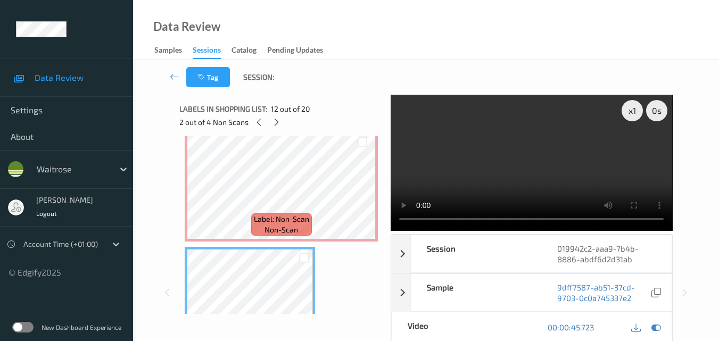
click at [560, 176] on video at bounding box center [531, 163] width 281 height 136
click at [551, 179] on video at bounding box center [531, 163] width 281 height 136
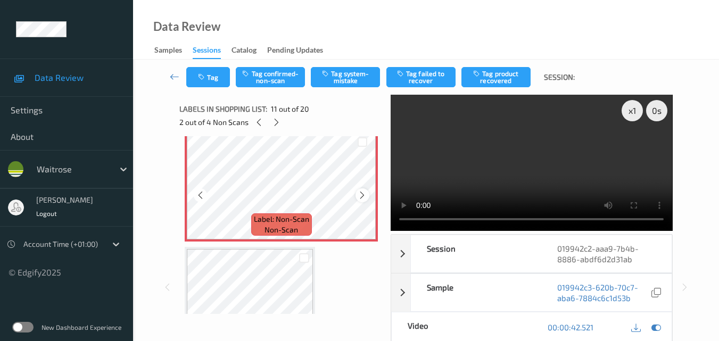
click at [364, 195] on icon at bounding box center [362, 195] width 9 height 10
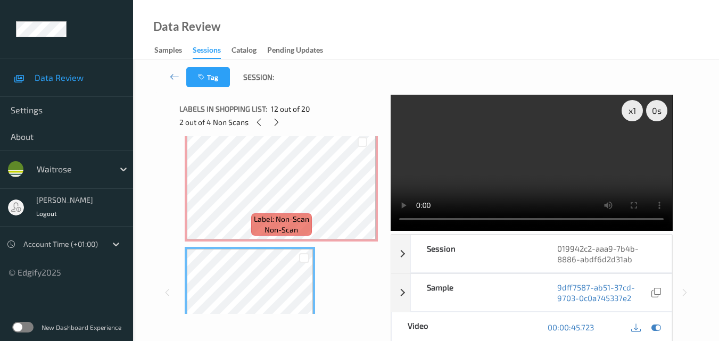
click at [537, 158] on video at bounding box center [531, 163] width 281 height 136
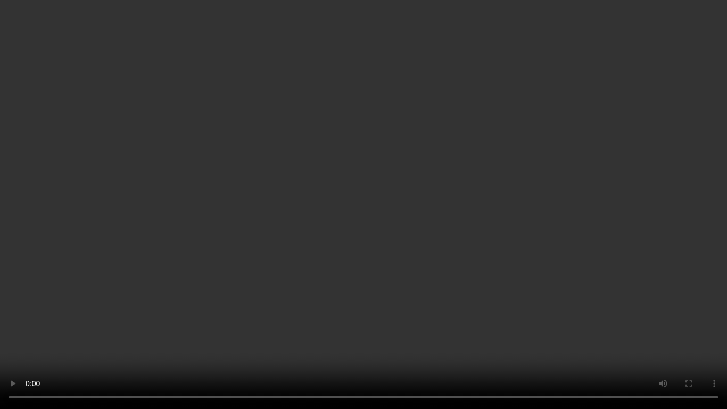
click at [451, 205] on video at bounding box center [363, 204] width 727 height 409
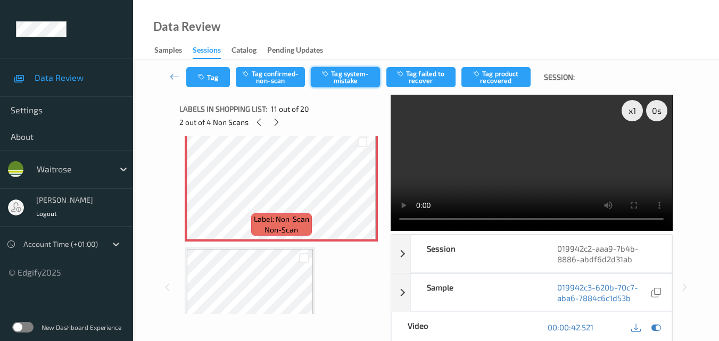
click at [345, 81] on button "Tag system-mistake" at bounding box center [345, 77] width 69 height 20
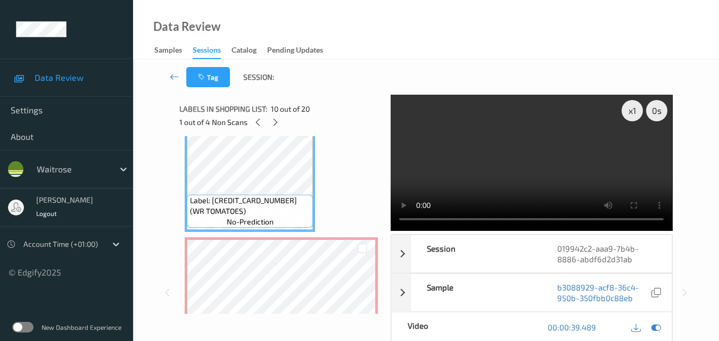
click at [518, 161] on video at bounding box center [531, 163] width 281 height 136
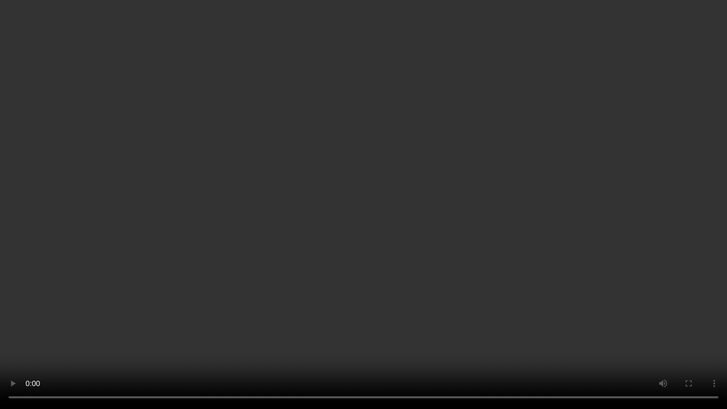
click at [494, 212] on video at bounding box center [363, 204] width 727 height 409
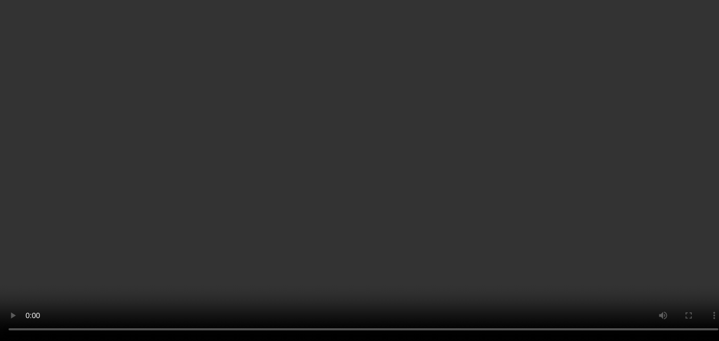
scroll to position [1171, 0]
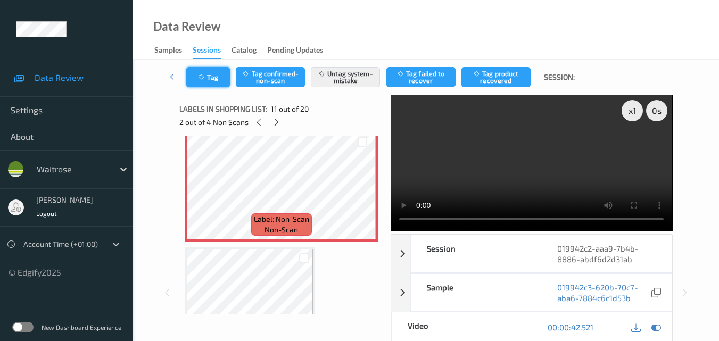
click at [213, 76] on button "Tag" at bounding box center [208, 77] width 44 height 20
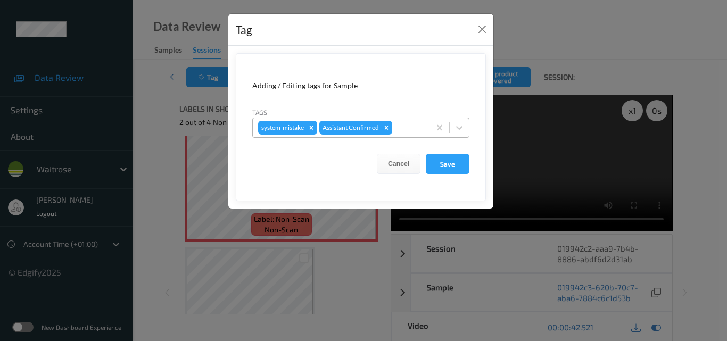
click at [405, 123] on div at bounding box center [409, 127] width 30 height 13
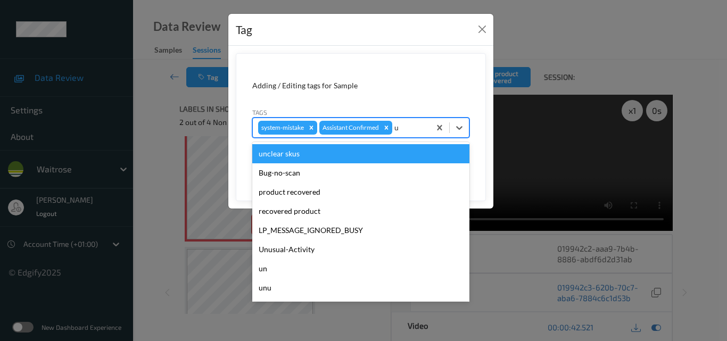
type input "un"
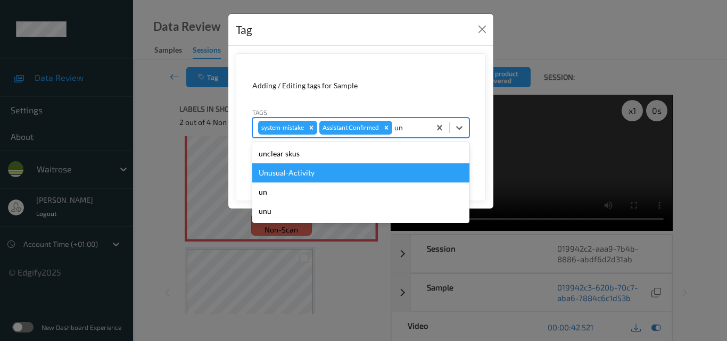
click at [362, 166] on div "Unusual-Activity" at bounding box center [360, 172] width 217 height 19
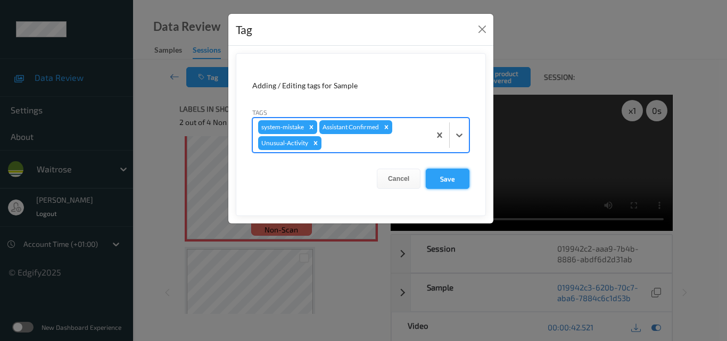
click at [450, 172] on button "Save" at bounding box center [448, 179] width 44 height 20
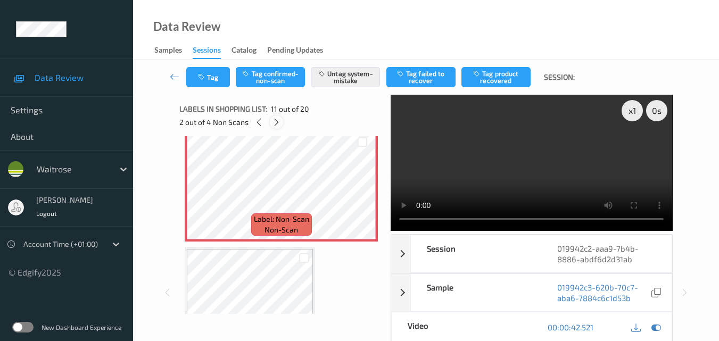
click at [277, 123] on icon at bounding box center [276, 123] width 9 height 10
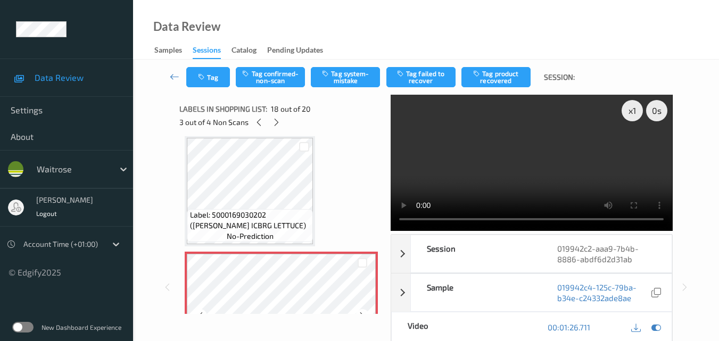
scroll to position [1861, 0]
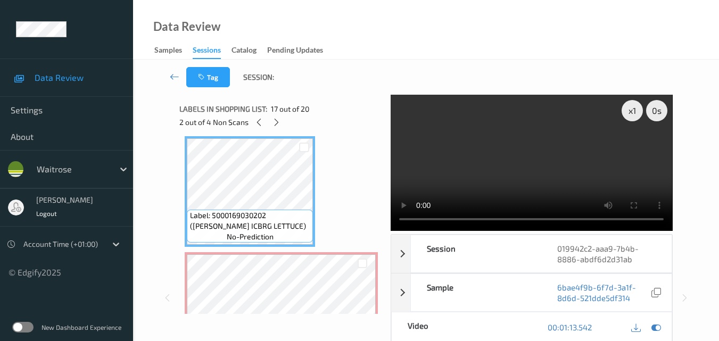
click at [546, 145] on video at bounding box center [531, 163] width 281 height 136
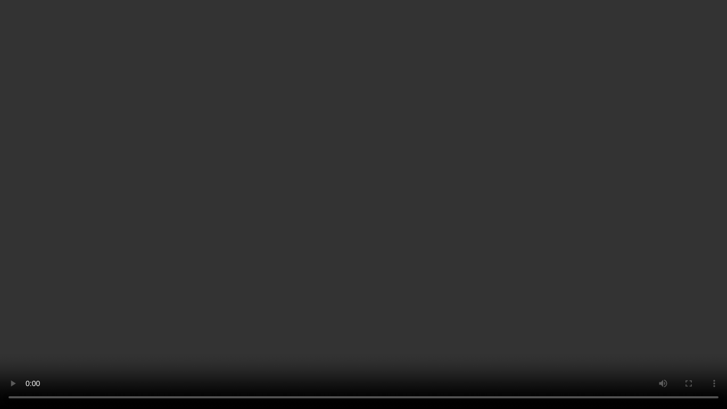
click at [420, 278] on video at bounding box center [363, 204] width 727 height 409
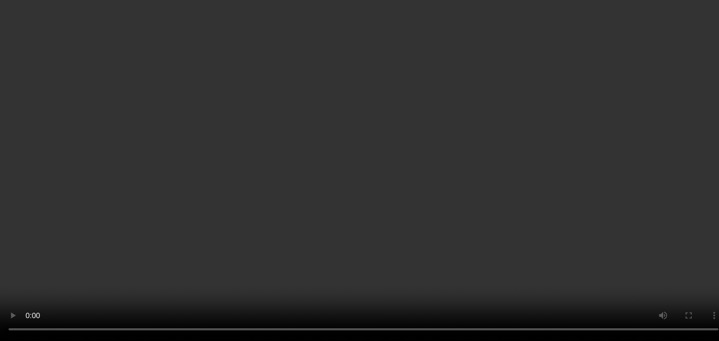
scroll to position [1914, 0]
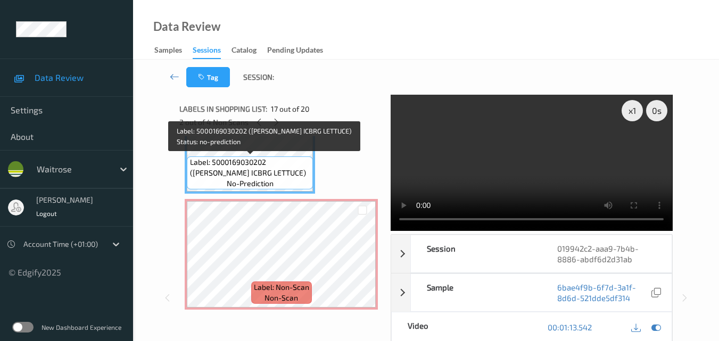
click at [277, 180] on div "Label: 5000169030202 (WR ESS ICBRG LETTUCE) no-prediction" at bounding box center [250, 172] width 126 height 33
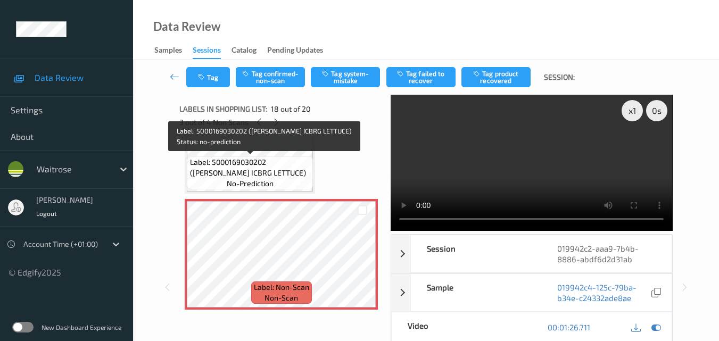
click at [267, 177] on span "Label: 5000169030202 (WR ESS ICBRG LETTUCE)" at bounding box center [250, 167] width 121 height 21
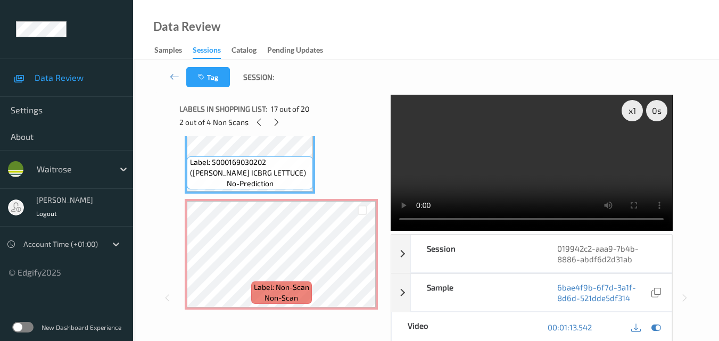
click at [548, 173] on video at bounding box center [531, 163] width 281 height 136
click at [520, 176] on video at bounding box center [531, 163] width 281 height 136
click at [541, 181] on video at bounding box center [531, 163] width 281 height 136
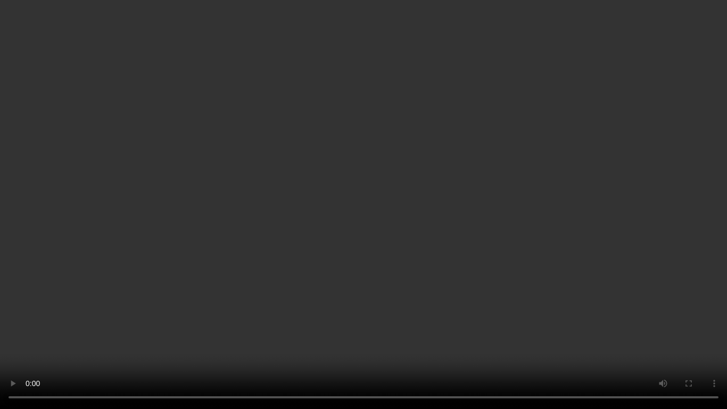
click at [441, 220] on video at bounding box center [363, 204] width 727 height 409
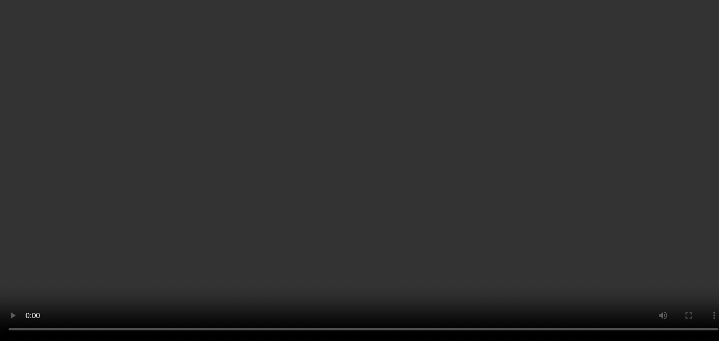
scroll to position [2021, 0]
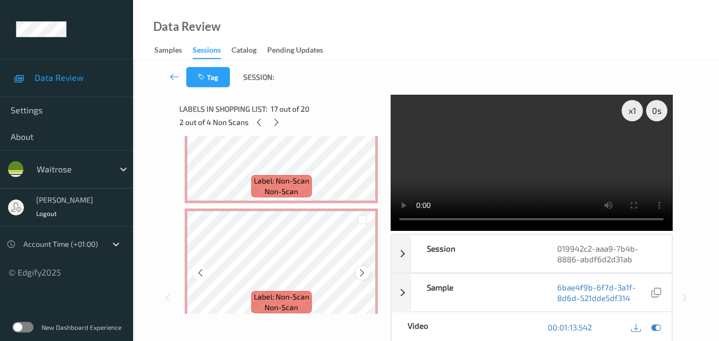
click at [360, 273] on icon at bounding box center [362, 273] width 9 height 10
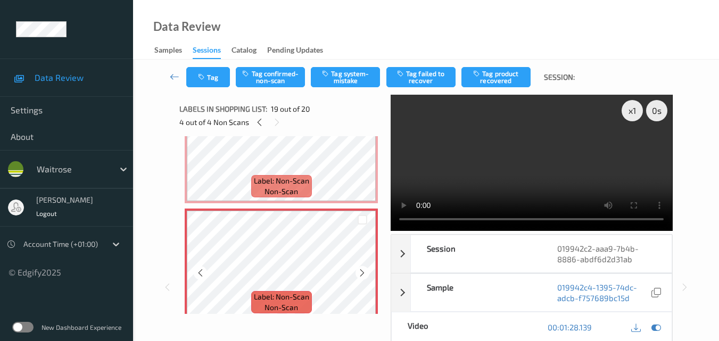
scroll to position [1968, 0]
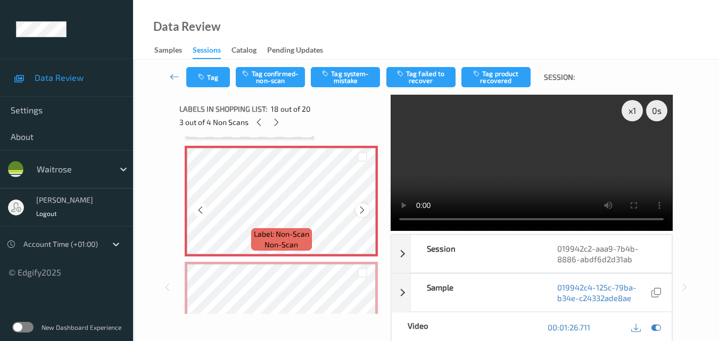
click at [360, 208] on icon at bounding box center [362, 210] width 9 height 10
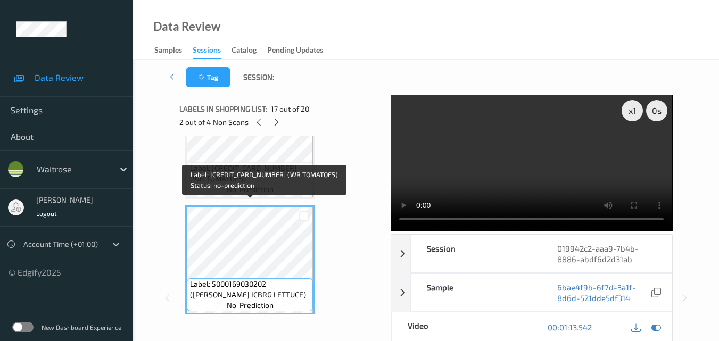
scroll to position [1808, 0]
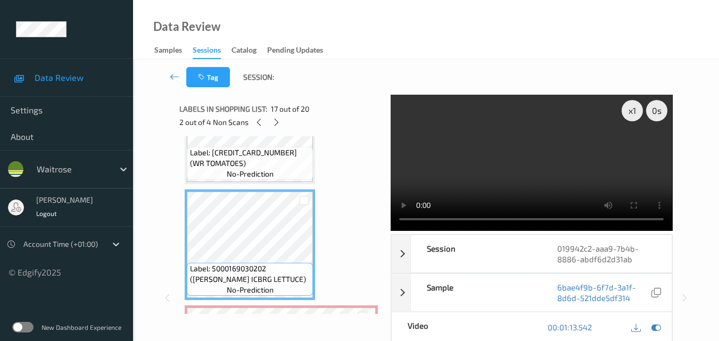
click at [533, 163] on video at bounding box center [531, 163] width 281 height 136
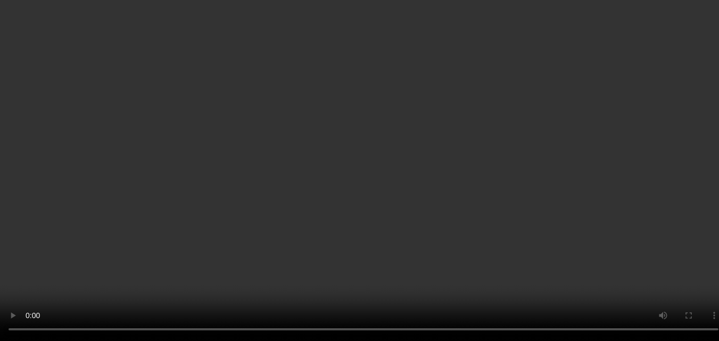
scroll to position [1935, 0]
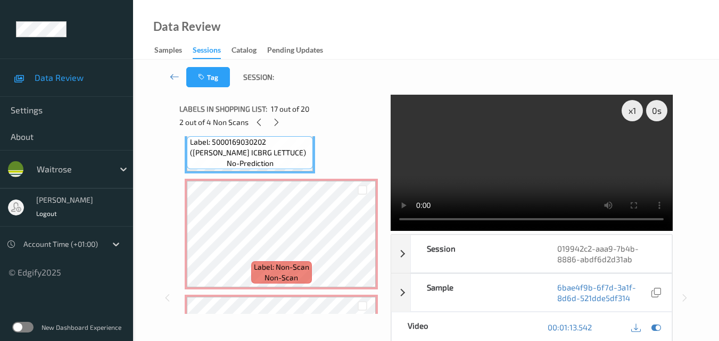
click at [537, 165] on video at bounding box center [531, 163] width 281 height 136
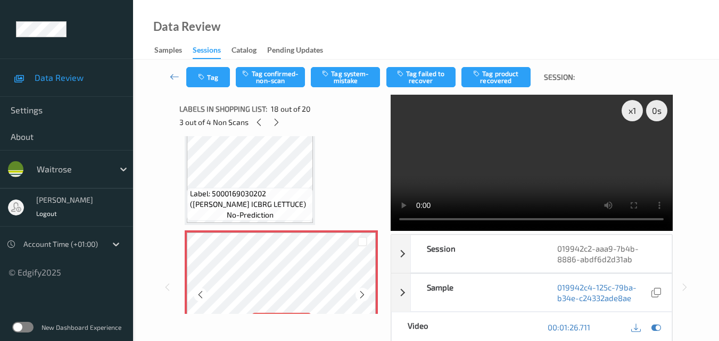
scroll to position [1881, 0]
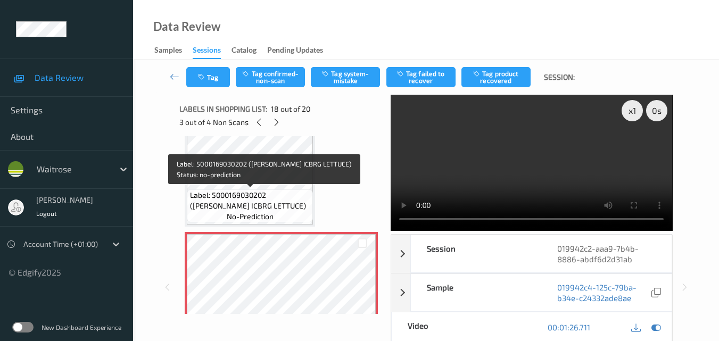
click at [285, 189] on div "Label: 5000169030202 (WR ESS ICBRG LETTUCE) no-prediction" at bounding box center [250, 205] width 126 height 33
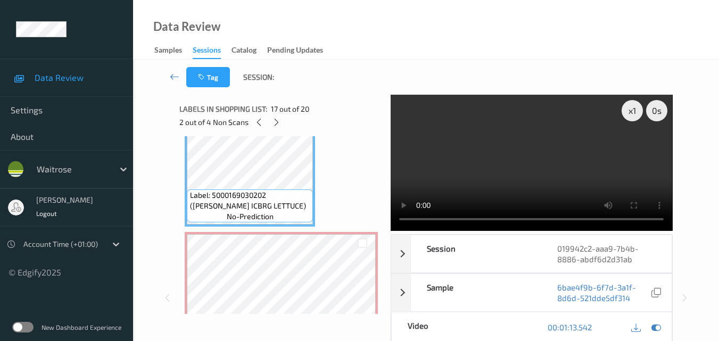
click at [528, 161] on video at bounding box center [531, 163] width 281 height 136
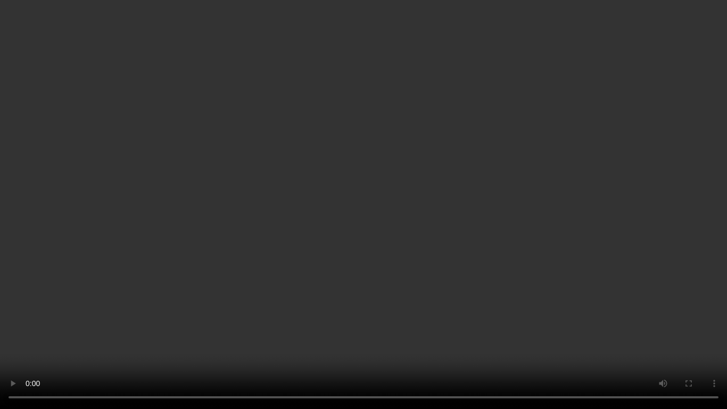
click at [402, 291] on video at bounding box center [363, 204] width 727 height 409
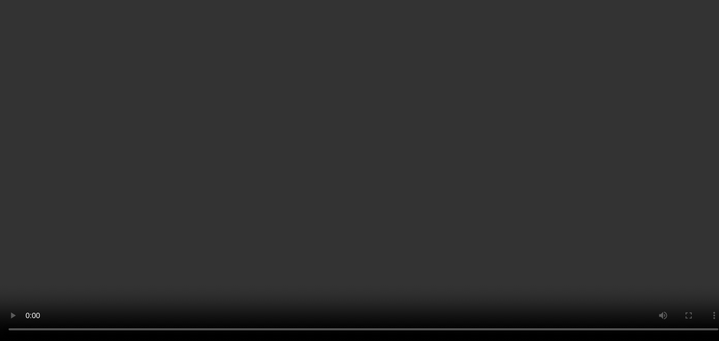
scroll to position [1988, 0]
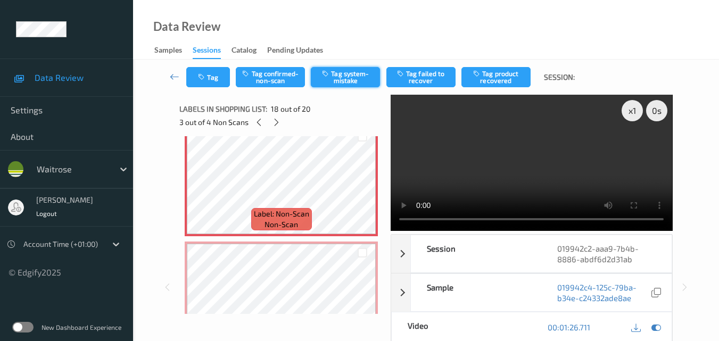
click at [337, 77] on button "Tag system-mistake" at bounding box center [345, 77] width 69 height 20
click at [212, 78] on button "Tag" at bounding box center [208, 77] width 44 height 20
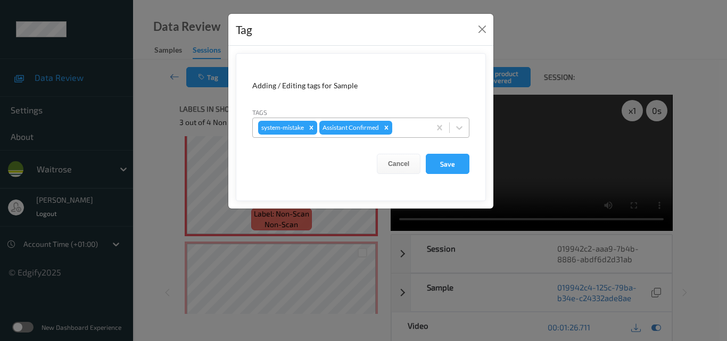
click at [414, 130] on div at bounding box center [409, 127] width 30 height 13
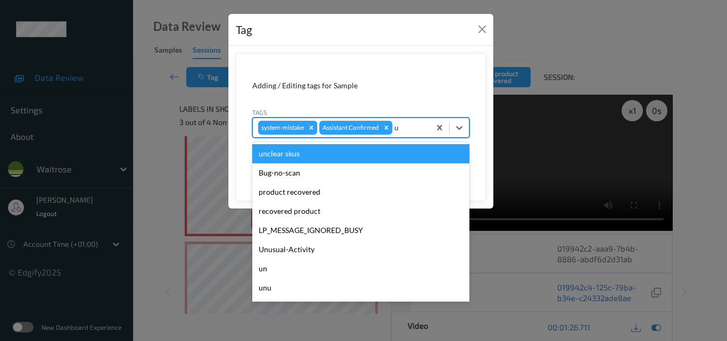
type input "un"
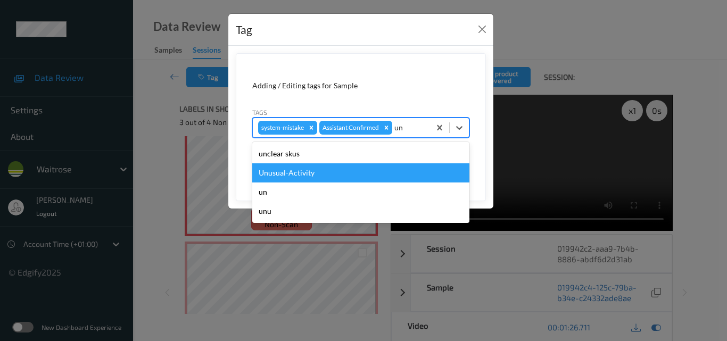
click at [368, 168] on div "Unusual-Activity" at bounding box center [360, 172] width 217 height 19
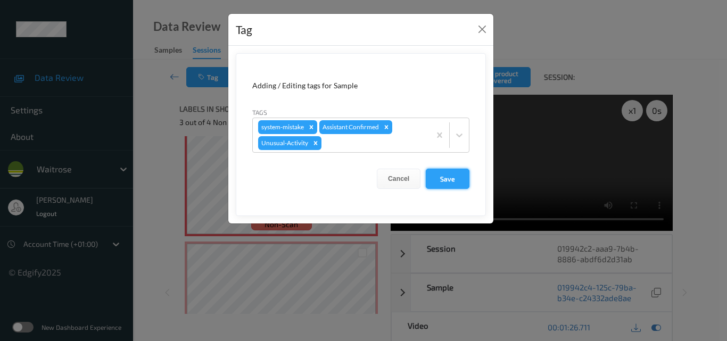
click at [441, 180] on button "Save" at bounding box center [448, 179] width 44 height 20
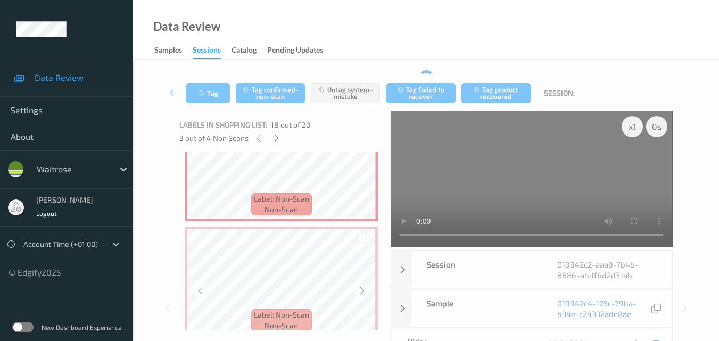
scroll to position [2041, 0]
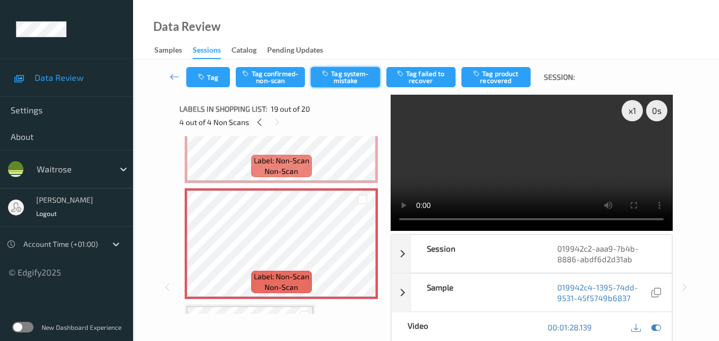
click at [352, 78] on button "Tag system-mistake" at bounding box center [345, 77] width 69 height 20
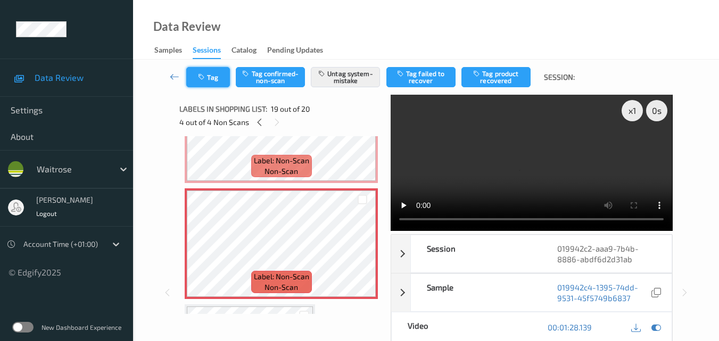
click at [208, 81] on button "Tag" at bounding box center [208, 77] width 44 height 20
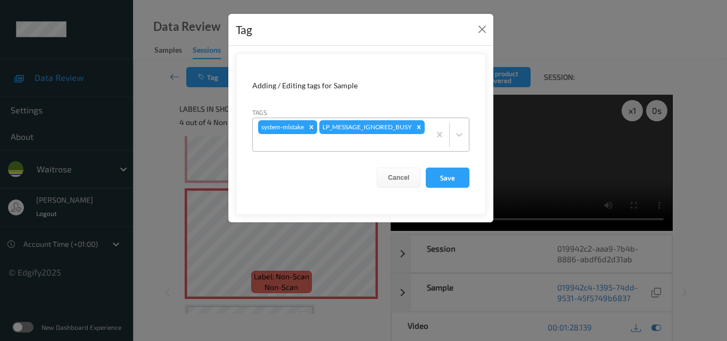
click at [385, 134] on div "system-mistake LP_MESSAGE_IGNORED_BUSY" at bounding box center [341, 134] width 177 height 33
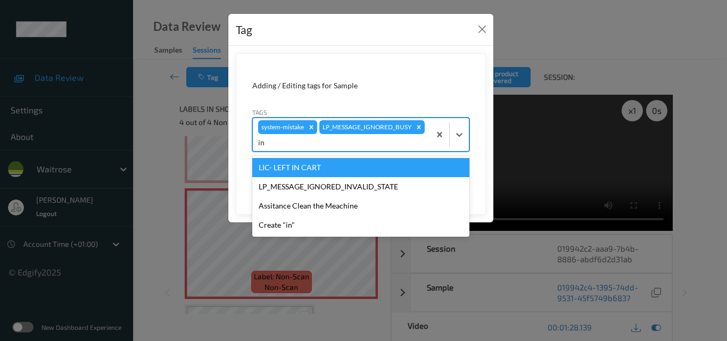
type input "i"
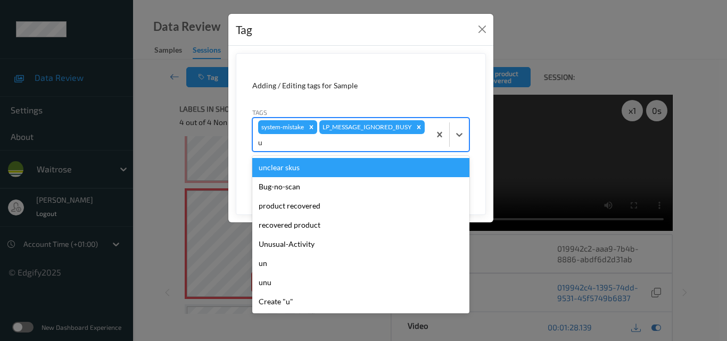
type input "un"
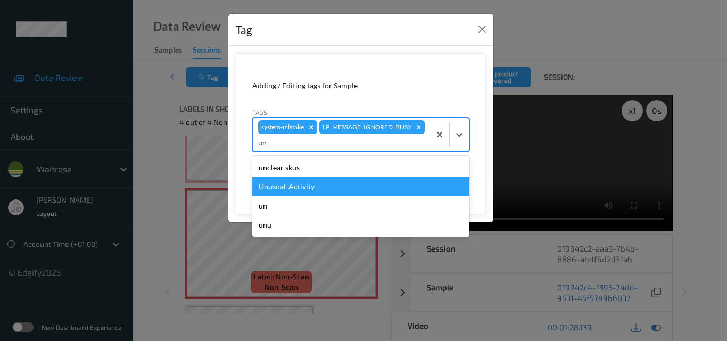
click at [351, 186] on div "Unusual-Activity" at bounding box center [360, 186] width 217 height 19
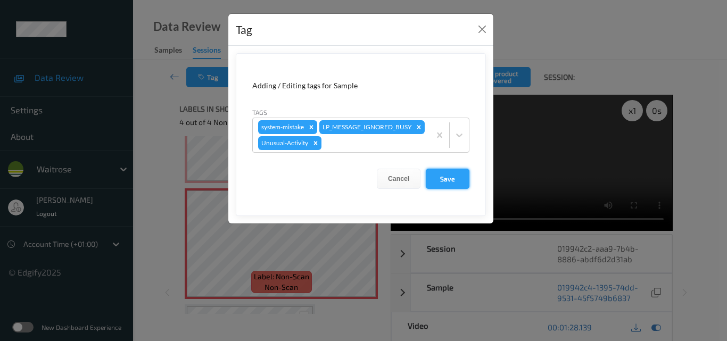
click at [441, 189] on button "Save" at bounding box center [448, 179] width 44 height 20
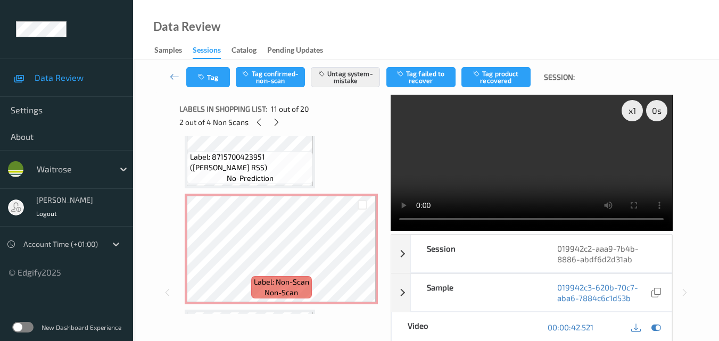
scroll to position [604, 0]
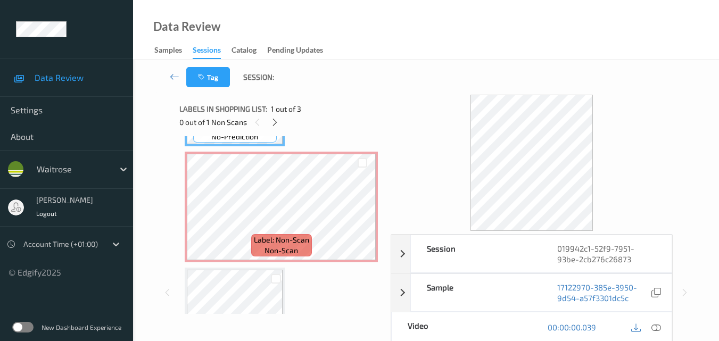
scroll to position [106, 0]
click at [359, 212] on icon at bounding box center [362, 216] width 9 height 10
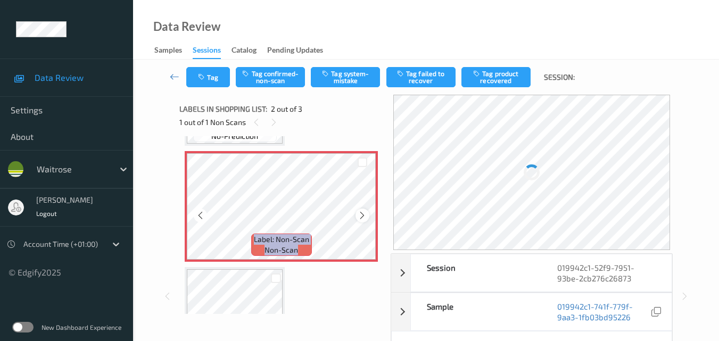
click at [360, 212] on icon at bounding box center [362, 216] width 9 height 10
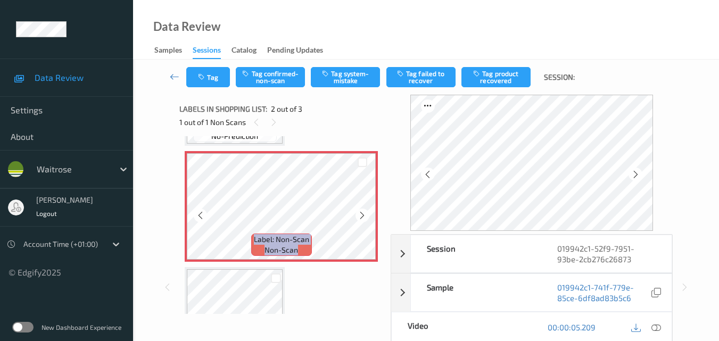
click at [360, 212] on icon at bounding box center [362, 216] width 9 height 10
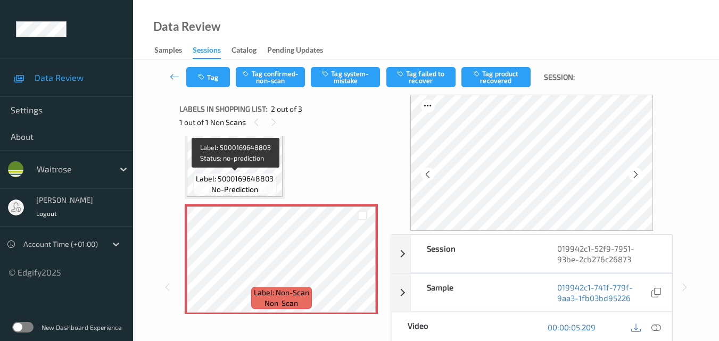
click at [251, 176] on span "Label: 5000169648803" at bounding box center [235, 178] width 78 height 11
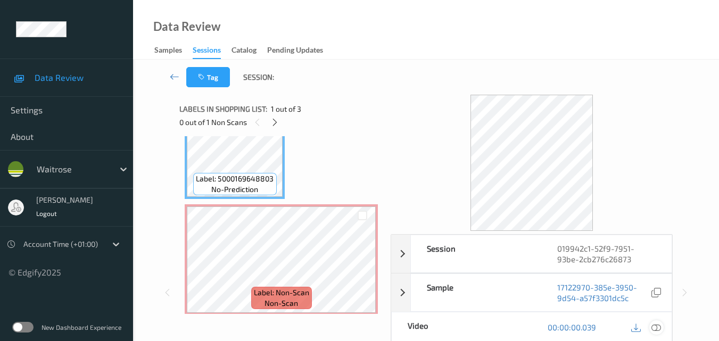
click at [661, 330] on div at bounding box center [656, 327] width 14 height 14
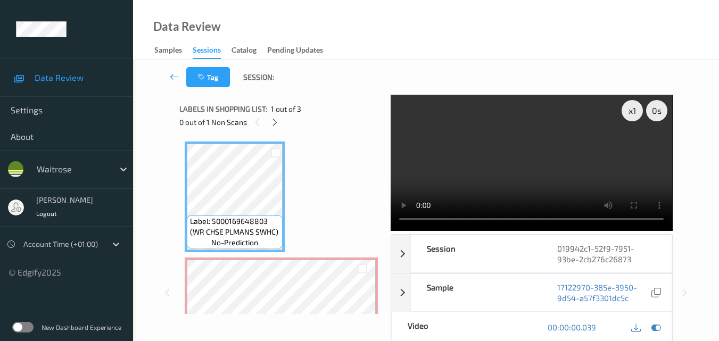
scroll to position [160, 0]
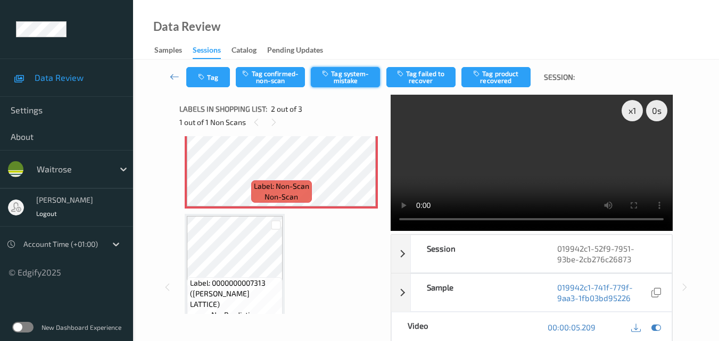
click at [354, 76] on button "Tag system-mistake" at bounding box center [345, 77] width 69 height 20
click at [213, 79] on button "Tag" at bounding box center [208, 77] width 44 height 20
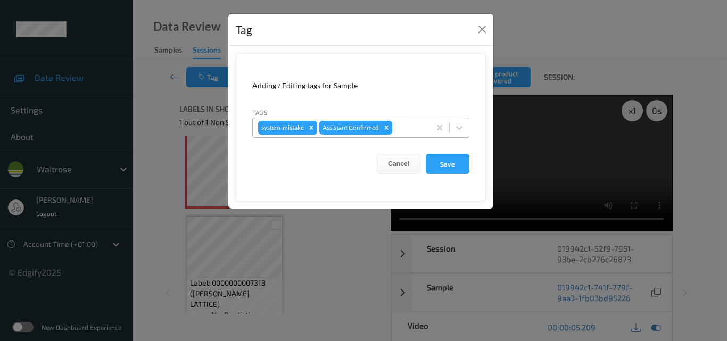
click at [401, 131] on div at bounding box center [409, 127] width 30 height 13
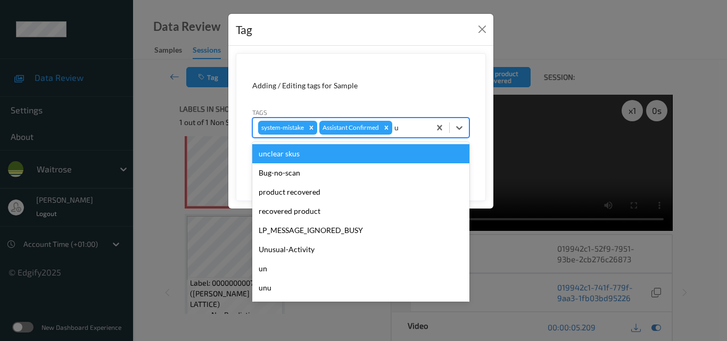
type input "un"
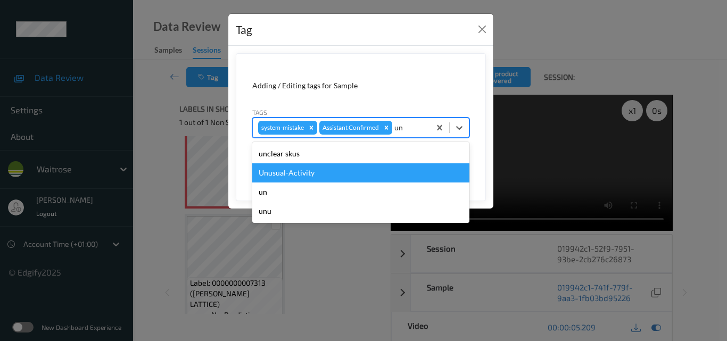
click at [358, 172] on div "Unusual-Activity" at bounding box center [360, 172] width 217 height 19
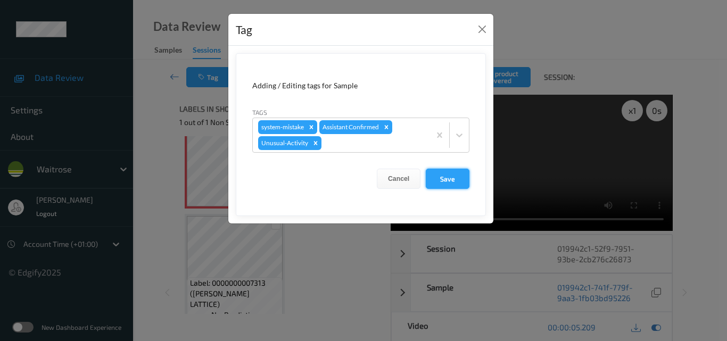
click at [441, 181] on button "Save" at bounding box center [448, 179] width 44 height 20
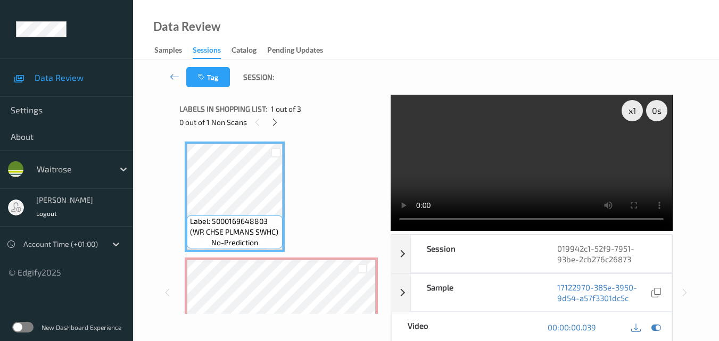
scroll to position [53, 0]
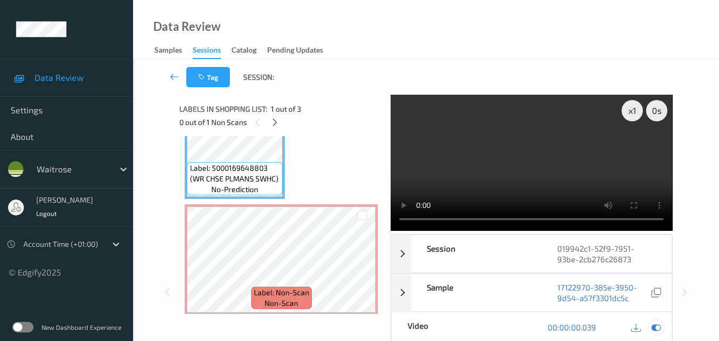
click at [657, 322] on icon at bounding box center [656, 327] width 10 height 10
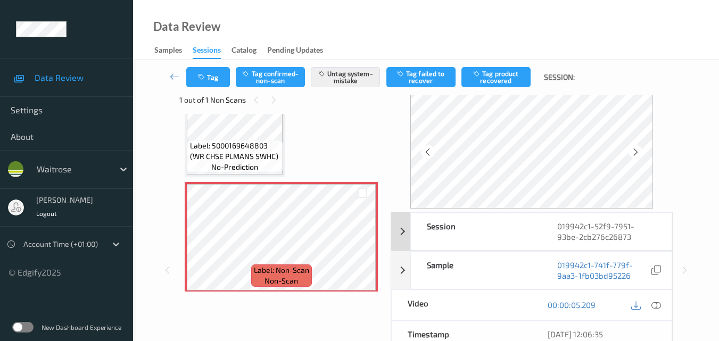
scroll to position [0, 0]
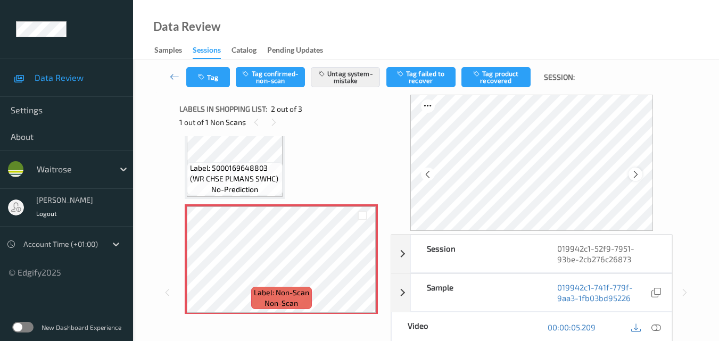
click at [632, 174] on div at bounding box center [634, 174] width 13 height 13
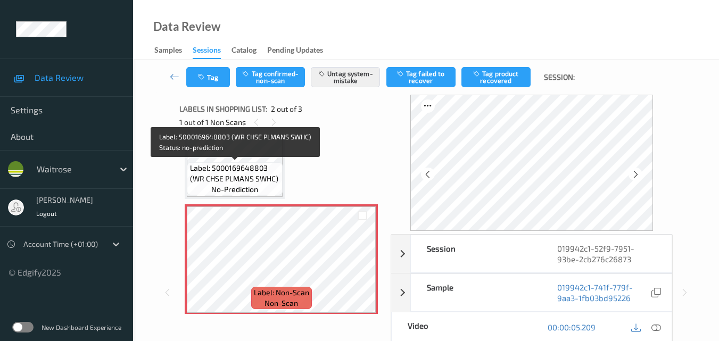
click at [243, 168] on span "Label: 5000169648803 (WR CHSE PLMANS SWHC)" at bounding box center [235, 173] width 90 height 21
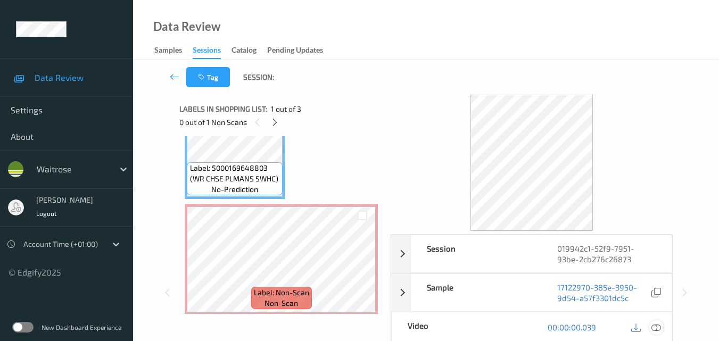
click at [657, 328] on icon at bounding box center [656, 327] width 10 height 10
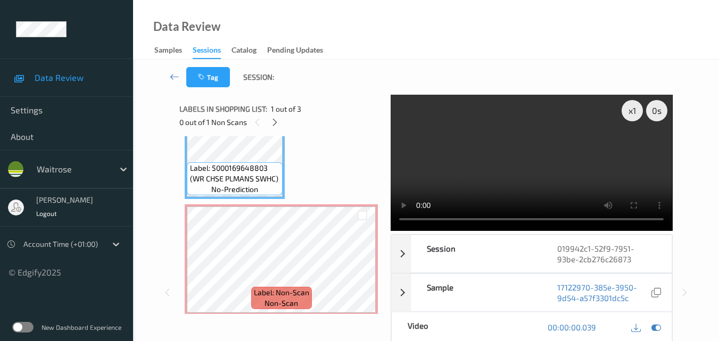
click at [521, 159] on video at bounding box center [531, 163] width 281 height 136
click at [497, 175] on video at bounding box center [531, 163] width 281 height 136
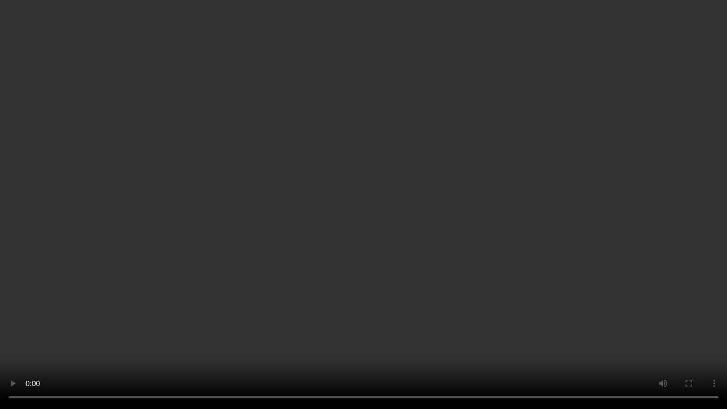
click at [494, 230] on video at bounding box center [363, 204] width 727 height 409
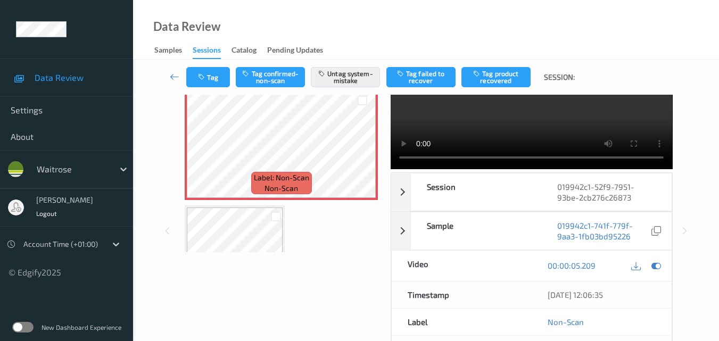
scroll to position [160, 0]
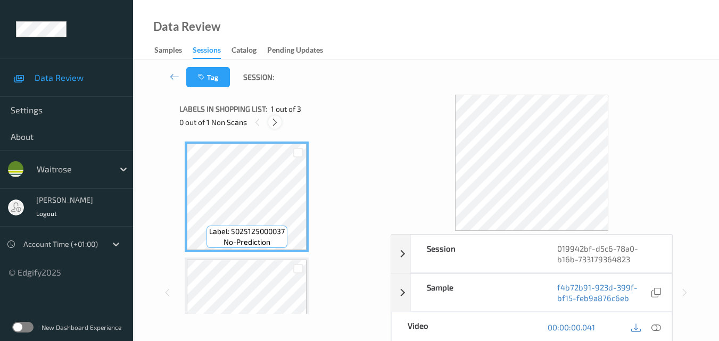
click at [276, 121] on icon at bounding box center [274, 123] width 9 height 10
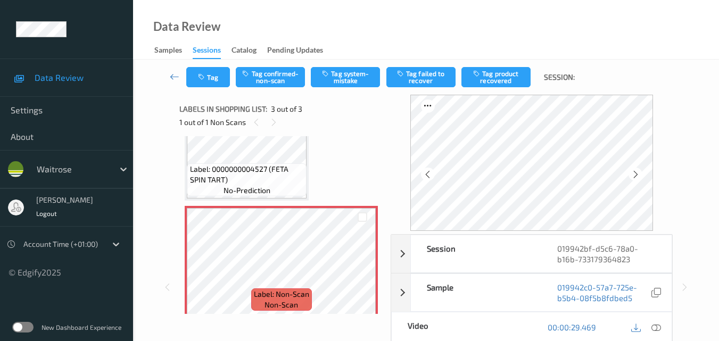
scroll to position [175, 0]
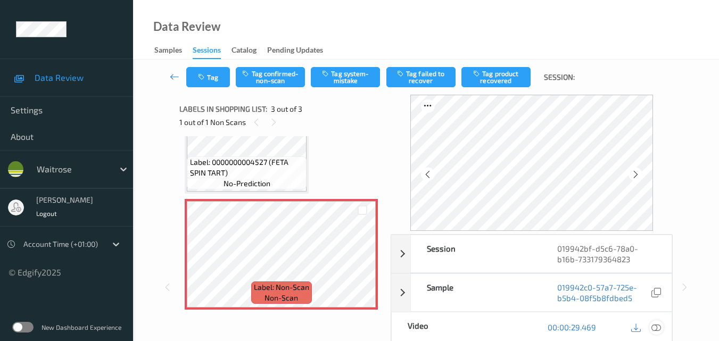
click at [659, 328] on icon at bounding box center [656, 327] width 10 height 10
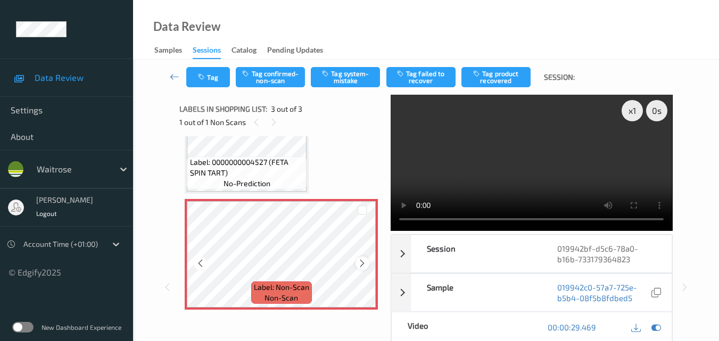
click at [359, 260] on icon at bounding box center [362, 264] width 9 height 10
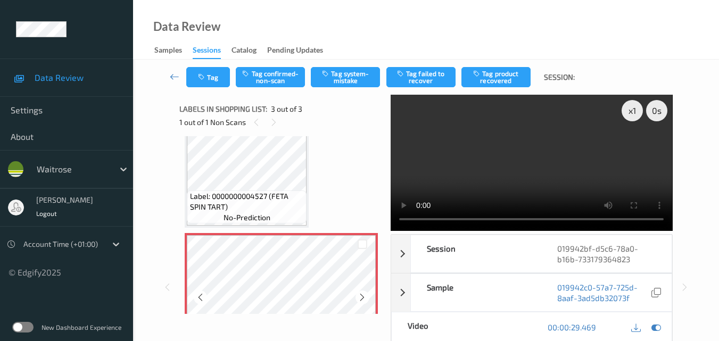
scroll to position [121, 0]
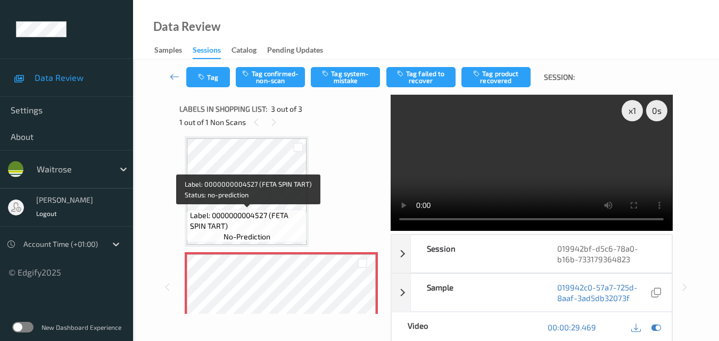
click at [276, 212] on span "Label: 0000000004527 (FETA SPIN TART)" at bounding box center [247, 220] width 114 height 21
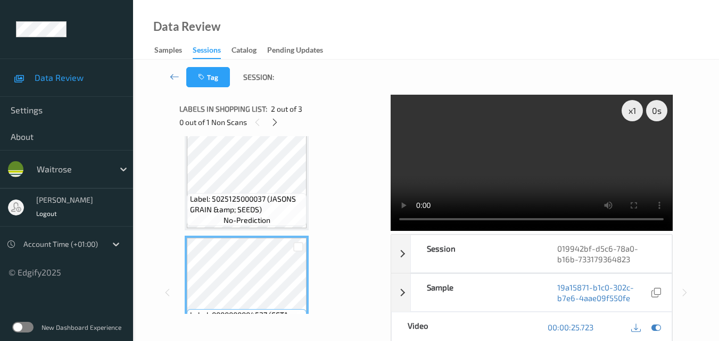
scroll to position [15, 0]
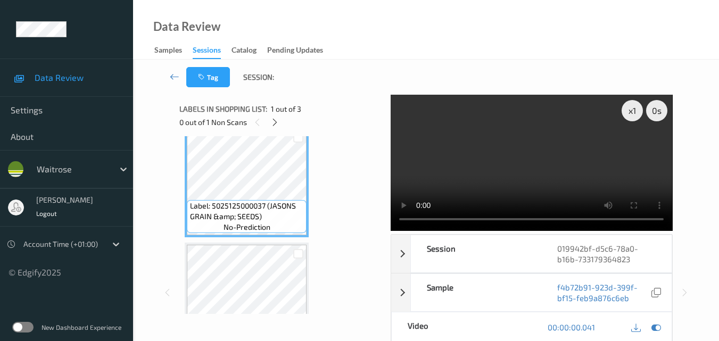
click at [519, 169] on video at bounding box center [531, 163] width 281 height 136
click at [628, 114] on div "x 1" at bounding box center [631, 110] width 21 height 21
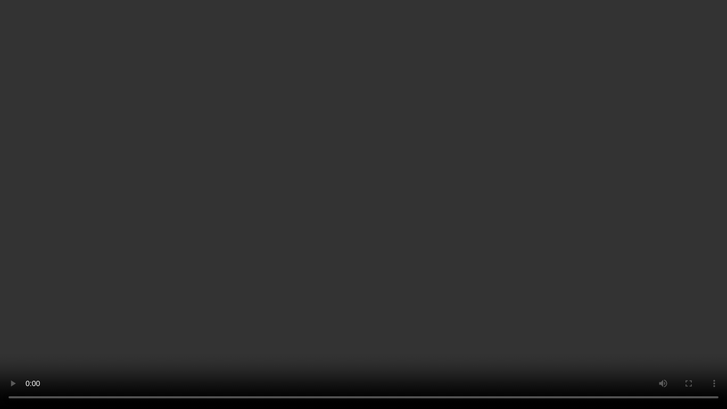
click at [548, 213] on video at bounding box center [363, 204] width 727 height 409
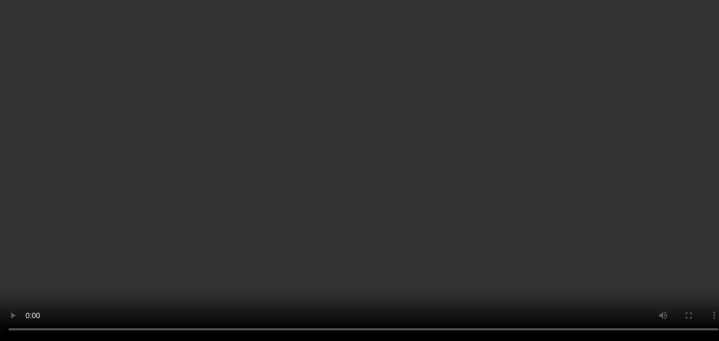
scroll to position [176, 0]
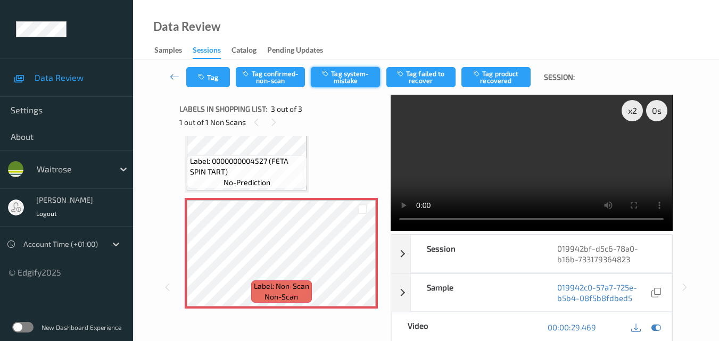
click at [333, 82] on button "Tag system-mistake" at bounding box center [345, 77] width 69 height 20
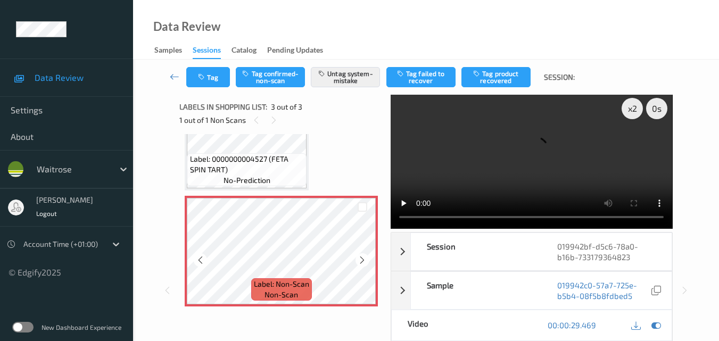
scroll to position [0, 0]
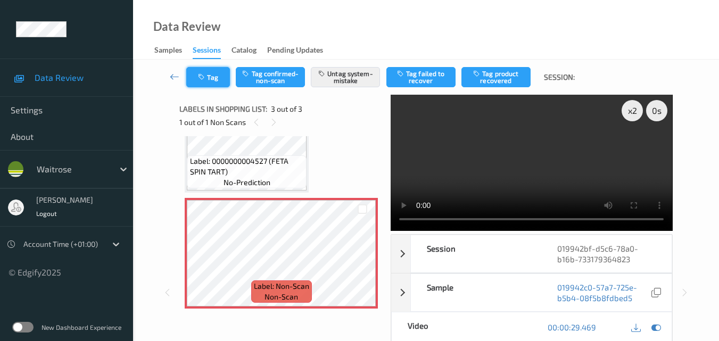
click at [211, 78] on button "Tag" at bounding box center [208, 77] width 44 height 20
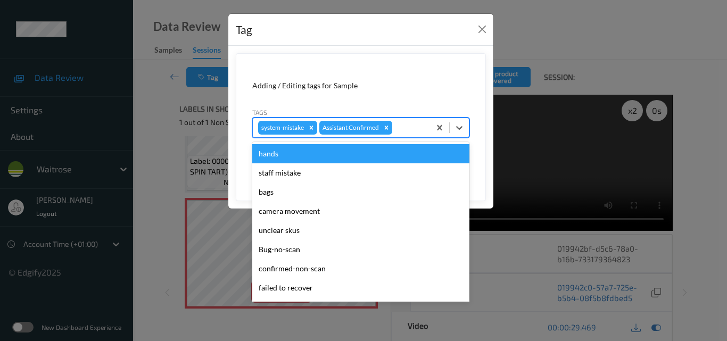
click at [408, 131] on div at bounding box center [409, 127] width 30 height 13
type input "un"
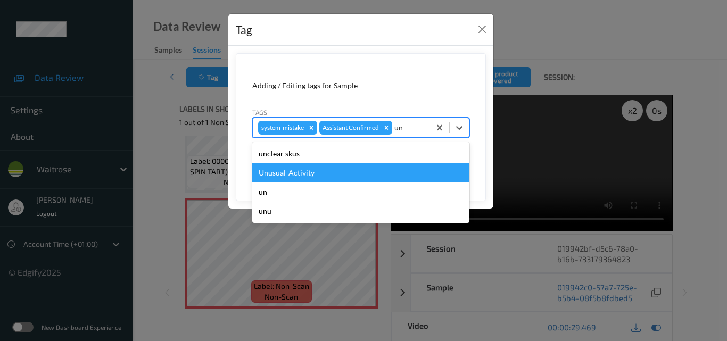
click at [382, 166] on div "Unusual-Activity" at bounding box center [360, 172] width 217 height 19
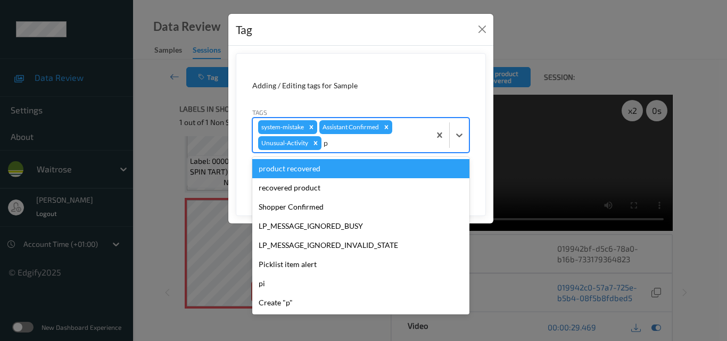
type input "pi"
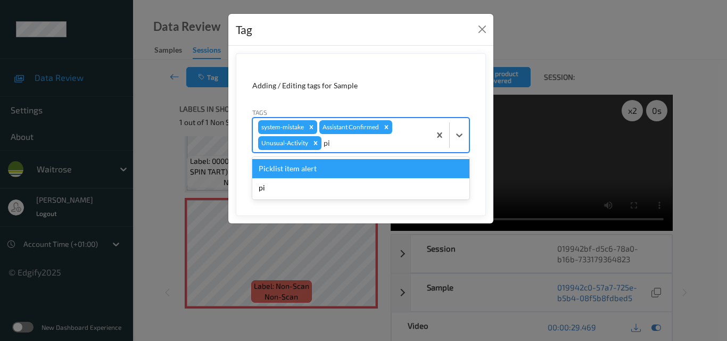
click at [382, 166] on div "Picklist item alert" at bounding box center [360, 168] width 217 height 19
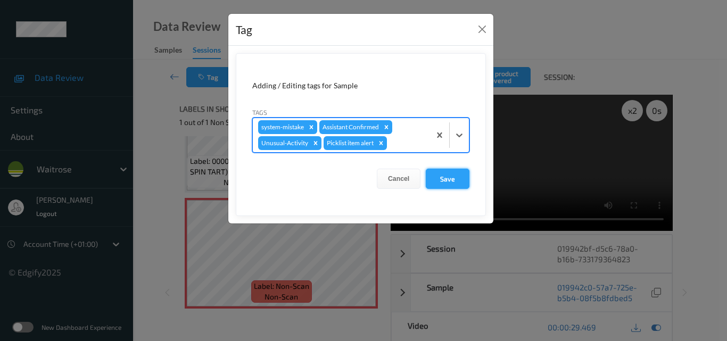
click at [441, 177] on button "Save" at bounding box center [448, 179] width 44 height 20
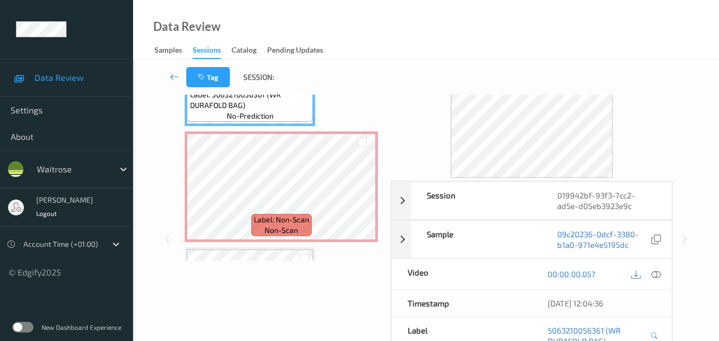
scroll to position [53, 0]
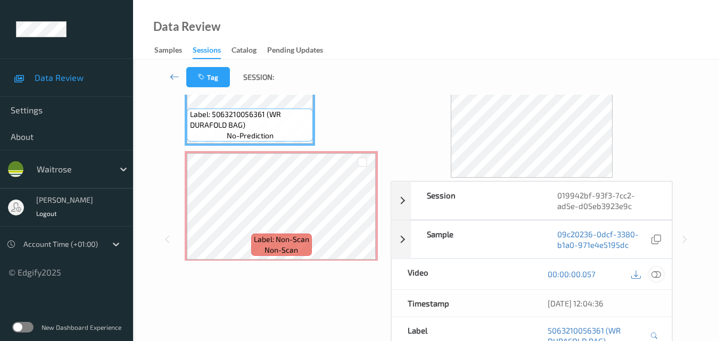
click at [658, 276] on icon at bounding box center [656, 274] width 10 height 10
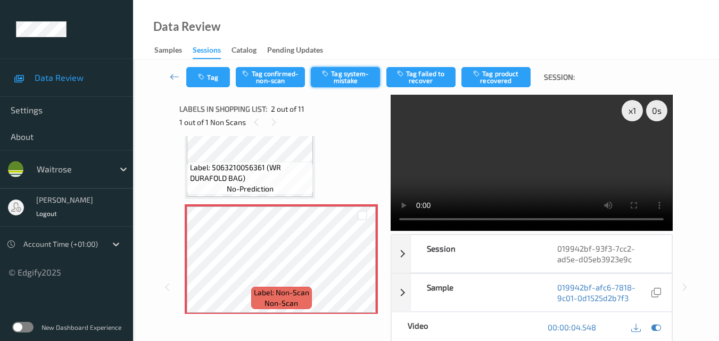
click at [348, 82] on button "Tag system-mistake" at bounding box center [345, 77] width 69 height 20
click at [205, 81] on button "Tag" at bounding box center [208, 77] width 44 height 20
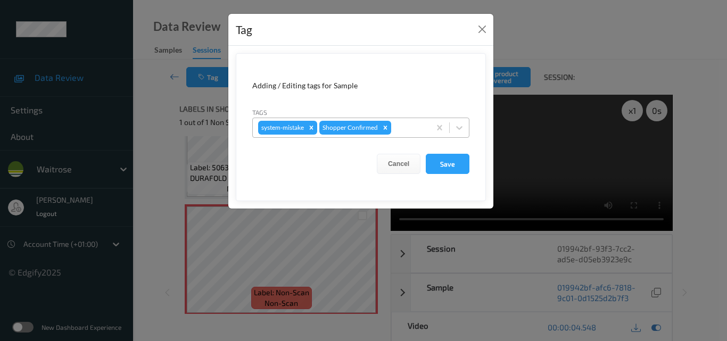
click at [401, 130] on div at bounding box center [408, 127] width 31 height 13
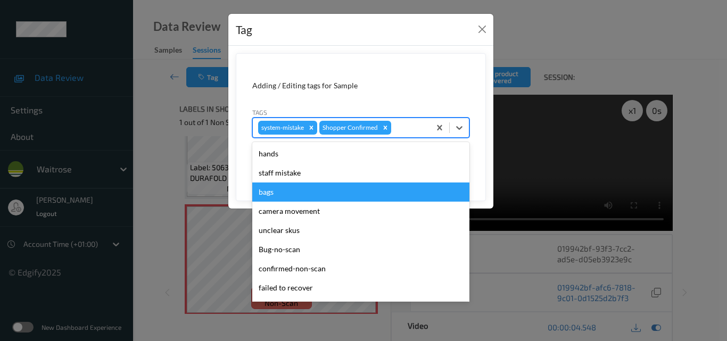
click at [298, 186] on div "bags" at bounding box center [360, 191] width 217 height 19
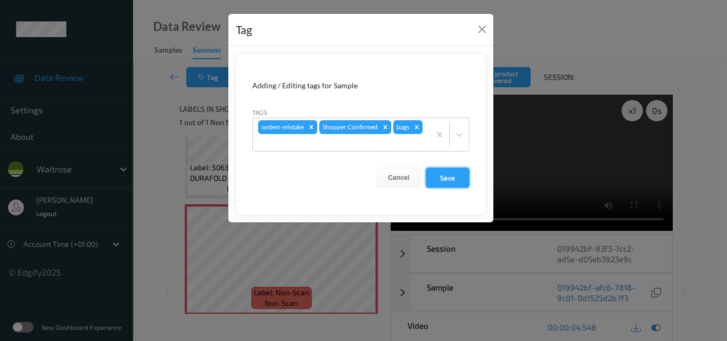
click at [463, 174] on button "Save" at bounding box center [448, 178] width 44 height 20
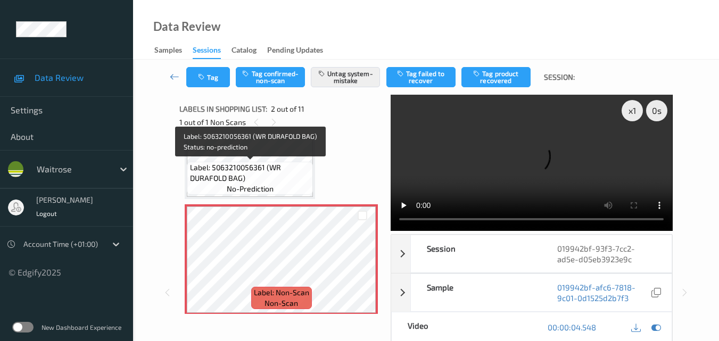
click at [240, 176] on span "Label: 5063210056361 (WR DURAFOLD BAG)" at bounding box center [250, 172] width 121 height 21
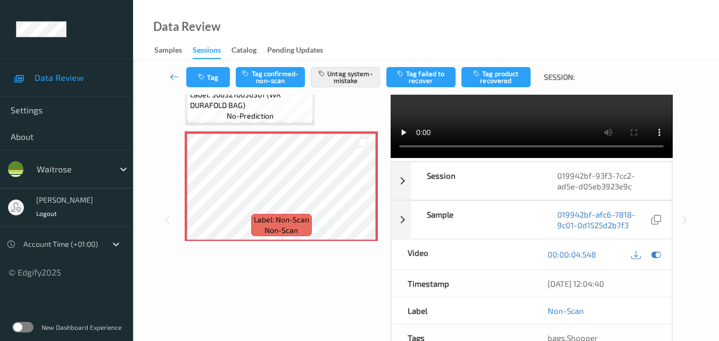
scroll to position [8, 0]
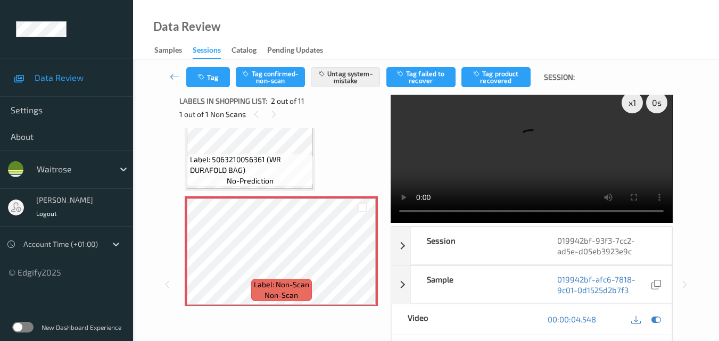
click at [398, 213] on video at bounding box center [531, 155] width 281 height 136
click at [528, 161] on video at bounding box center [531, 155] width 281 height 136
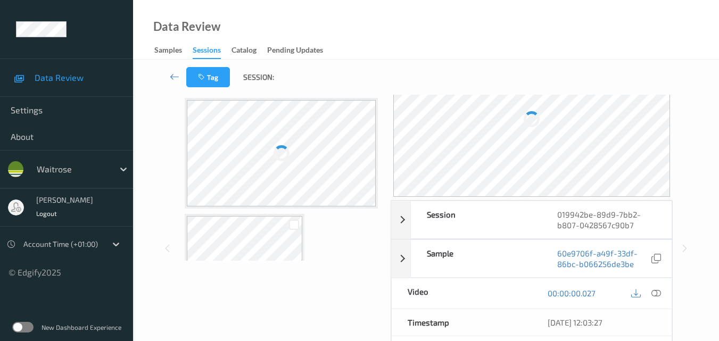
scroll to position [53, 0]
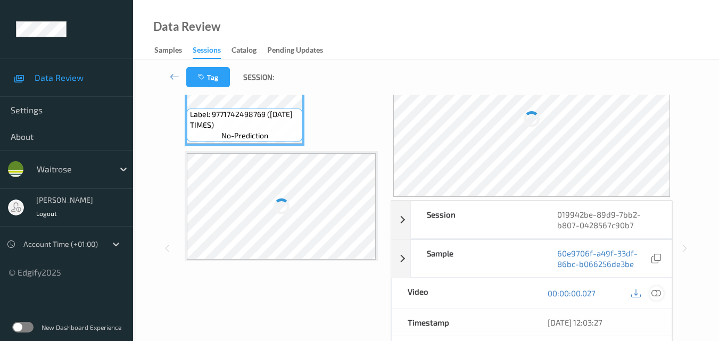
click at [661, 294] on div at bounding box center [656, 293] width 14 height 14
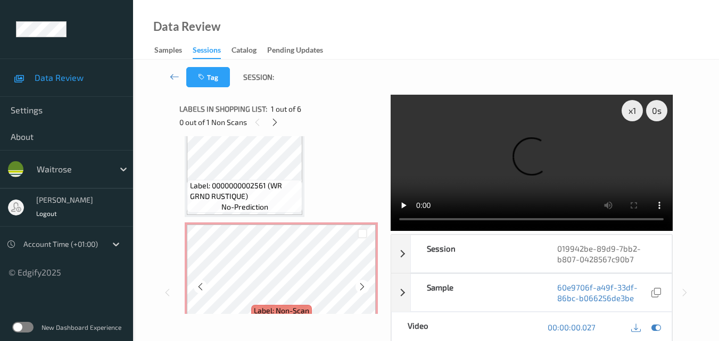
scroll to position [372, 0]
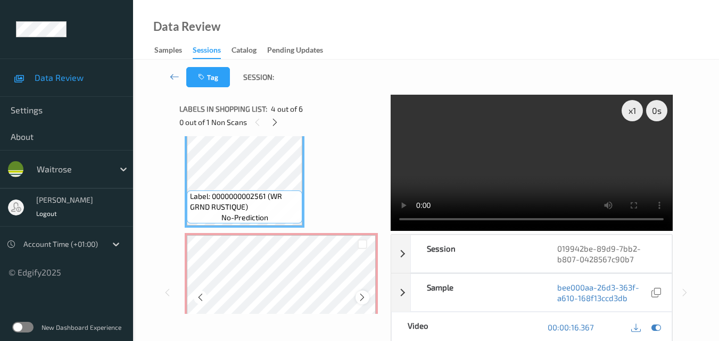
click at [365, 296] on icon at bounding box center [362, 298] width 9 height 10
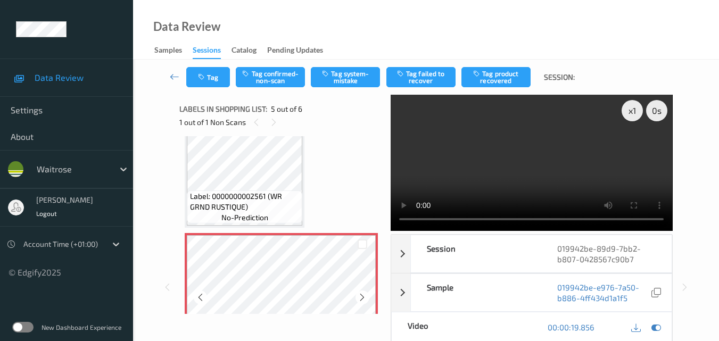
click at [365, 296] on icon at bounding box center [362, 298] width 9 height 10
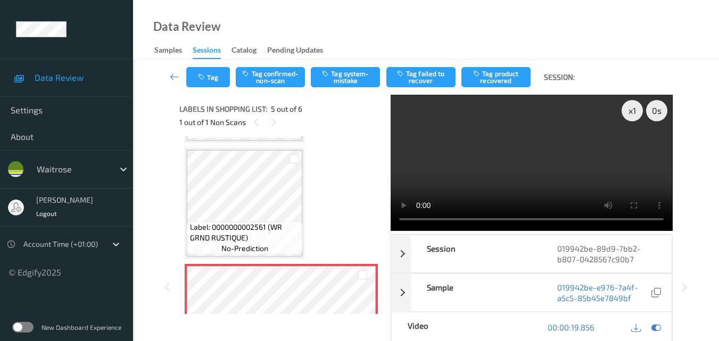
scroll to position [319, 0]
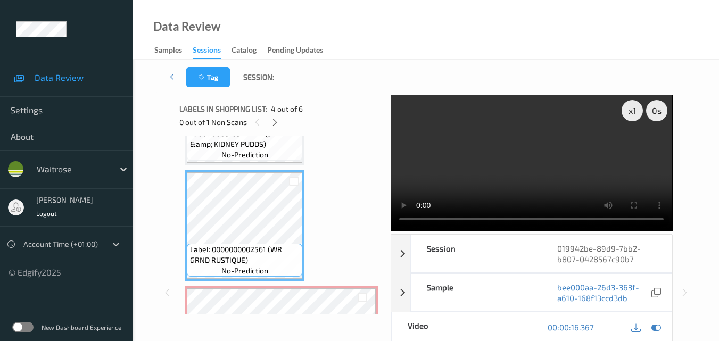
click at [538, 173] on video at bounding box center [531, 163] width 281 height 136
click at [553, 164] on video at bounding box center [531, 163] width 281 height 136
click at [566, 179] on video at bounding box center [531, 163] width 281 height 136
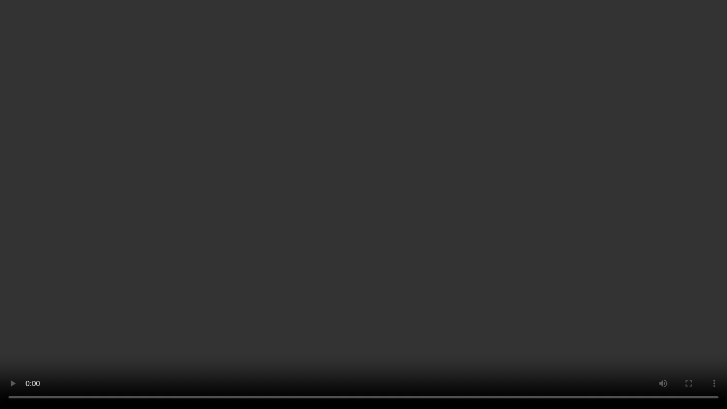
click at [487, 219] on video at bounding box center [363, 204] width 727 height 409
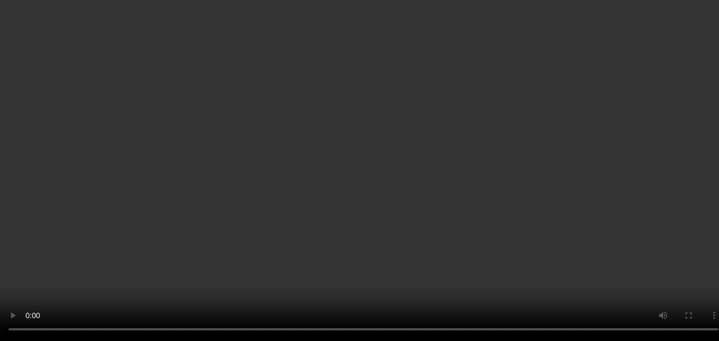
scroll to position [479, 0]
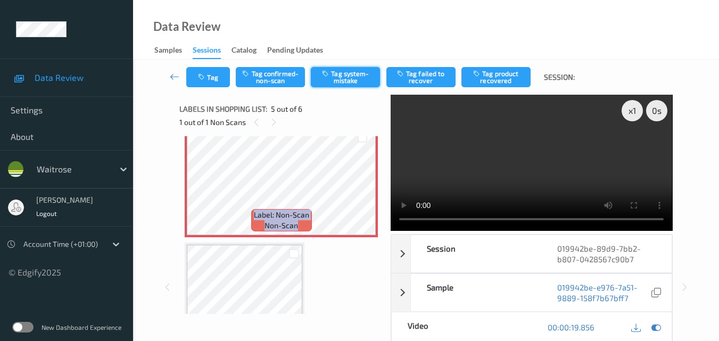
click at [351, 81] on button "Tag system-mistake" at bounding box center [345, 77] width 69 height 20
click at [215, 80] on button "Tag" at bounding box center [208, 77] width 44 height 20
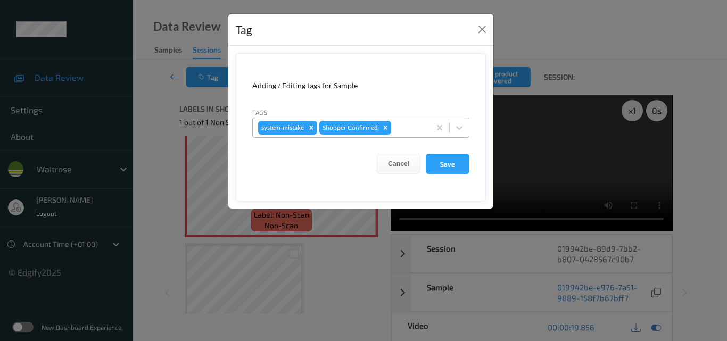
click at [412, 124] on div at bounding box center [408, 127] width 31 height 13
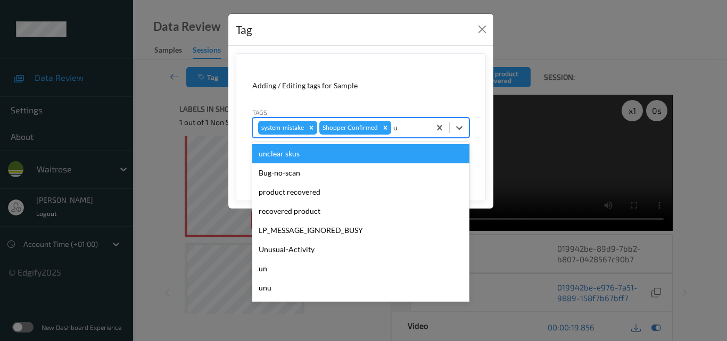
type input "un"
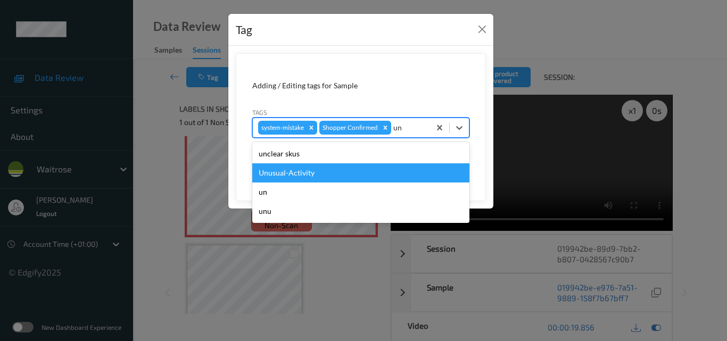
click at [346, 173] on div "Unusual-Activity" at bounding box center [360, 172] width 217 height 19
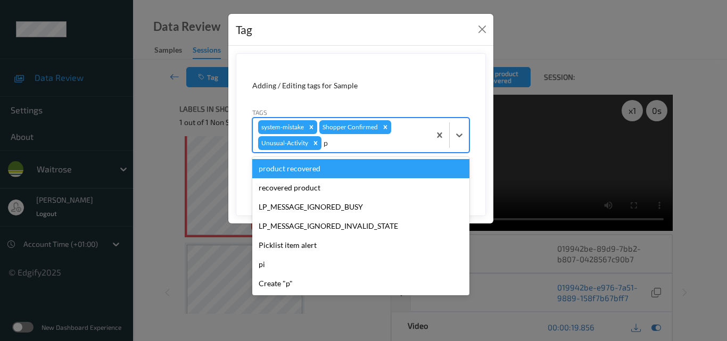
type input "pi"
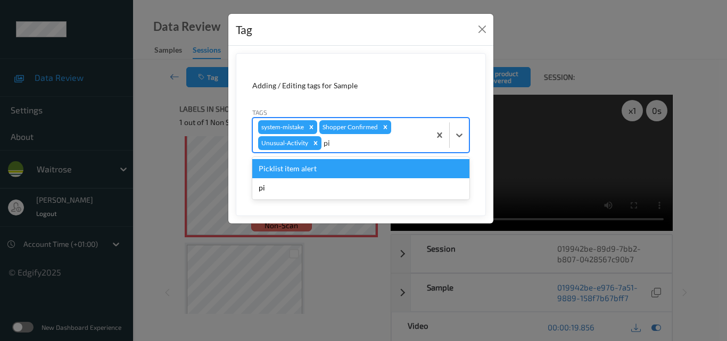
click at [346, 173] on div "Picklist item alert" at bounding box center [360, 168] width 217 height 19
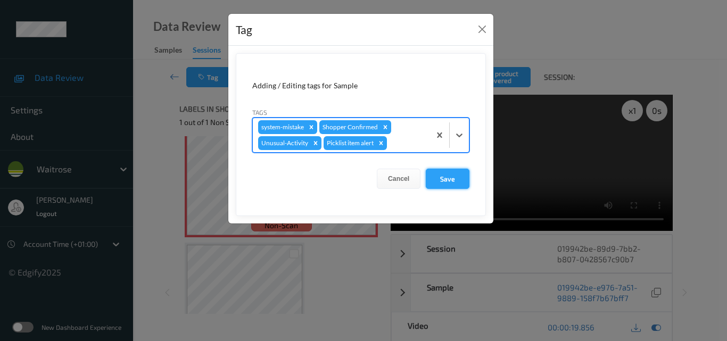
click at [453, 181] on button "Save" at bounding box center [448, 179] width 44 height 20
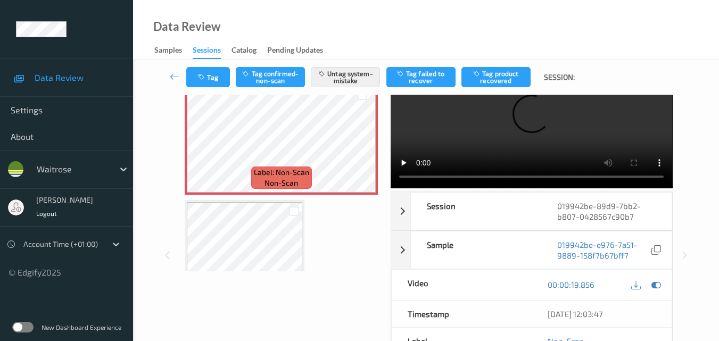
scroll to position [106, 0]
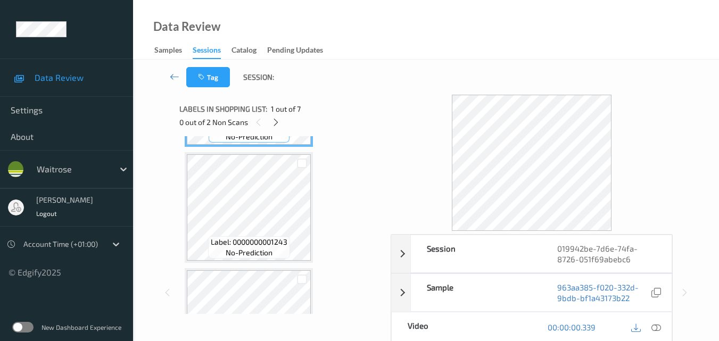
scroll to position [106, 0]
click at [276, 125] on icon at bounding box center [275, 123] width 9 height 10
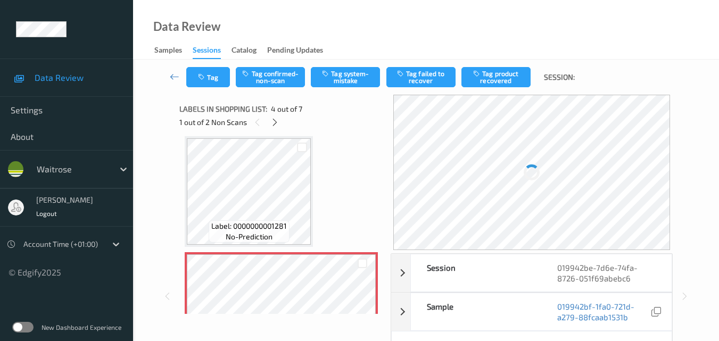
scroll to position [344, 0]
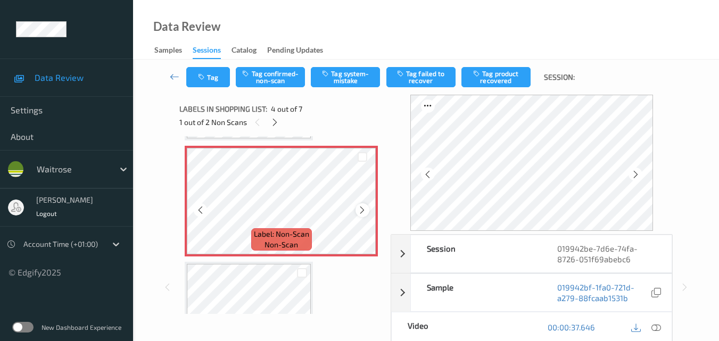
click at [360, 209] on icon at bounding box center [362, 210] width 9 height 10
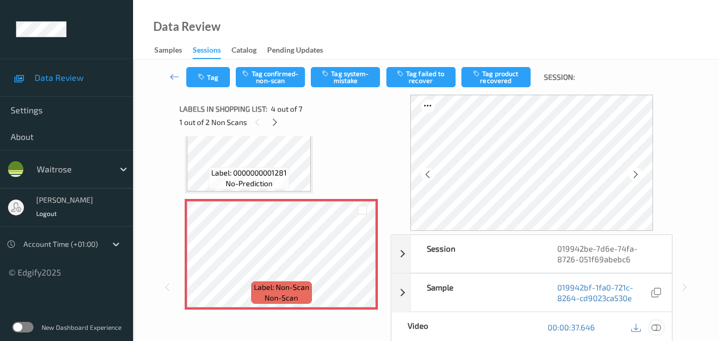
click at [658, 325] on icon at bounding box center [656, 327] width 10 height 10
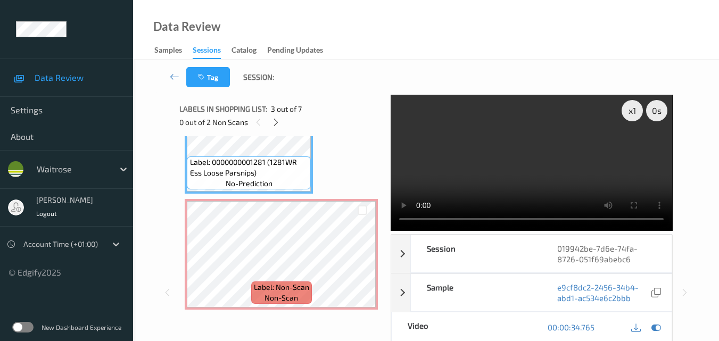
click at [502, 133] on video at bounding box center [531, 163] width 281 height 136
click at [550, 166] on video at bounding box center [531, 163] width 281 height 136
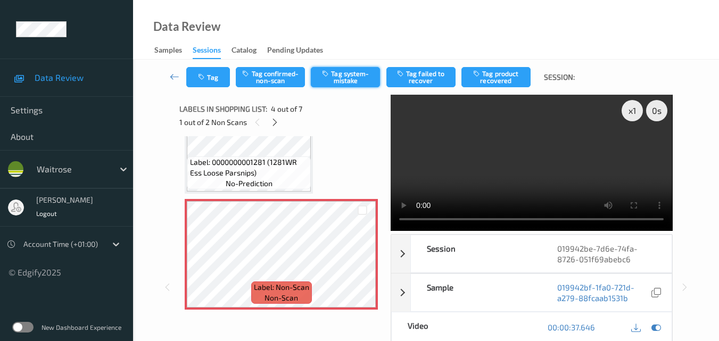
click at [344, 80] on button "Tag system-mistake" at bounding box center [345, 77] width 69 height 20
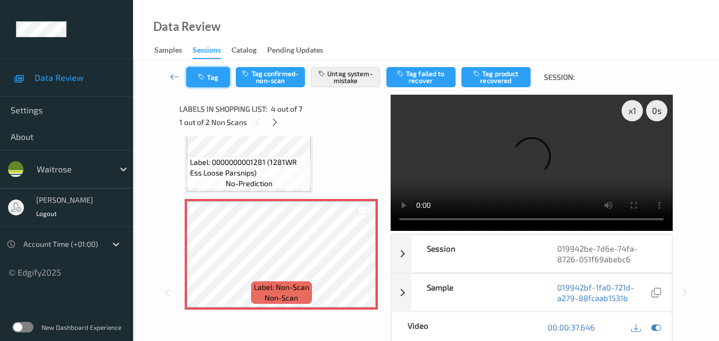
click at [222, 76] on button "Tag" at bounding box center [208, 77] width 44 height 20
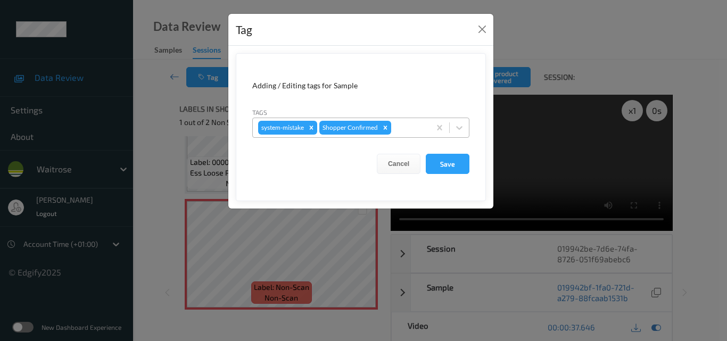
click at [400, 125] on div at bounding box center [408, 127] width 31 height 13
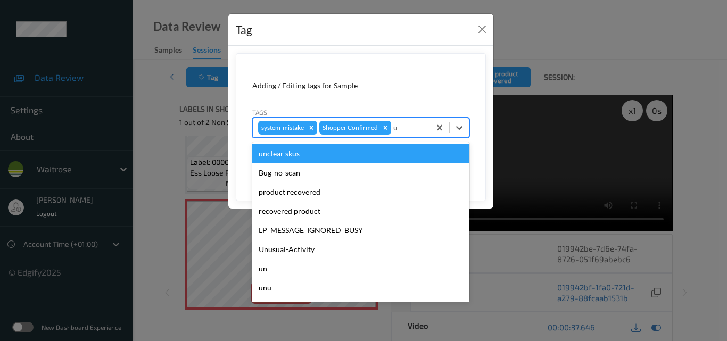
type input "un"
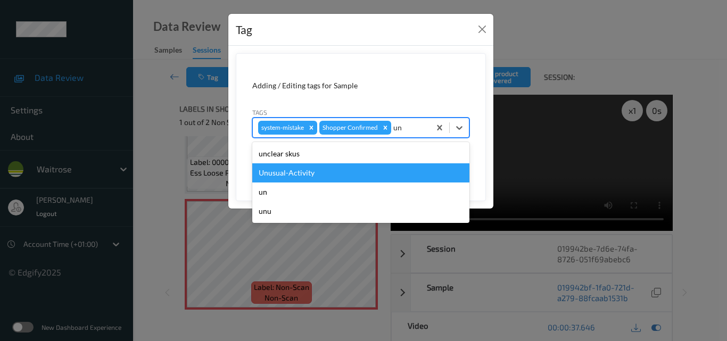
click at [351, 170] on div "Unusual-Activity" at bounding box center [360, 172] width 217 height 19
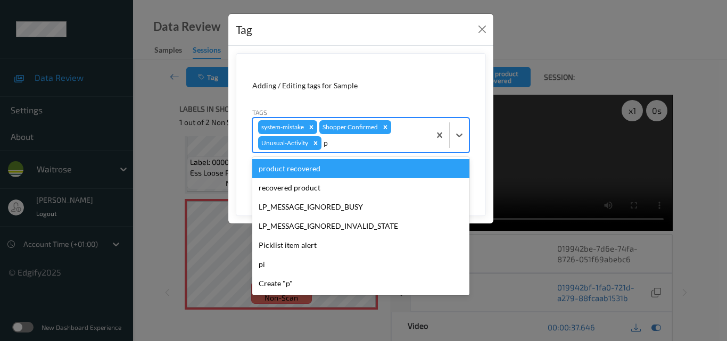
type input "pi"
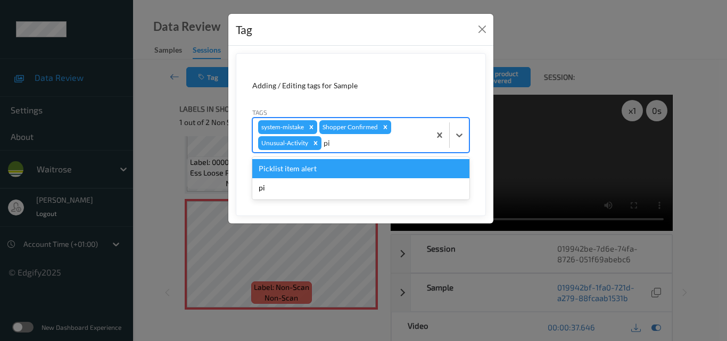
click at [351, 170] on div "Picklist item alert" at bounding box center [360, 168] width 217 height 19
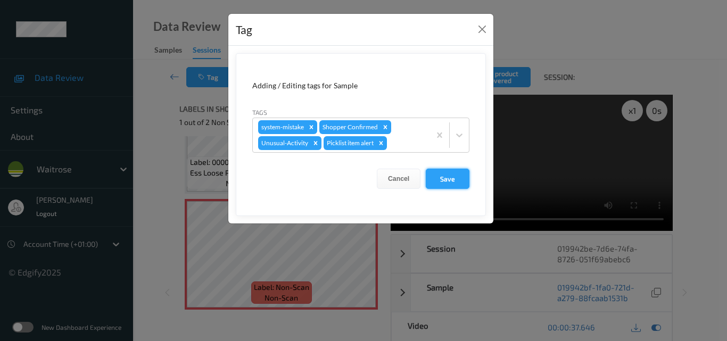
click at [458, 184] on button "Save" at bounding box center [448, 179] width 44 height 20
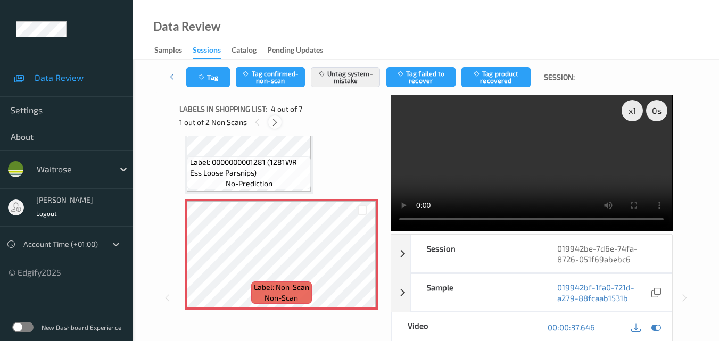
click at [273, 121] on icon at bounding box center [274, 123] width 9 height 10
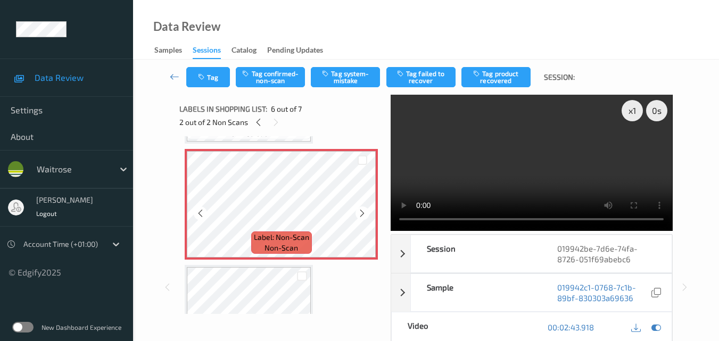
scroll to position [576, 0]
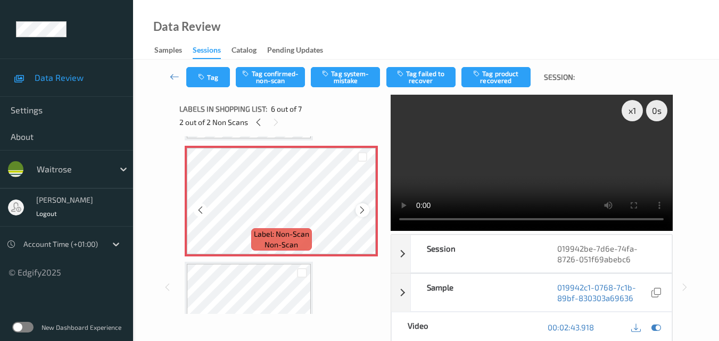
click at [366, 209] on icon at bounding box center [362, 210] width 9 height 10
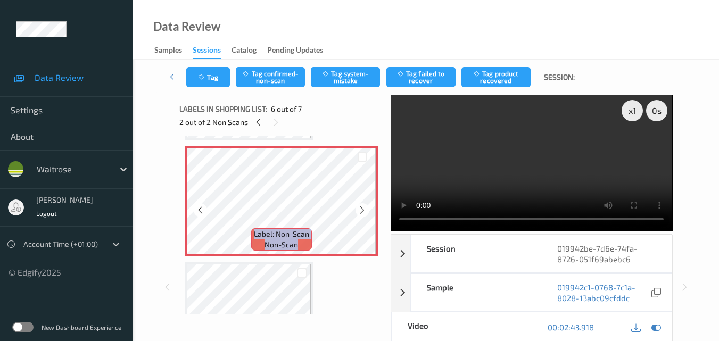
click at [366, 209] on icon at bounding box center [362, 210] width 9 height 10
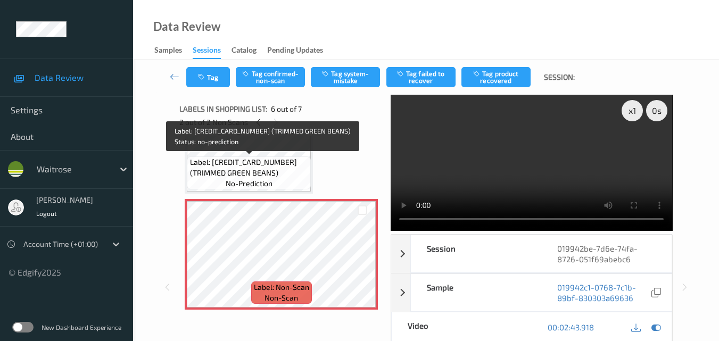
click at [258, 165] on span "Label: 5000169048597 (TRIMMED GREEN BEANS)" at bounding box center [249, 167] width 119 height 21
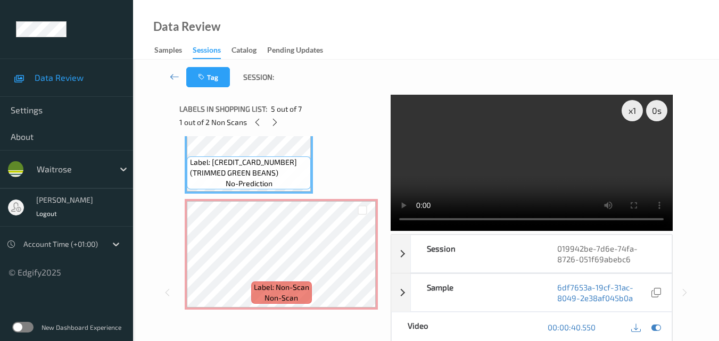
click at [530, 177] on video at bounding box center [531, 163] width 281 height 136
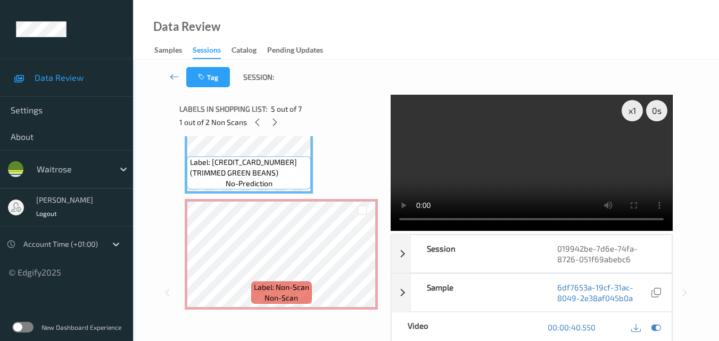
click at [533, 168] on video at bounding box center [531, 163] width 281 height 136
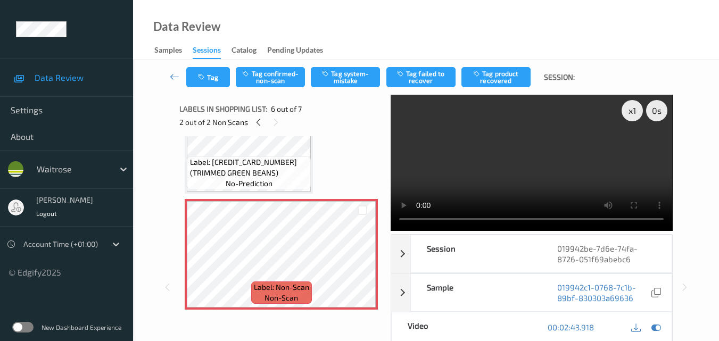
click at [536, 173] on video at bounding box center [531, 163] width 281 height 136
click at [570, 172] on video at bounding box center [531, 163] width 281 height 136
click at [363, 264] on icon at bounding box center [362, 264] width 9 height 10
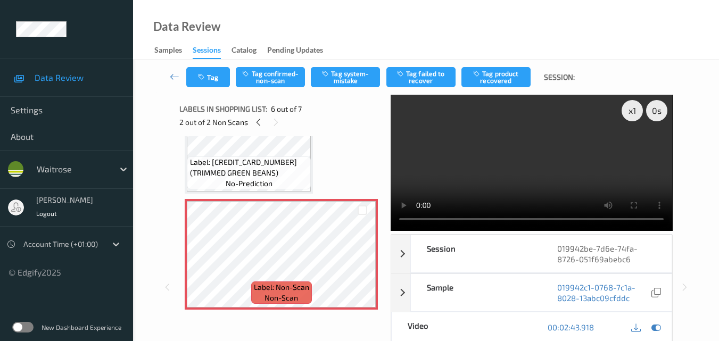
click at [595, 161] on video at bounding box center [531, 163] width 281 height 136
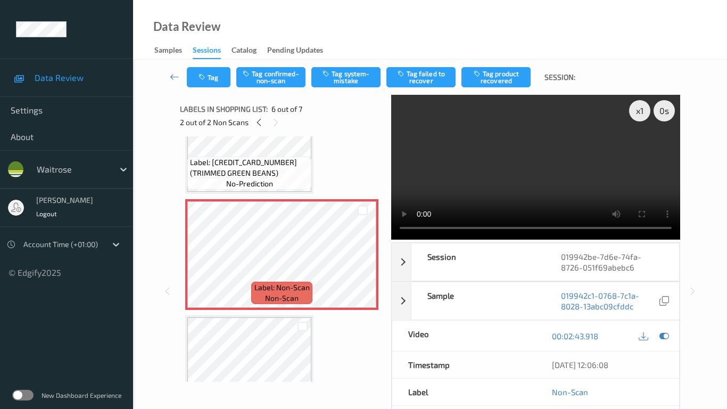
click at [473, 213] on video at bounding box center [535, 167] width 289 height 145
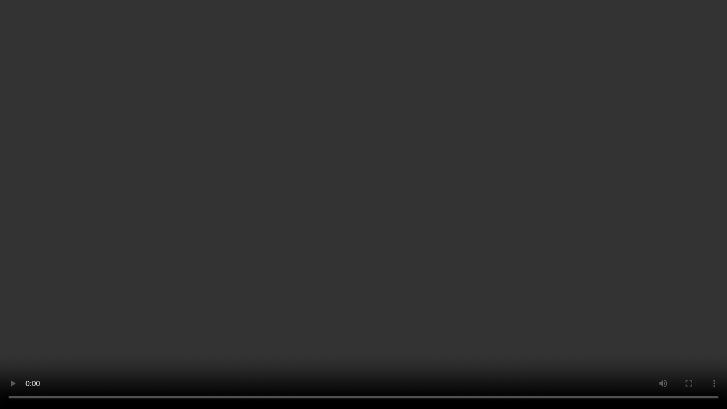
click at [473, 213] on video at bounding box center [363, 204] width 727 height 409
click at [405, 214] on video at bounding box center [363, 204] width 727 height 409
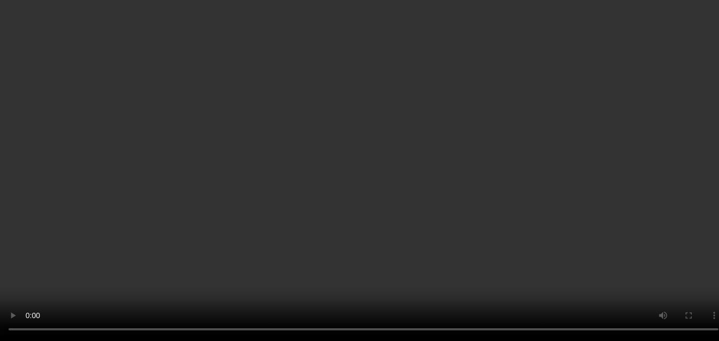
scroll to position [576, 0]
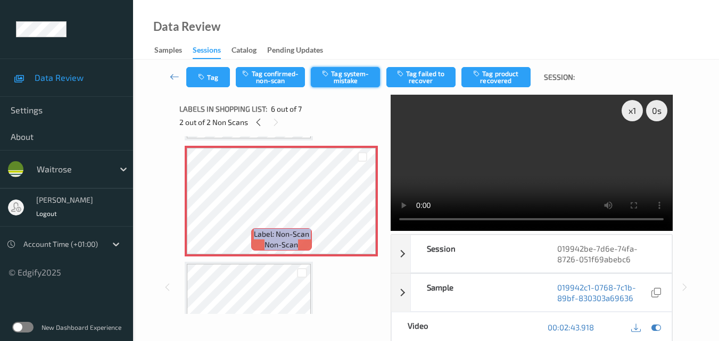
click at [354, 81] on button "Tag system-mistake" at bounding box center [345, 77] width 69 height 20
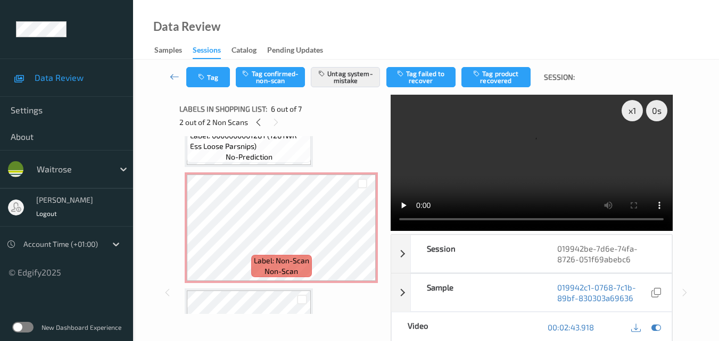
scroll to position [256, 0]
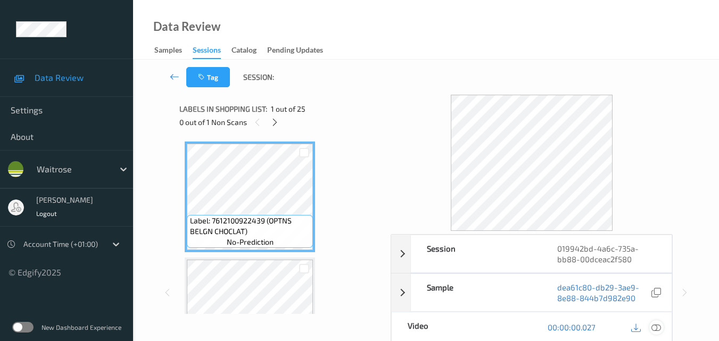
click at [659, 323] on icon at bounding box center [656, 327] width 10 height 10
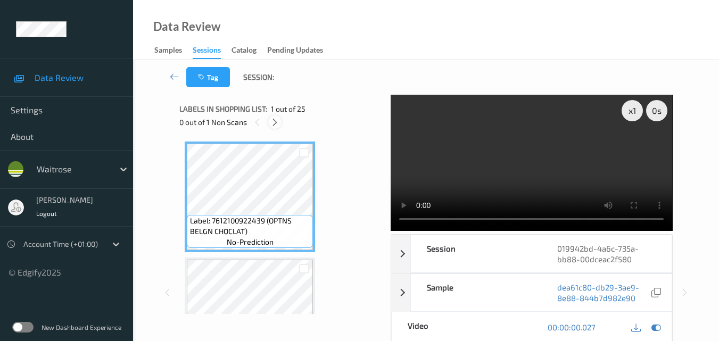
click at [273, 126] on icon at bounding box center [274, 123] width 9 height 10
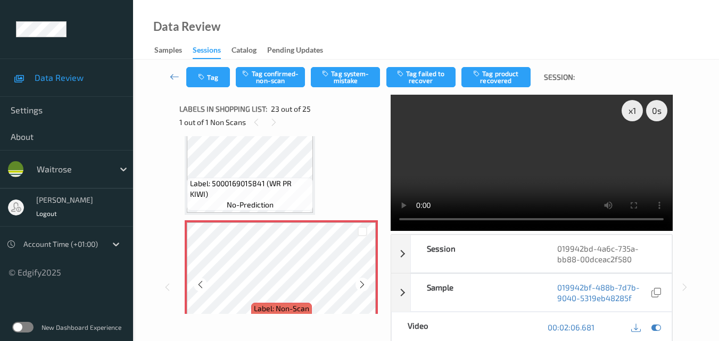
scroll to position [2494, 0]
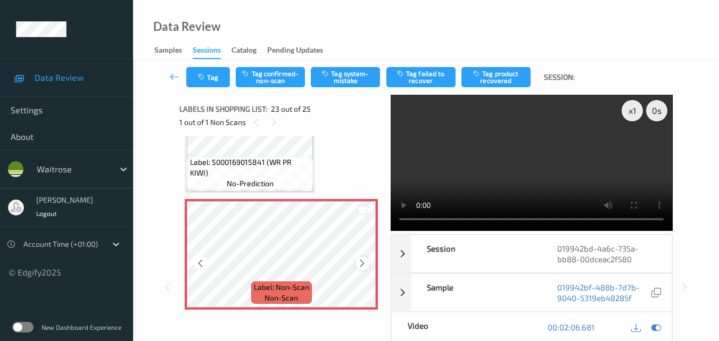
click at [364, 264] on icon at bounding box center [362, 264] width 9 height 10
click at [367, 264] on icon at bounding box center [362, 264] width 9 height 10
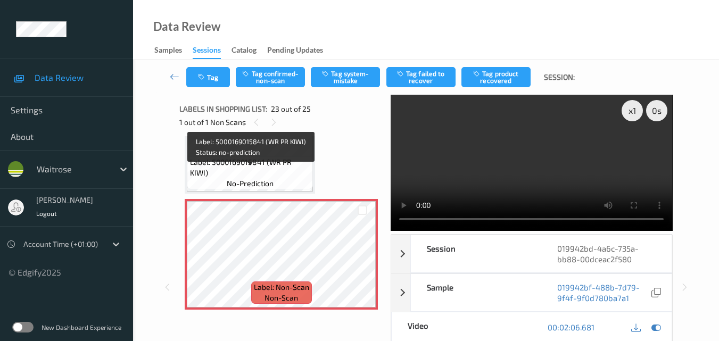
click at [283, 169] on span "Label: 5000169015841 (WR PR KIWI)" at bounding box center [250, 167] width 121 height 21
click at [274, 169] on span "Label: 5000169015841 (WR PR KIWI)" at bounding box center [250, 167] width 121 height 21
click at [265, 172] on span "Label: 5000169015841 (WR PR KIWI)" at bounding box center [250, 167] width 121 height 21
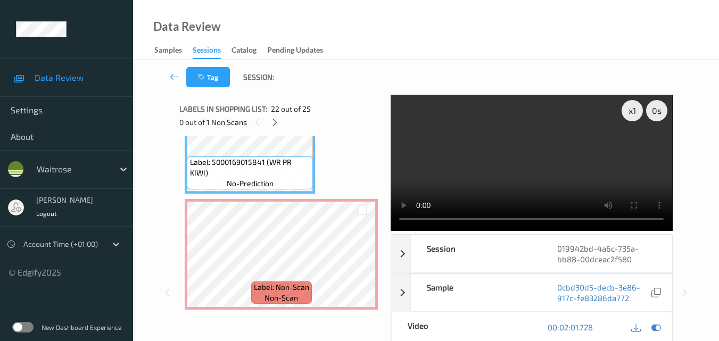
click at [550, 170] on video at bounding box center [531, 163] width 281 height 136
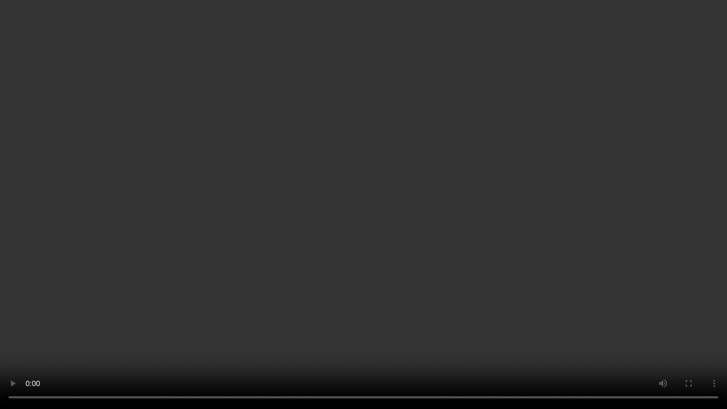
click at [447, 235] on video at bounding box center [363, 204] width 727 height 409
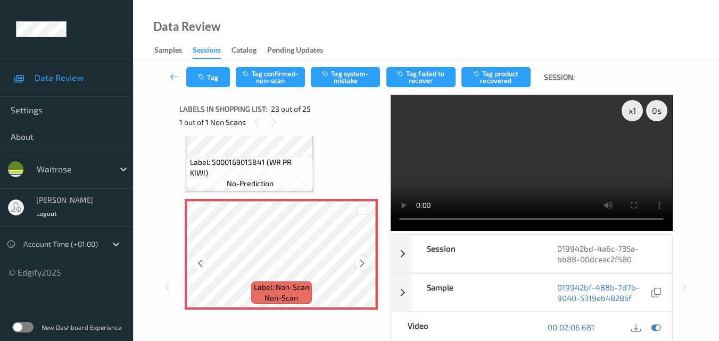
click at [361, 262] on icon at bounding box center [362, 264] width 9 height 10
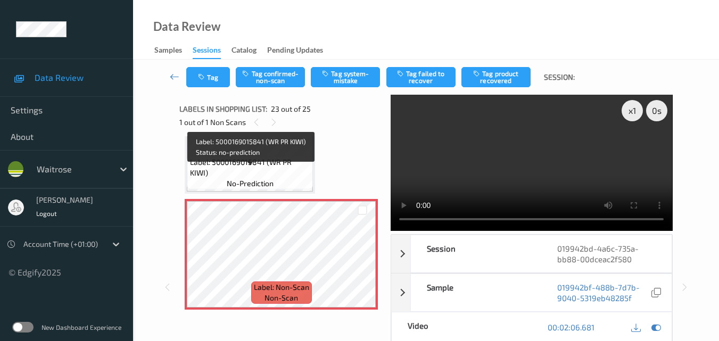
click at [287, 180] on div "Label: 5000169015841 (WR PR KIWI) no-prediction" at bounding box center [250, 172] width 126 height 33
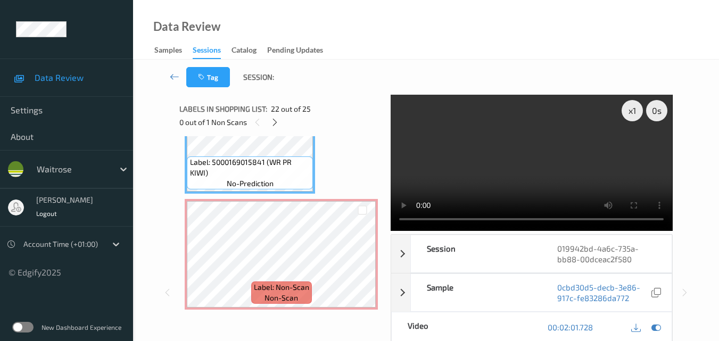
click at [575, 163] on video at bounding box center [531, 163] width 281 height 136
click at [553, 158] on video at bounding box center [531, 163] width 281 height 136
click at [367, 263] on div at bounding box center [361, 262] width 13 height 13
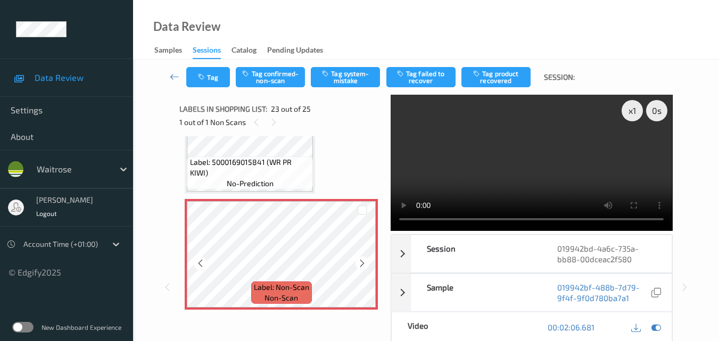
click at [367, 263] on div at bounding box center [361, 262] width 13 height 13
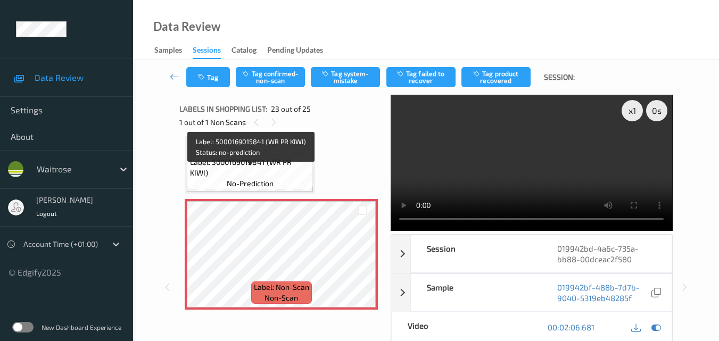
click at [298, 176] on span "Label: 5000169015841 (WR PR KIWI)" at bounding box center [250, 167] width 121 height 21
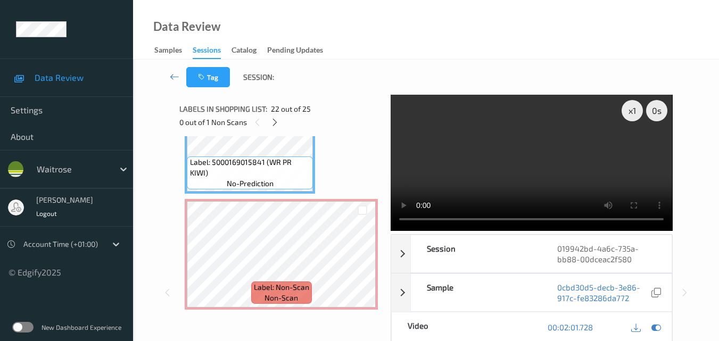
click at [461, 143] on video at bounding box center [531, 163] width 281 height 136
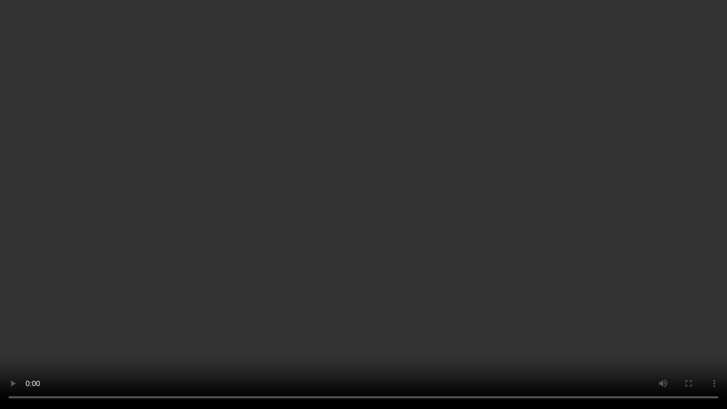
click at [489, 225] on video at bounding box center [363, 204] width 727 height 409
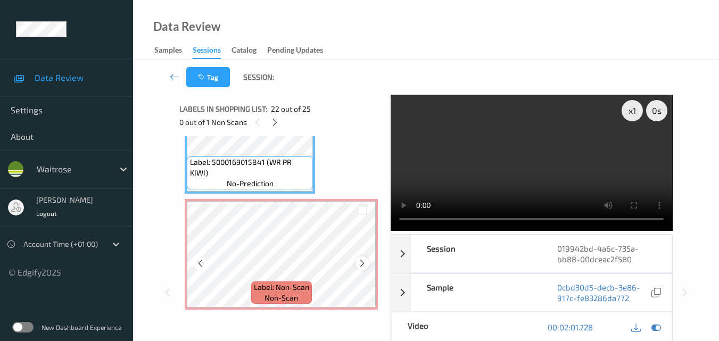
click at [358, 261] on icon at bounding box center [362, 264] width 9 height 10
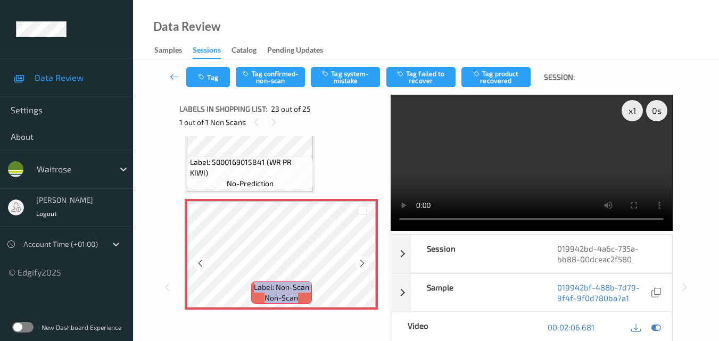
click at [358, 261] on icon at bounding box center [362, 264] width 9 height 10
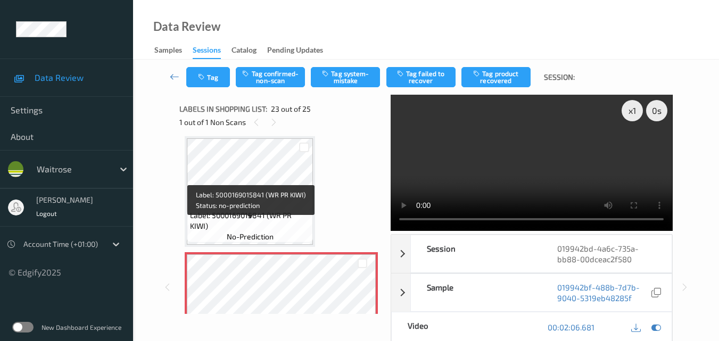
click at [283, 221] on span "Label: 5000169015841 (WR PR KIWI)" at bounding box center [250, 220] width 121 height 21
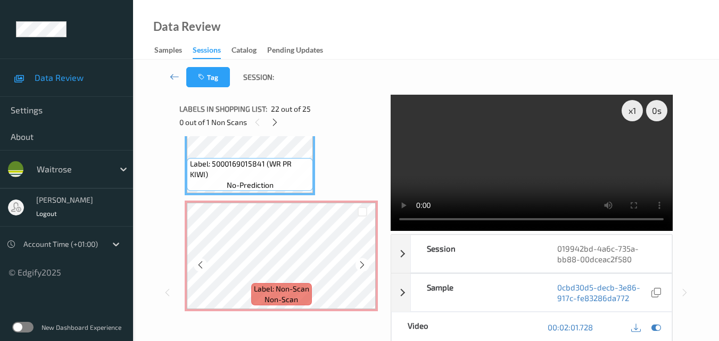
scroll to position [2494, 0]
click at [527, 168] on video at bounding box center [531, 163] width 281 height 136
click at [533, 169] on video at bounding box center [531, 163] width 281 height 136
click at [358, 261] on icon at bounding box center [362, 264] width 9 height 10
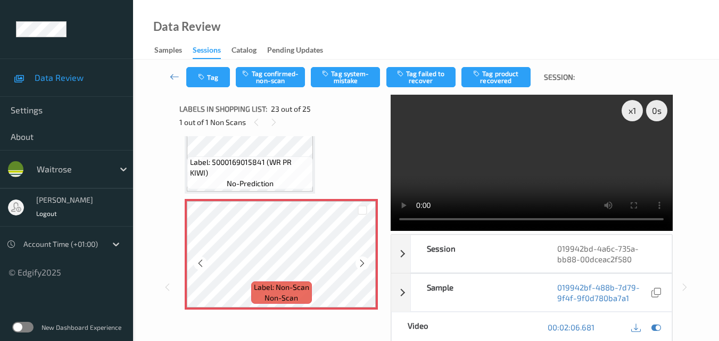
click at [358, 261] on icon at bounding box center [362, 264] width 9 height 10
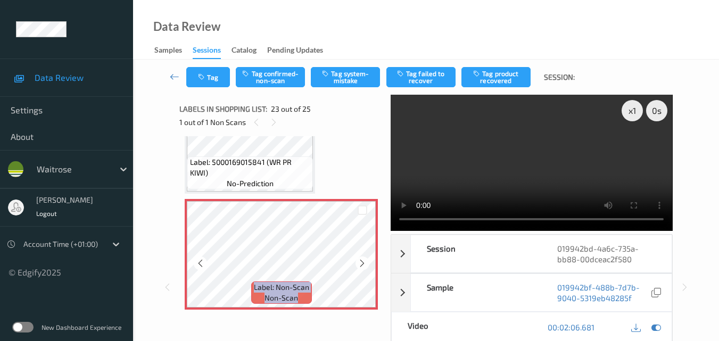
click at [358, 261] on icon at bounding box center [362, 264] width 9 height 10
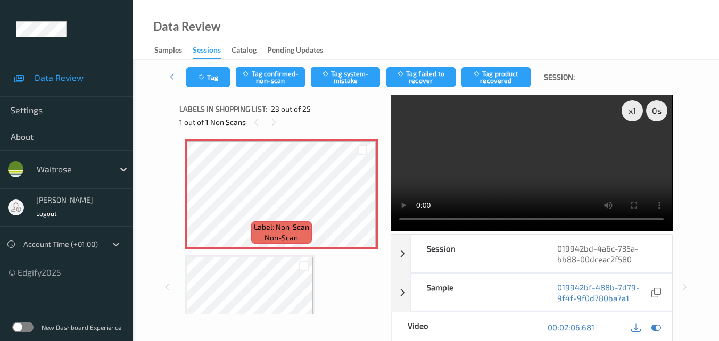
scroll to position [2547, 0]
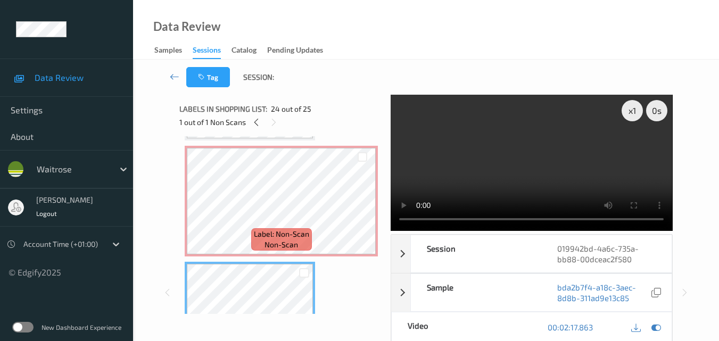
click at [537, 165] on video at bounding box center [531, 163] width 281 height 136
click at [553, 159] on video at bounding box center [531, 163] width 281 height 136
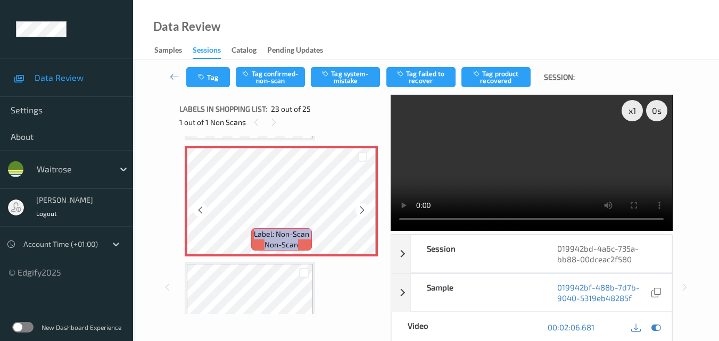
scroll to position [2494, 0]
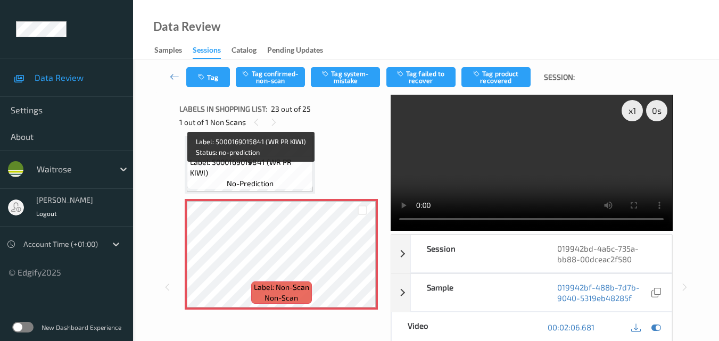
click at [276, 175] on span "Label: 5000169015841 (WR PR KIWI)" at bounding box center [250, 167] width 121 height 21
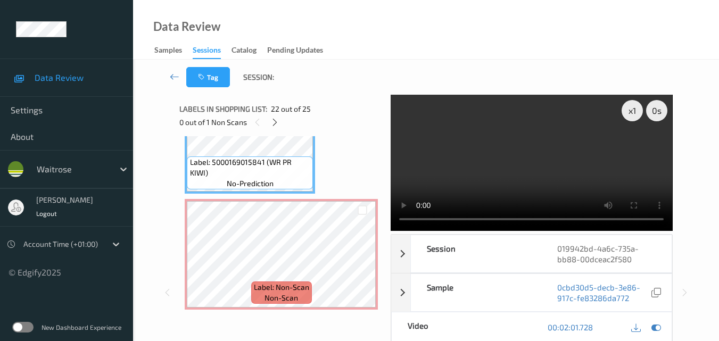
click at [529, 165] on video at bounding box center [531, 163] width 281 height 136
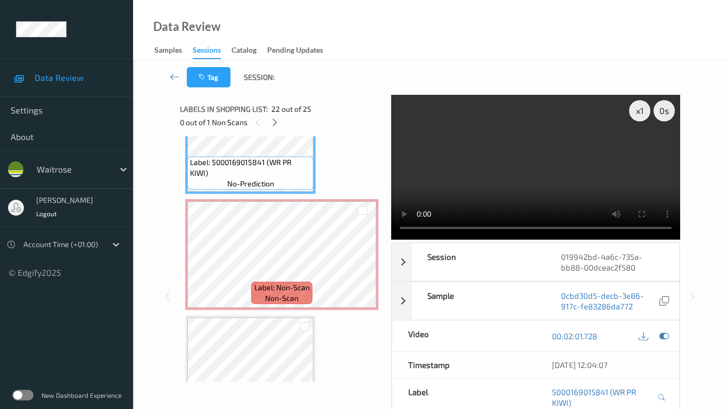
click at [468, 218] on video at bounding box center [535, 167] width 289 height 145
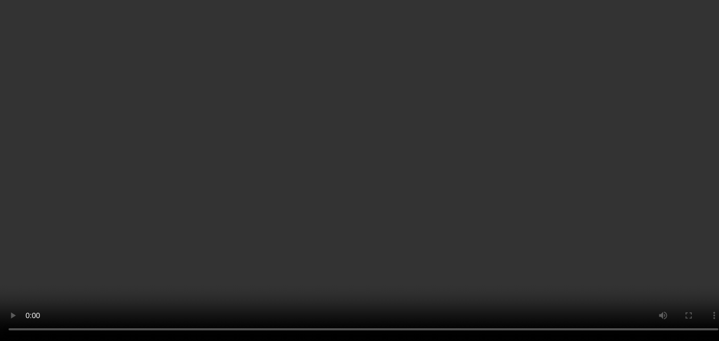
scroll to position [2547, 0]
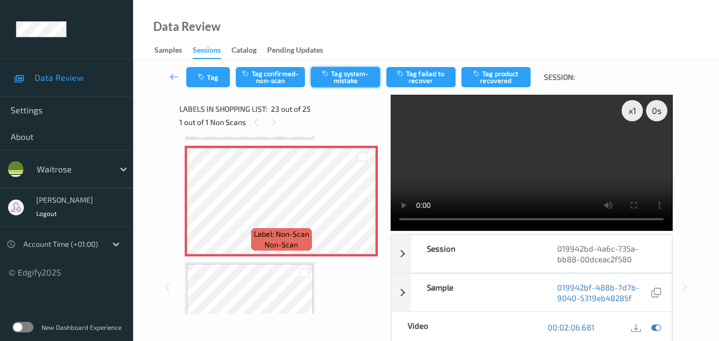
click at [342, 83] on button "Tag system-mistake" at bounding box center [345, 77] width 69 height 20
click at [213, 76] on button "Tag" at bounding box center [208, 77] width 44 height 20
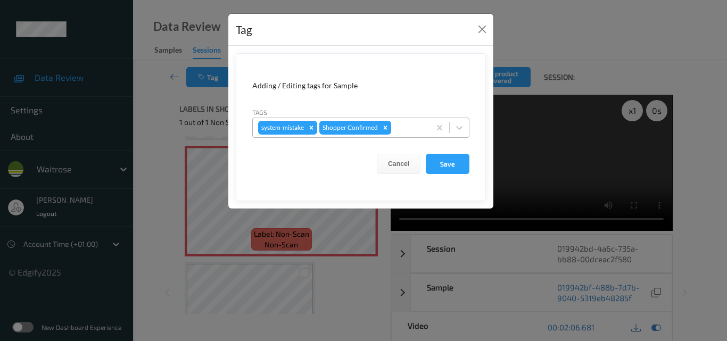
click at [408, 131] on div at bounding box center [408, 127] width 31 height 13
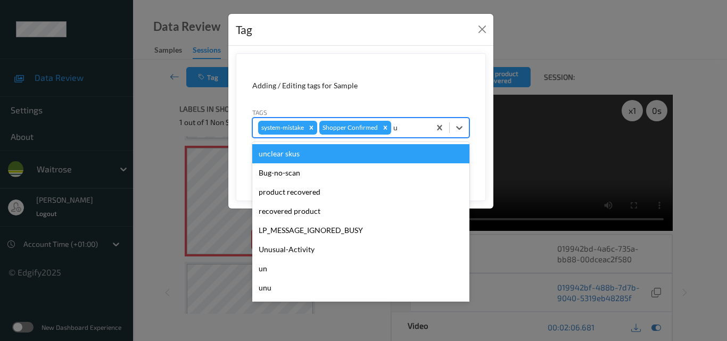
type input "un"
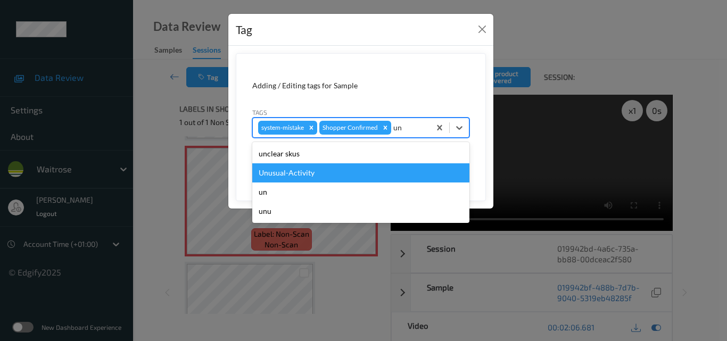
click at [346, 168] on div "Unusual-Activity" at bounding box center [360, 172] width 217 height 19
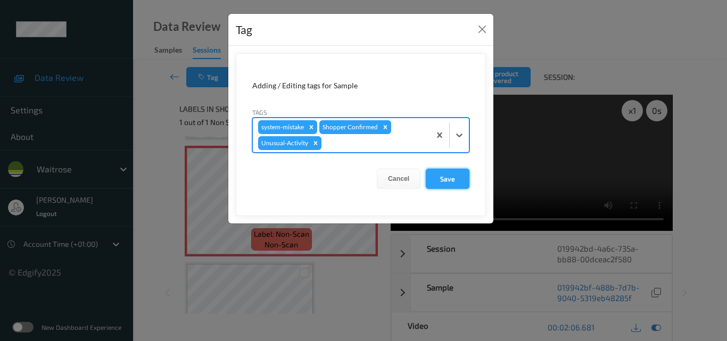
click at [449, 179] on button "Save" at bounding box center [448, 179] width 44 height 20
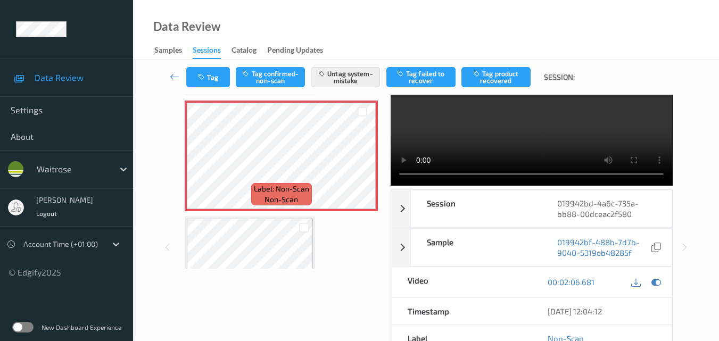
scroll to position [106, 0]
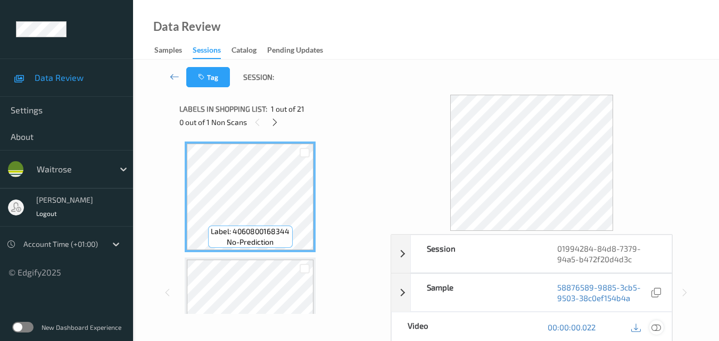
click at [658, 326] on icon at bounding box center [656, 327] width 10 height 10
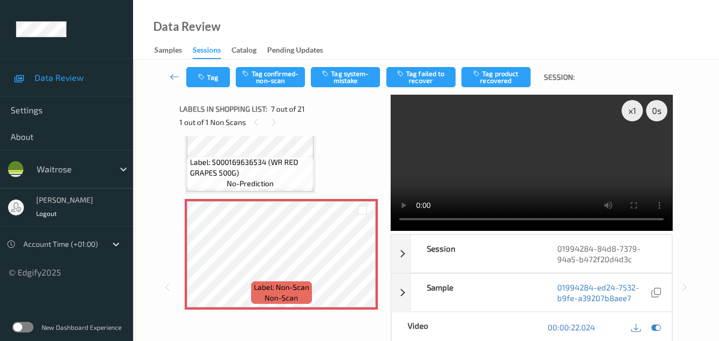
scroll to position [628, 0]
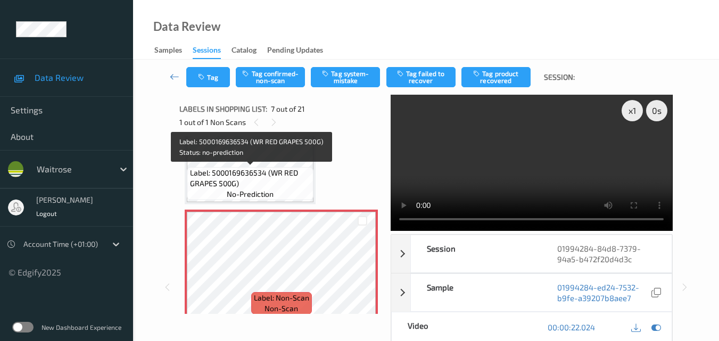
click at [278, 178] on span "Label: 5000169636534 (WR RED GRAPES 500G)" at bounding box center [250, 178] width 121 height 21
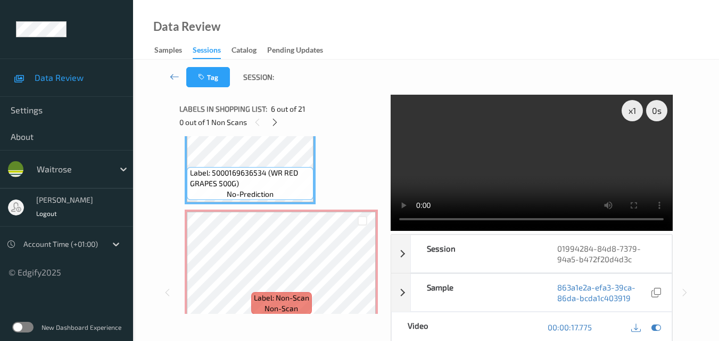
click at [523, 167] on video at bounding box center [531, 163] width 281 height 136
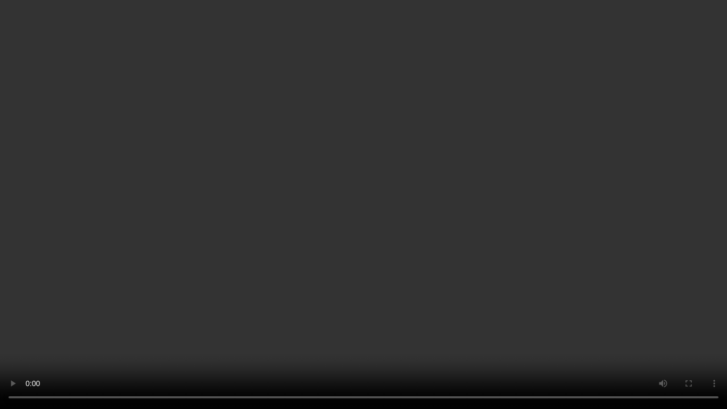
click at [465, 238] on video at bounding box center [363, 204] width 727 height 409
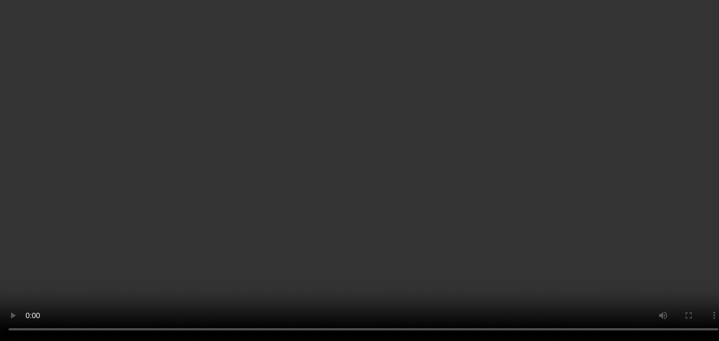
scroll to position [681, 0]
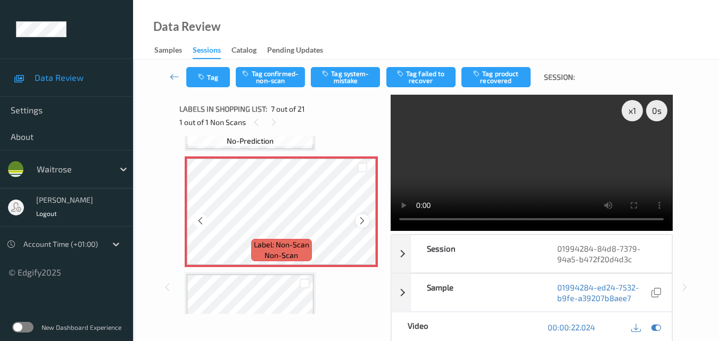
click at [358, 221] on icon at bounding box center [362, 221] width 9 height 10
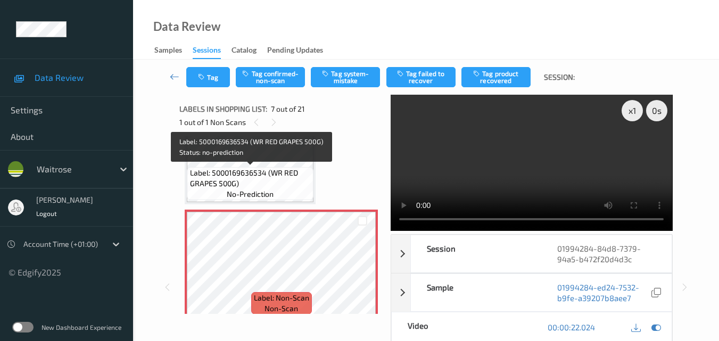
click at [282, 182] on span "Label: 5000169636534 (WR RED GRAPES 500G)" at bounding box center [250, 178] width 121 height 21
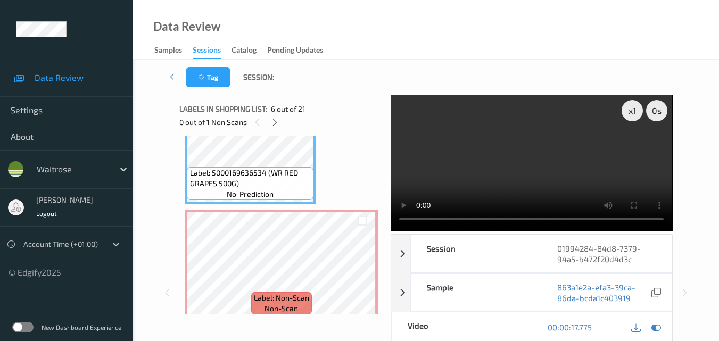
click at [489, 164] on video at bounding box center [531, 163] width 281 height 136
click at [543, 167] on video at bounding box center [531, 163] width 281 height 136
click at [560, 173] on video at bounding box center [531, 163] width 281 height 136
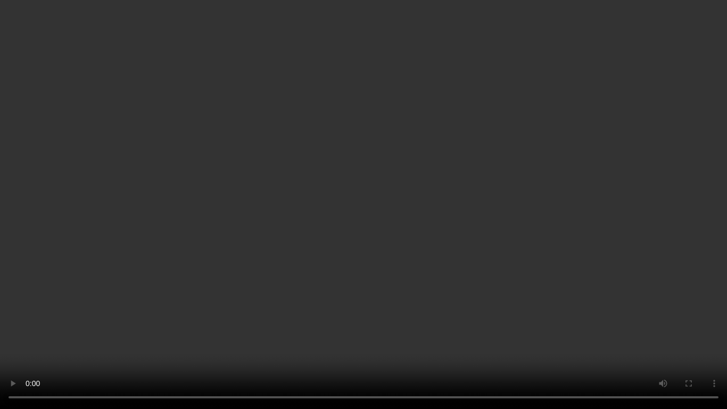
click at [422, 207] on video at bounding box center [363, 204] width 727 height 409
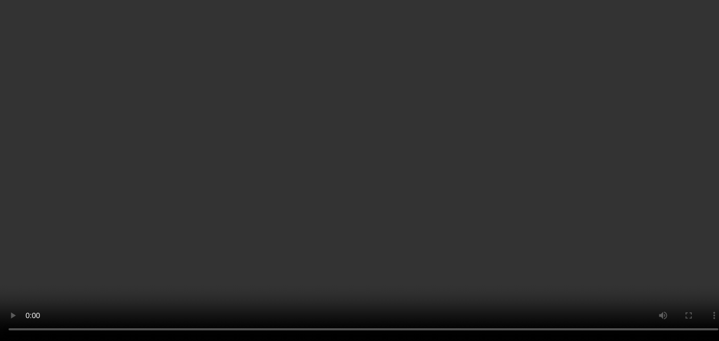
scroll to position [841, 0]
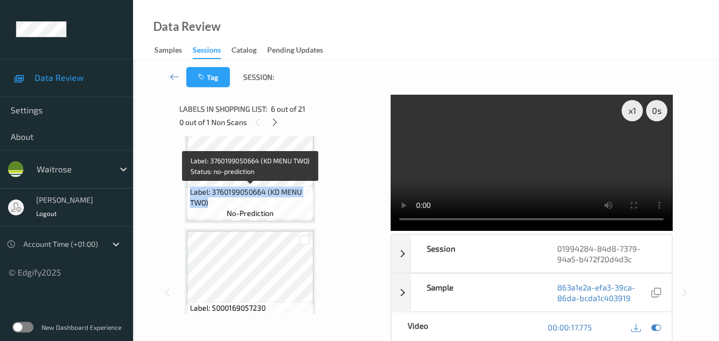
drag, startPoint x: 213, startPoint y: 204, endPoint x: 191, endPoint y: 193, distance: 25.2
click at [191, 193] on span "Label: 3760199050664 (KD MENU TWO)" at bounding box center [250, 197] width 121 height 21
copy span "Label: 3760199050664 (KD MENU TWO)"
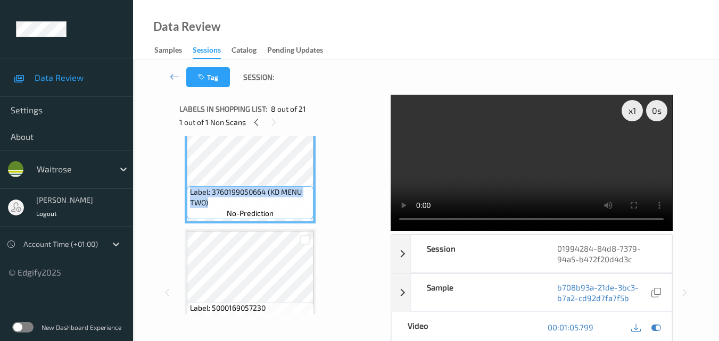
scroll to position [894, 0]
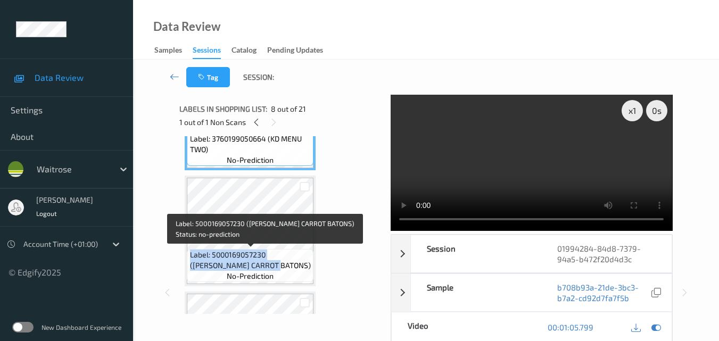
drag, startPoint x: 252, startPoint y: 269, endPoint x: 189, endPoint y: 256, distance: 63.7
click at [190, 256] on span "Label: 5000169057230 (WR ESS CARROT BATONS)" at bounding box center [250, 260] width 121 height 21
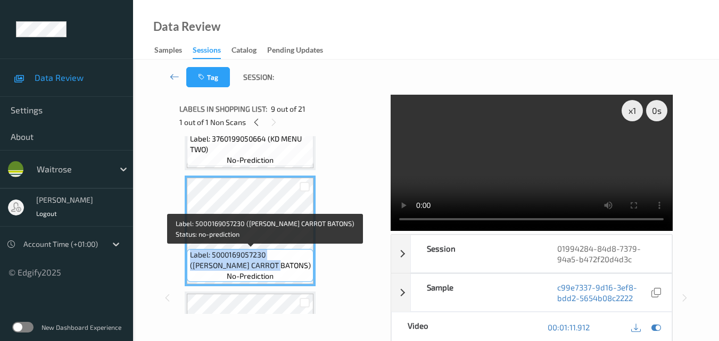
copy span "Label: 5000169057230 (WR ESS CARROT BATONS)"
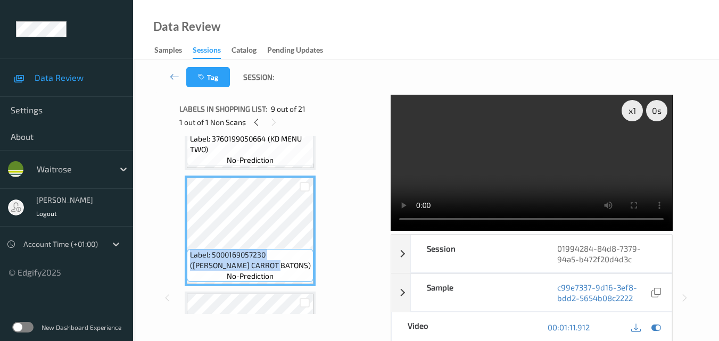
click at [548, 151] on video at bounding box center [531, 163] width 281 height 136
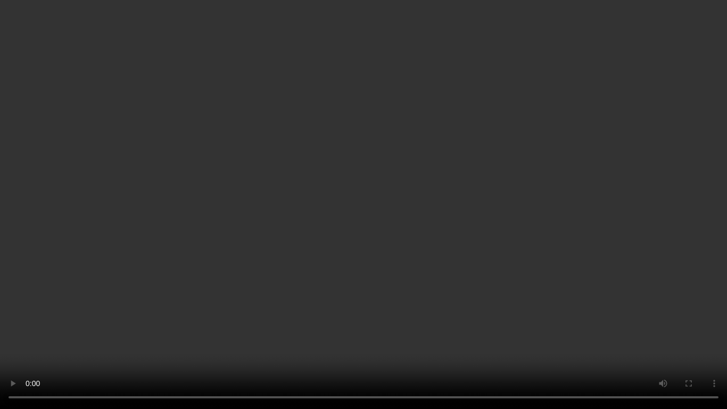
click at [450, 251] on video at bounding box center [363, 204] width 727 height 409
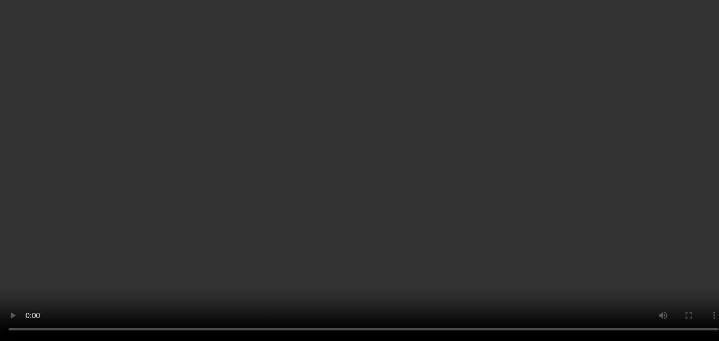
scroll to position [841, 0]
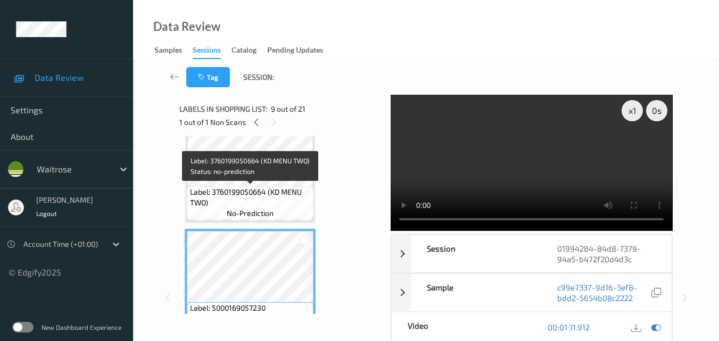
click at [280, 198] on span "Label: 3760199050664 (KD MENU TWO)" at bounding box center [250, 197] width 121 height 21
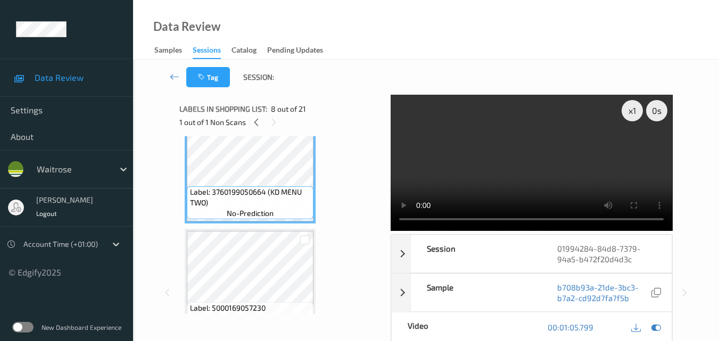
click at [532, 173] on video at bounding box center [531, 163] width 281 height 136
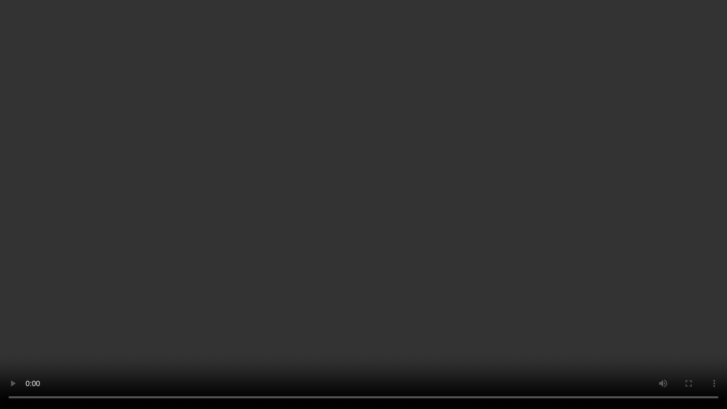
click at [444, 290] on video at bounding box center [363, 204] width 727 height 409
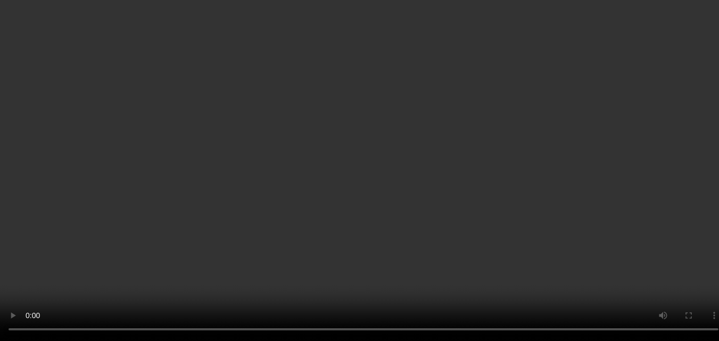
scroll to position [734, 0]
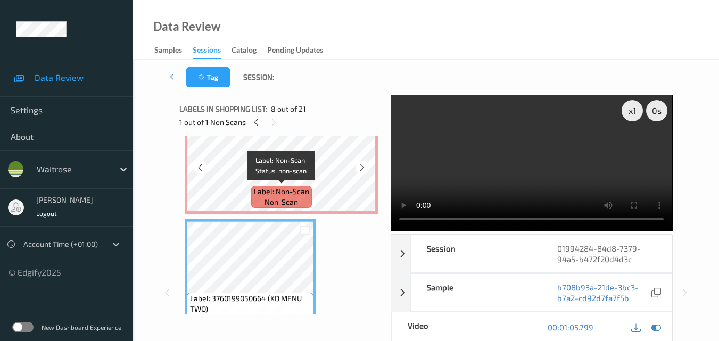
click at [293, 190] on span "Label: Non-Scan" at bounding box center [281, 191] width 55 height 11
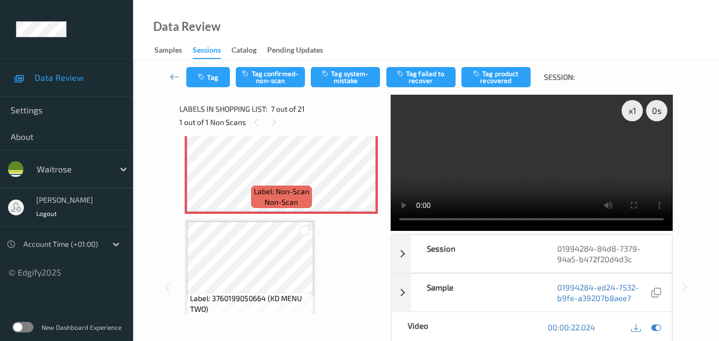
click at [527, 171] on video at bounding box center [531, 163] width 281 height 136
click at [637, 110] on div "x 1" at bounding box center [631, 110] width 21 height 21
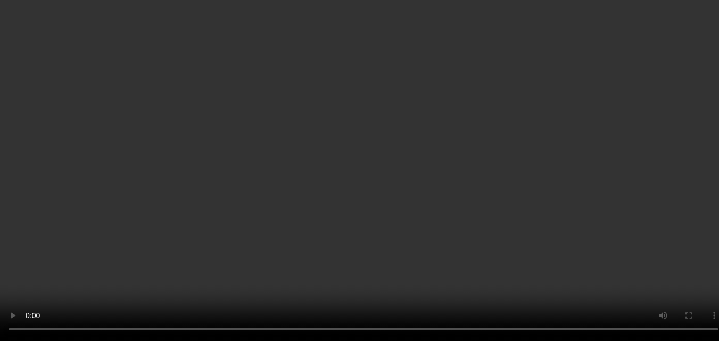
scroll to position [1053, 0]
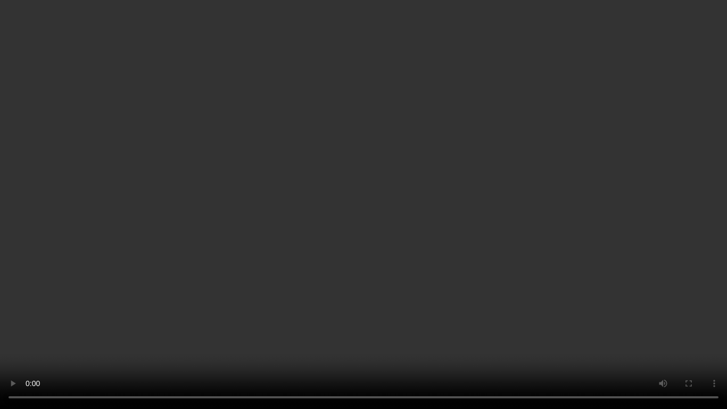
click at [560, 263] on video at bounding box center [363, 204] width 727 height 409
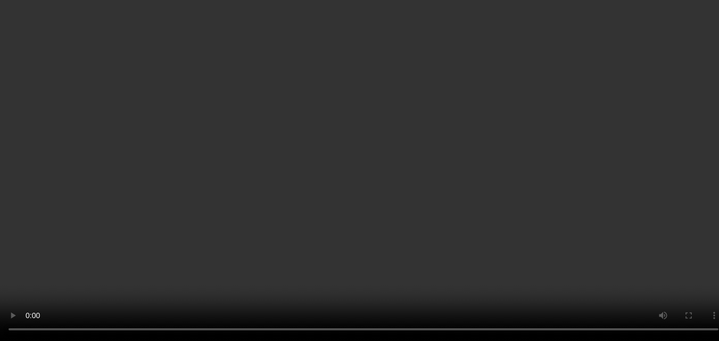
scroll to position [1107, 0]
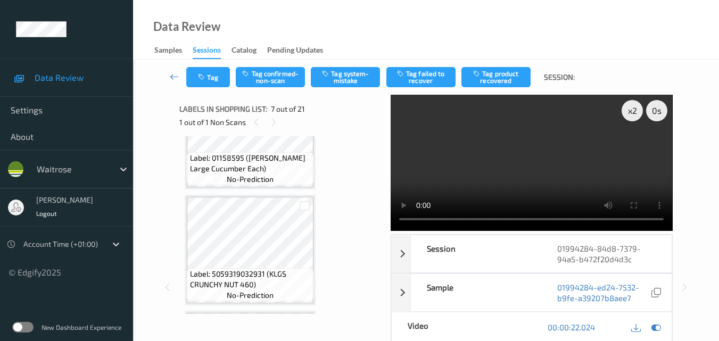
click at [505, 164] on video at bounding box center [531, 163] width 281 height 136
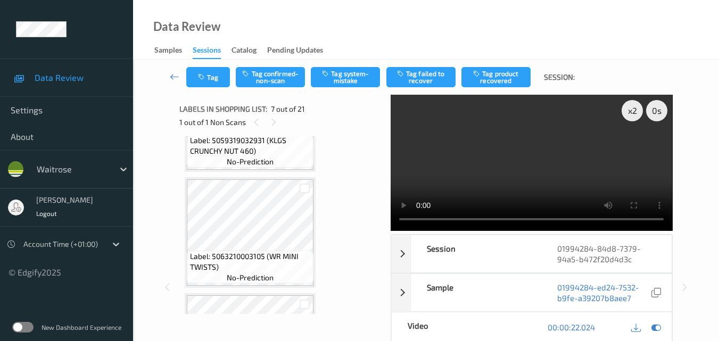
scroll to position [1266, 0]
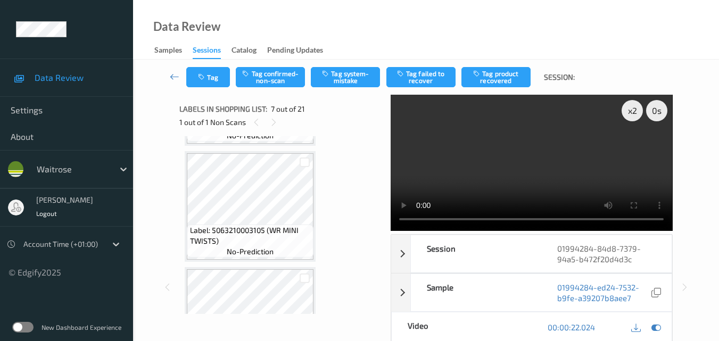
click at [501, 179] on video at bounding box center [531, 163] width 281 height 136
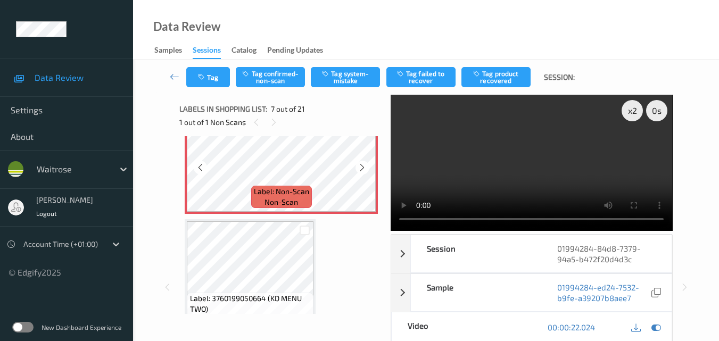
scroll to position [681, 0]
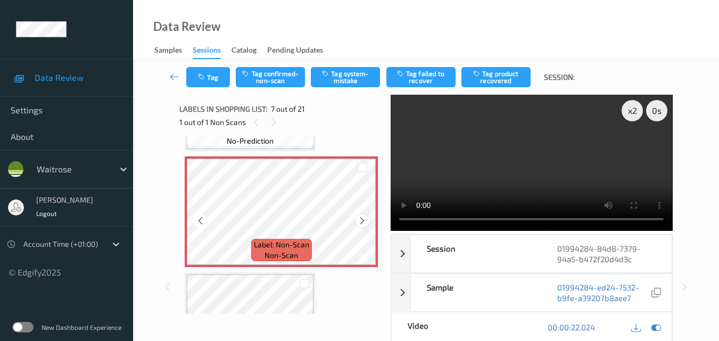
click at [365, 223] on icon at bounding box center [362, 221] width 9 height 10
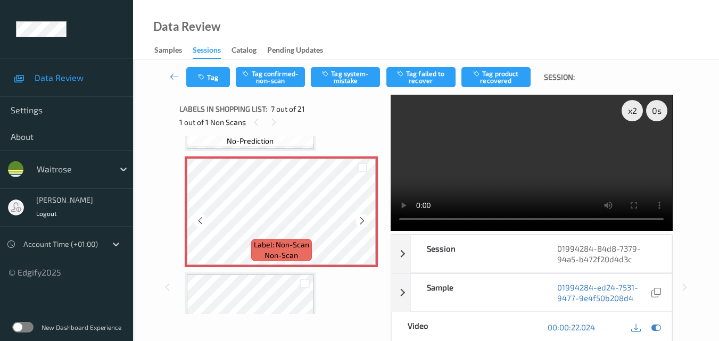
click at [365, 223] on icon at bounding box center [362, 221] width 9 height 10
click at [358, 219] on icon at bounding box center [362, 221] width 9 height 10
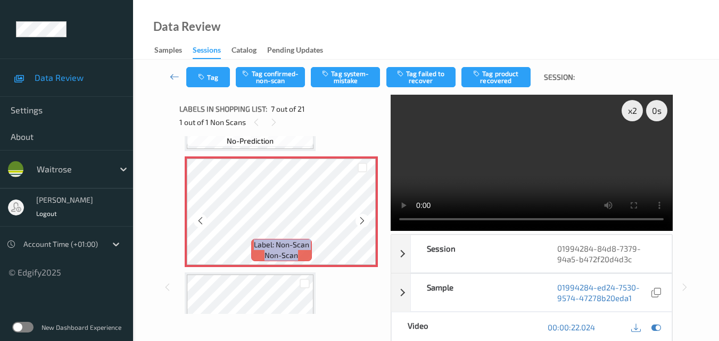
click at [358, 219] on icon at bounding box center [362, 221] width 9 height 10
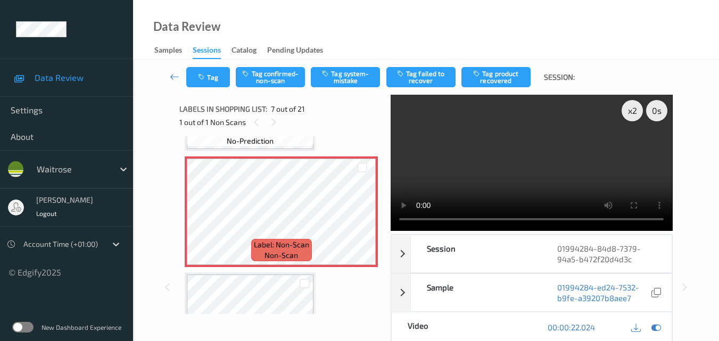
click at [546, 167] on video at bounding box center [531, 163] width 281 height 136
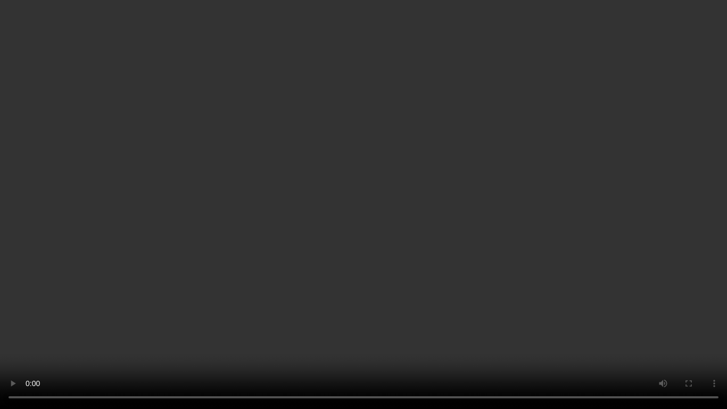
click at [309, 102] on video at bounding box center [363, 204] width 727 height 409
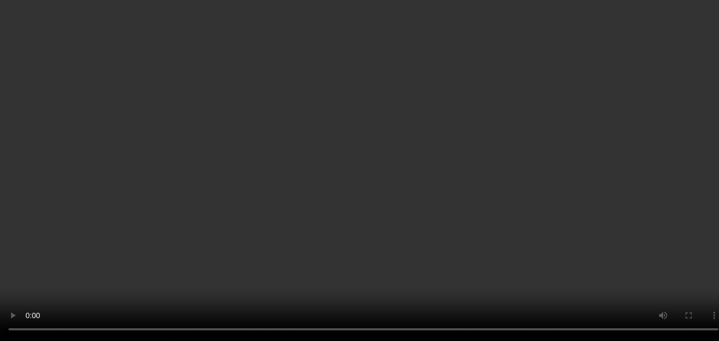
scroll to position [628, 0]
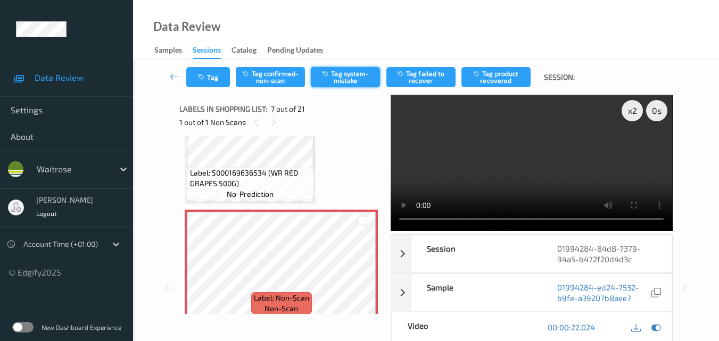
click at [343, 82] on button "Tag system-mistake" at bounding box center [345, 77] width 69 height 20
click at [222, 78] on button "Tag" at bounding box center [208, 77] width 44 height 20
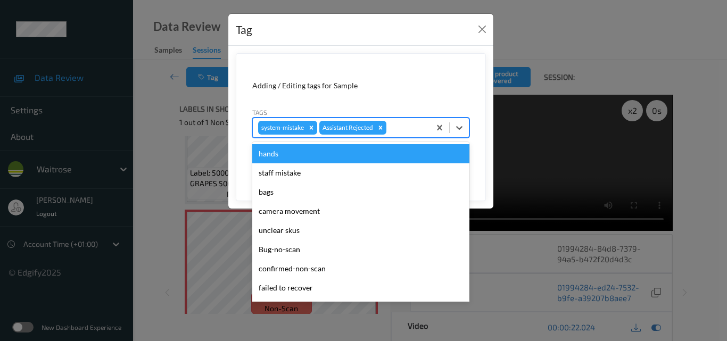
click at [408, 129] on div at bounding box center [406, 127] width 36 height 13
type input "un"
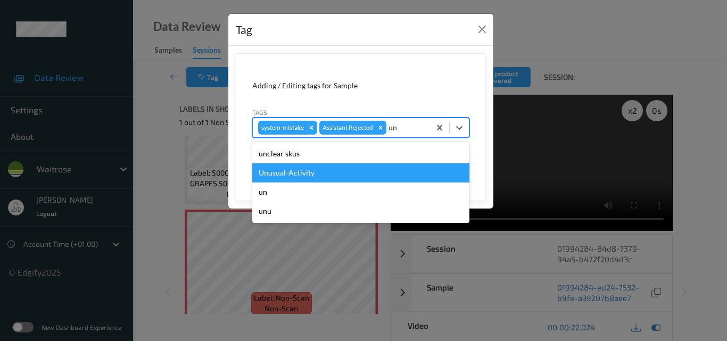
click at [340, 173] on div "Unusual-Activity" at bounding box center [360, 172] width 217 height 19
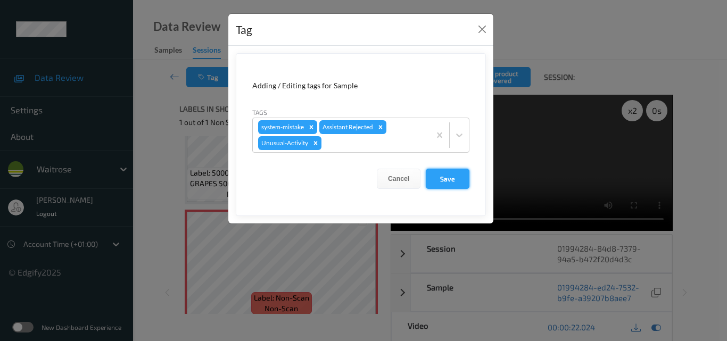
click at [448, 176] on button "Save" at bounding box center [448, 179] width 44 height 20
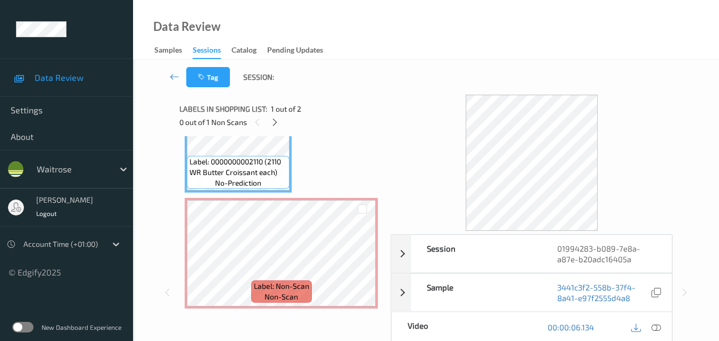
scroll to position [6, 0]
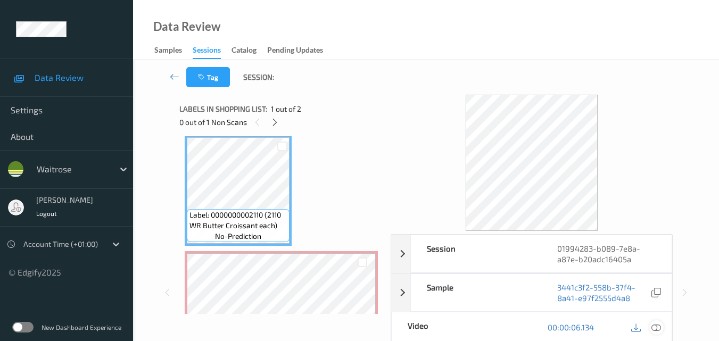
click at [657, 326] on icon at bounding box center [656, 327] width 10 height 10
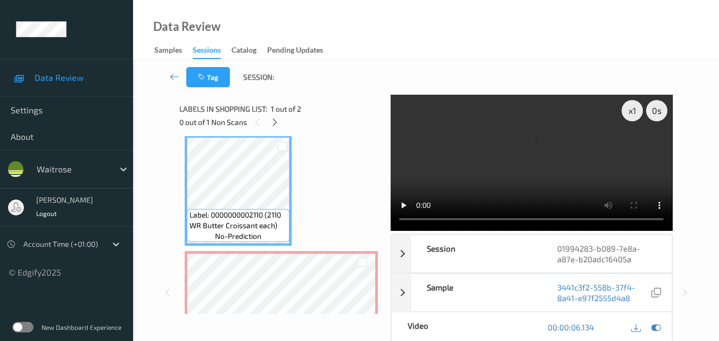
scroll to position [0, 0]
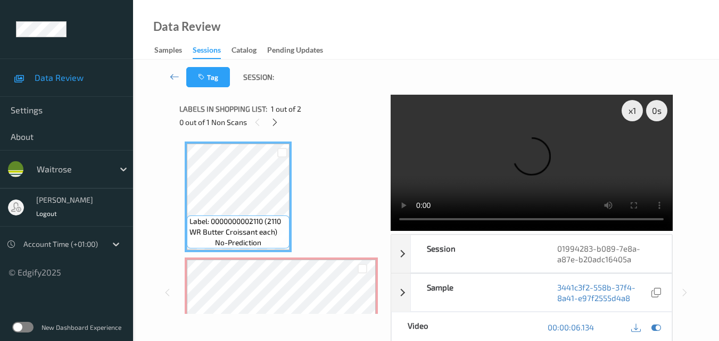
click at [529, 147] on video at bounding box center [531, 163] width 281 height 136
click at [631, 109] on div "x 1" at bounding box center [631, 110] width 21 height 21
click at [542, 161] on video at bounding box center [531, 163] width 281 height 136
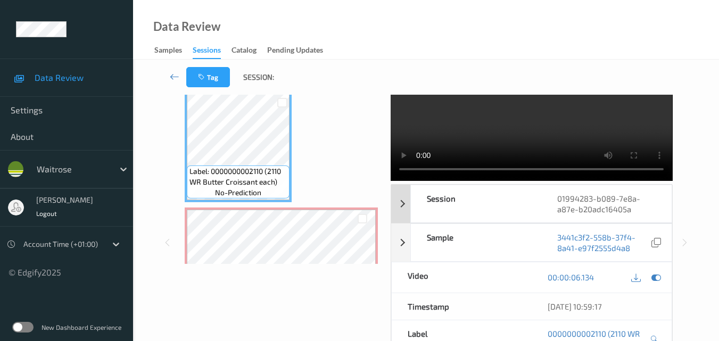
scroll to position [106, 0]
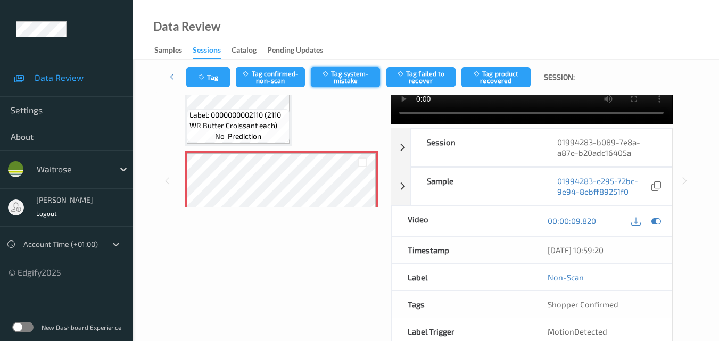
click at [339, 77] on button "Tag system-mistake" at bounding box center [345, 77] width 69 height 20
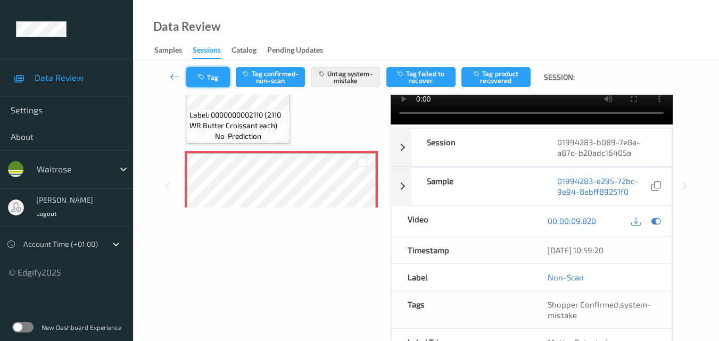
click at [220, 74] on button "Tag" at bounding box center [208, 77] width 44 height 20
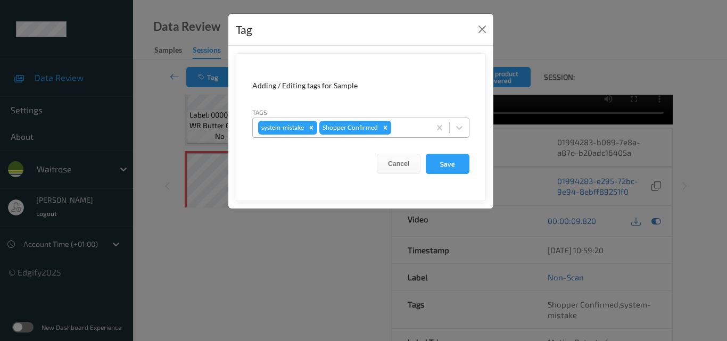
click at [411, 135] on div "system-mistake Shopper Confirmed" at bounding box center [341, 128] width 177 height 18
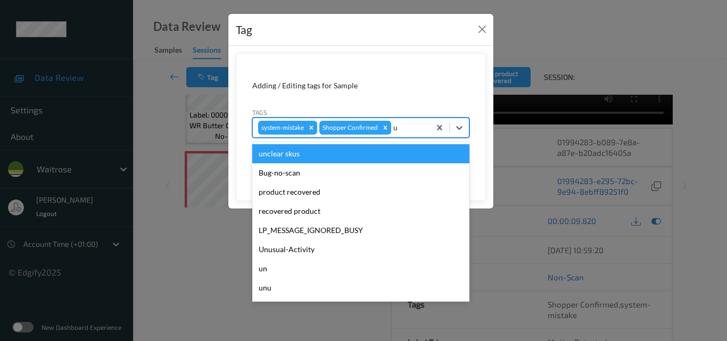
type input "un"
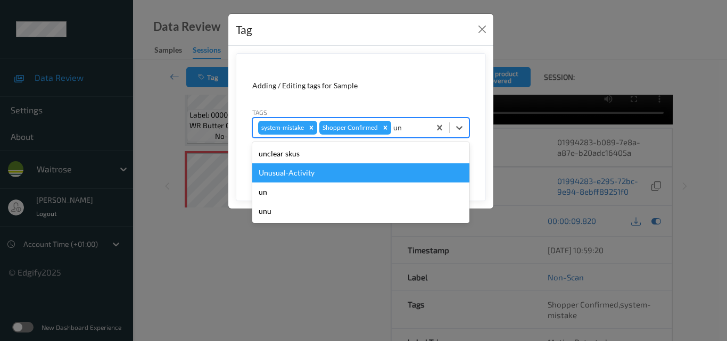
click at [366, 167] on div "Unusual-Activity" at bounding box center [360, 172] width 217 height 19
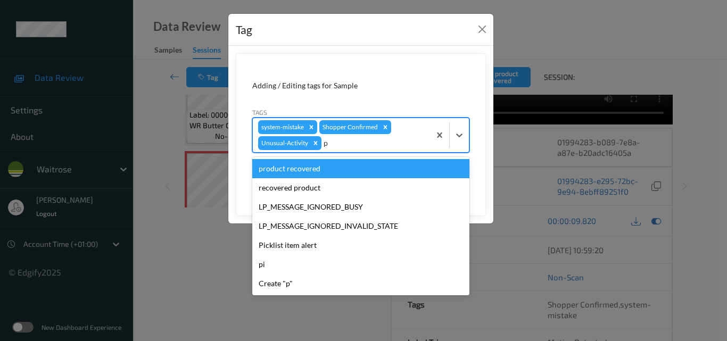
type input "pi"
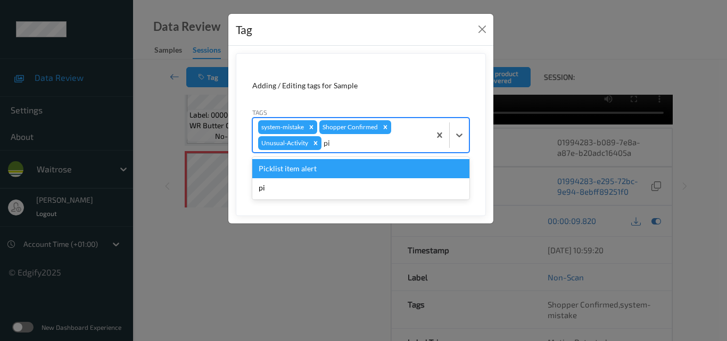
click at [366, 167] on div "Picklist item alert" at bounding box center [360, 168] width 217 height 19
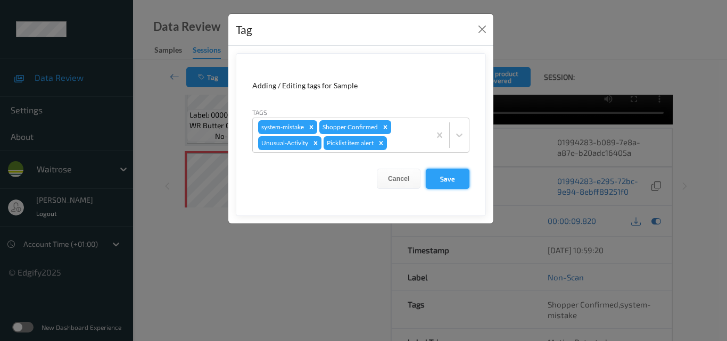
click at [443, 181] on button "Save" at bounding box center [448, 179] width 44 height 20
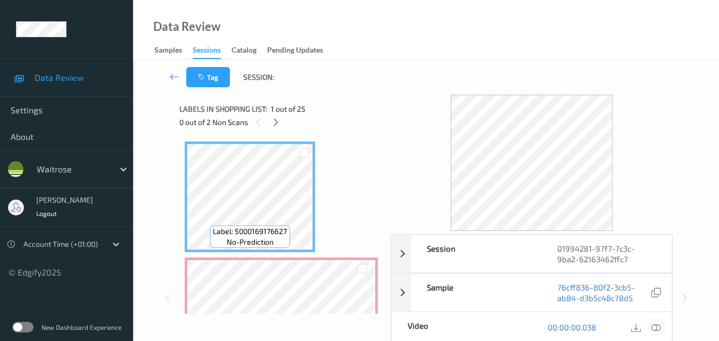
click at [657, 322] on icon at bounding box center [656, 327] width 10 height 10
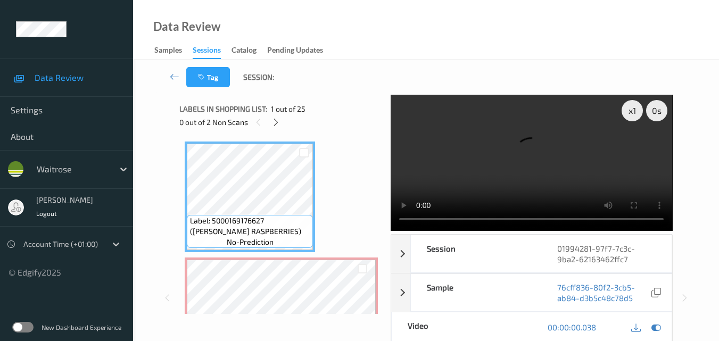
click at [544, 179] on video at bounding box center [531, 163] width 281 height 136
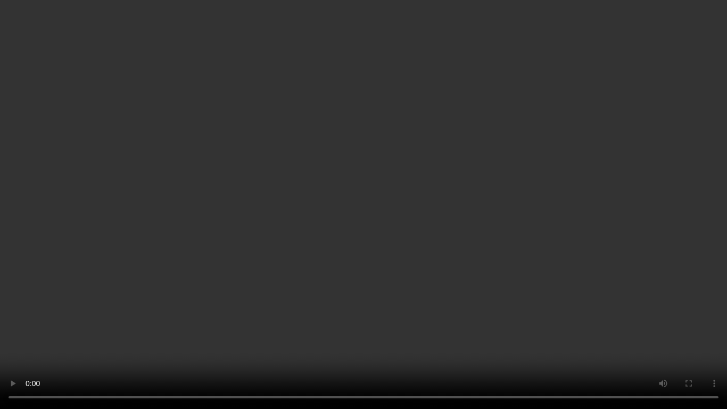
click at [535, 233] on video at bounding box center [363, 204] width 727 height 409
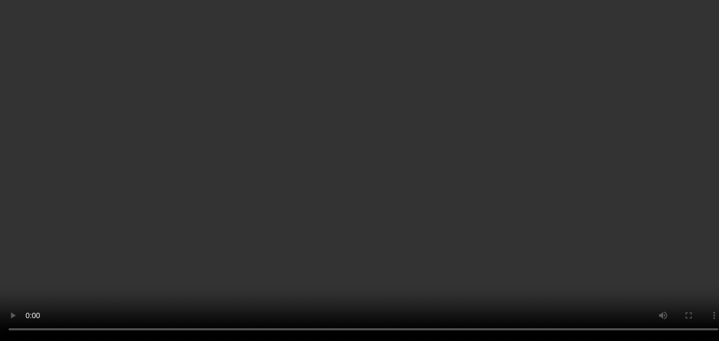
scroll to position [53, 0]
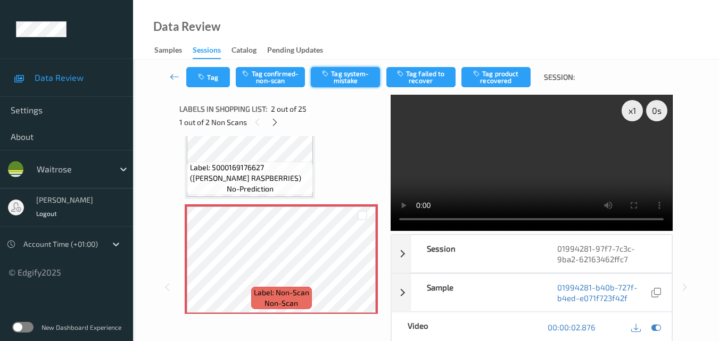
click at [342, 77] on button "Tag system-mistake" at bounding box center [345, 77] width 69 height 20
click at [212, 84] on button "Tag" at bounding box center [208, 77] width 44 height 20
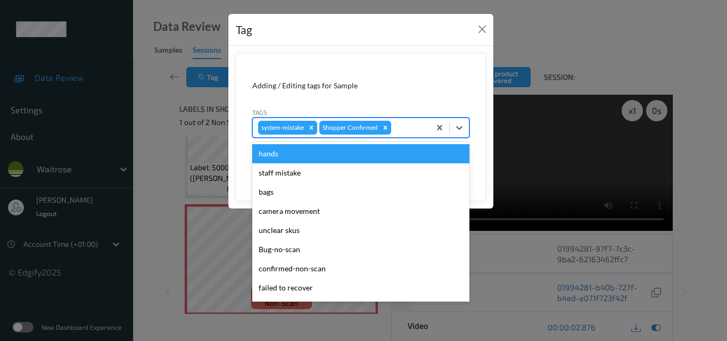
click at [396, 126] on div at bounding box center [408, 127] width 31 height 13
type input "un"
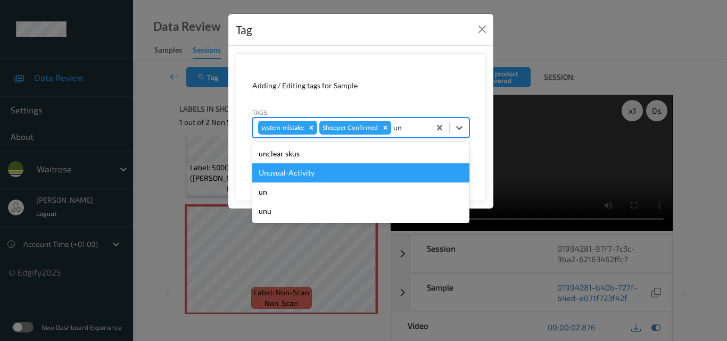
click at [368, 169] on div "Unusual-Activity" at bounding box center [360, 172] width 217 height 19
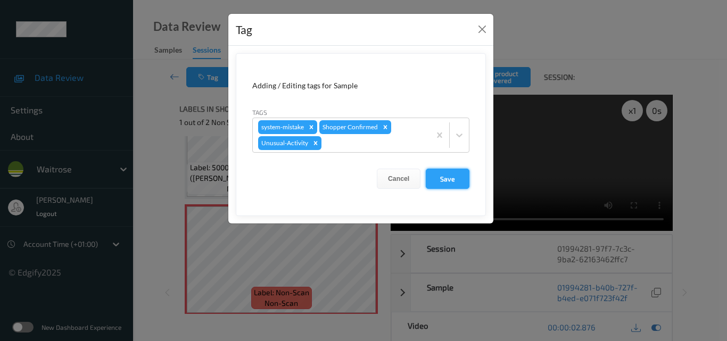
click at [451, 177] on button "Save" at bounding box center [448, 179] width 44 height 20
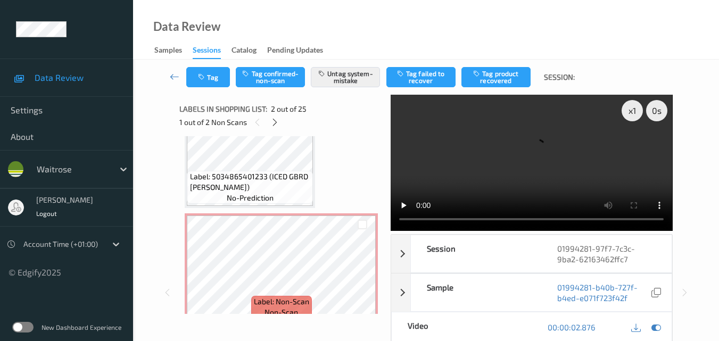
scroll to position [372, 0]
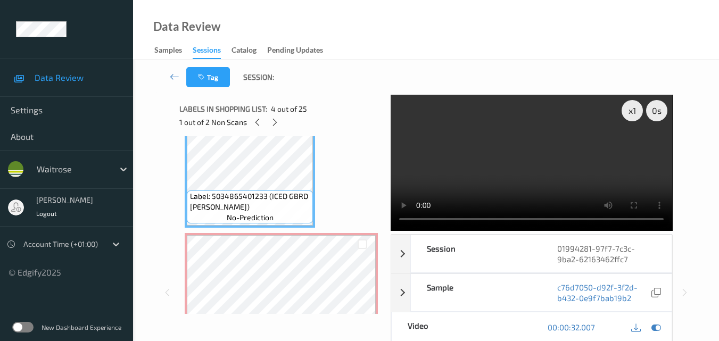
click at [518, 165] on video at bounding box center [531, 163] width 281 height 136
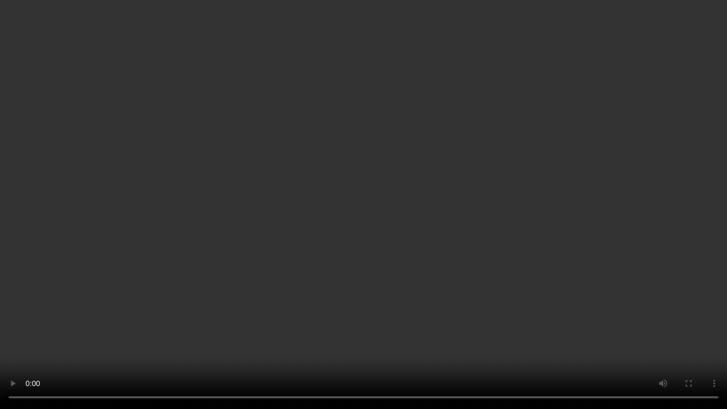
click at [505, 218] on video at bounding box center [363, 204] width 727 height 409
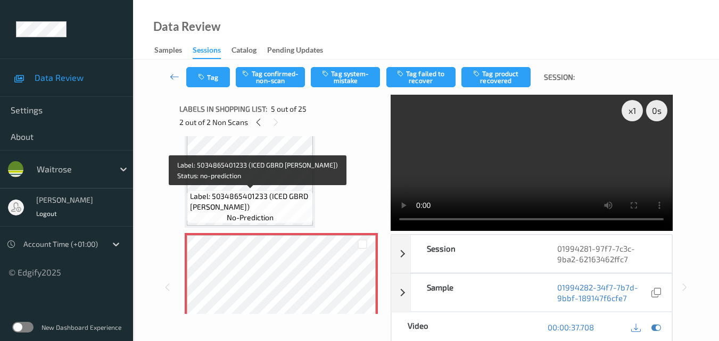
click at [285, 194] on span "Label: 5034865401233 (ICED GBRD [PERSON_NAME])" at bounding box center [250, 201] width 121 height 21
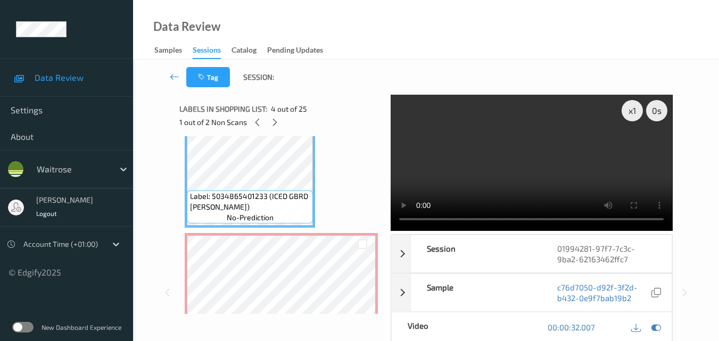
click at [559, 173] on video at bounding box center [531, 163] width 281 height 136
click at [594, 174] on video at bounding box center [531, 163] width 281 height 136
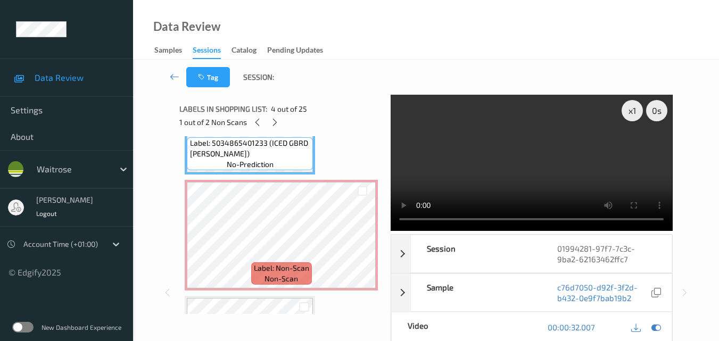
click at [543, 154] on video at bounding box center [531, 163] width 281 height 136
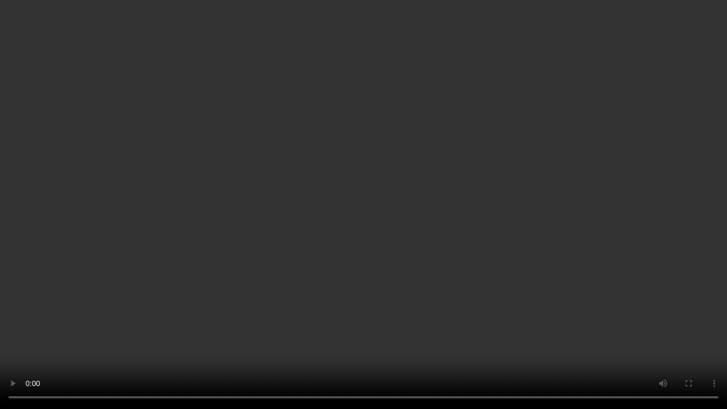
click at [514, 242] on video at bounding box center [363, 204] width 727 height 409
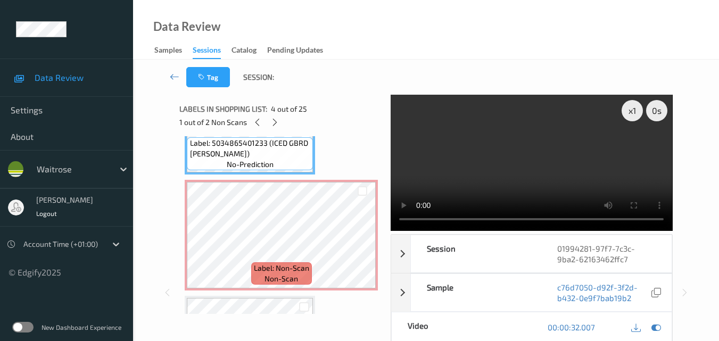
click at [582, 153] on video at bounding box center [531, 163] width 281 height 136
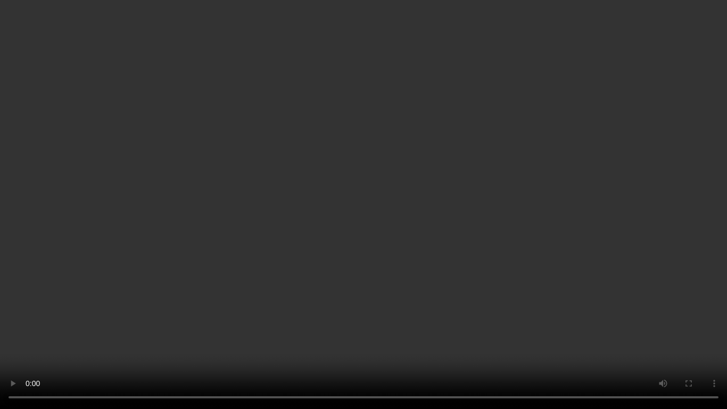
click at [377, 234] on video at bounding box center [363, 204] width 727 height 409
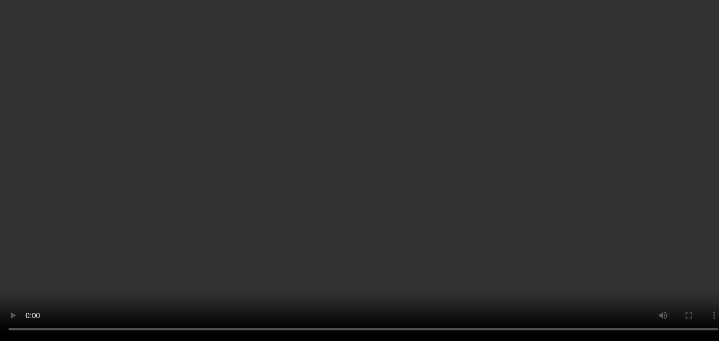
scroll to position [532, 0]
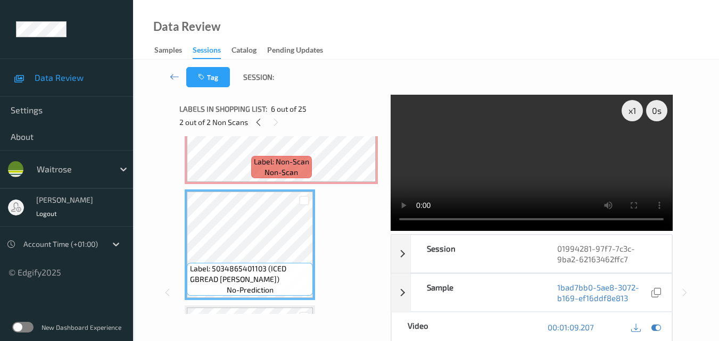
click at [570, 163] on video at bounding box center [531, 163] width 281 height 136
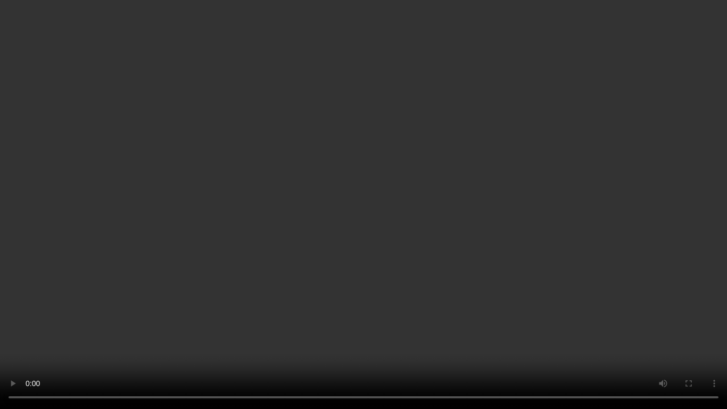
click at [495, 209] on video at bounding box center [363, 204] width 727 height 409
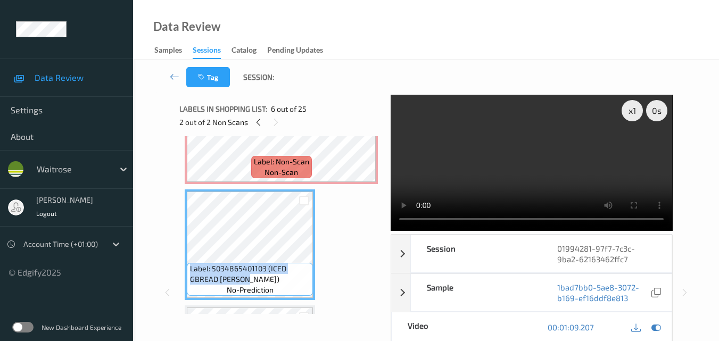
drag, startPoint x: 246, startPoint y: 279, endPoint x: 190, endPoint y: 265, distance: 57.7
click at [190, 265] on span "Label: 5034865401103 (ICED GBREAD [PERSON_NAME])" at bounding box center [250, 273] width 121 height 21
copy span "Label: 5034865401103 (ICED GBREAD [PERSON_NAME])"
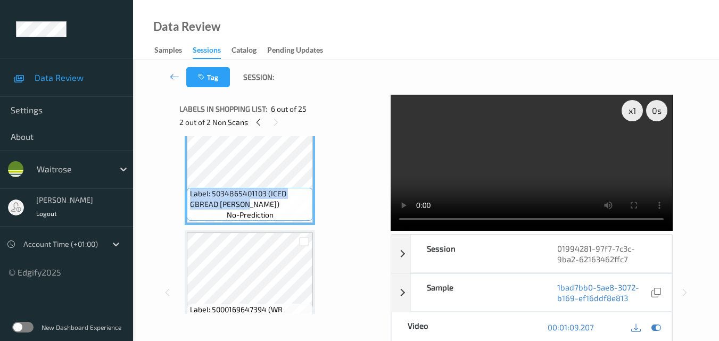
scroll to position [585, 0]
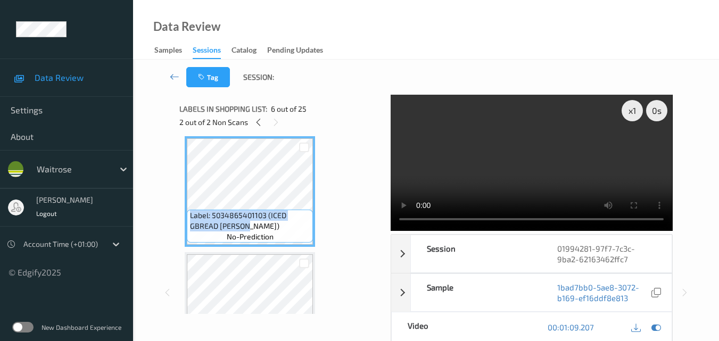
click at [535, 142] on video at bounding box center [531, 163] width 281 height 136
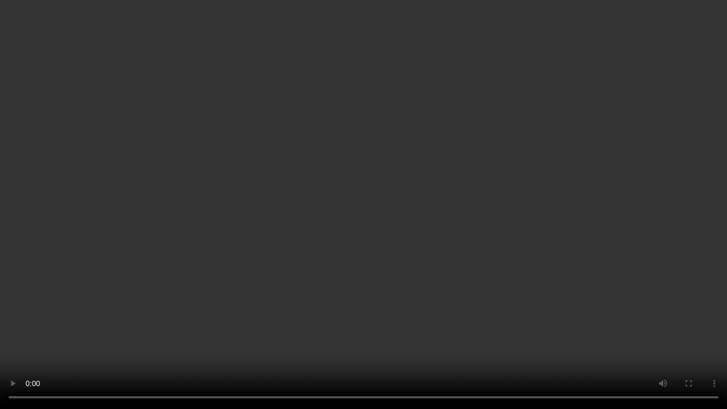
click at [484, 273] on video at bounding box center [363, 204] width 727 height 409
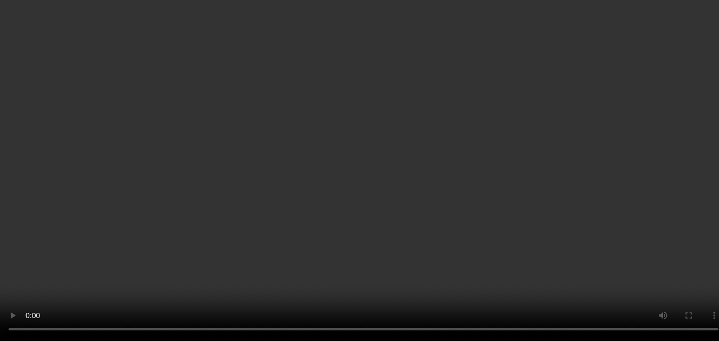
scroll to position [426, 0]
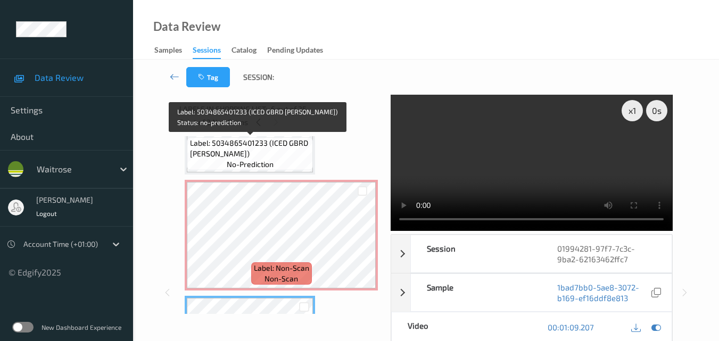
click at [266, 159] on span "no-prediction" at bounding box center [250, 164] width 47 height 11
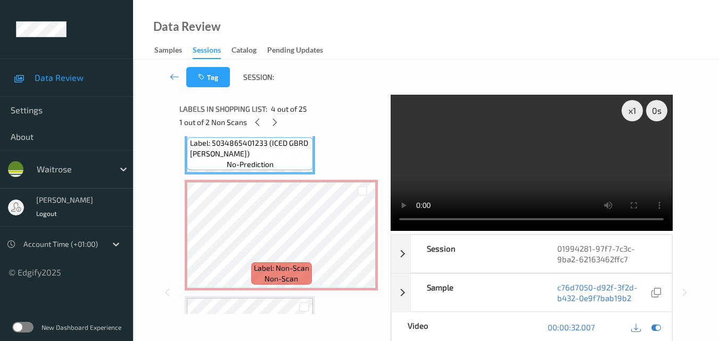
click at [562, 155] on video at bounding box center [531, 163] width 281 height 136
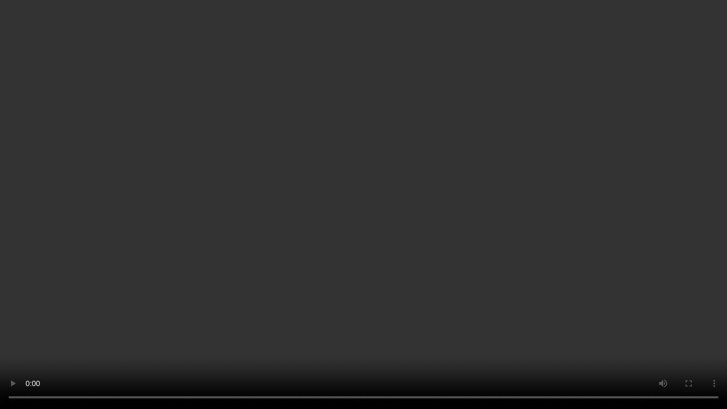
click at [469, 230] on video at bounding box center [363, 204] width 727 height 409
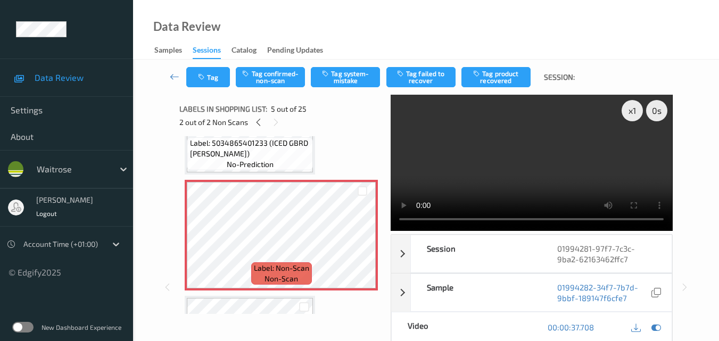
click at [555, 148] on video at bounding box center [531, 163] width 281 height 136
click at [599, 145] on video at bounding box center [531, 163] width 281 height 136
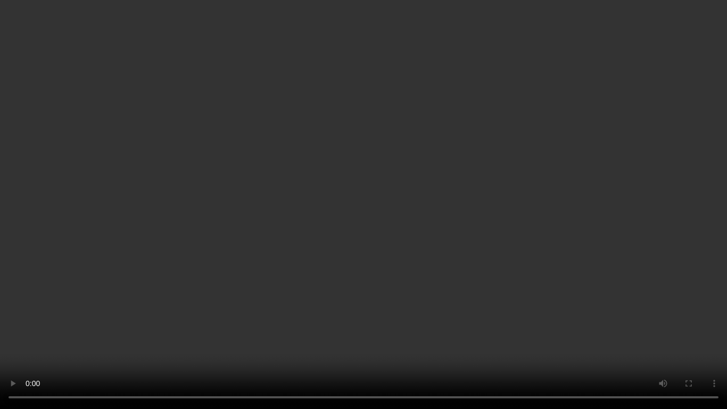
click at [346, 250] on video at bounding box center [363, 204] width 727 height 409
click at [476, 245] on video at bounding box center [363, 204] width 727 height 409
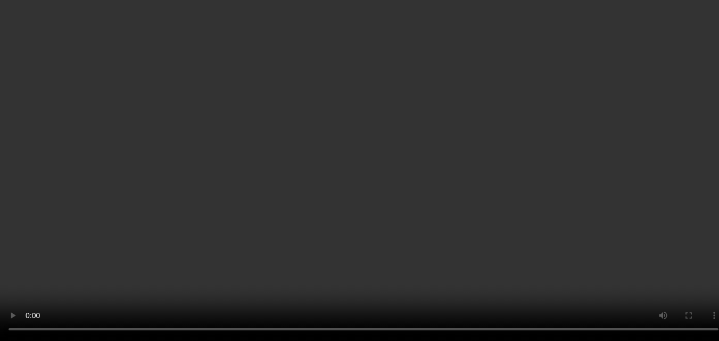
scroll to position [532, 0]
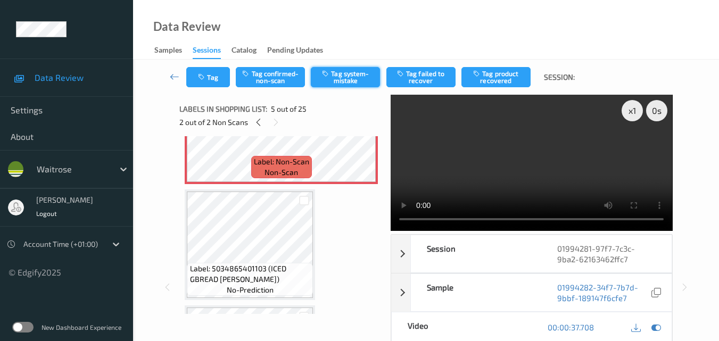
click at [358, 84] on button "Tag system-mistake" at bounding box center [345, 77] width 69 height 20
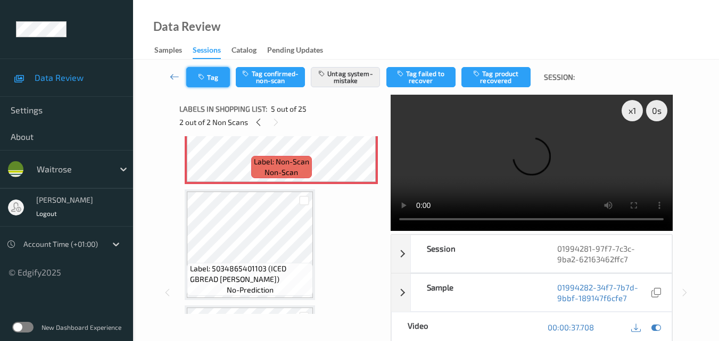
click at [210, 80] on button "Tag" at bounding box center [208, 77] width 44 height 20
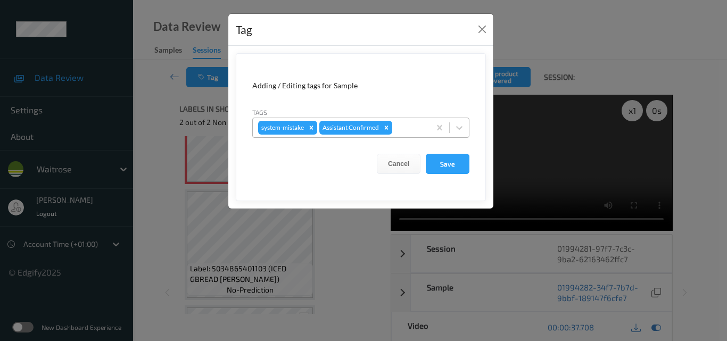
click at [410, 130] on div at bounding box center [409, 127] width 30 height 13
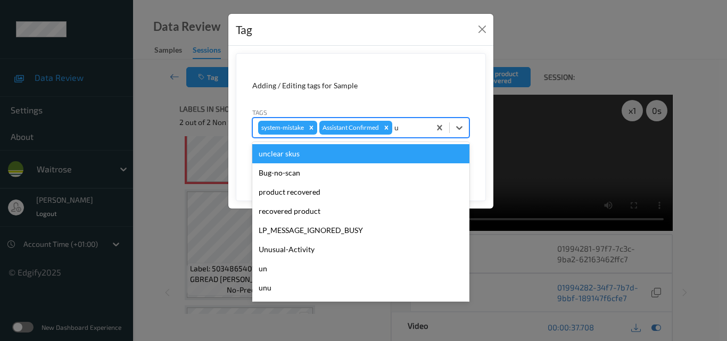
type input "un"
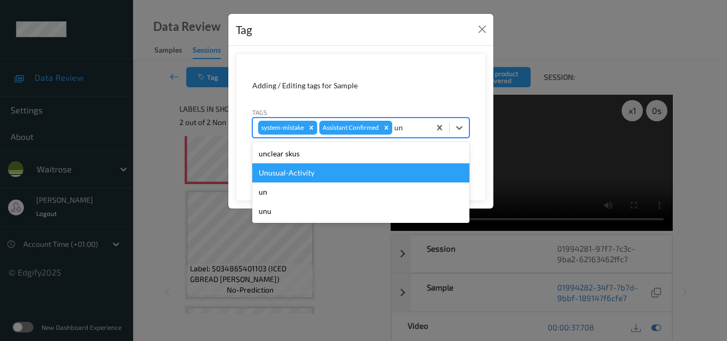
click at [284, 175] on div "Unusual-Activity" at bounding box center [360, 172] width 217 height 19
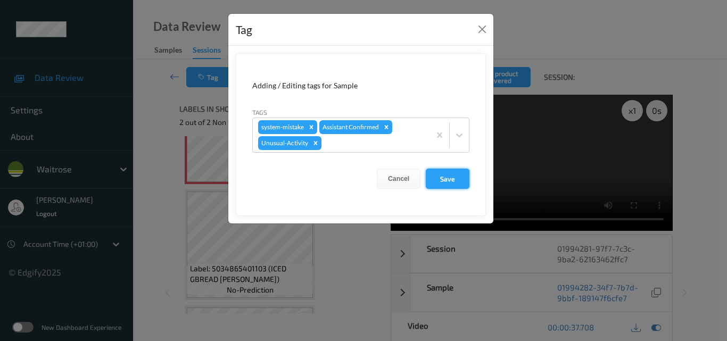
click at [449, 175] on button "Save" at bounding box center [448, 179] width 44 height 20
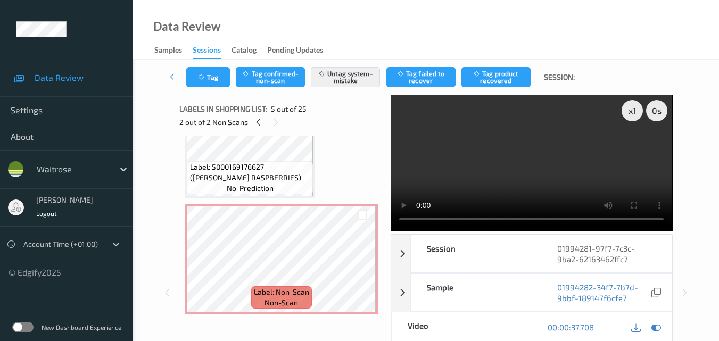
scroll to position [53, 0]
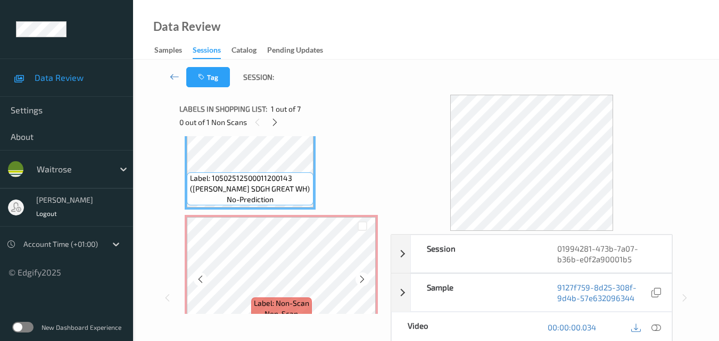
scroll to position [96, 0]
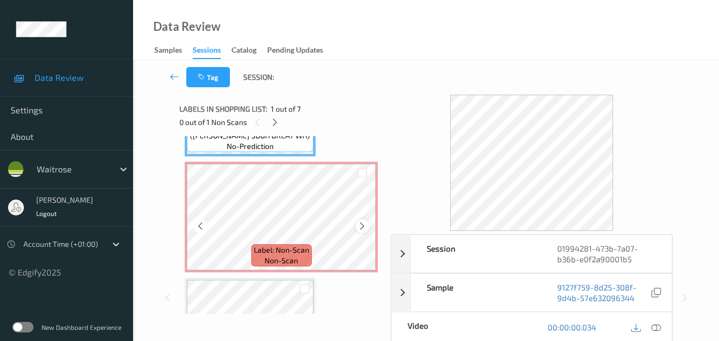
click at [363, 227] on icon at bounding box center [362, 226] width 9 height 10
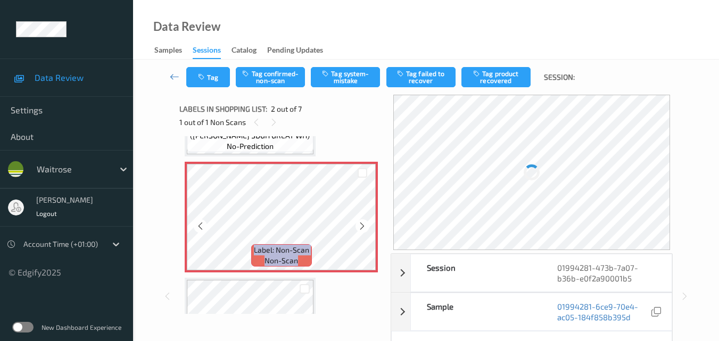
click at [363, 227] on icon at bounding box center [362, 226] width 9 height 10
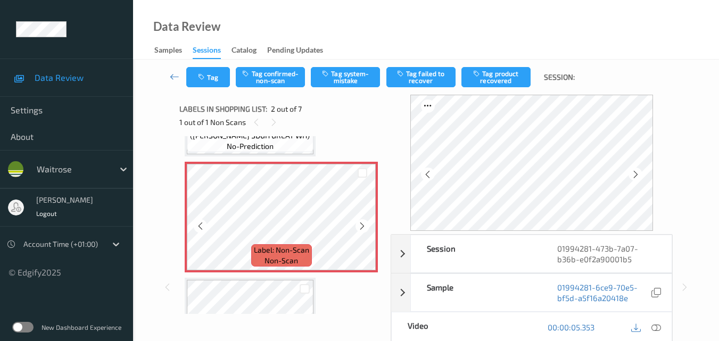
click at [363, 227] on icon at bounding box center [362, 226] width 9 height 10
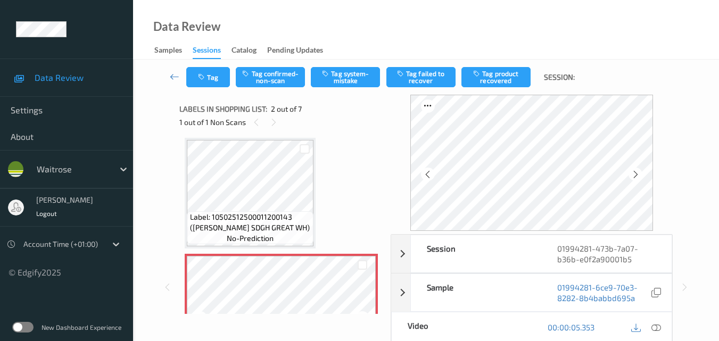
scroll to position [0, 0]
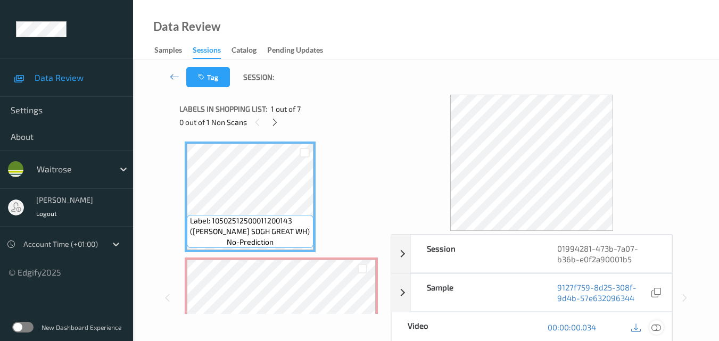
click at [657, 324] on icon at bounding box center [656, 327] width 10 height 10
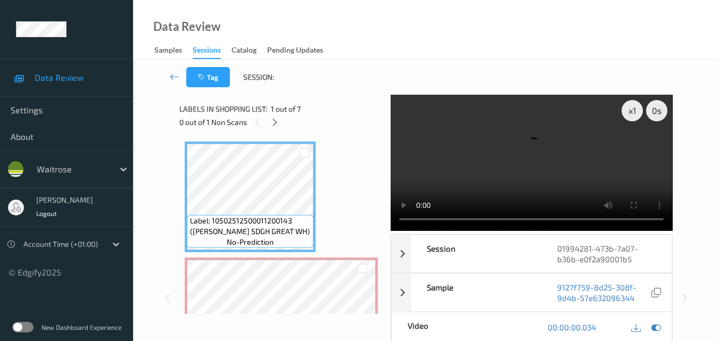
click at [467, 122] on video at bounding box center [531, 163] width 281 height 136
click at [476, 134] on video at bounding box center [531, 163] width 281 height 136
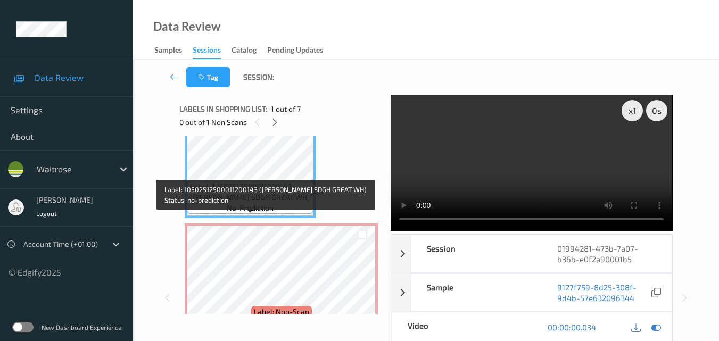
scroll to position [53, 0]
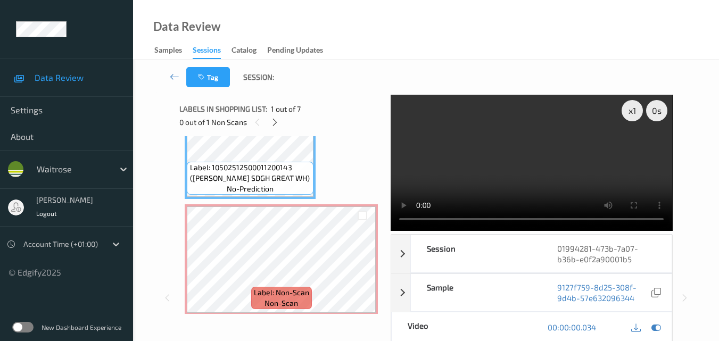
click at [515, 133] on video at bounding box center [531, 163] width 281 height 136
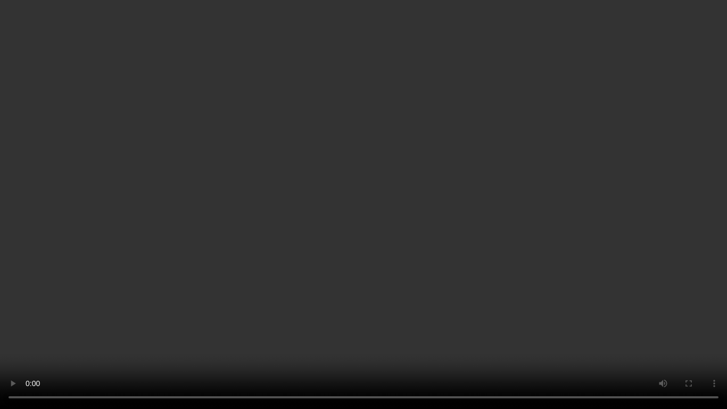
click at [434, 215] on video at bounding box center [363, 204] width 727 height 409
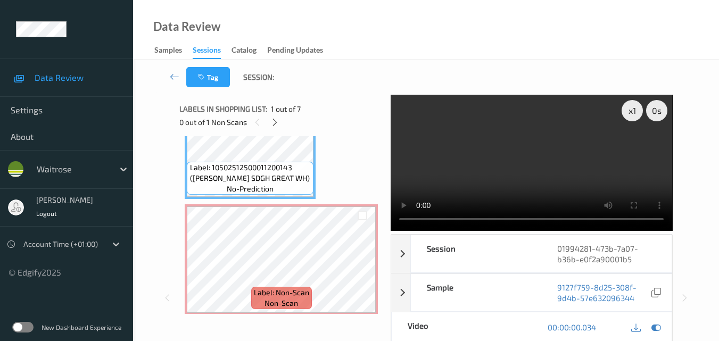
click at [519, 158] on video at bounding box center [531, 163] width 281 height 136
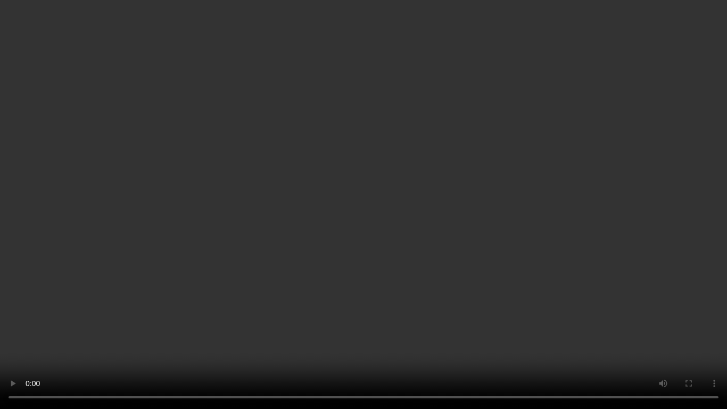
click at [435, 243] on video at bounding box center [363, 204] width 727 height 409
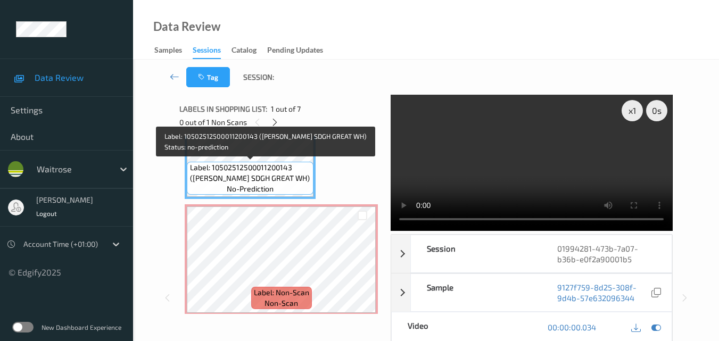
click at [275, 177] on span "Label: 10502512500011200143 ([PERSON_NAME] SDGH GREAT WH)" at bounding box center [250, 172] width 121 height 21
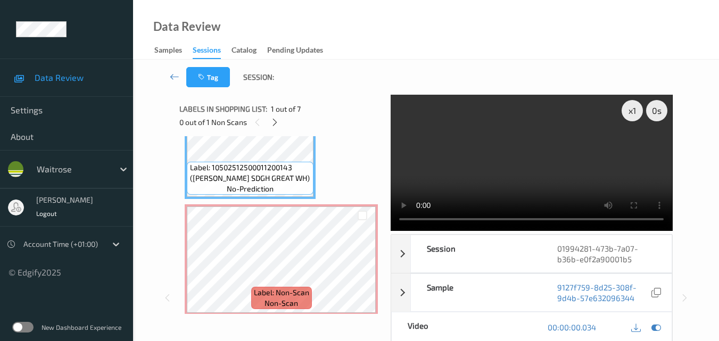
click at [527, 169] on video at bounding box center [531, 163] width 281 height 136
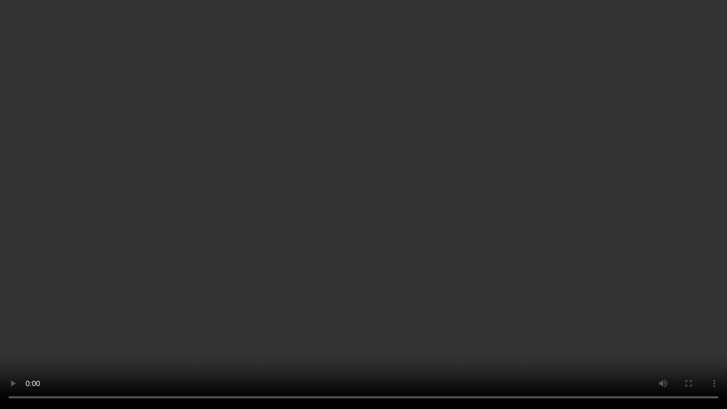
click at [544, 222] on video at bounding box center [363, 204] width 727 height 409
click at [521, 243] on video at bounding box center [363, 204] width 727 height 409
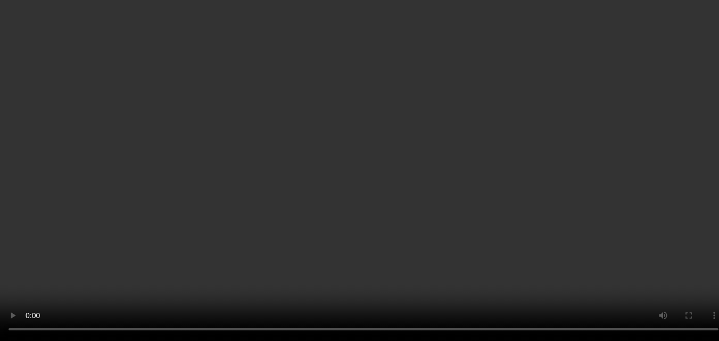
drag, startPoint x: 285, startPoint y: 180, endPoint x: 190, endPoint y: 171, distance: 95.1
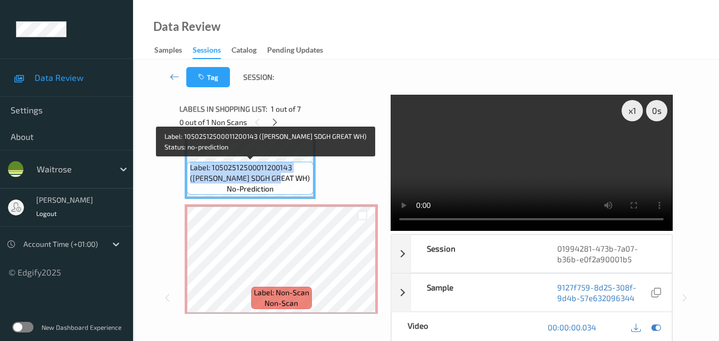
click at [190, 171] on span "Label: 10502512500011200143 ([PERSON_NAME] SDGH GREAT WH)" at bounding box center [250, 172] width 121 height 21
copy span "Label: 10502512500011200143 ([PERSON_NAME] SDGH GREAT WH)"
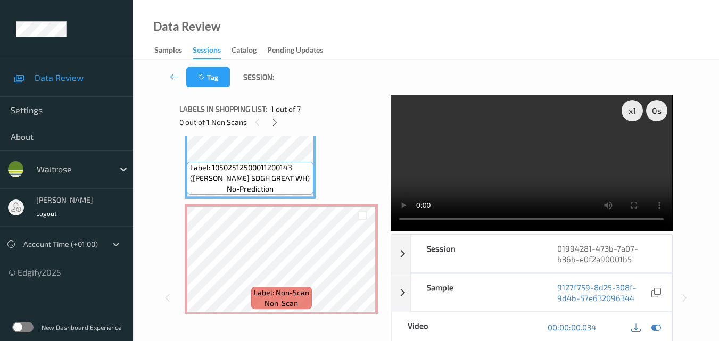
click at [522, 177] on video at bounding box center [531, 163] width 281 height 136
click at [628, 108] on div "x 1" at bounding box center [631, 110] width 21 height 21
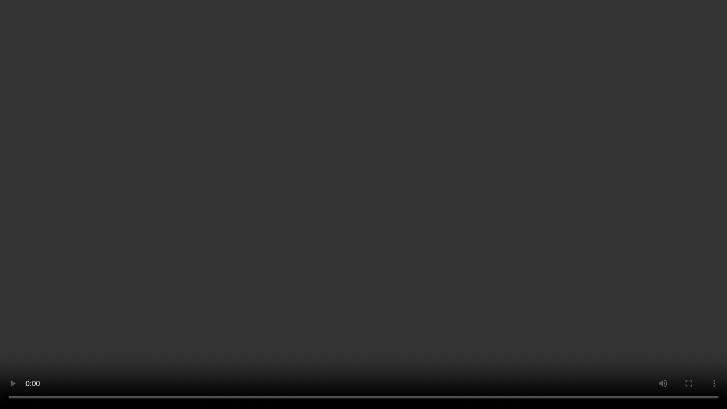
click at [453, 288] on video at bounding box center [363, 204] width 727 height 409
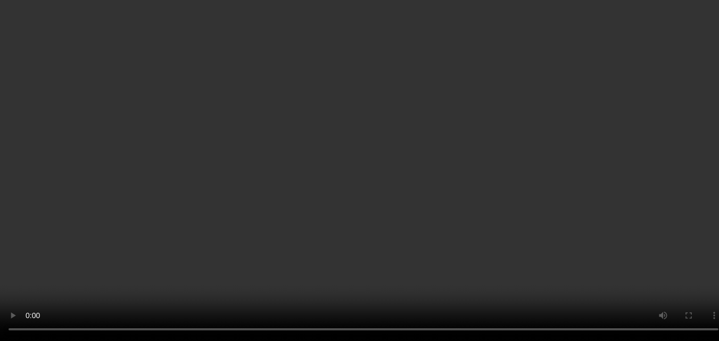
scroll to position [160, 0]
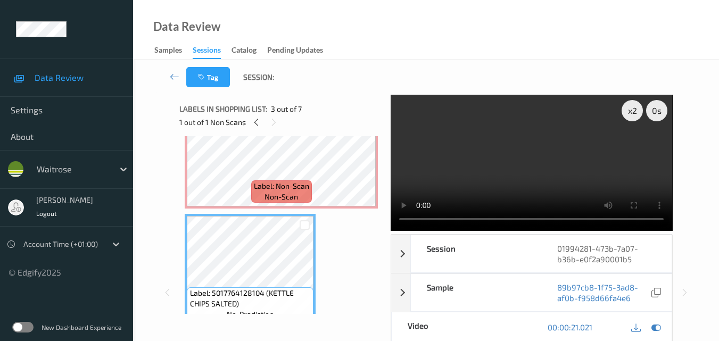
click at [515, 180] on video at bounding box center [531, 163] width 281 height 136
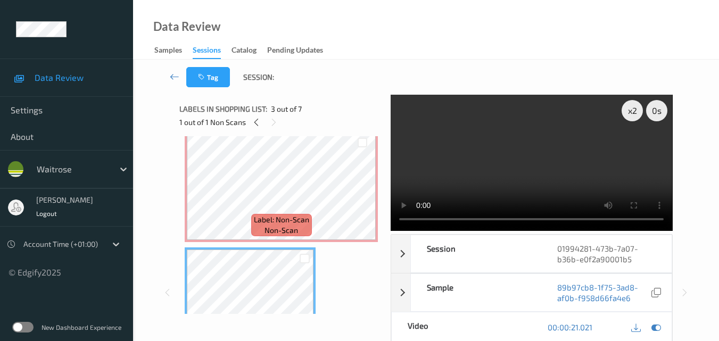
scroll to position [106, 0]
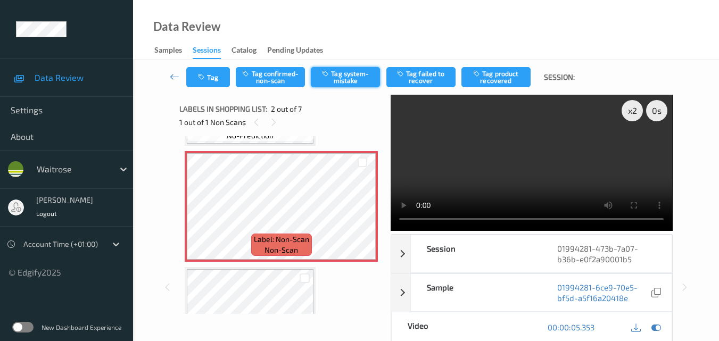
click at [348, 82] on button "Tag system-mistake" at bounding box center [345, 77] width 69 height 20
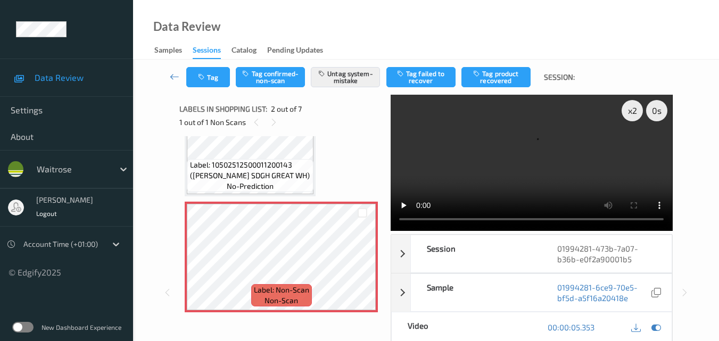
scroll to position [0, 0]
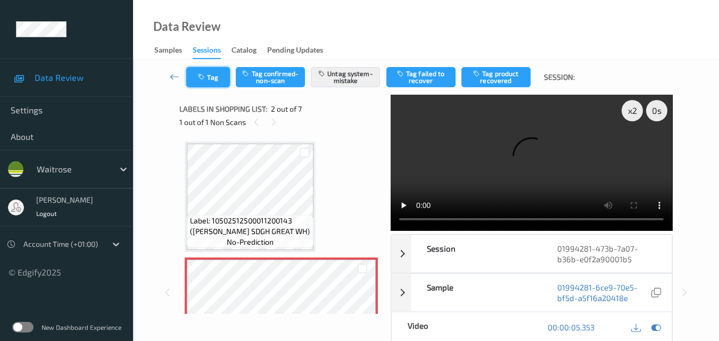
click at [211, 84] on button "Tag" at bounding box center [208, 77] width 44 height 20
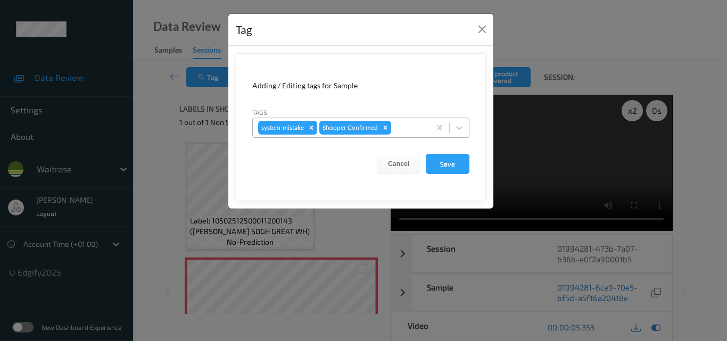
click at [409, 131] on div at bounding box center [408, 127] width 31 height 13
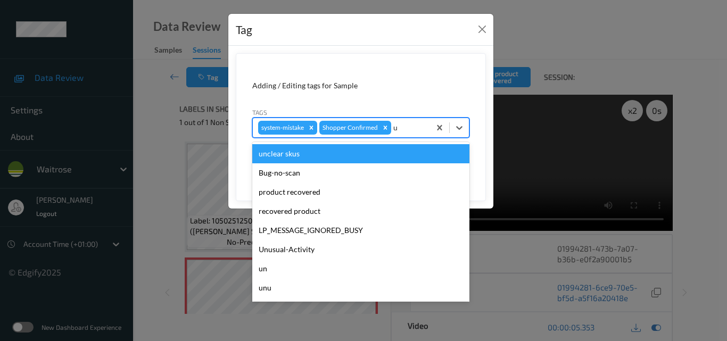
type input "un"
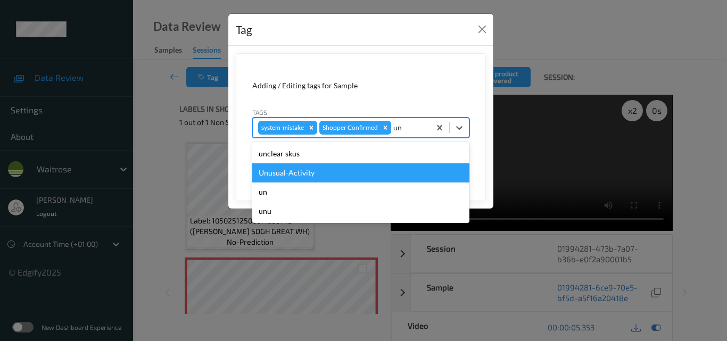
click at [327, 176] on div "Unusual-Activity" at bounding box center [360, 172] width 217 height 19
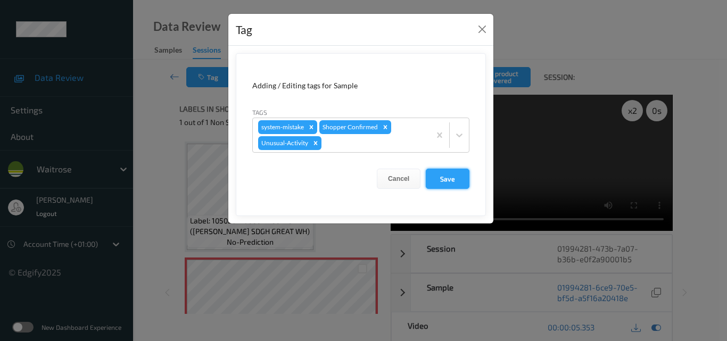
click at [436, 173] on button "Save" at bounding box center [448, 179] width 44 height 20
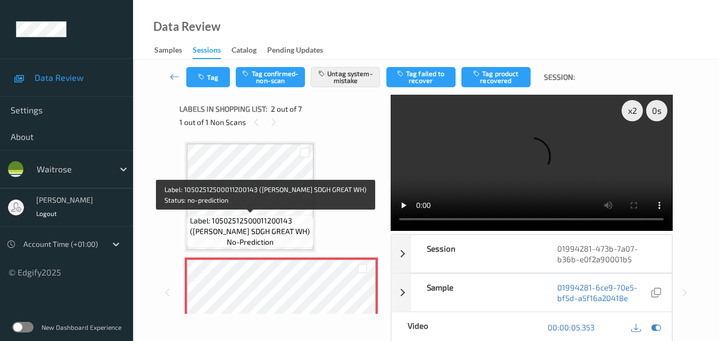
click at [286, 217] on span "Label: 10502512500011200143 (JASONS SDGH GREAT WH)" at bounding box center [250, 225] width 121 height 21
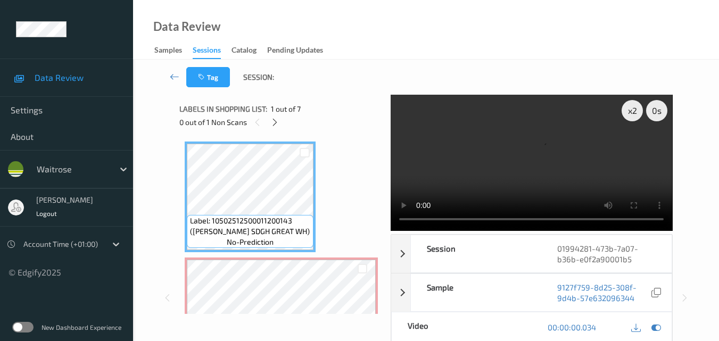
click at [547, 122] on video at bounding box center [531, 163] width 281 height 136
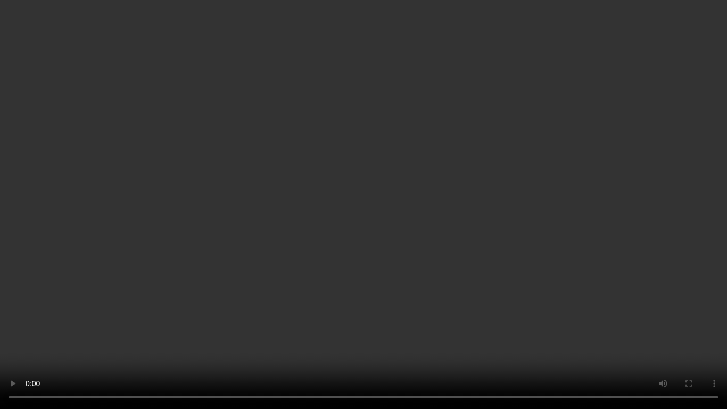
click at [549, 112] on video at bounding box center [363, 204] width 727 height 409
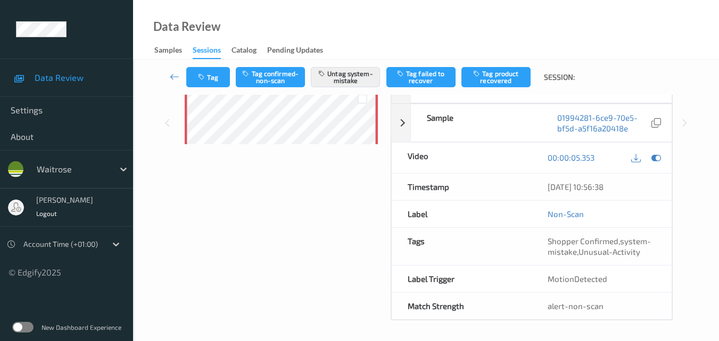
scroll to position [171, 0]
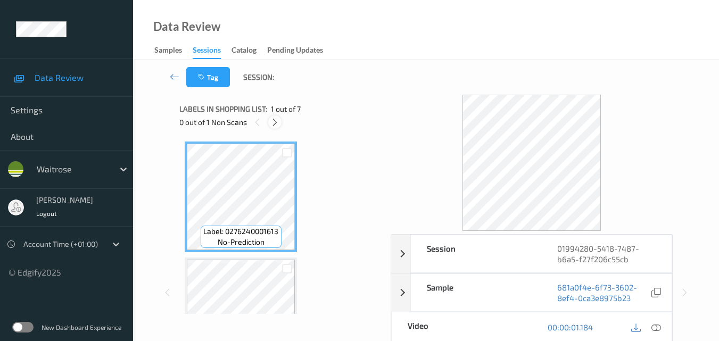
click at [274, 123] on icon at bounding box center [274, 123] width 9 height 10
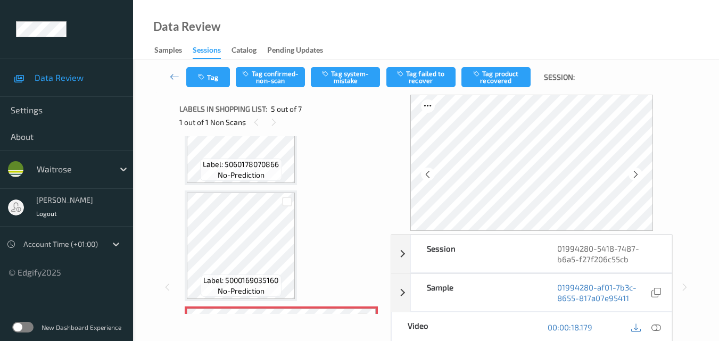
scroll to position [300, 0]
click at [661, 329] on icon at bounding box center [656, 327] width 10 height 10
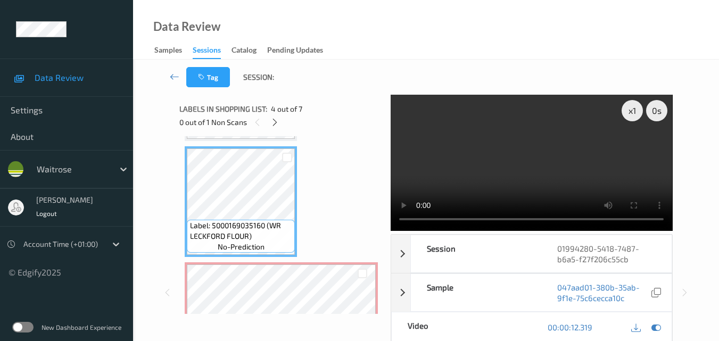
scroll to position [343, 0]
click at [603, 161] on video at bounding box center [531, 163] width 281 height 136
click at [534, 159] on video at bounding box center [531, 163] width 281 height 136
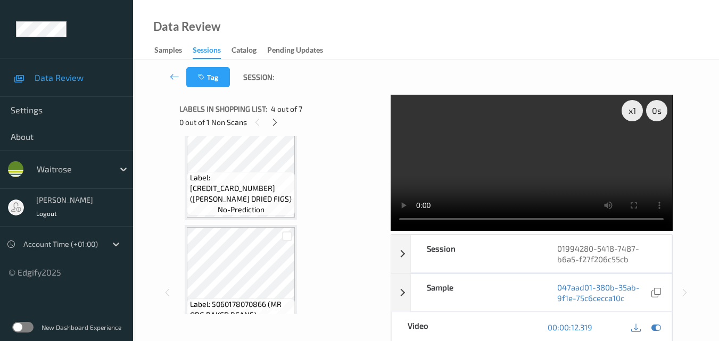
scroll to position [236, 0]
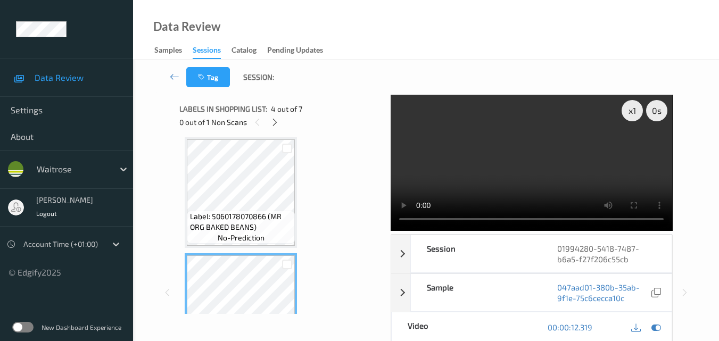
click at [597, 164] on video at bounding box center [531, 163] width 281 height 136
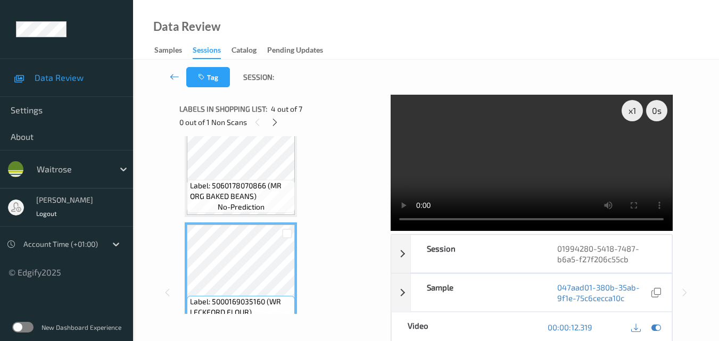
scroll to position [289, 0]
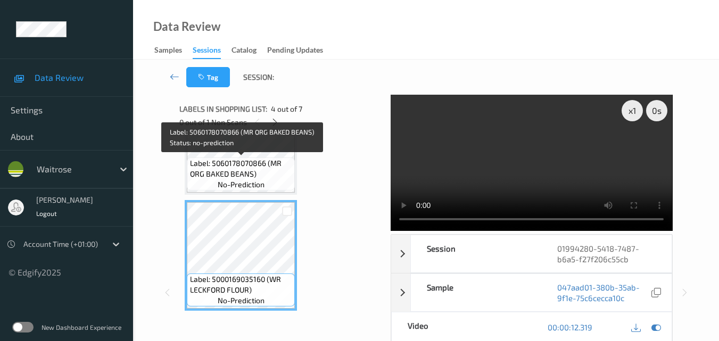
click at [246, 160] on span "Label: 5060178070866 (MR ORG BAKED BEANS)" at bounding box center [241, 168] width 103 height 21
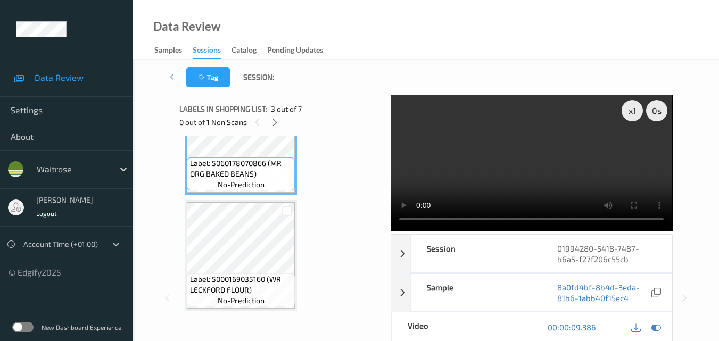
click at [643, 160] on video at bounding box center [531, 163] width 281 height 136
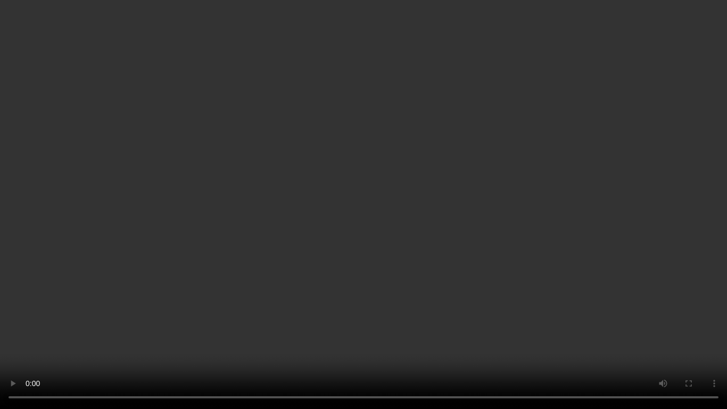
click at [487, 215] on video at bounding box center [363, 204] width 727 height 409
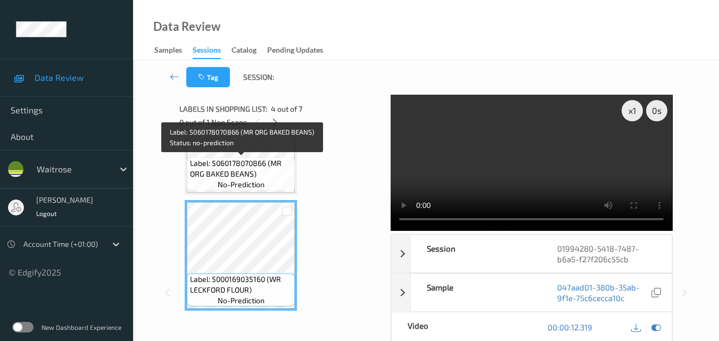
click at [252, 168] on span "Label: 5060178070866 (MR ORG BAKED BEANS)" at bounding box center [241, 168] width 103 height 21
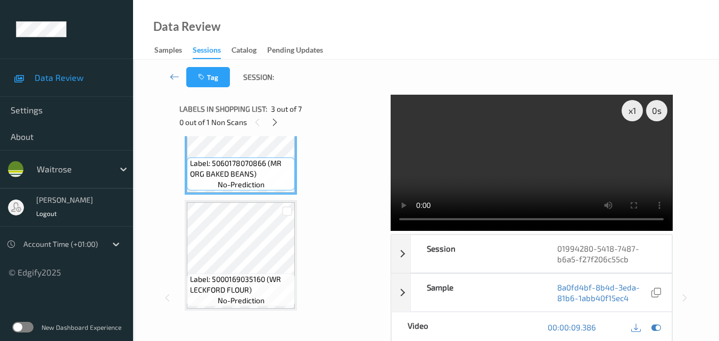
click at [506, 160] on video at bounding box center [531, 163] width 281 height 136
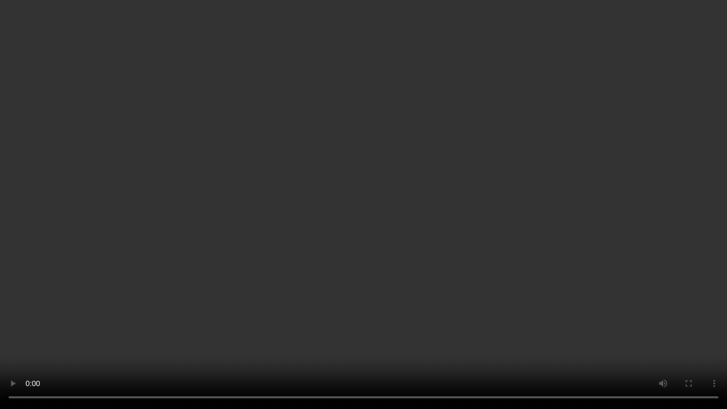
click at [432, 219] on video at bounding box center [363, 204] width 727 height 409
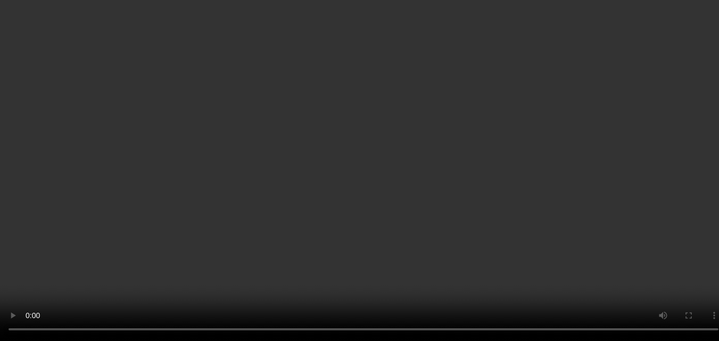
scroll to position [396, 0]
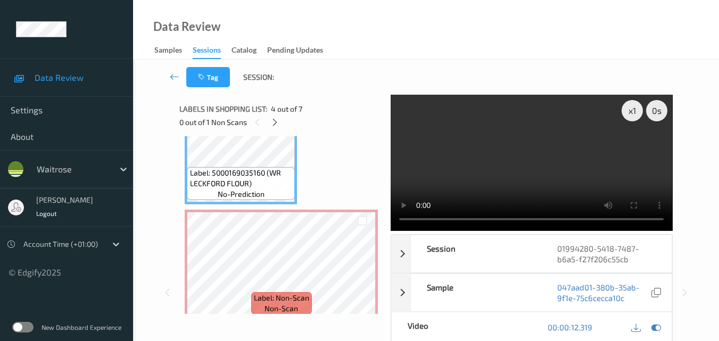
click at [532, 165] on video at bounding box center [531, 163] width 281 height 136
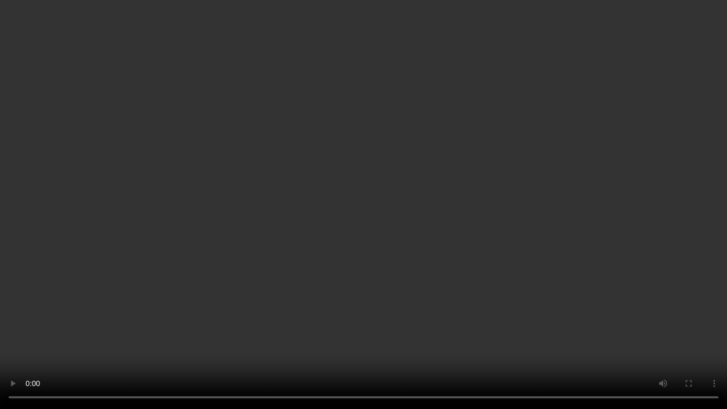
click at [399, 207] on video at bounding box center [363, 204] width 727 height 409
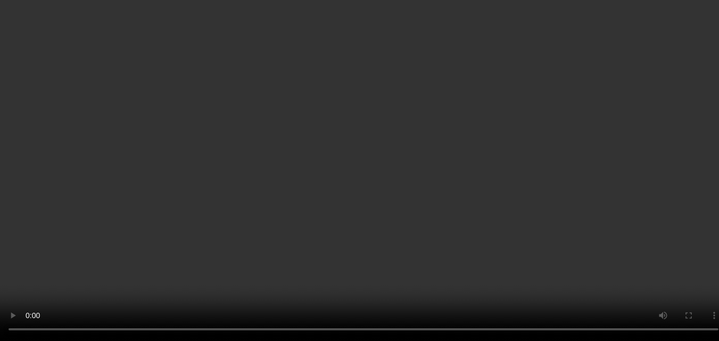
scroll to position [502, 0]
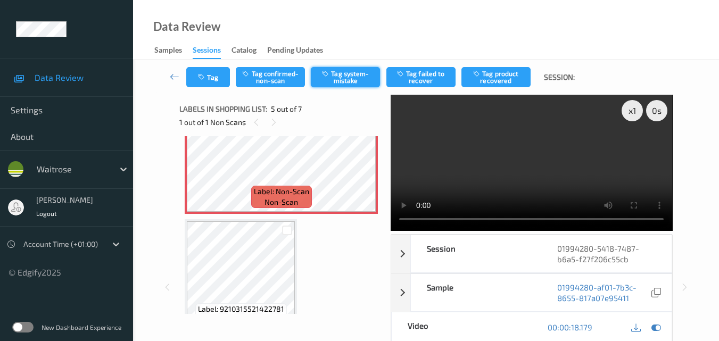
click at [346, 78] on button "Tag system-mistake" at bounding box center [345, 77] width 69 height 20
click at [211, 79] on button "Tag" at bounding box center [208, 77] width 44 height 20
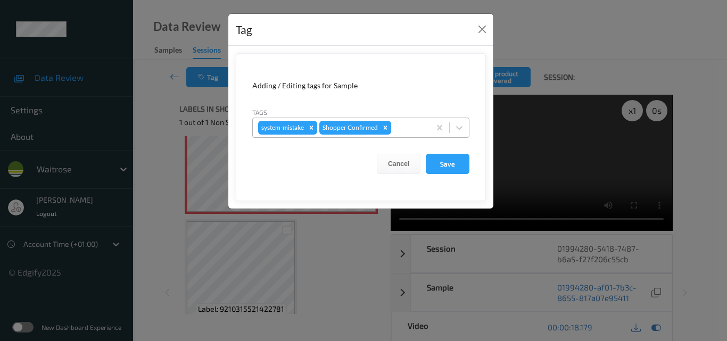
click at [409, 130] on div at bounding box center [408, 127] width 31 height 13
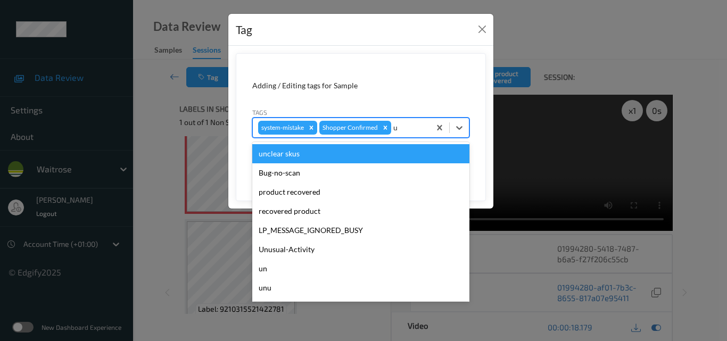
type input "un"
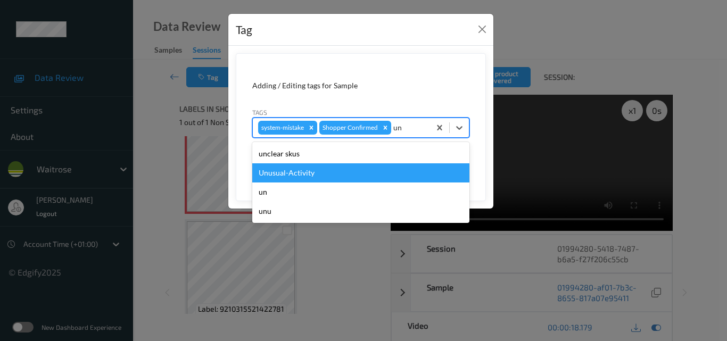
click at [349, 177] on div "Unusual-Activity" at bounding box center [360, 172] width 217 height 19
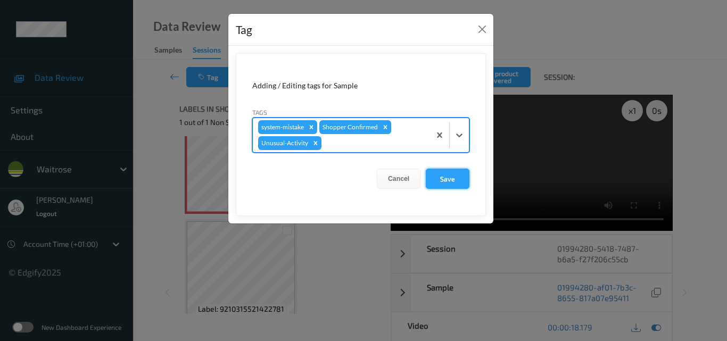
click at [454, 176] on button "Save" at bounding box center [448, 179] width 44 height 20
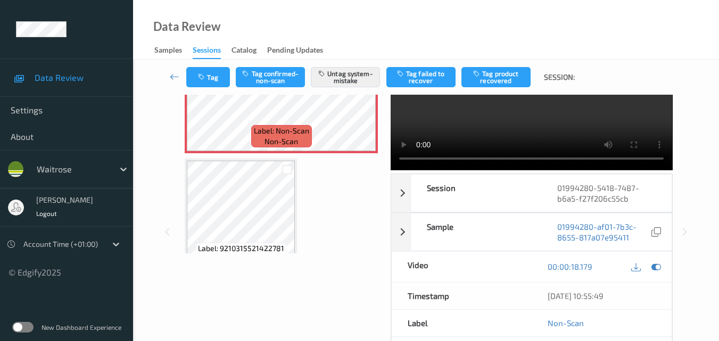
scroll to position [106, 0]
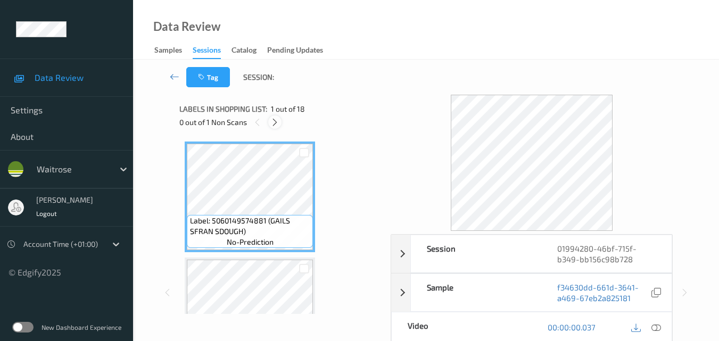
click at [274, 118] on icon at bounding box center [274, 123] width 9 height 10
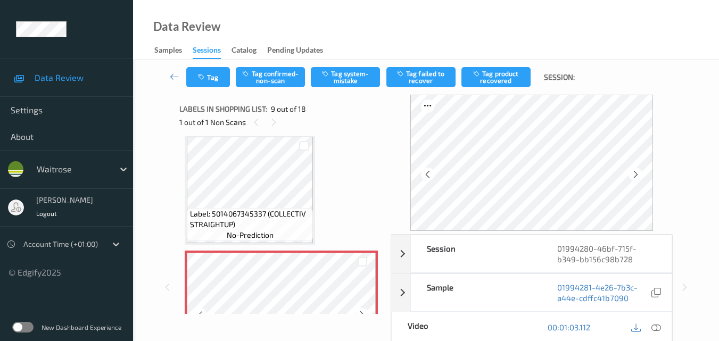
scroll to position [817, 0]
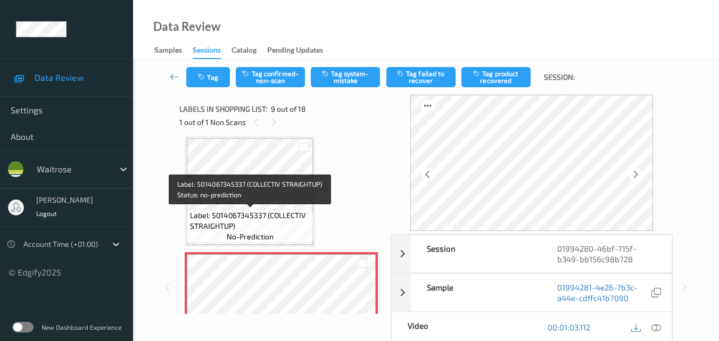
click at [276, 216] on span "Label: 5014067345337 (COLLECTIV STRAIGHTUP)" at bounding box center [250, 220] width 121 height 21
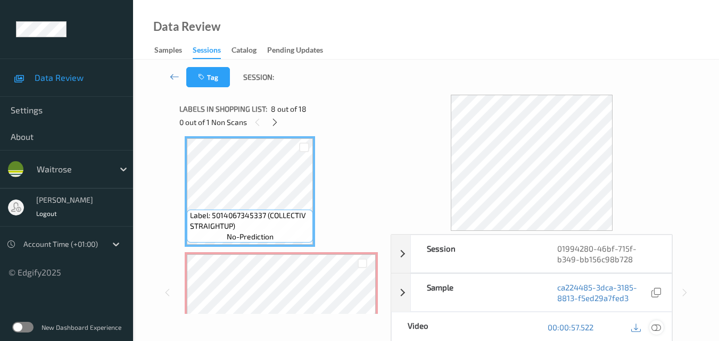
click at [659, 326] on icon at bounding box center [656, 327] width 10 height 10
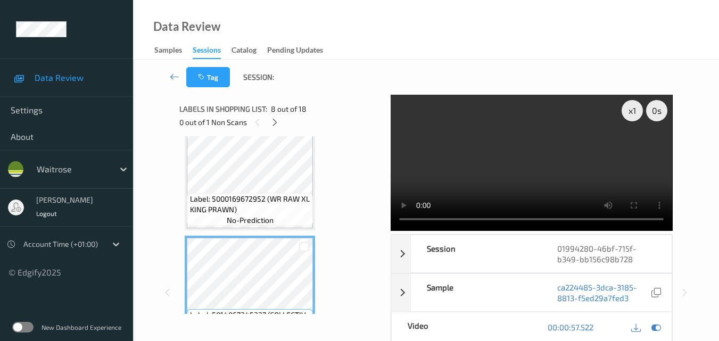
scroll to position [711, 0]
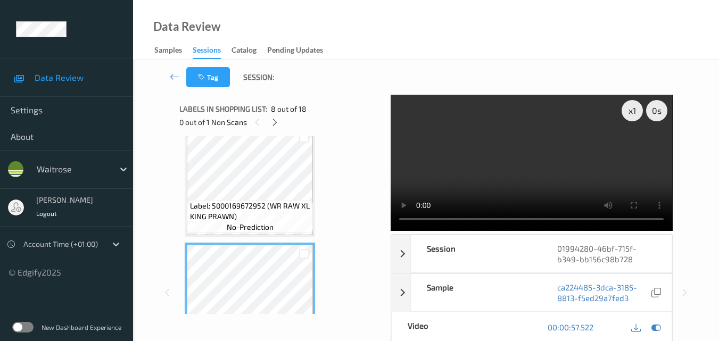
click at [481, 147] on video at bounding box center [531, 163] width 281 height 136
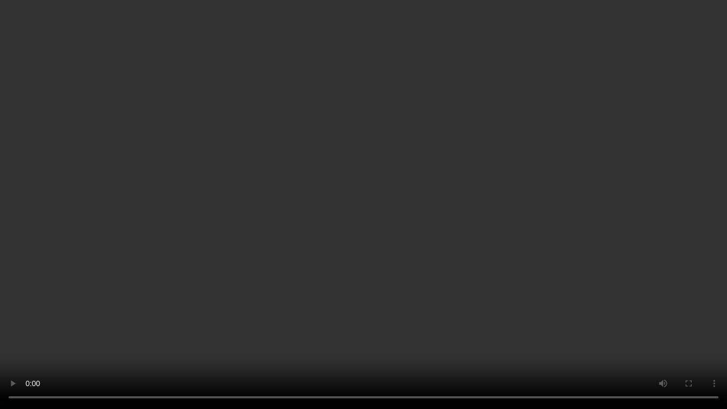
click at [468, 233] on video at bounding box center [363, 204] width 727 height 409
click at [468, 200] on video at bounding box center [363, 204] width 727 height 409
click at [466, 201] on video at bounding box center [363, 204] width 727 height 409
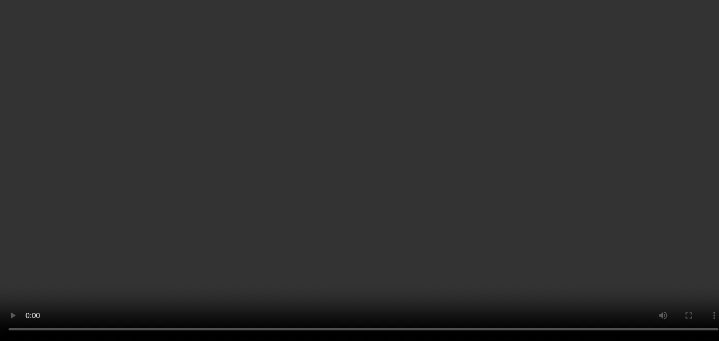
scroll to position [870, 0]
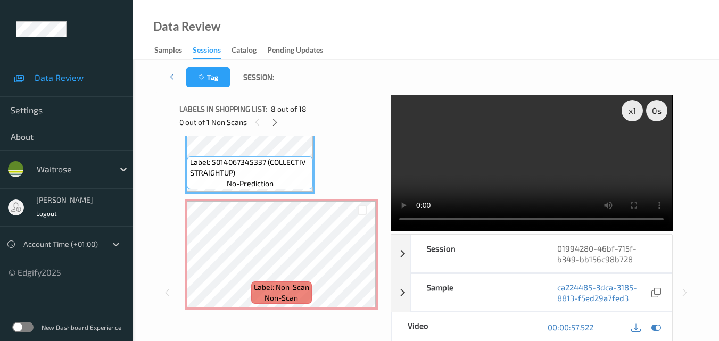
click at [519, 168] on video at bounding box center [531, 163] width 281 height 136
click at [551, 179] on video at bounding box center [531, 163] width 281 height 136
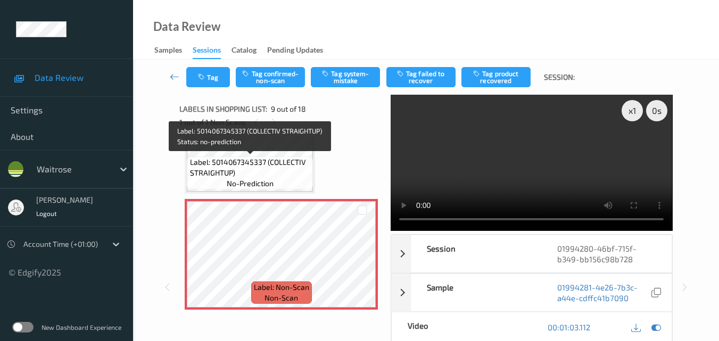
click at [280, 165] on span "Label: 5014067345337 (COLLECTIV STRAIGHTUP)" at bounding box center [250, 167] width 121 height 21
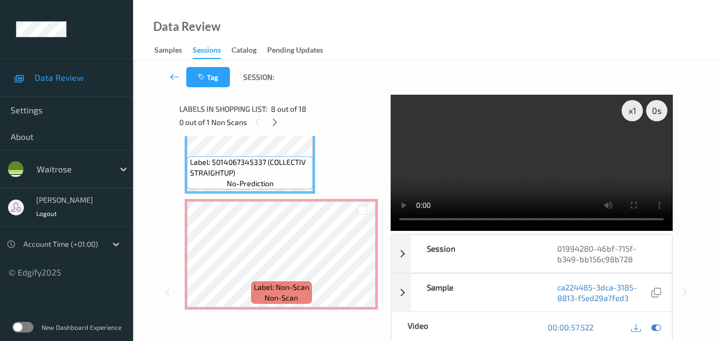
click at [522, 168] on video at bounding box center [531, 163] width 281 height 136
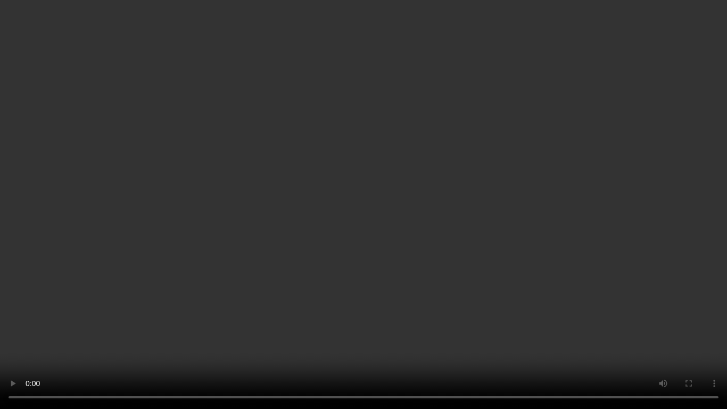
click at [494, 236] on video at bounding box center [363, 204] width 727 height 409
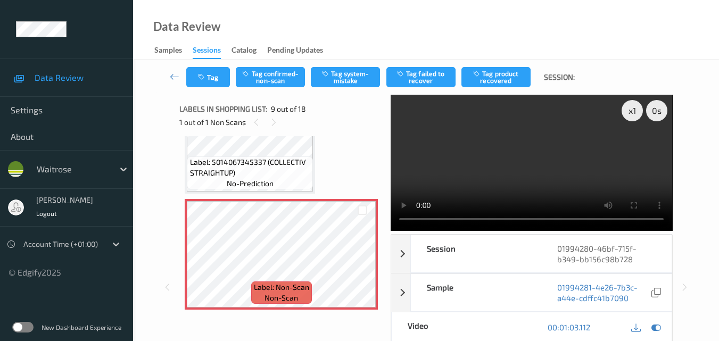
click at [530, 148] on video at bounding box center [531, 163] width 281 height 136
click at [517, 162] on video at bounding box center [531, 163] width 281 height 136
click at [272, 160] on span "Label: 5014067345337 (COLLECTIV STRAIGHTUP)" at bounding box center [250, 167] width 121 height 21
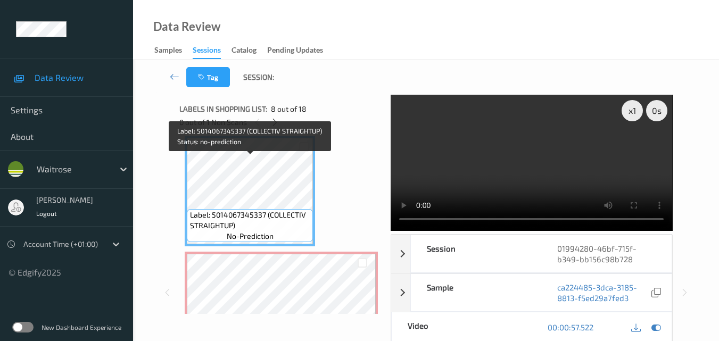
scroll to position [817, 0]
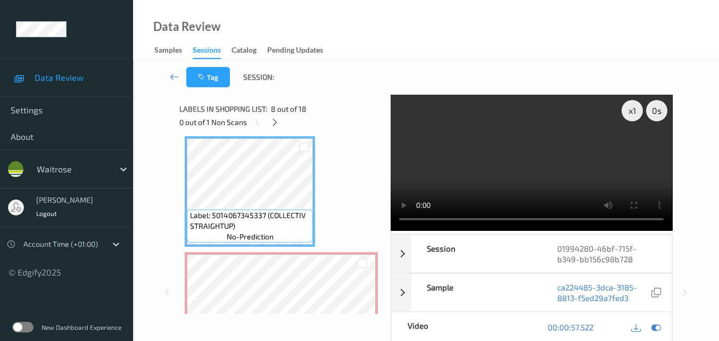
click at [519, 177] on video at bounding box center [531, 163] width 281 height 136
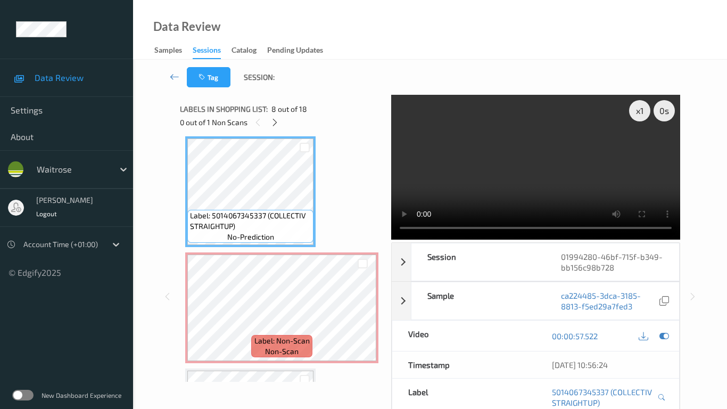
click at [462, 239] on video at bounding box center [535, 167] width 289 height 145
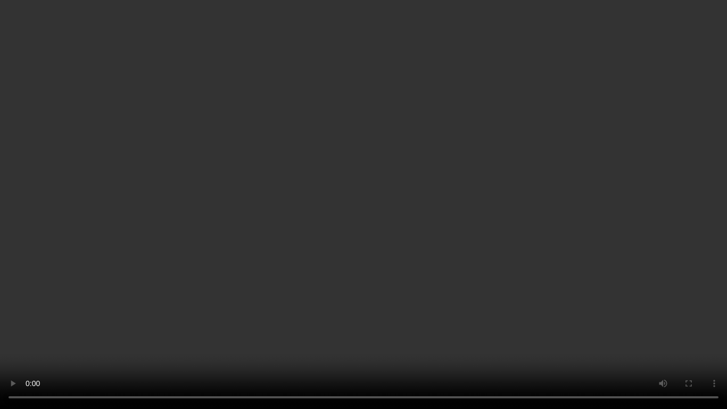
click at [468, 250] on video at bounding box center [363, 204] width 727 height 409
click at [477, 202] on video at bounding box center [363, 204] width 727 height 409
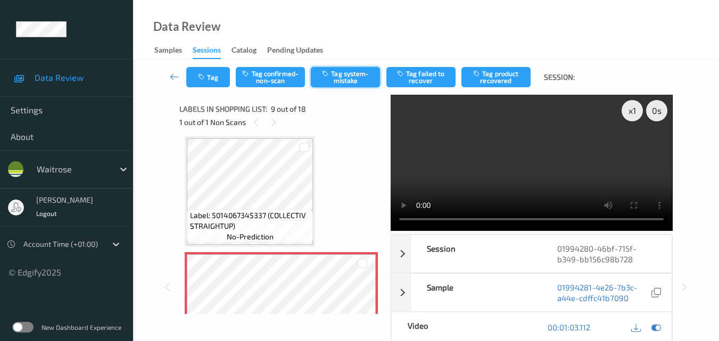
click at [346, 77] on button "Tag system-mistake" at bounding box center [345, 77] width 69 height 20
click at [205, 79] on icon "button" at bounding box center [202, 76] width 9 height 7
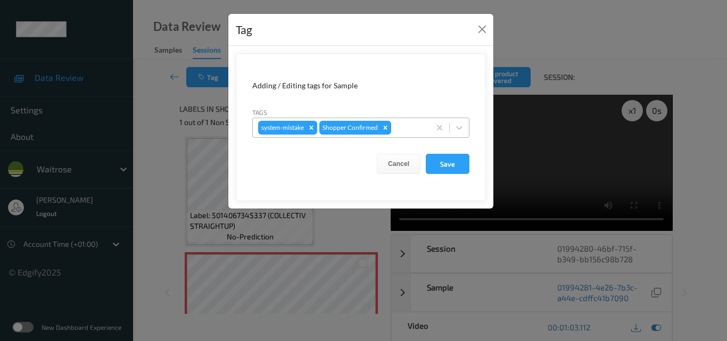
click at [406, 128] on div at bounding box center [408, 127] width 31 height 13
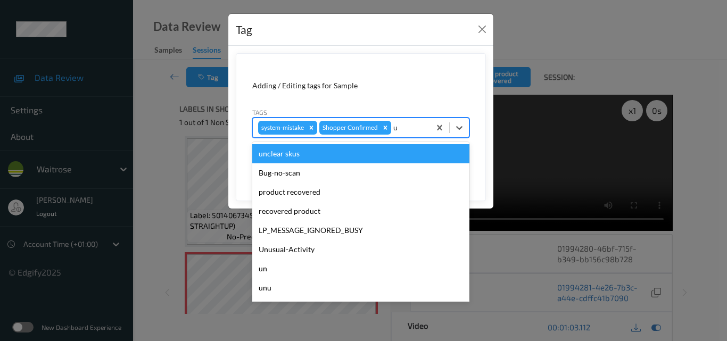
type input "un"
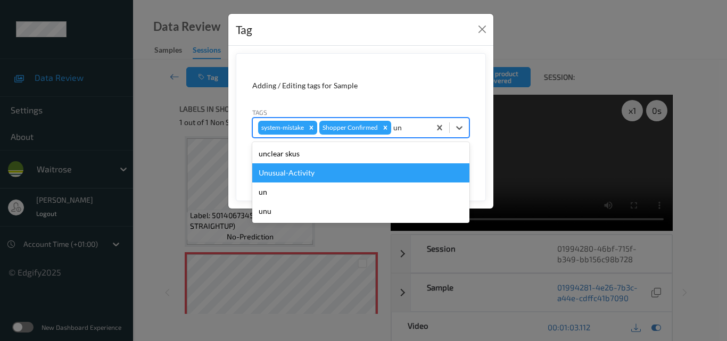
click at [353, 170] on div "Unusual-Activity" at bounding box center [360, 172] width 217 height 19
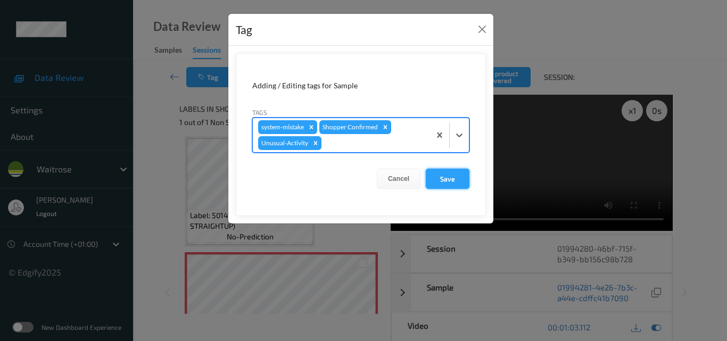
click at [443, 173] on button "Save" at bounding box center [448, 179] width 44 height 20
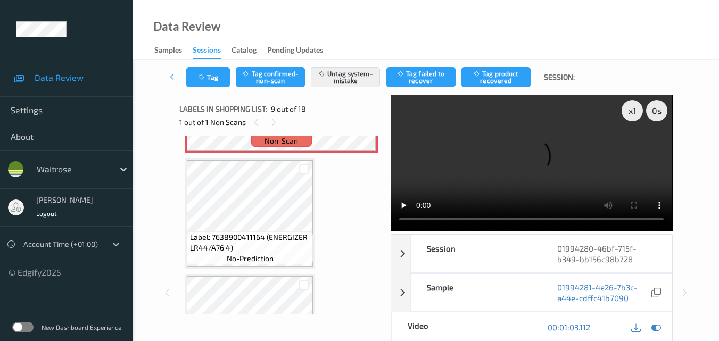
scroll to position [1030, 0]
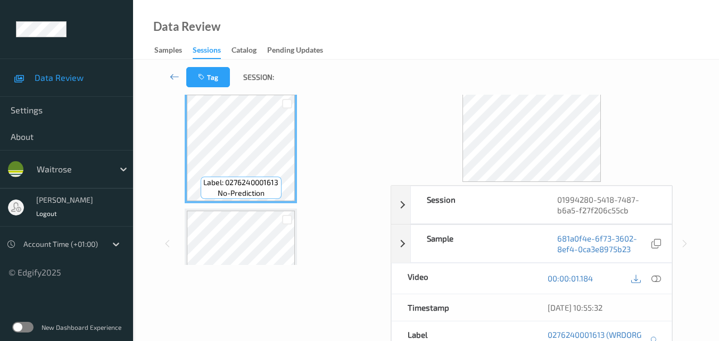
scroll to position [106, 0]
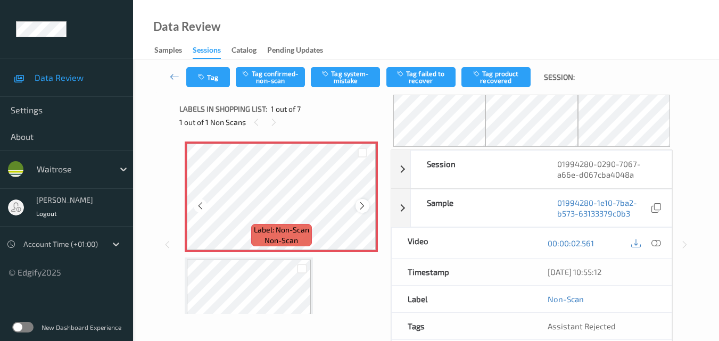
click at [367, 205] on icon at bounding box center [362, 206] width 9 height 10
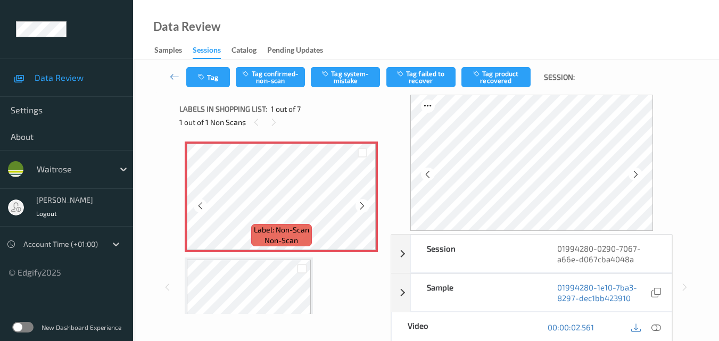
click at [367, 205] on icon at bounding box center [362, 206] width 9 height 10
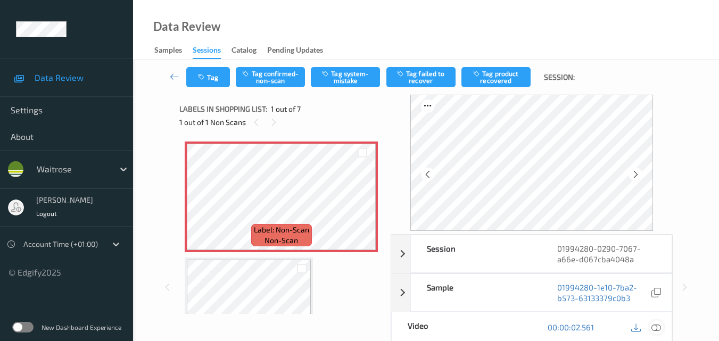
click at [656, 328] on icon at bounding box center [656, 327] width 10 height 10
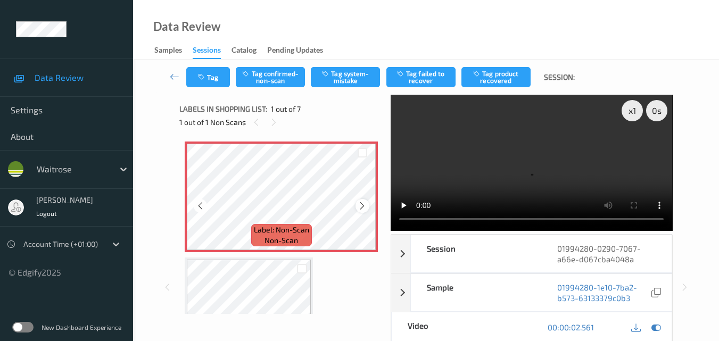
click at [367, 209] on icon at bounding box center [362, 206] width 9 height 10
click at [353, 80] on button "Tag system-mistake" at bounding box center [345, 77] width 69 height 20
click at [198, 79] on icon "button" at bounding box center [202, 76] width 9 height 7
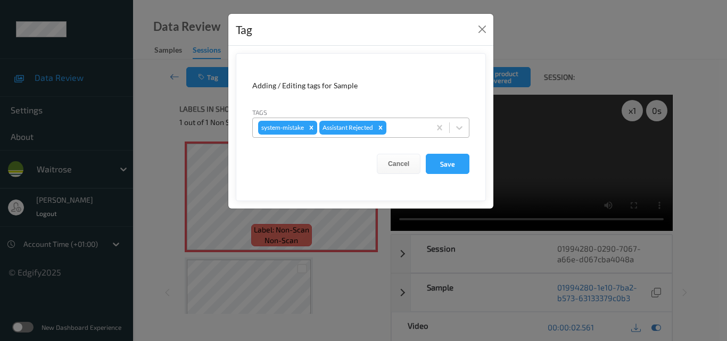
click at [406, 129] on div at bounding box center [406, 127] width 36 height 13
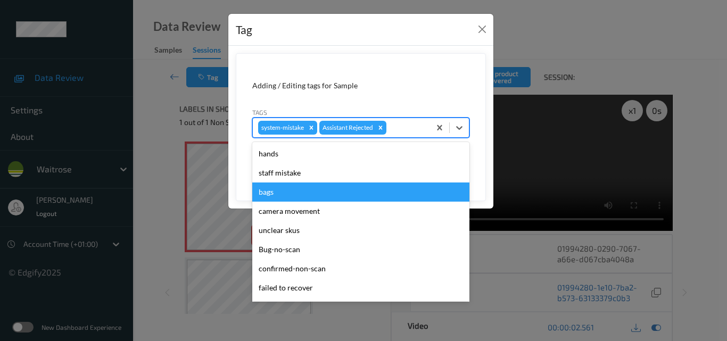
click at [312, 189] on div "bags" at bounding box center [360, 191] width 217 height 19
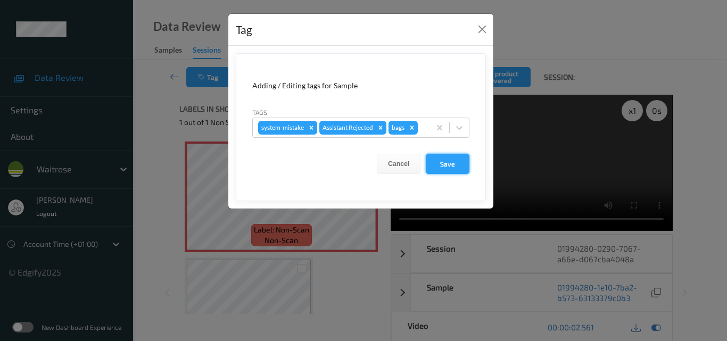
click at [446, 159] on button "Save" at bounding box center [448, 164] width 44 height 20
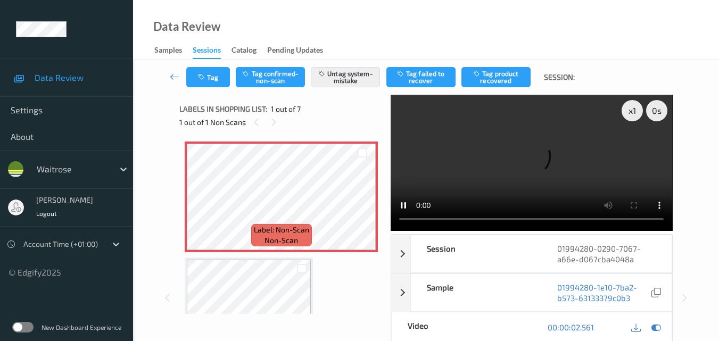
click at [578, 134] on video at bounding box center [531, 163] width 281 height 136
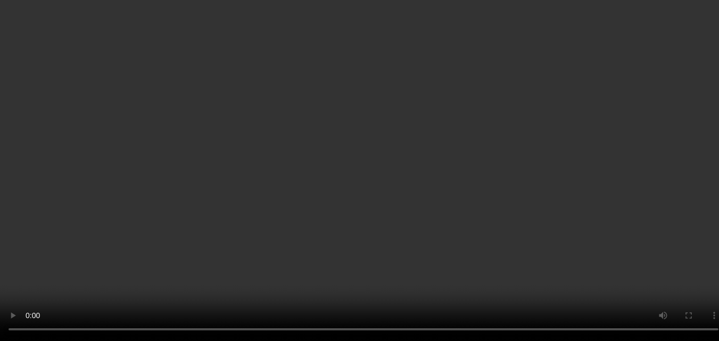
scroll to position [106, 0]
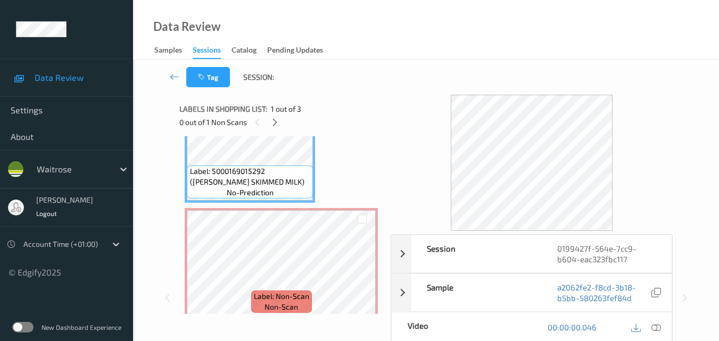
scroll to position [106, 0]
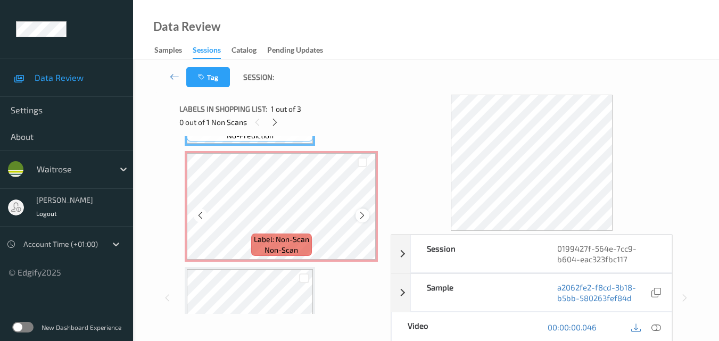
click at [366, 215] on icon at bounding box center [362, 216] width 9 height 10
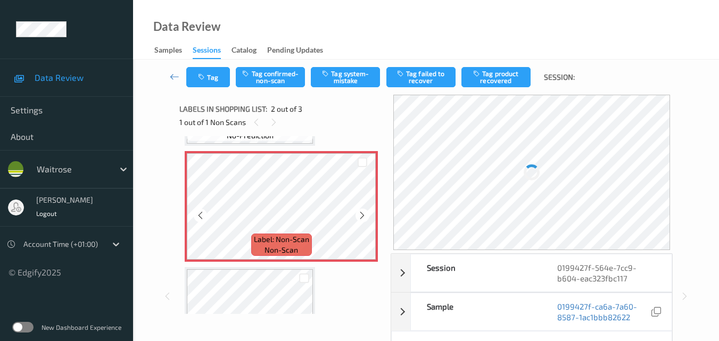
click at [366, 215] on icon at bounding box center [362, 216] width 9 height 10
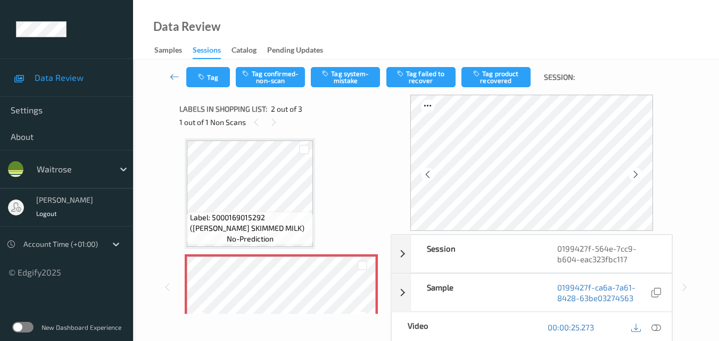
scroll to position [0, 0]
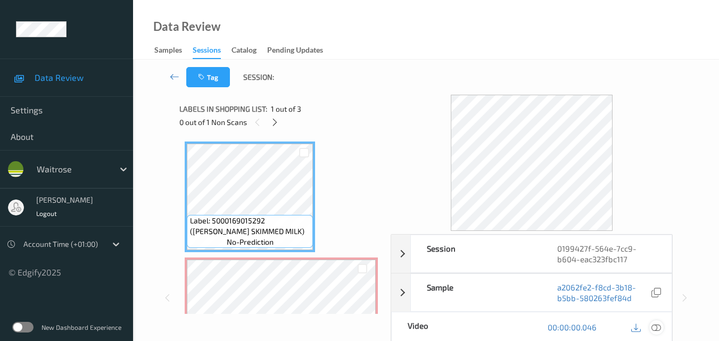
click at [656, 326] on icon at bounding box center [656, 327] width 10 height 10
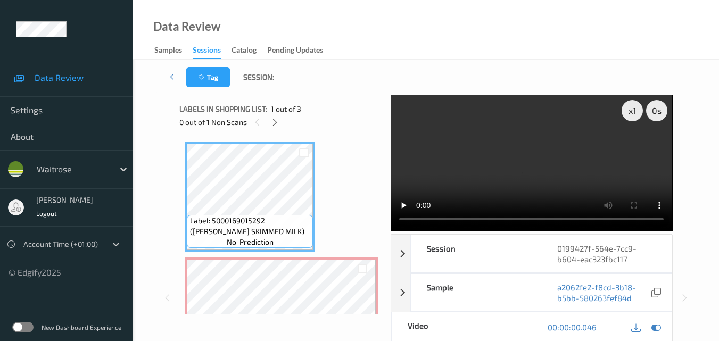
click at [528, 165] on video at bounding box center [531, 163] width 281 height 136
click at [547, 165] on video at bounding box center [531, 163] width 281 height 136
click at [388, 218] on div "x 1 0 s Session 0199427f-564e-7cc9-b604-eac323fbc117 Session ID 0199427f-564e-7…" at bounding box center [425, 298] width 493 height 406
click at [403, 220] on video at bounding box center [531, 163] width 281 height 136
click at [555, 163] on video at bounding box center [531, 163] width 281 height 136
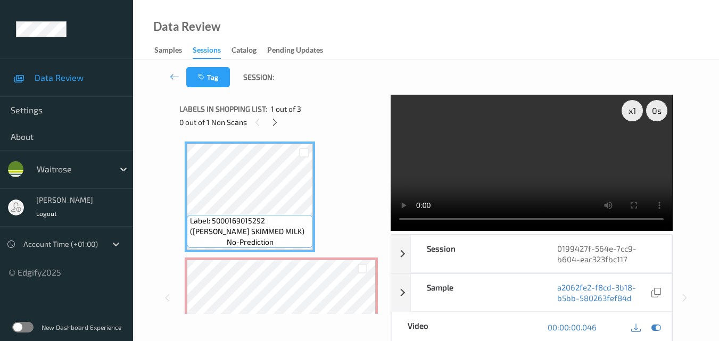
scroll to position [53, 0]
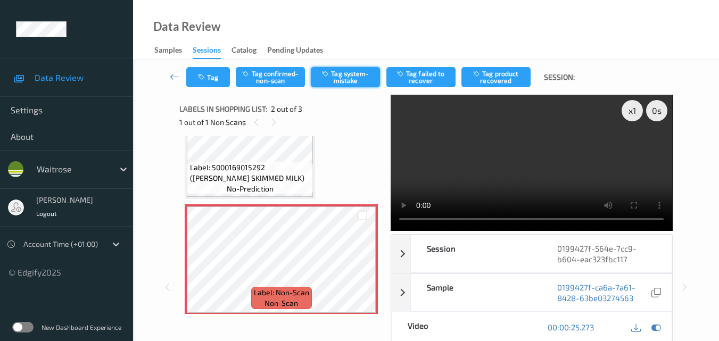
click at [343, 79] on button "Tag system-mistake" at bounding box center [345, 77] width 69 height 20
click at [220, 81] on button "Tag" at bounding box center [208, 77] width 44 height 20
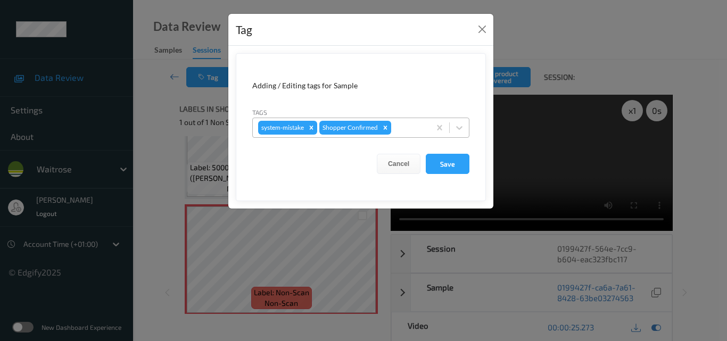
click at [411, 131] on div at bounding box center [408, 127] width 31 height 13
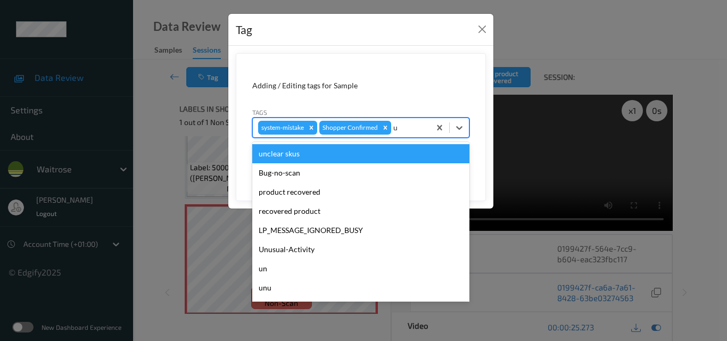
type input "un"
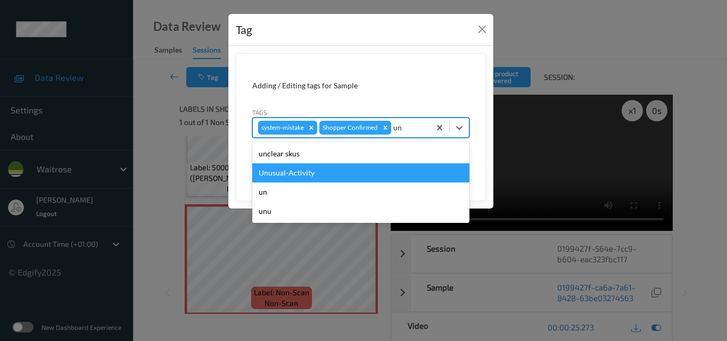
click at [321, 177] on div "Unusual-Activity" at bounding box center [360, 172] width 217 height 19
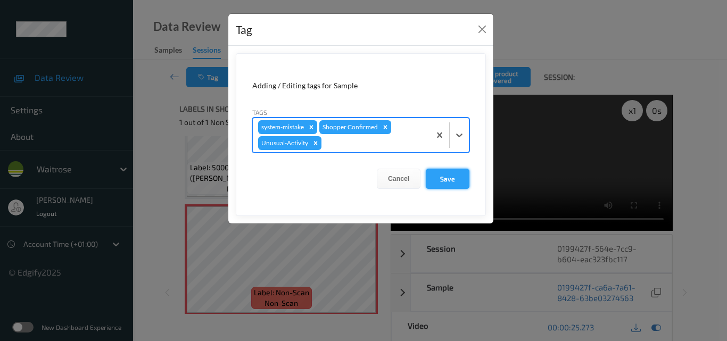
click at [453, 177] on button "Save" at bounding box center [448, 179] width 44 height 20
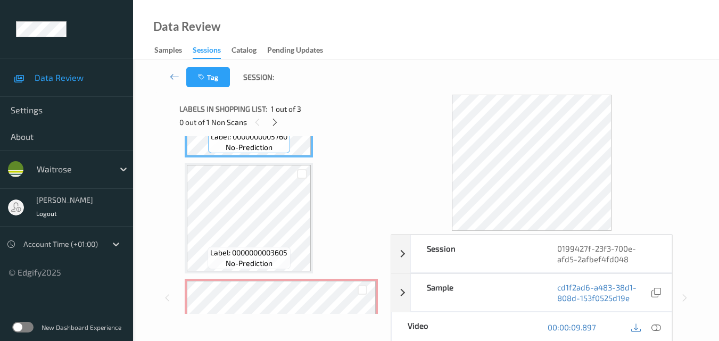
scroll to position [160, 0]
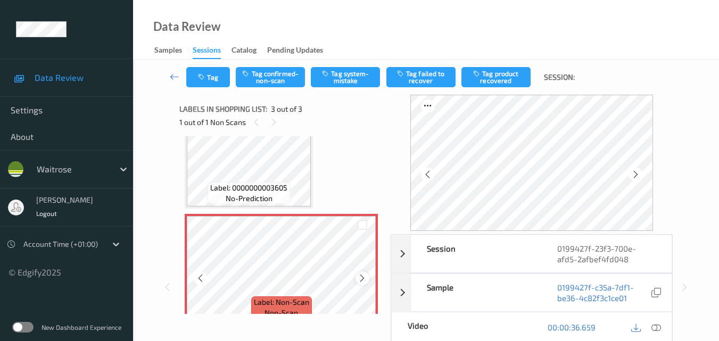
click at [362, 279] on icon at bounding box center [362, 278] width 9 height 10
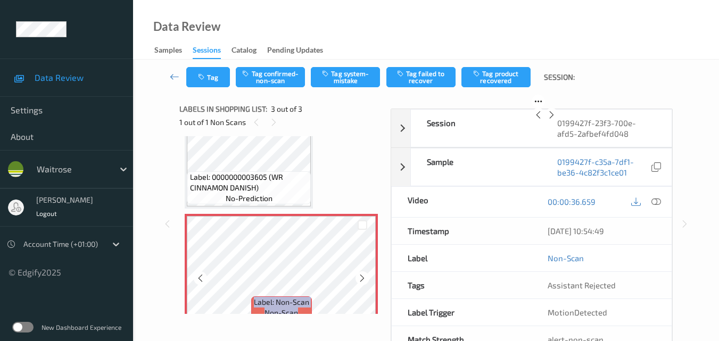
scroll to position [149, 0]
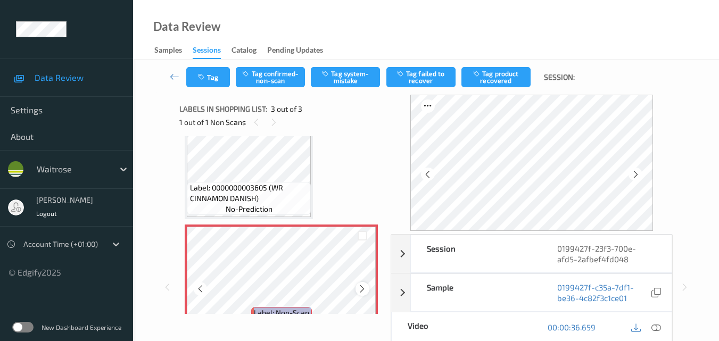
click at [362, 290] on icon at bounding box center [362, 289] width 9 height 10
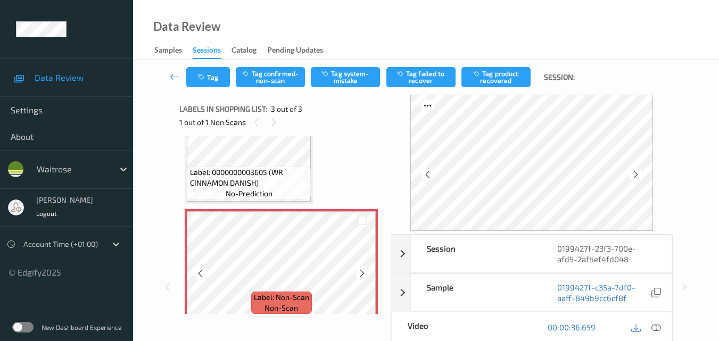
scroll to position [176, 0]
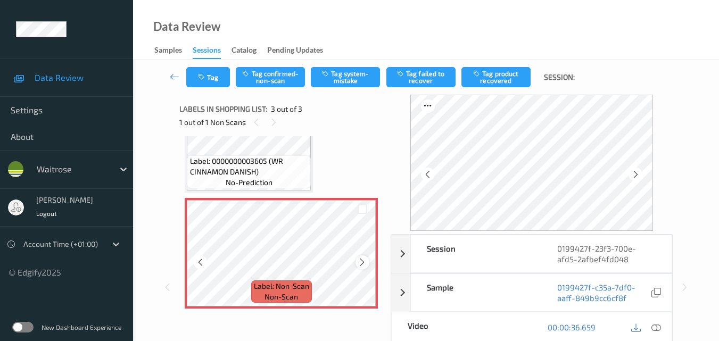
click at [362, 263] on icon at bounding box center [362, 263] width 9 height 10
click at [658, 330] on icon at bounding box center [656, 327] width 10 height 10
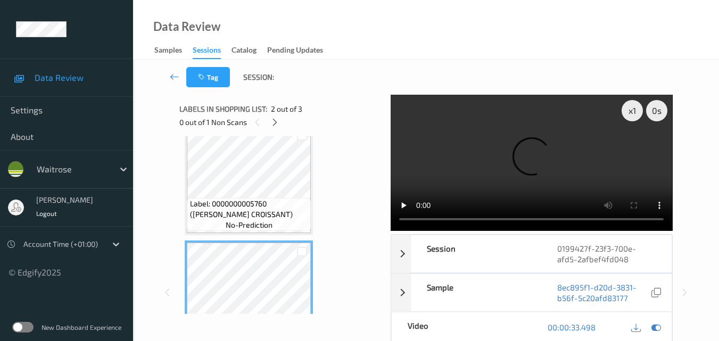
scroll to position [16, 0]
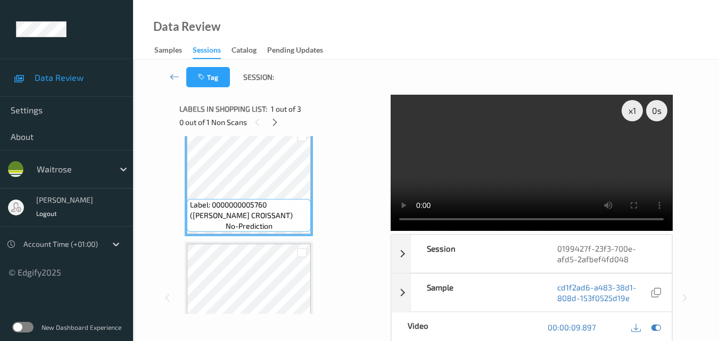
click at [522, 125] on video at bounding box center [531, 163] width 281 height 136
click at [623, 108] on div "x 1" at bounding box center [631, 110] width 21 height 21
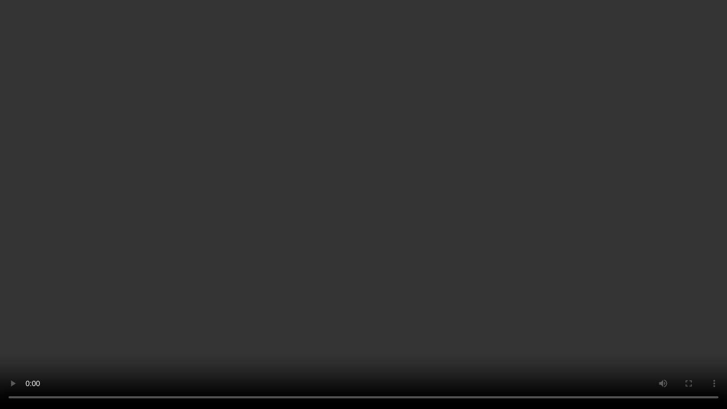
click at [503, 234] on video at bounding box center [363, 204] width 727 height 409
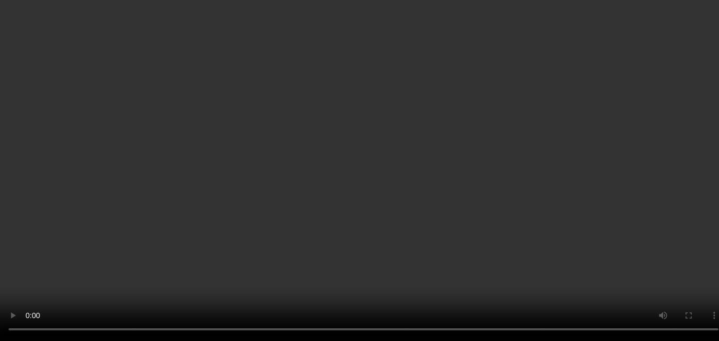
scroll to position [176, 0]
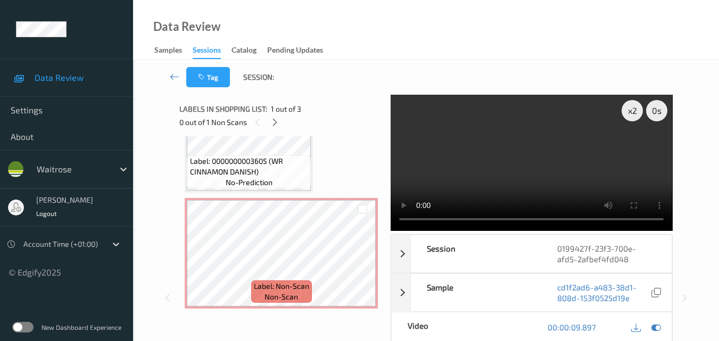
click at [556, 155] on video at bounding box center [531, 163] width 281 height 136
click at [499, 146] on video at bounding box center [531, 163] width 281 height 136
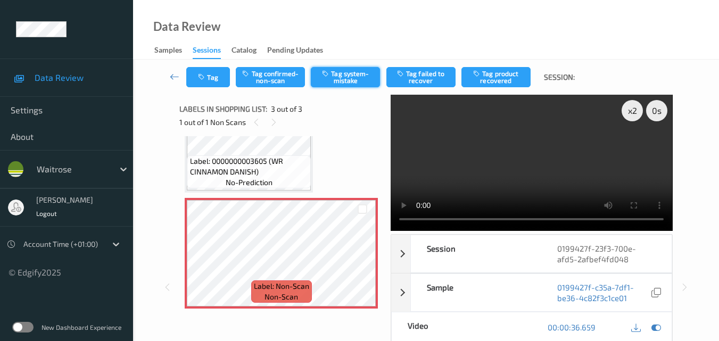
click at [351, 79] on button "Tag system-mistake" at bounding box center [345, 77] width 69 height 20
click at [208, 71] on button "Tag" at bounding box center [208, 77] width 44 height 20
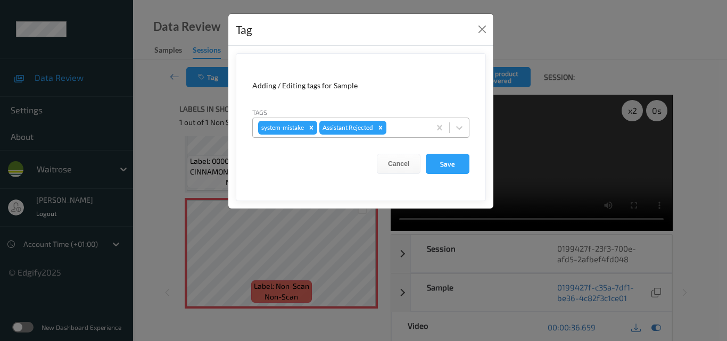
click at [417, 131] on div at bounding box center [406, 127] width 36 height 13
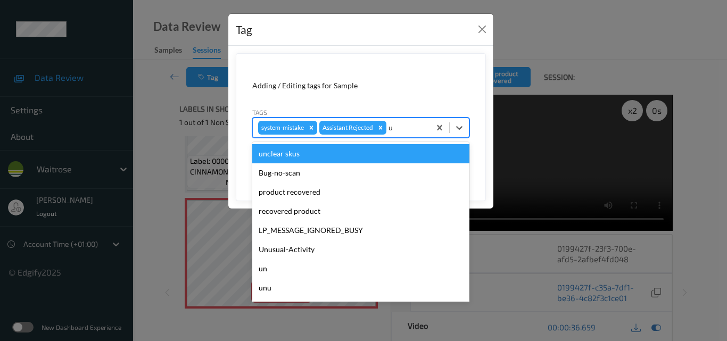
type input "un"
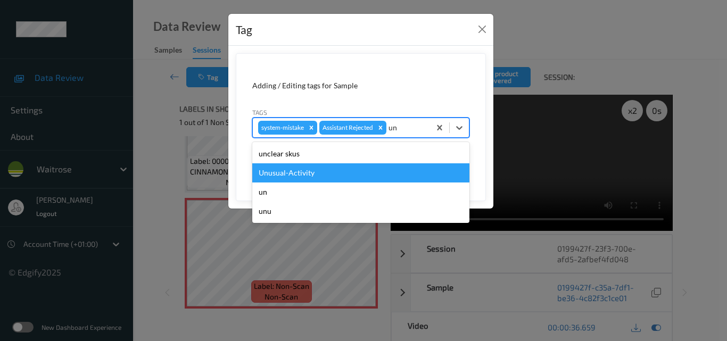
click at [350, 171] on div "Unusual-Activity" at bounding box center [360, 172] width 217 height 19
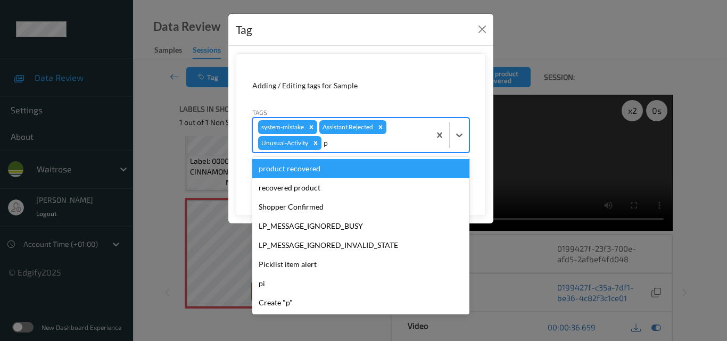
type input "pi"
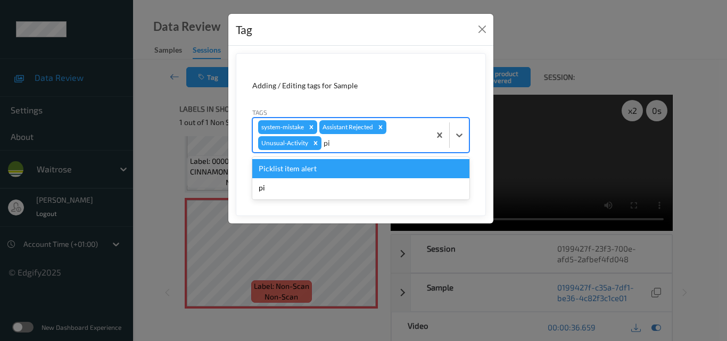
click at [350, 171] on div "Picklist item alert" at bounding box center [360, 168] width 217 height 19
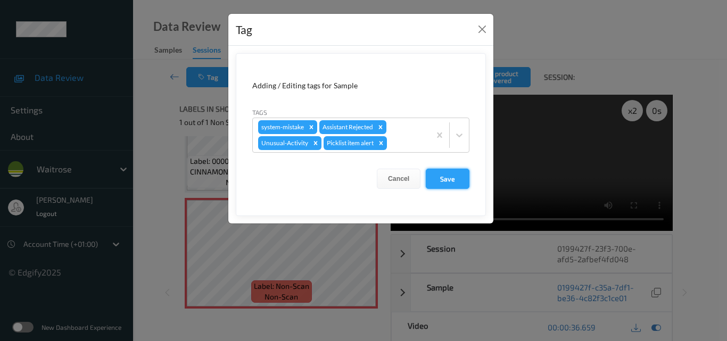
click at [458, 178] on button "Save" at bounding box center [448, 179] width 44 height 20
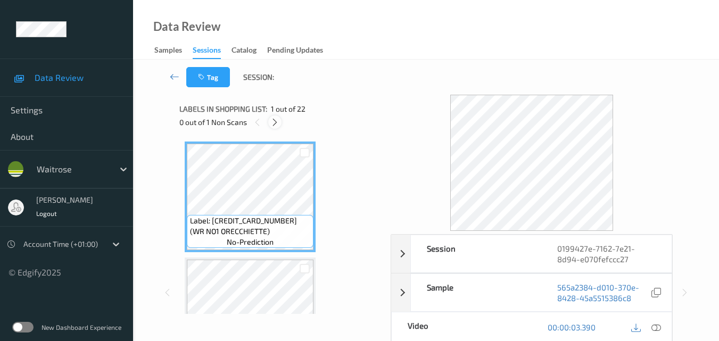
click at [274, 126] on icon at bounding box center [274, 123] width 9 height 10
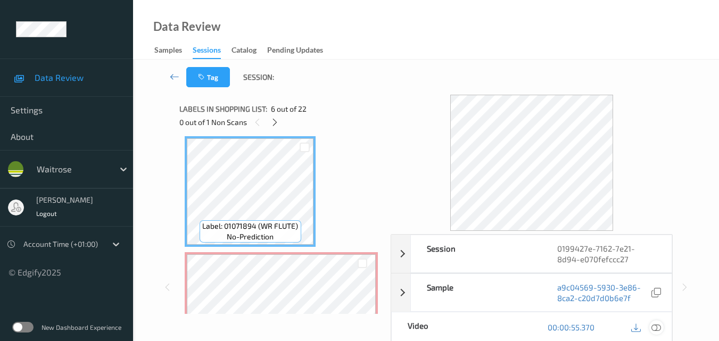
click at [657, 327] on icon at bounding box center [656, 327] width 10 height 10
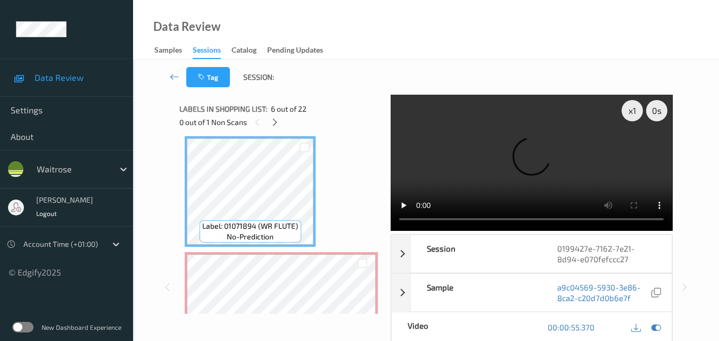
scroll to position [692, 0]
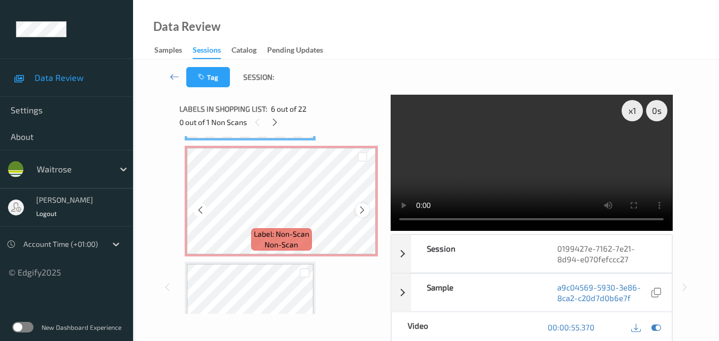
click at [363, 211] on icon at bounding box center [362, 210] width 9 height 10
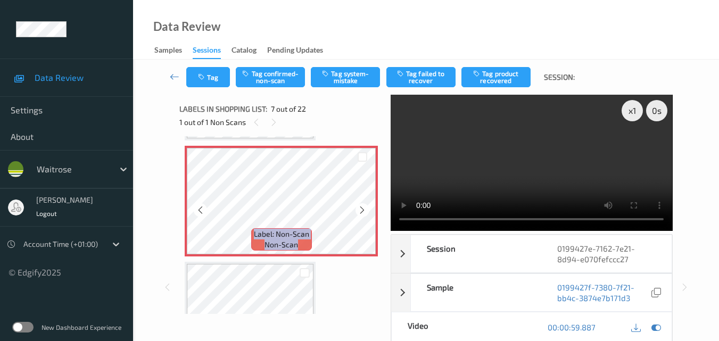
click at [363, 211] on icon at bounding box center [362, 210] width 9 height 10
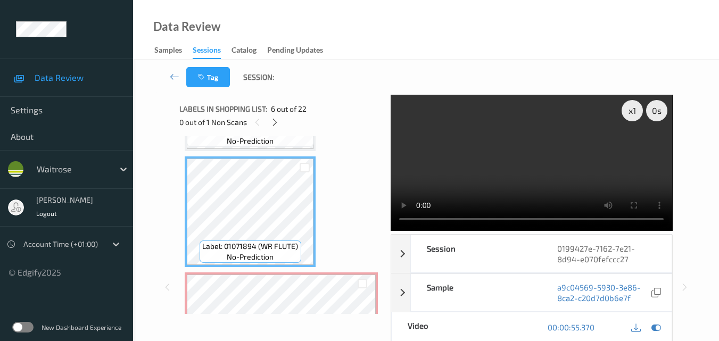
scroll to position [585, 0]
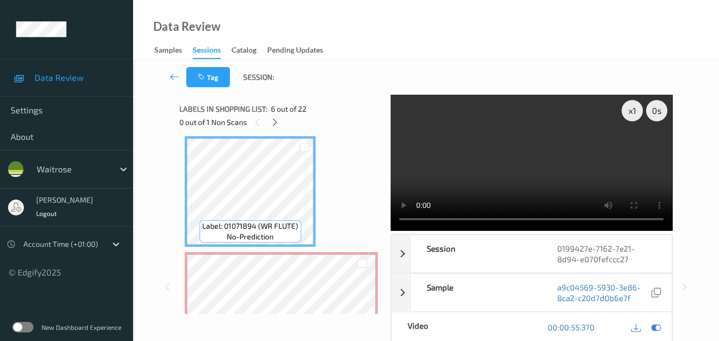
click at [593, 151] on video at bounding box center [531, 163] width 281 height 136
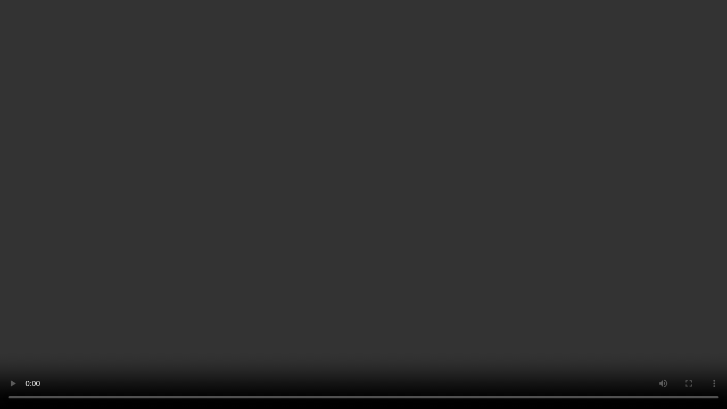
click at [364, 185] on video at bounding box center [363, 204] width 727 height 409
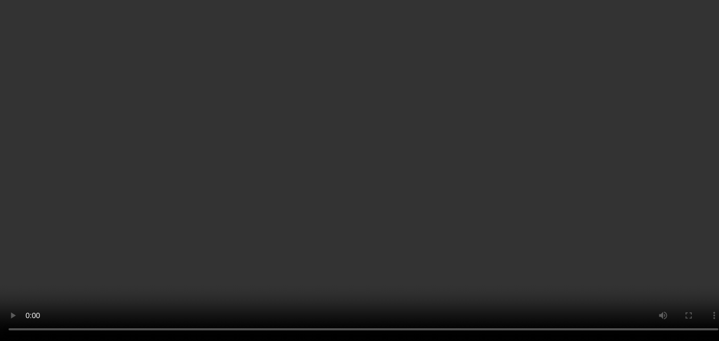
scroll to position [692, 0]
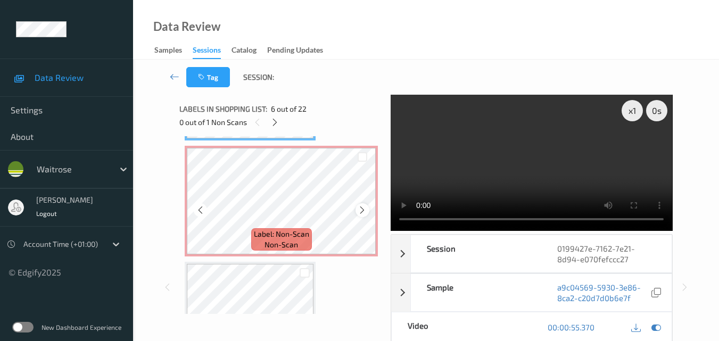
click at [361, 208] on icon at bounding box center [362, 210] width 9 height 10
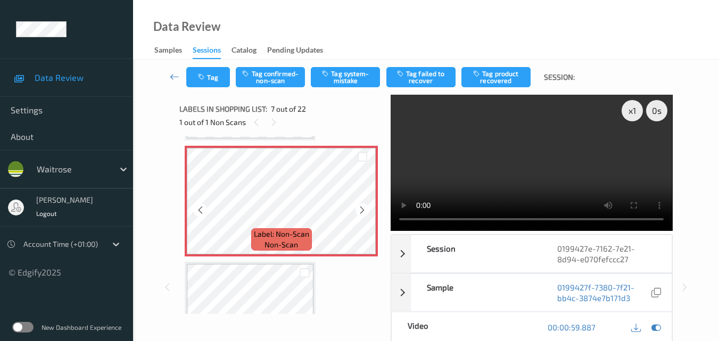
click at [361, 208] on icon at bounding box center [362, 210] width 9 height 10
click at [359, 81] on button "Tag system-mistake" at bounding box center [345, 77] width 69 height 20
click at [205, 78] on icon "button" at bounding box center [202, 76] width 9 height 7
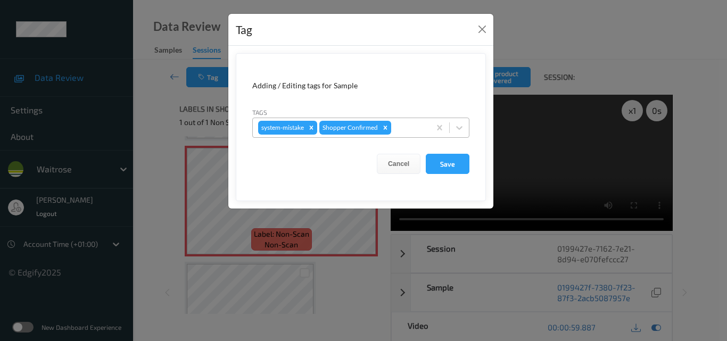
click at [406, 132] on div at bounding box center [408, 127] width 31 height 13
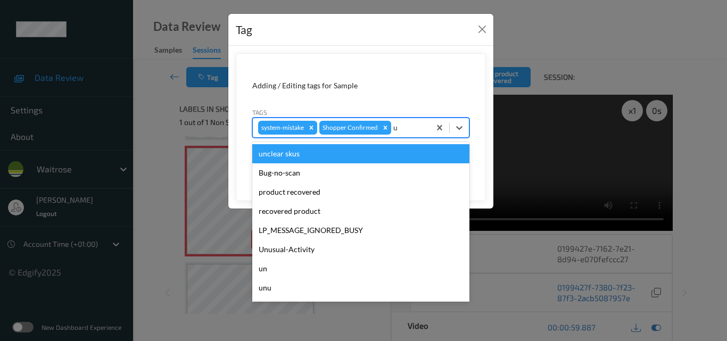
type input "un"
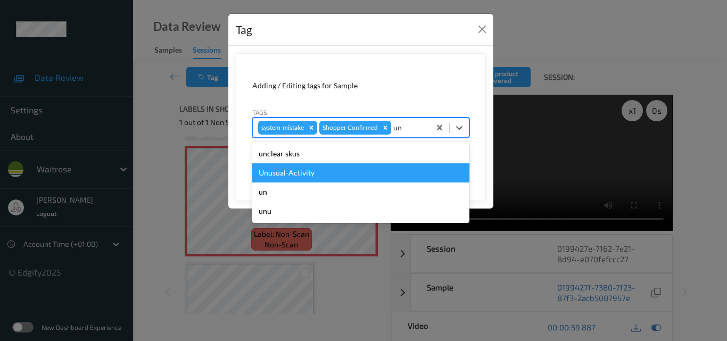
click at [346, 178] on div "Unusual-Activity" at bounding box center [360, 172] width 217 height 19
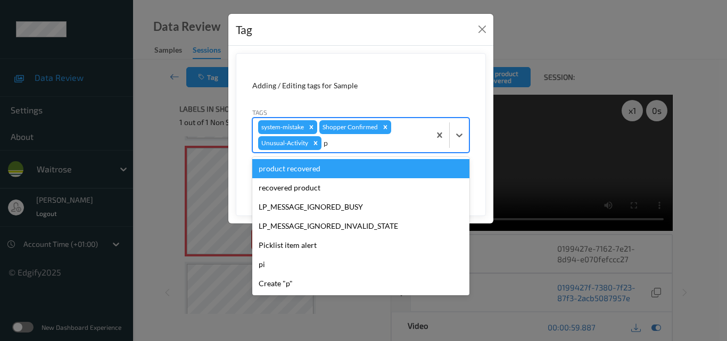
type input "pi"
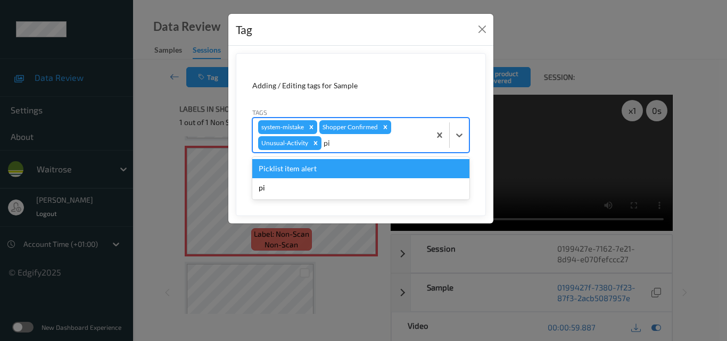
click at [344, 168] on div "Picklist item alert" at bounding box center [360, 168] width 217 height 19
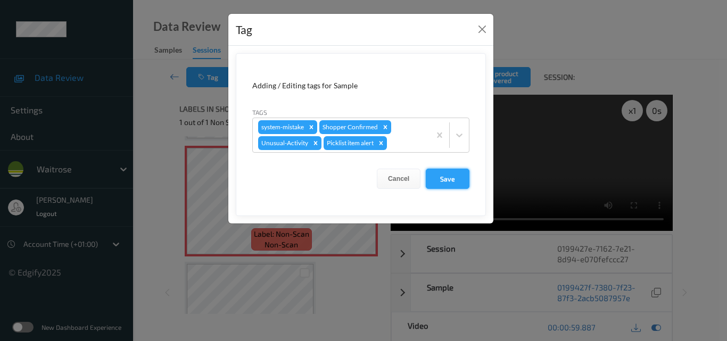
click at [439, 181] on button "Save" at bounding box center [448, 179] width 44 height 20
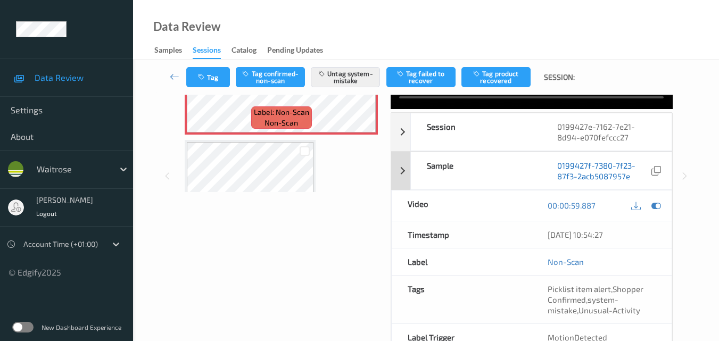
scroll to position [125, 0]
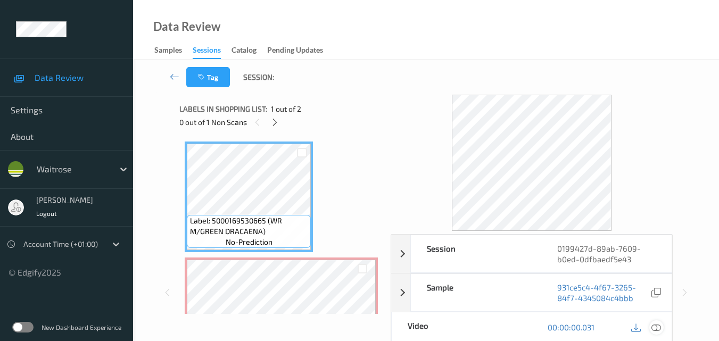
click at [658, 327] on icon at bounding box center [656, 327] width 10 height 10
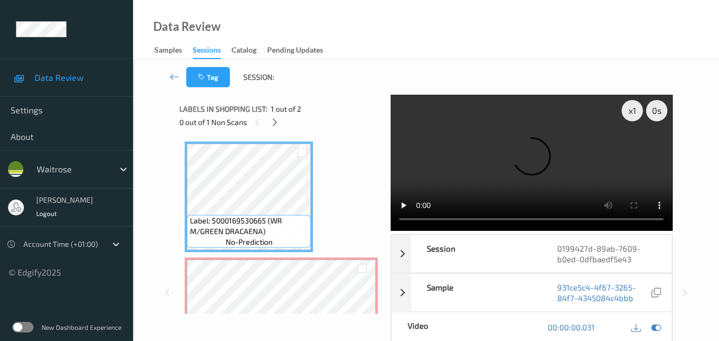
click at [495, 178] on video at bounding box center [531, 163] width 281 height 136
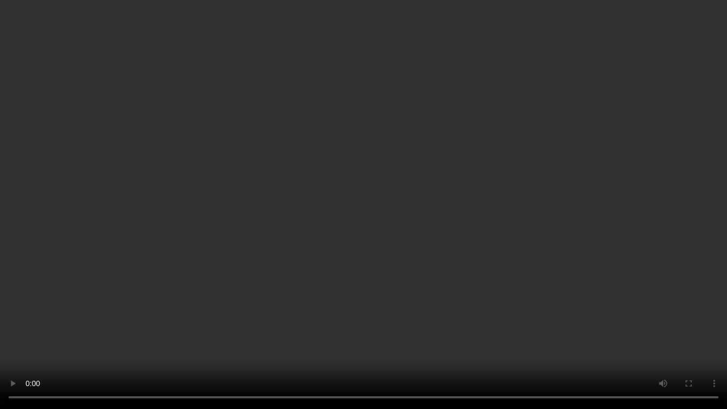
click at [527, 258] on video at bounding box center [363, 204] width 727 height 409
click at [315, 254] on video at bounding box center [363, 204] width 727 height 409
click at [542, 234] on video at bounding box center [363, 204] width 727 height 409
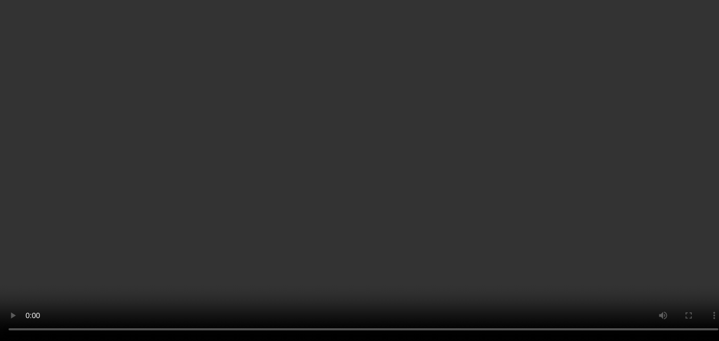
scroll to position [60, 0]
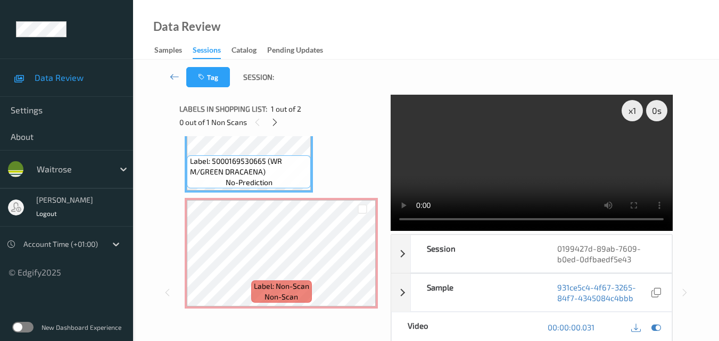
click at [545, 156] on video at bounding box center [531, 163] width 281 height 136
click at [537, 151] on video at bounding box center [531, 163] width 281 height 136
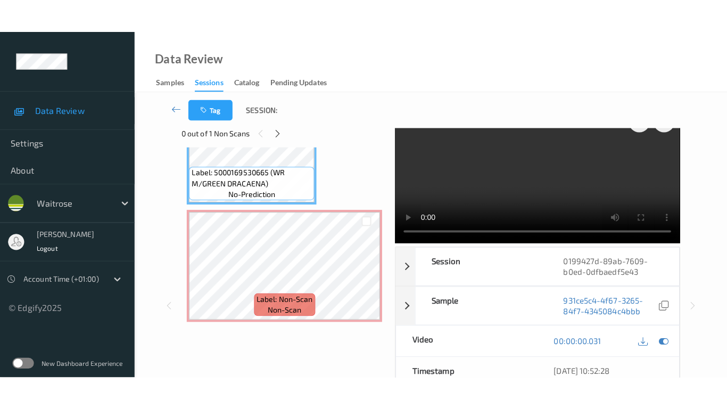
scroll to position [0, 0]
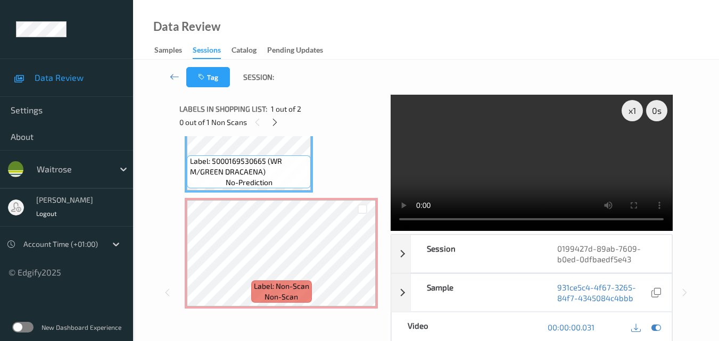
click at [546, 177] on video at bounding box center [531, 163] width 281 height 136
click at [561, 173] on video at bounding box center [531, 163] width 281 height 136
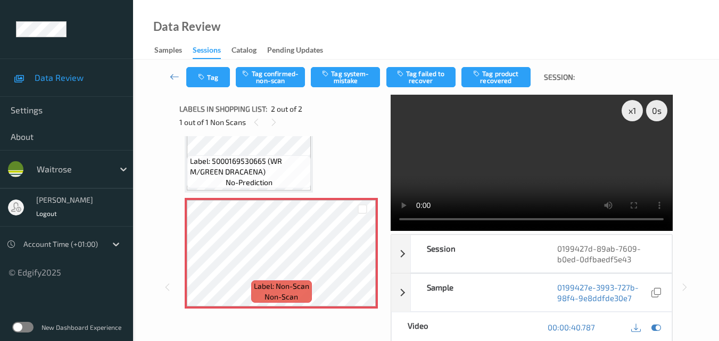
click at [528, 177] on video at bounding box center [531, 163] width 281 height 136
click at [551, 169] on video at bounding box center [531, 163] width 281 height 136
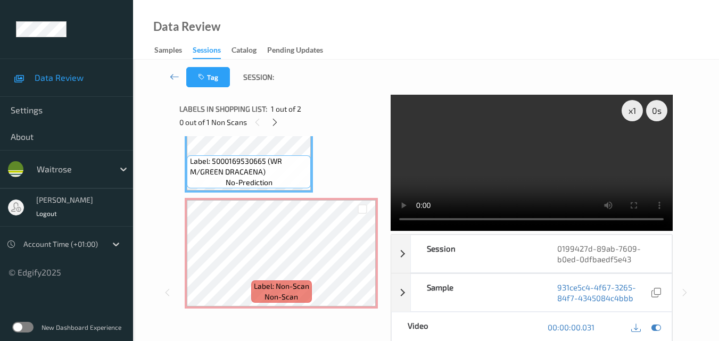
click at [504, 160] on video at bounding box center [531, 163] width 281 height 136
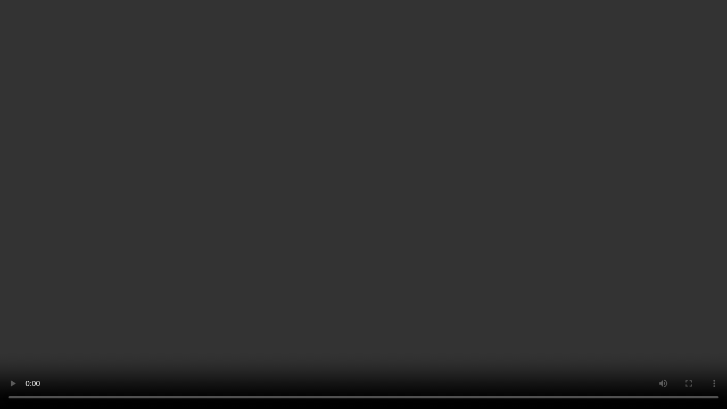
click at [466, 257] on video at bounding box center [363, 204] width 727 height 409
click at [424, 236] on video at bounding box center [363, 204] width 727 height 409
click at [479, 209] on video at bounding box center [363, 204] width 727 height 409
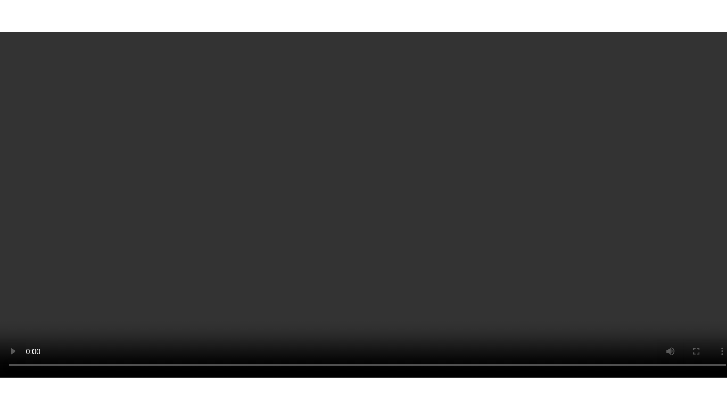
scroll to position [53, 0]
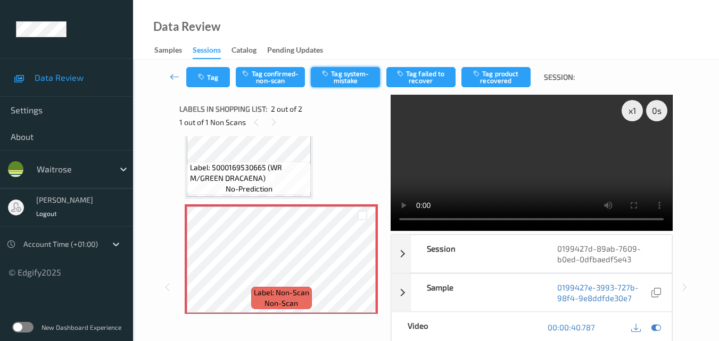
click at [366, 78] on button "Tag system-mistake" at bounding box center [345, 77] width 69 height 20
click at [359, 268] on icon at bounding box center [362, 269] width 9 height 10
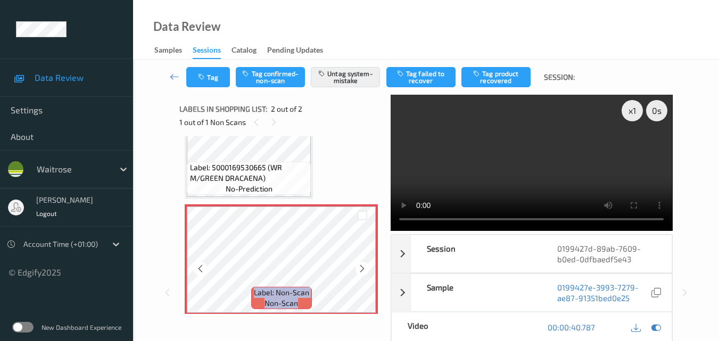
click at [359, 268] on icon at bounding box center [362, 269] width 9 height 10
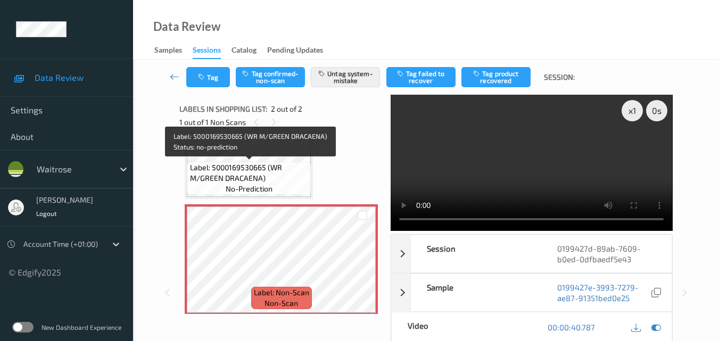
click at [272, 169] on span "Label: 5000169530665 (WR M/GREEN DRACAENA)" at bounding box center [249, 172] width 119 height 21
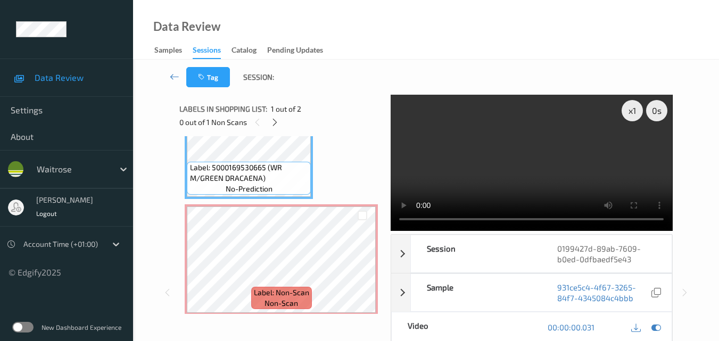
click at [578, 156] on video at bounding box center [531, 163] width 281 height 136
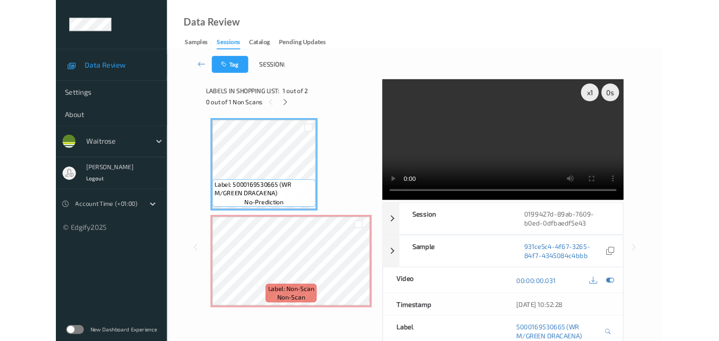
scroll to position [0, 0]
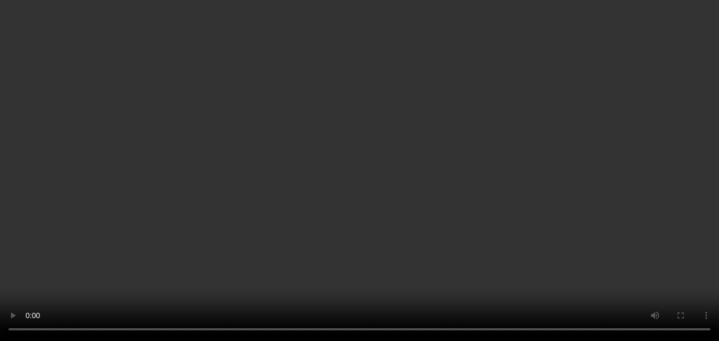
click at [633, 114] on div "x 1" at bounding box center [631, 110] width 21 height 21
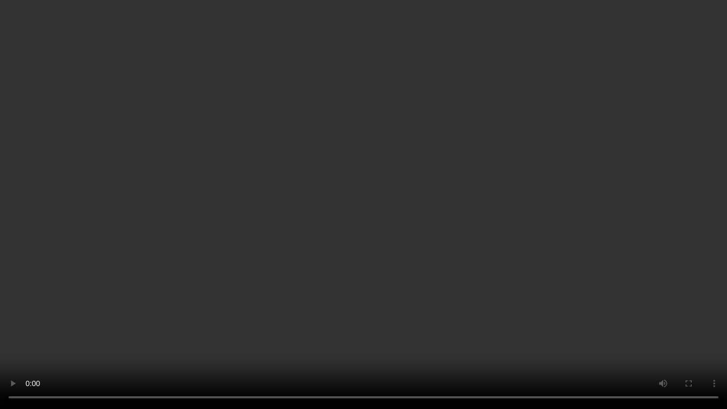
click at [603, 190] on video at bounding box center [363, 204] width 727 height 409
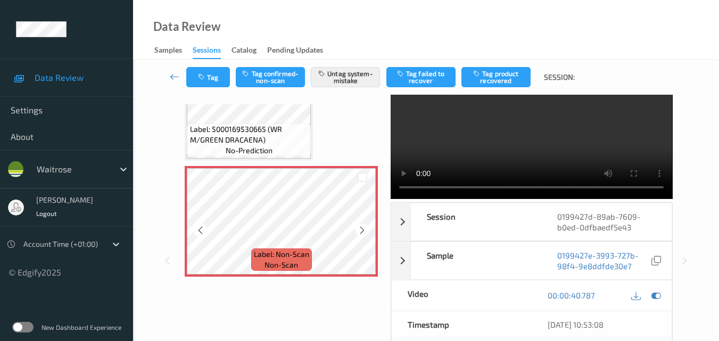
scroll to position [53, 0]
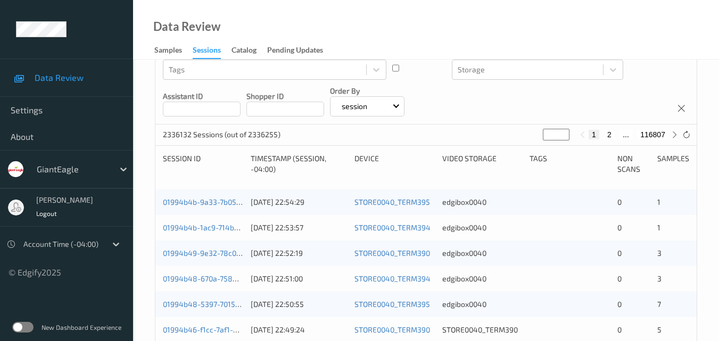
scroll to position [139, 0]
click at [29, 327] on label at bounding box center [22, 327] width 21 height 11
